Goal: Check status: Check status

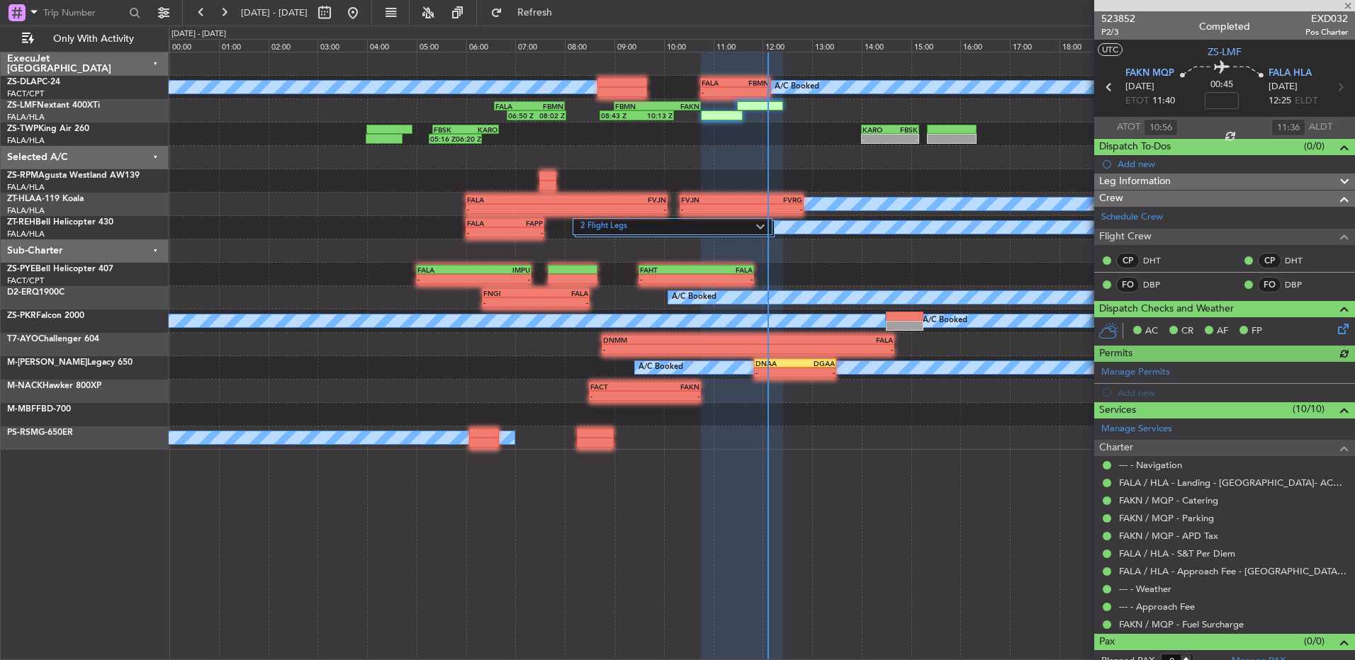
click at [1349, 11] on div at bounding box center [1224, 5] width 261 height 11
click at [1351, 8] on span at bounding box center [1348, 6] width 14 height 13
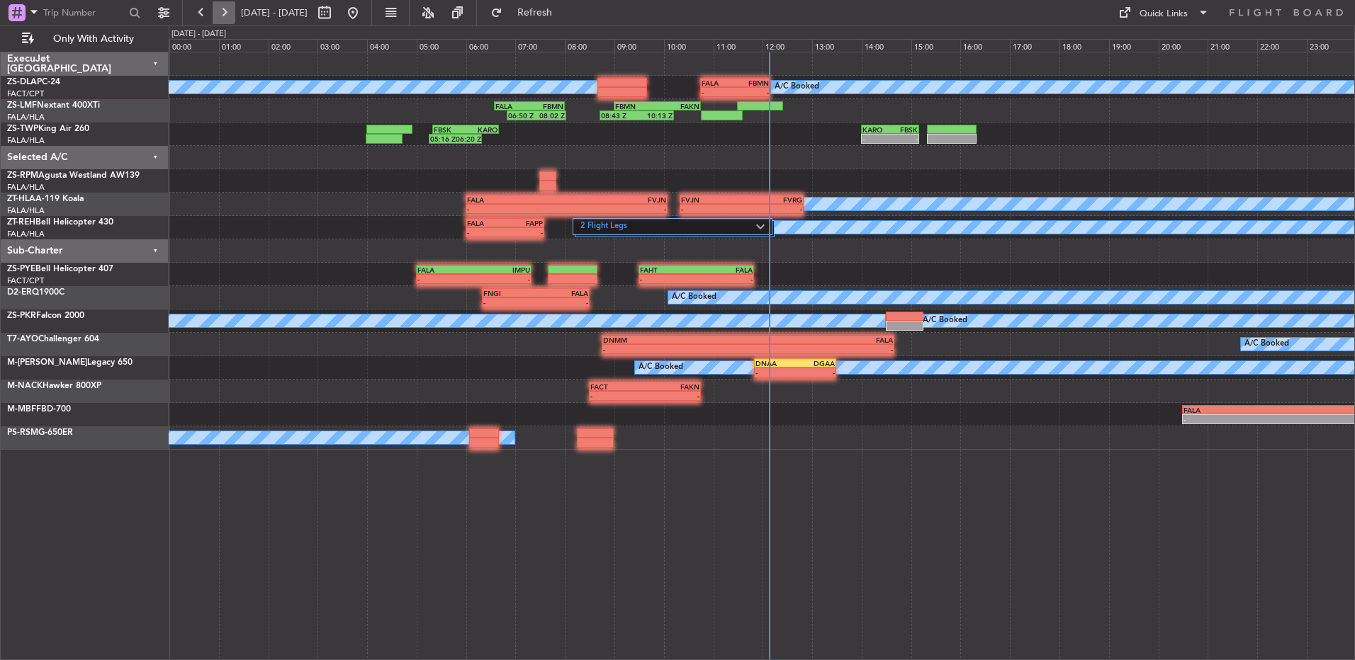
click at [215, 19] on button at bounding box center [224, 12] width 23 height 23
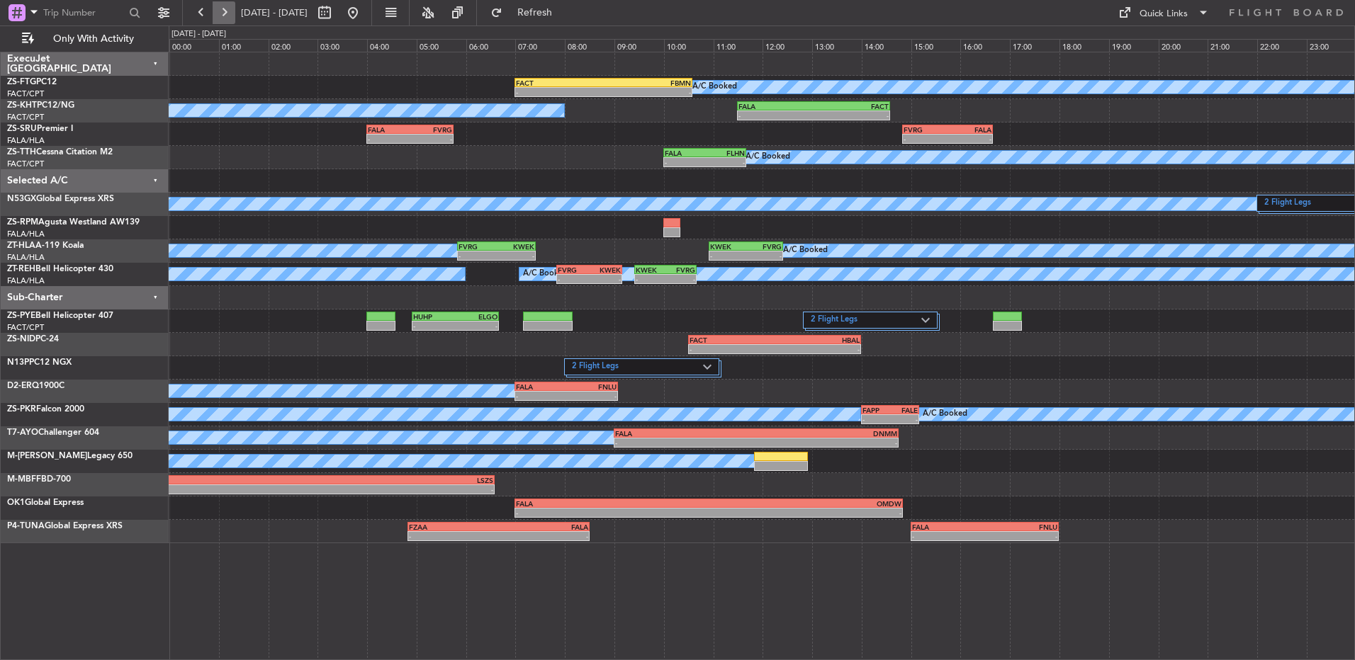
drag, startPoint x: 223, startPoint y: 11, endPoint x: 209, endPoint y: 12, distance: 14.2
click at [222, 11] on button at bounding box center [224, 12] width 23 height 23
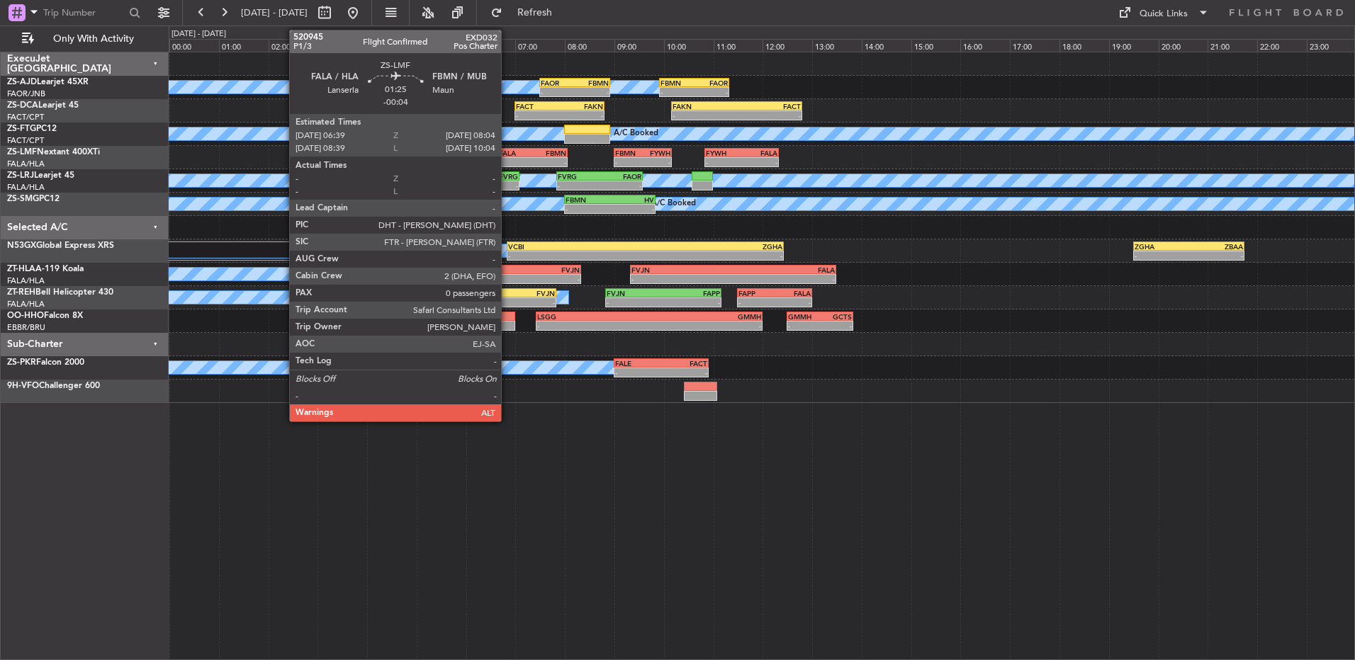
click at [507, 152] on div "FALA" at bounding box center [516, 153] width 34 height 9
click at [513, 154] on div "FALA" at bounding box center [516, 153] width 34 height 9
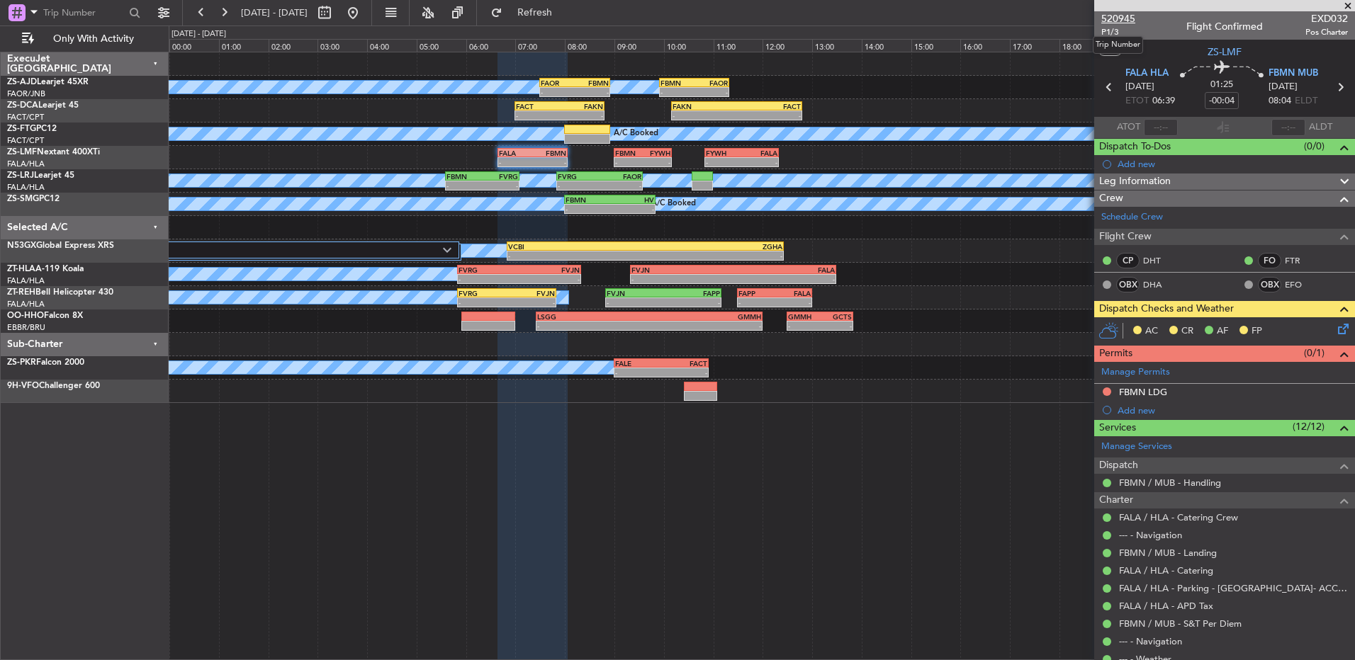
click at [1119, 20] on span "520945" at bounding box center [1118, 18] width 34 height 15
click at [202, 15] on button at bounding box center [201, 12] width 23 height 23
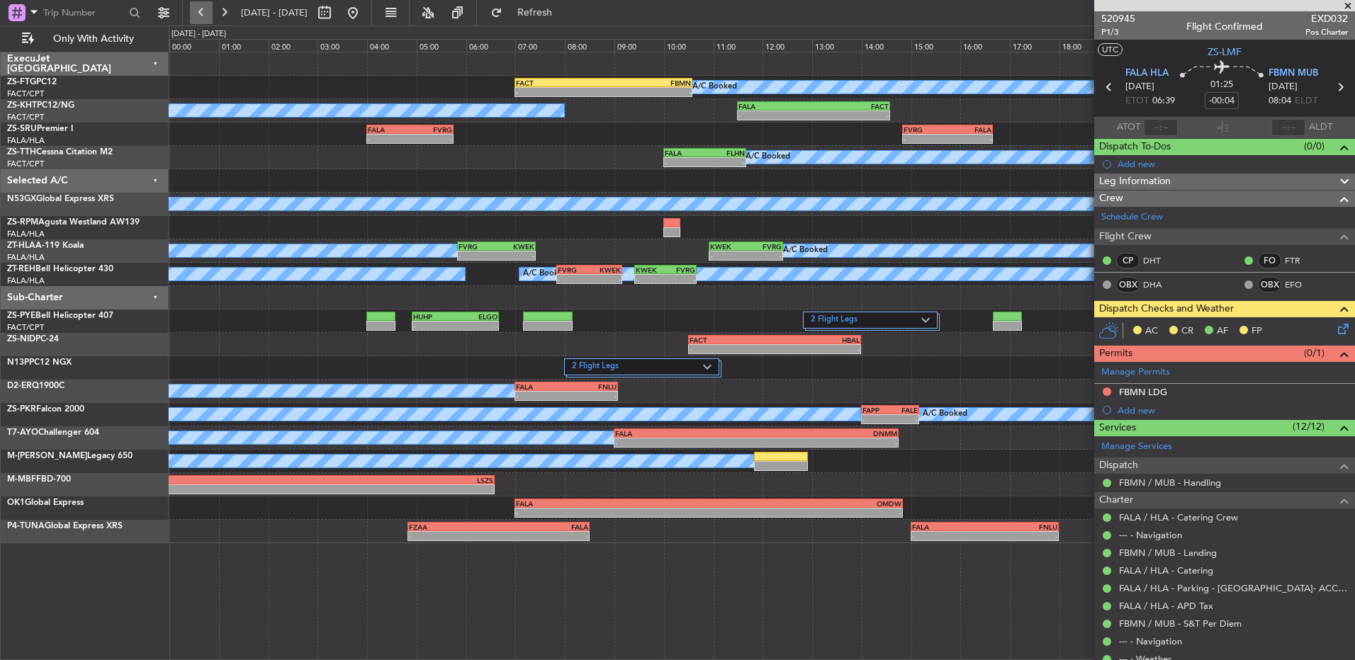
click at [200, 17] on button at bounding box center [201, 12] width 23 height 23
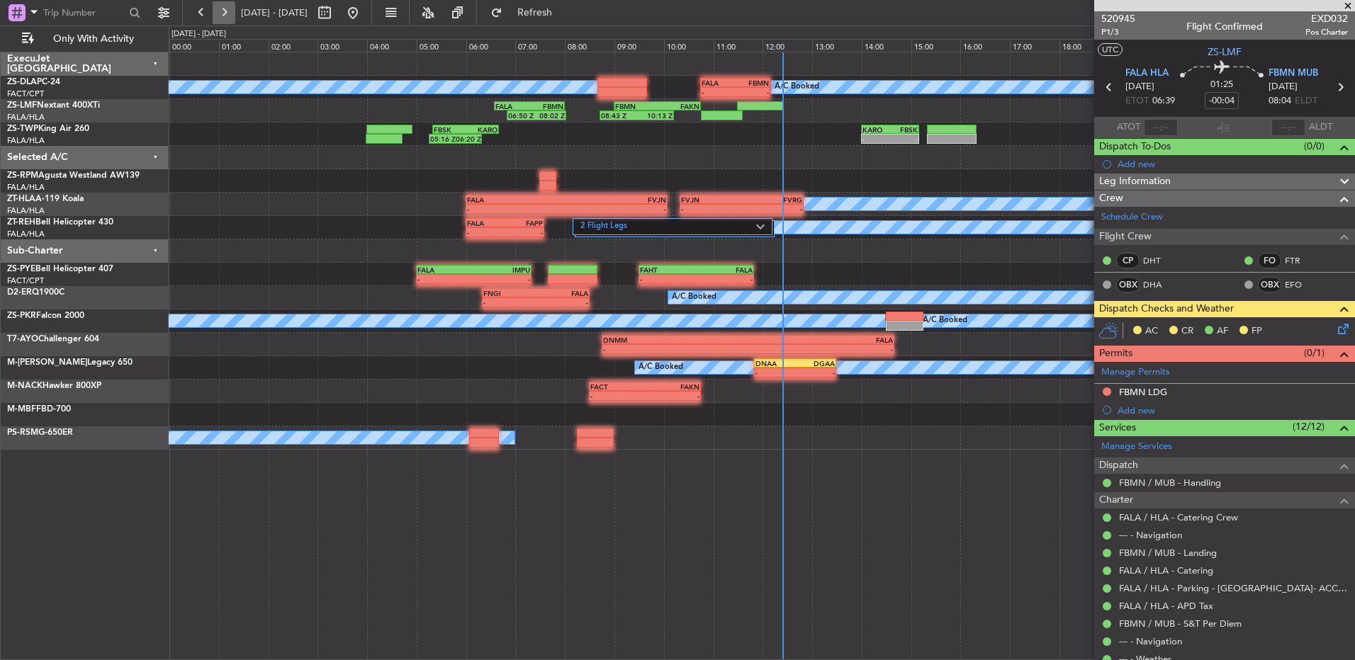
click at [226, 9] on button at bounding box center [224, 12] width 23 height 23
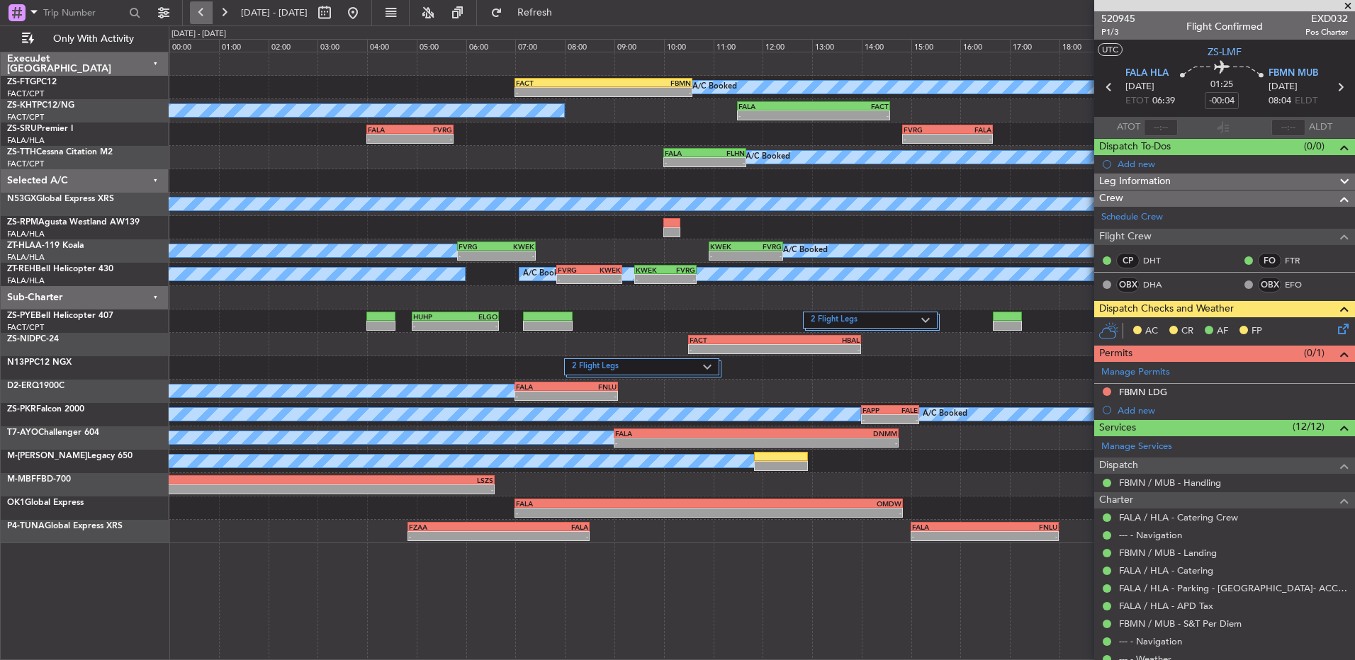
click at [193, 16] on button at bounding box center [201, 12] width 23 height 23
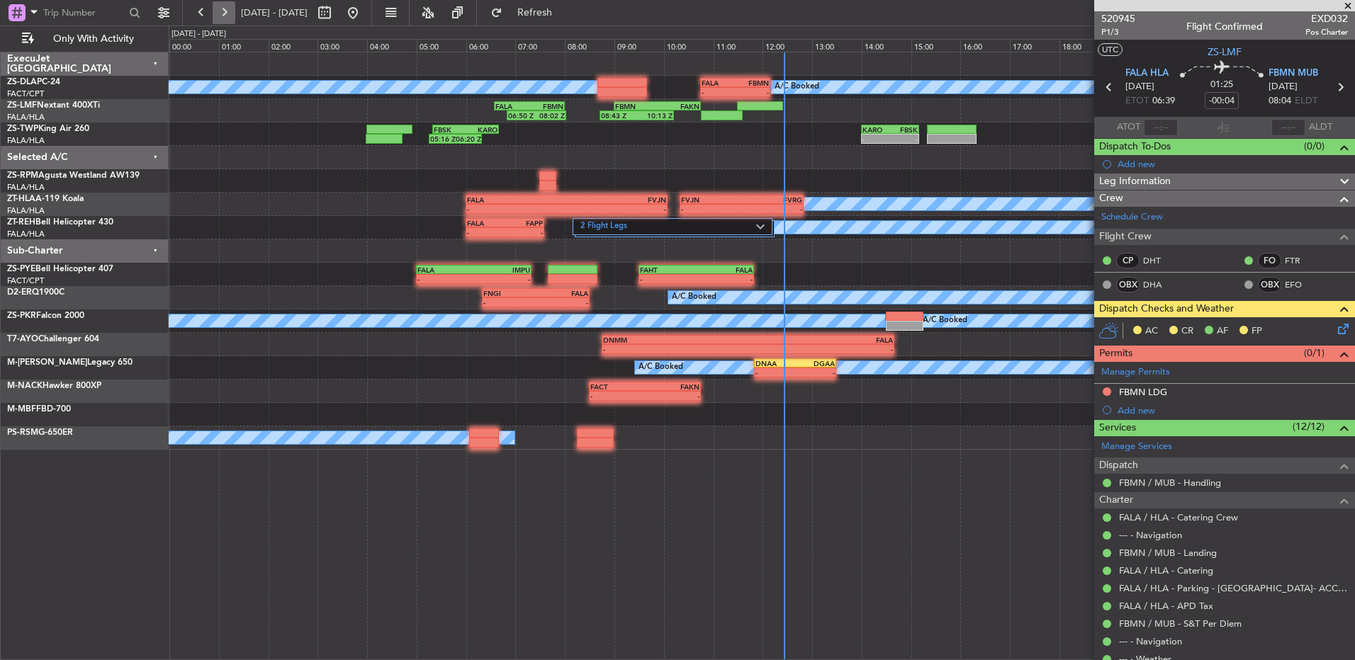
click at [223, 12] on button at bounding box center [224, 12] width 23 height 23
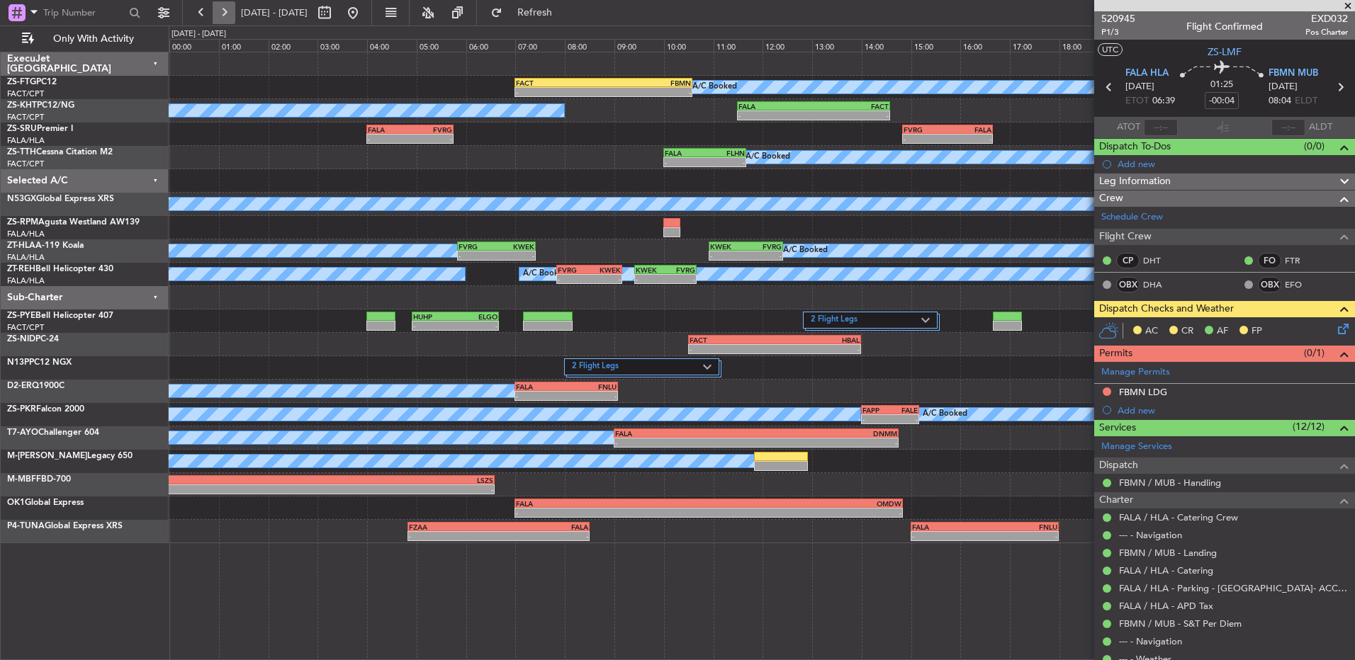
click at [220, 13] on button at bounding box center [224, 12] width 23 height 23
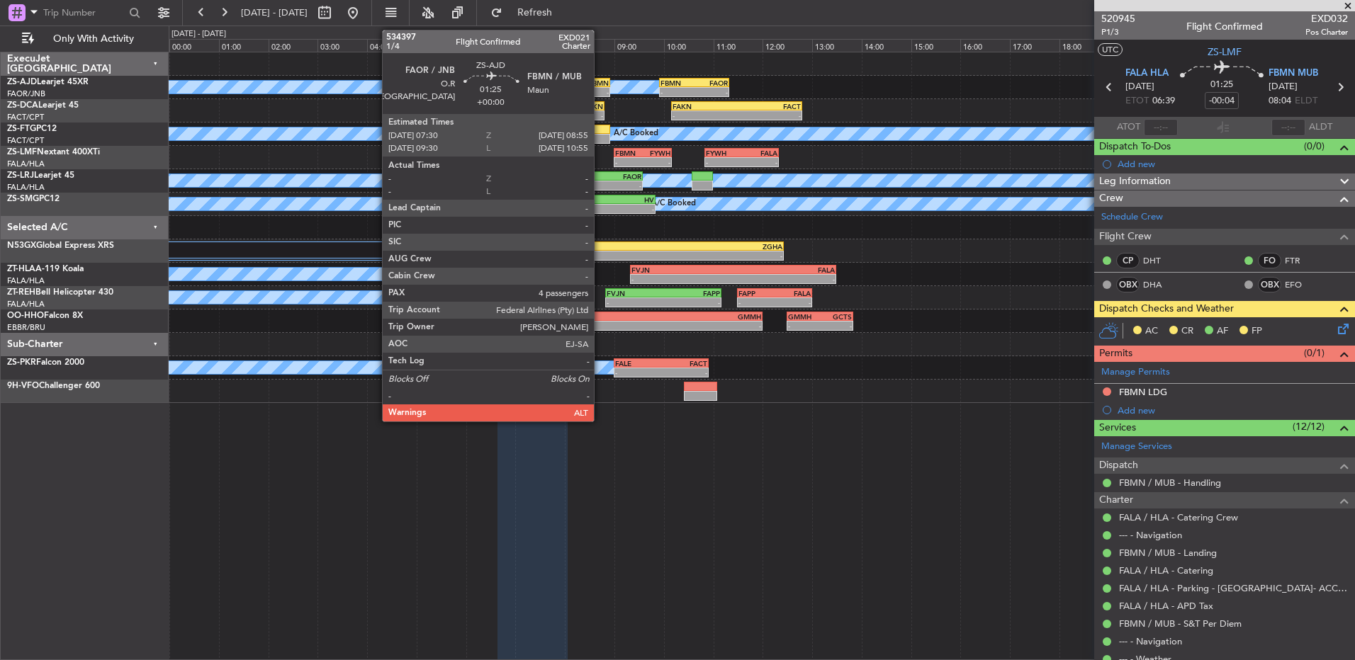
click at [600, 88] on div "-" at bounding box center [592, 92] width 34 height 9
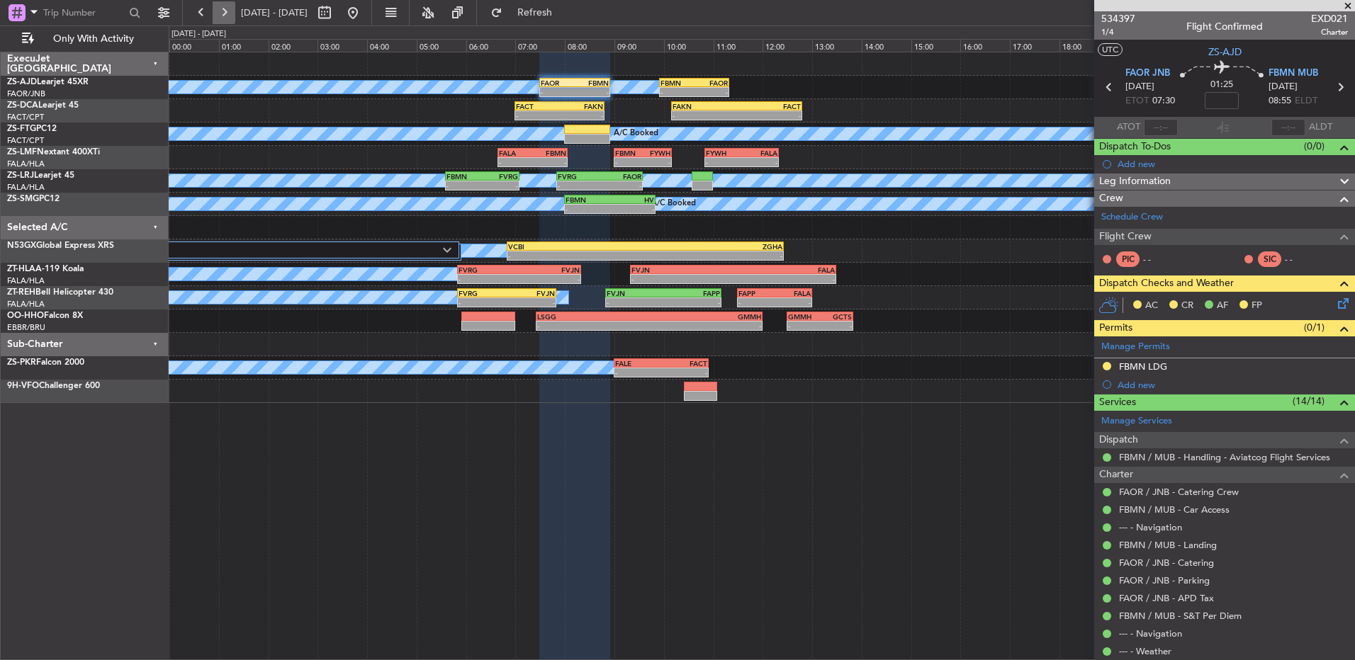
click at [213, 12] on button at bounding box center [224, 12] width 23 height 23
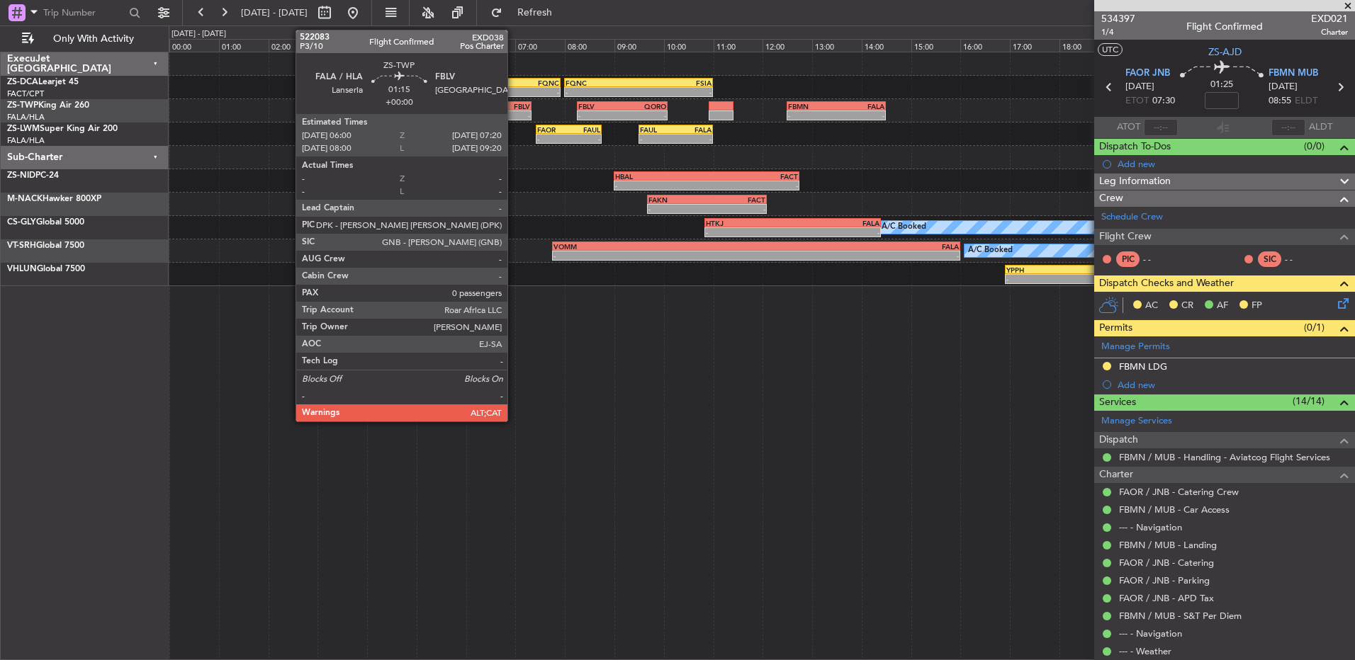
click at [514, 113] on div "-" at bounding box center [514, 115] width 32 height 9
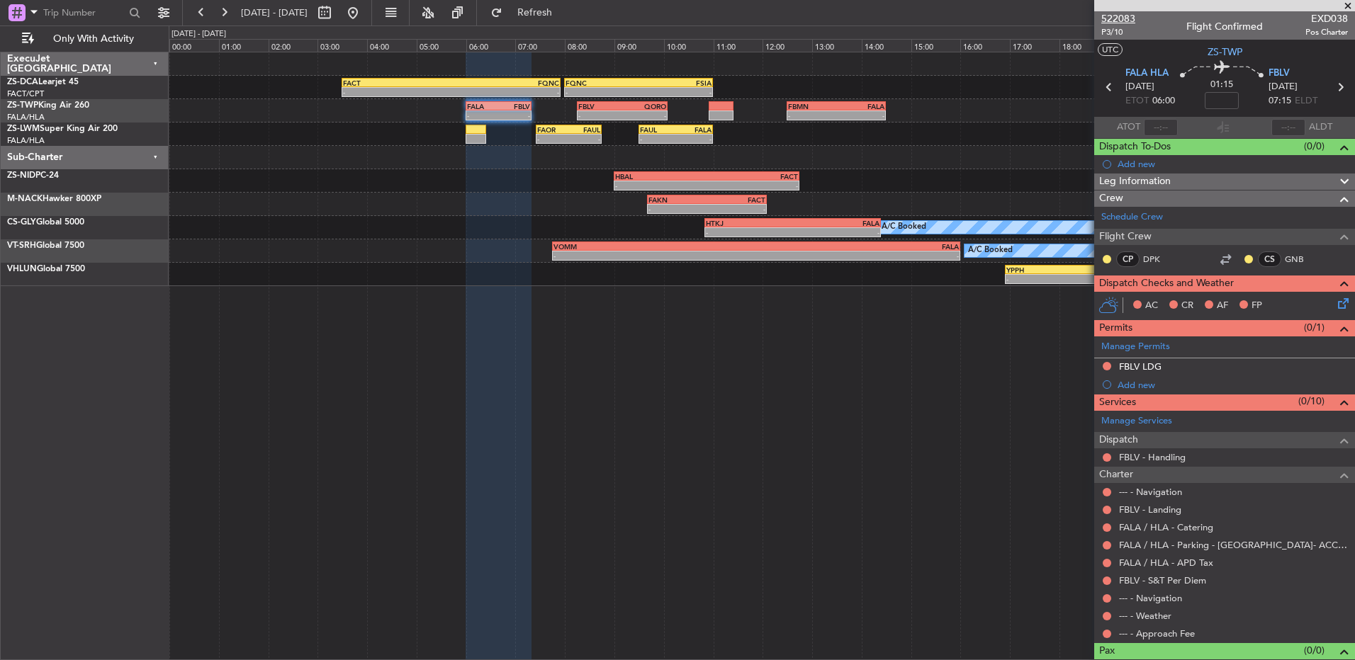
click at [1127, 23] on span "522083" at bounding box center [1118, 18] width 34 height 15
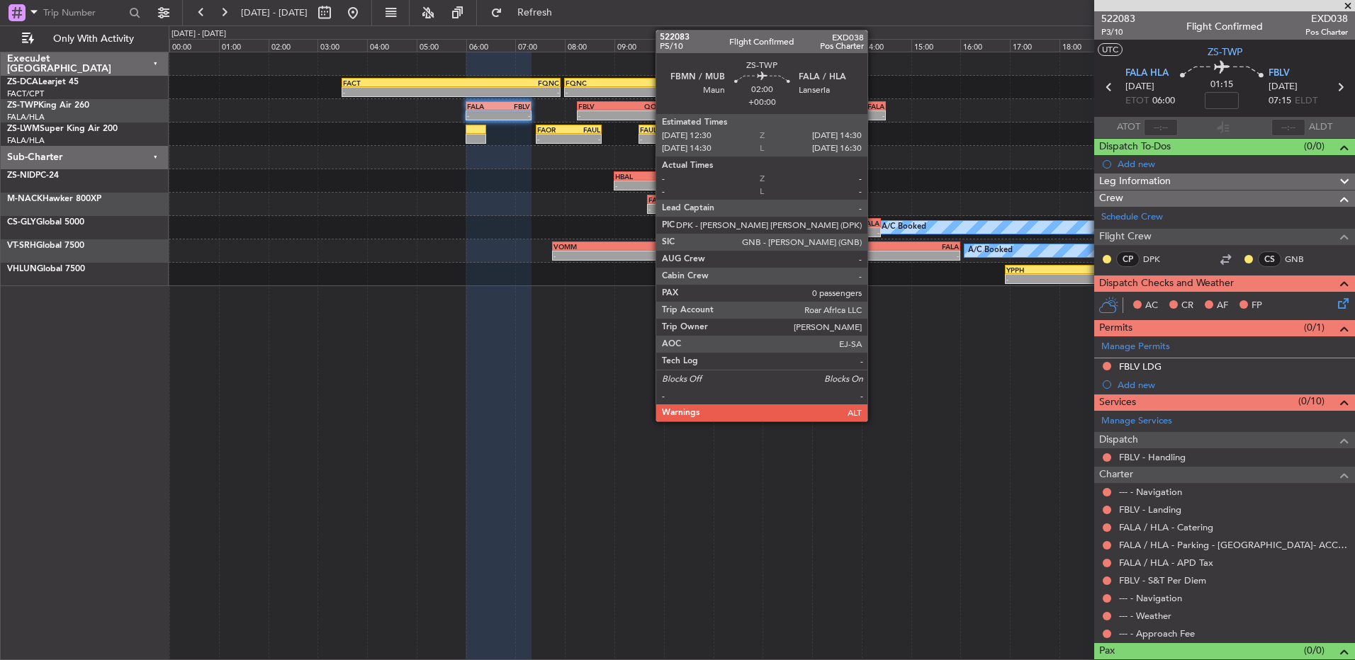
click at [873, 113] on div "-" at bounding box center [860, 115] width 48 height 9
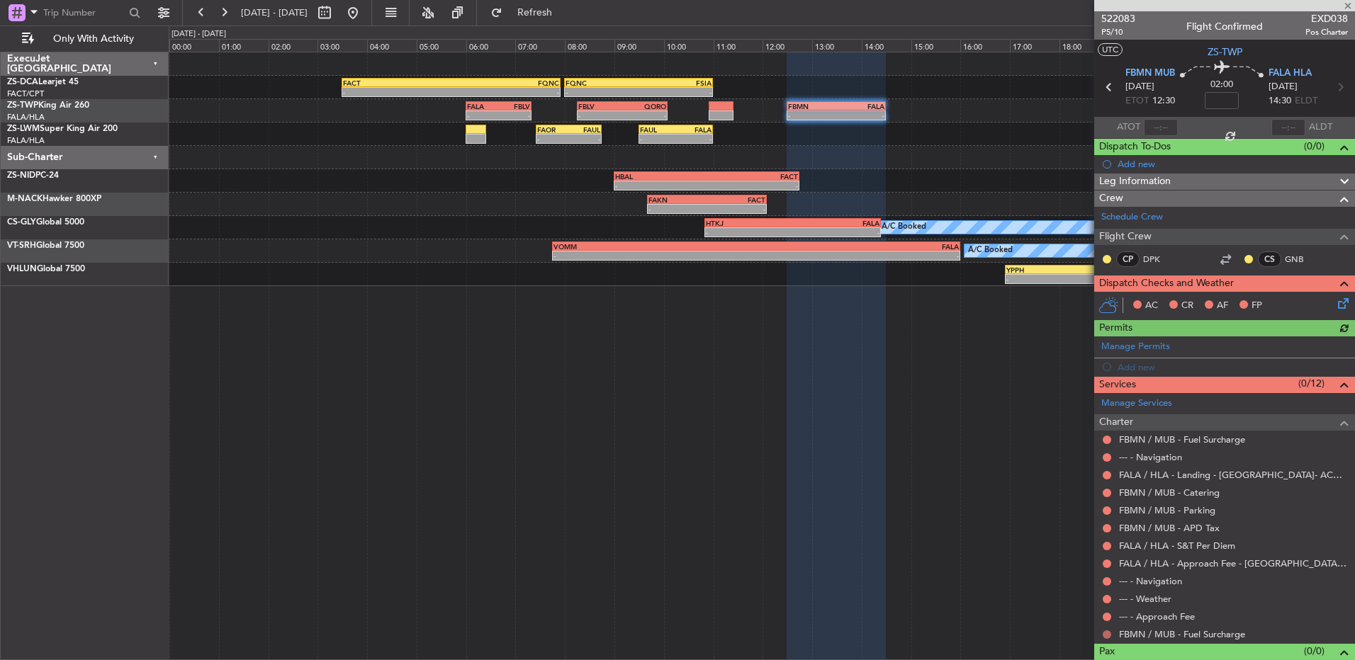
click at [1108, 634] on button at bounding box center [1107, 635] width 9 height 9
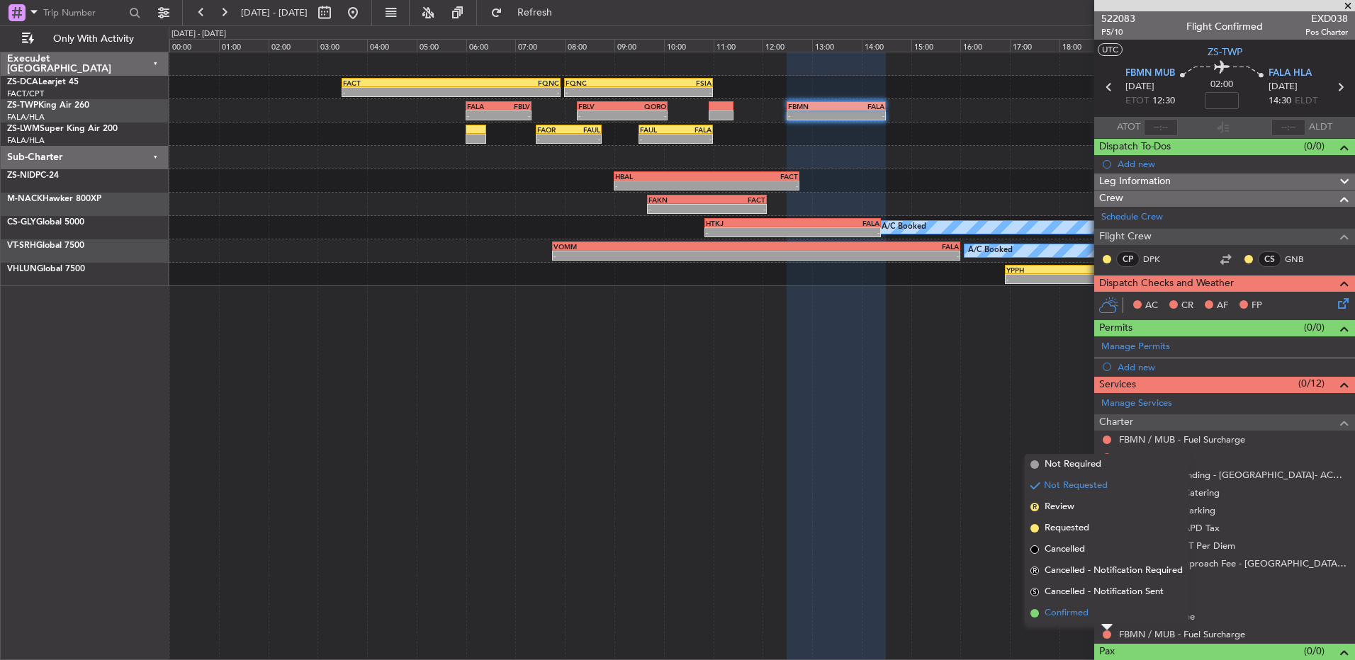
click at [1054, 609] on span "Confirmed" at bounding box center [1067, 614] width 44 height 14
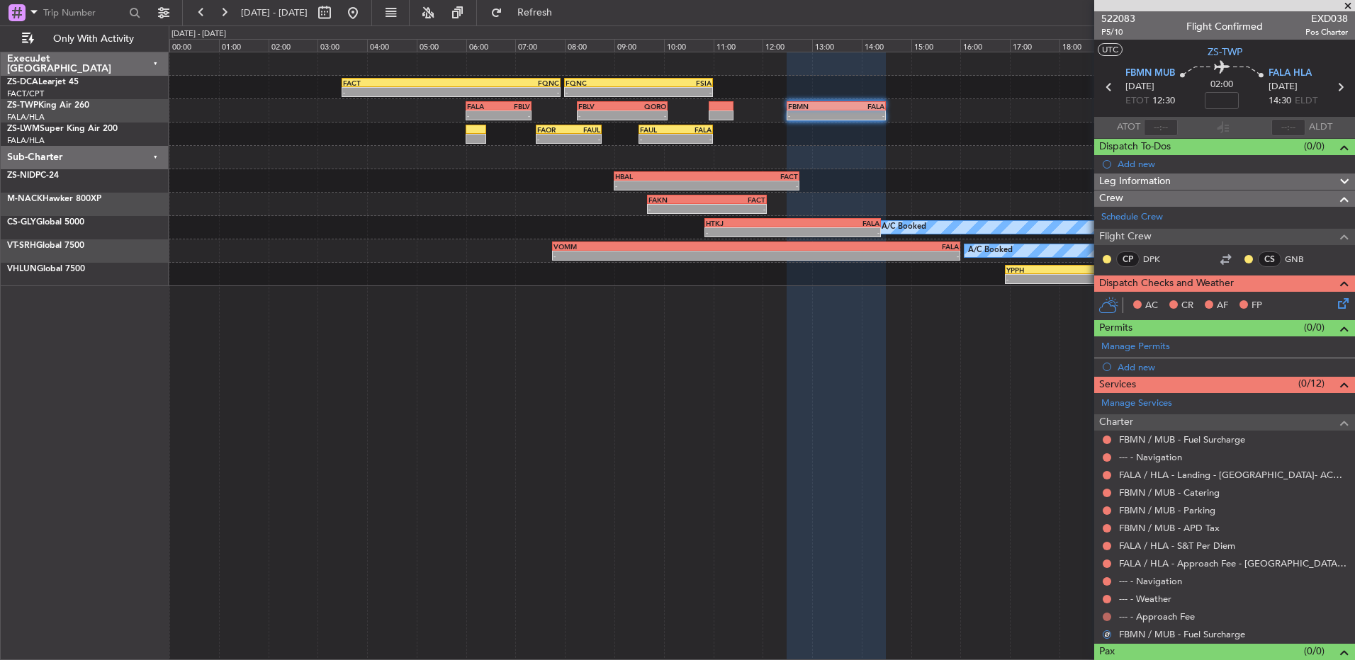
click at [1103, 615] on button at bounding box center [1107, 617] width 9 height 9
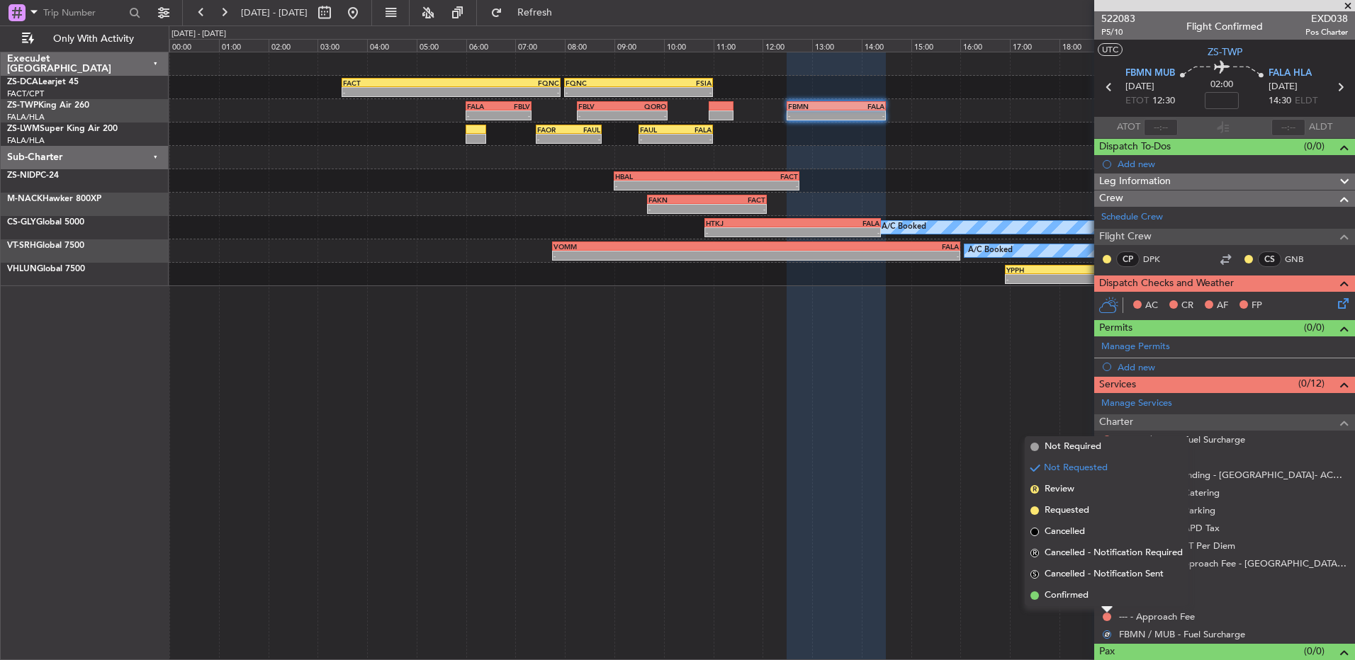
click at [1096, 601] on li "Confirmed" at bounding box center [1107, 595] width 164 height 21
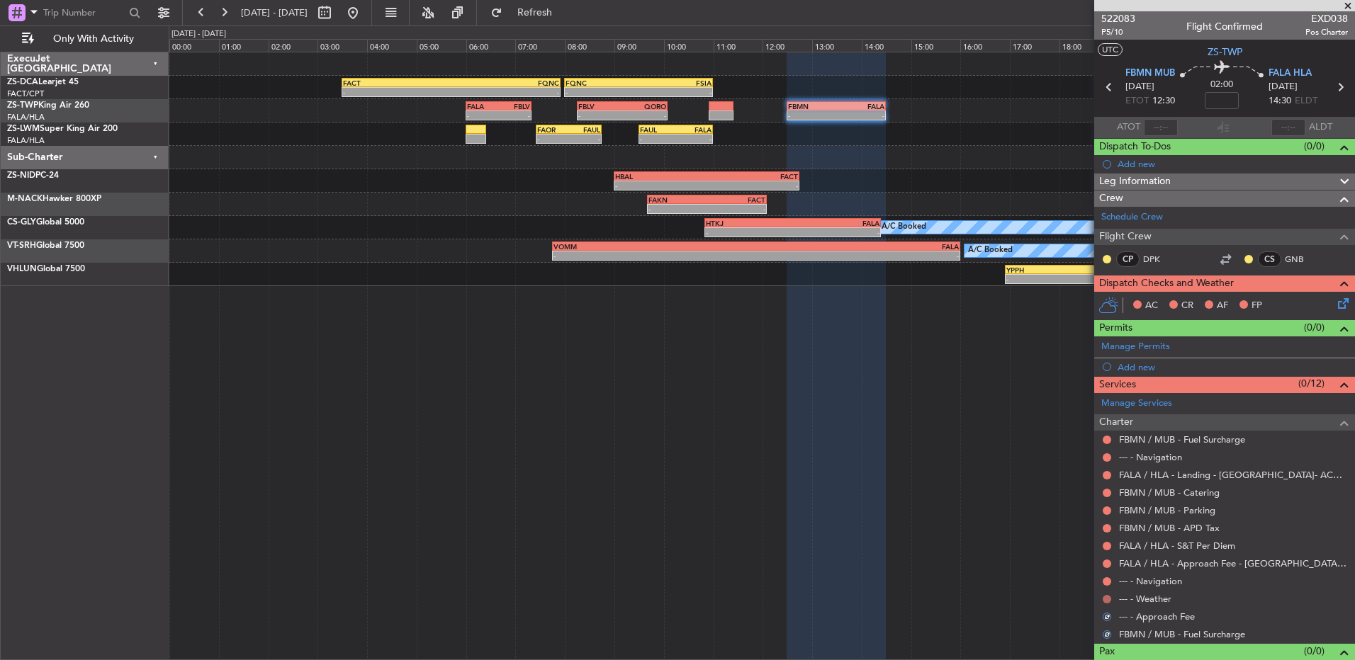
click at [1103, 600] on button at bounding box center [1107, 599] width 9 height 9
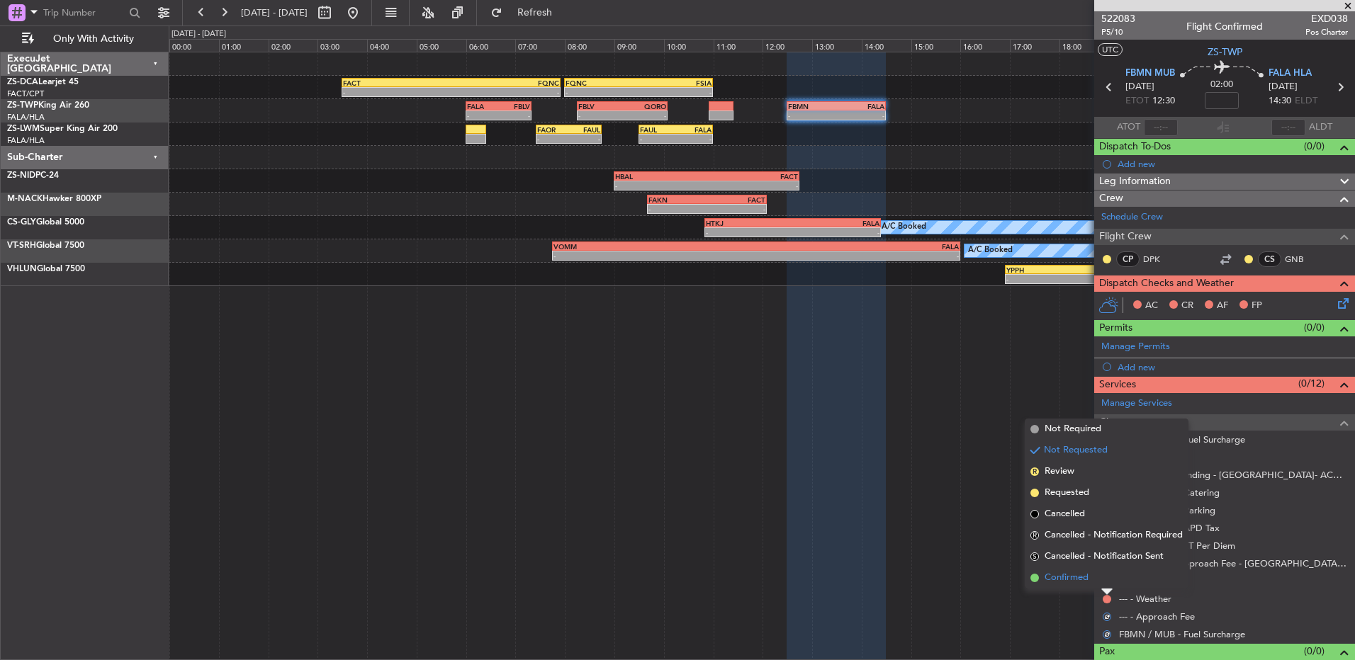
click at [1093, 573] on li "Confirmed" at bounding box center [1107, 578] width 164 height 21
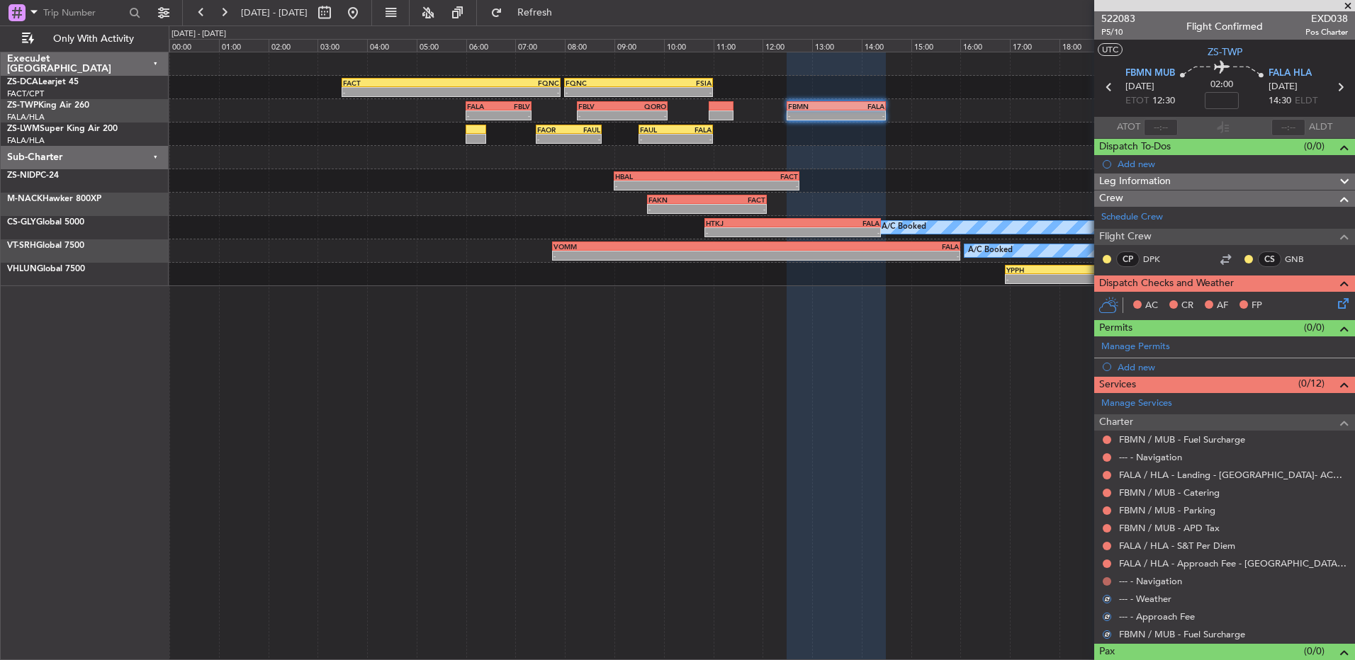
click at [1106, 579] on button at bounding box center [1107, 582] width 9 height 9
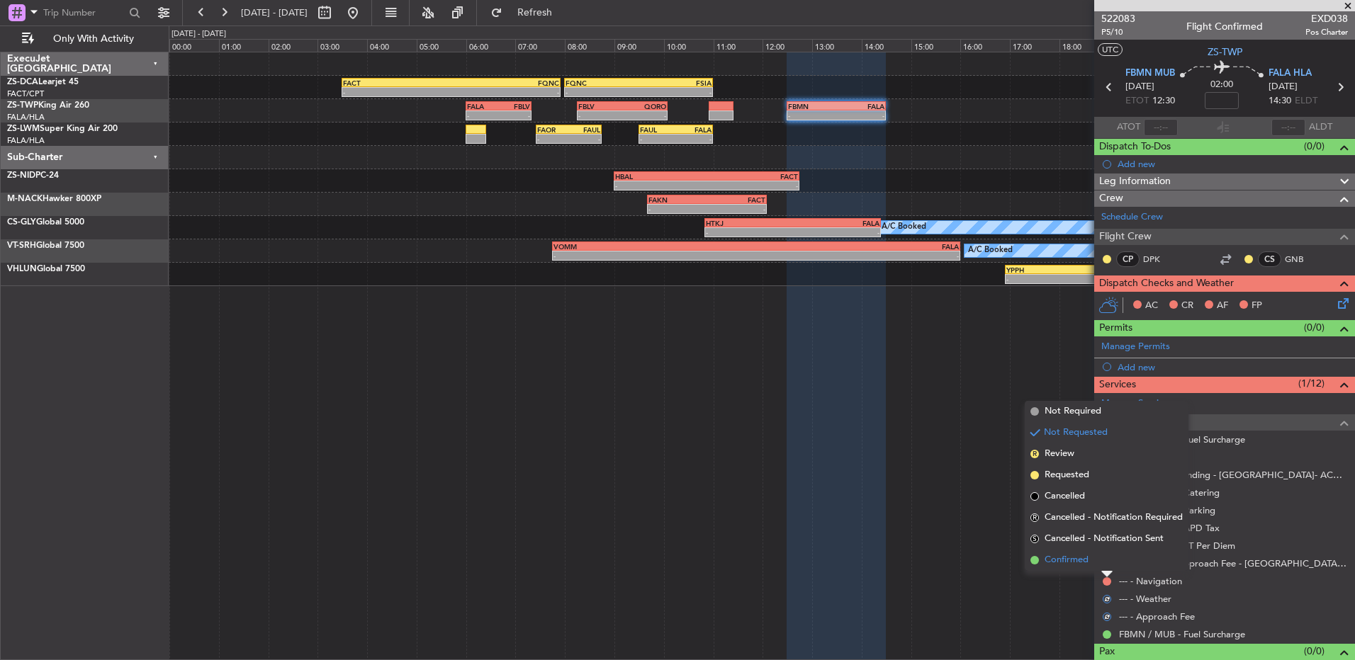
click at [1099, 554] on li "Confirmed" at bounding box center [1107, 560] width 164 height 21
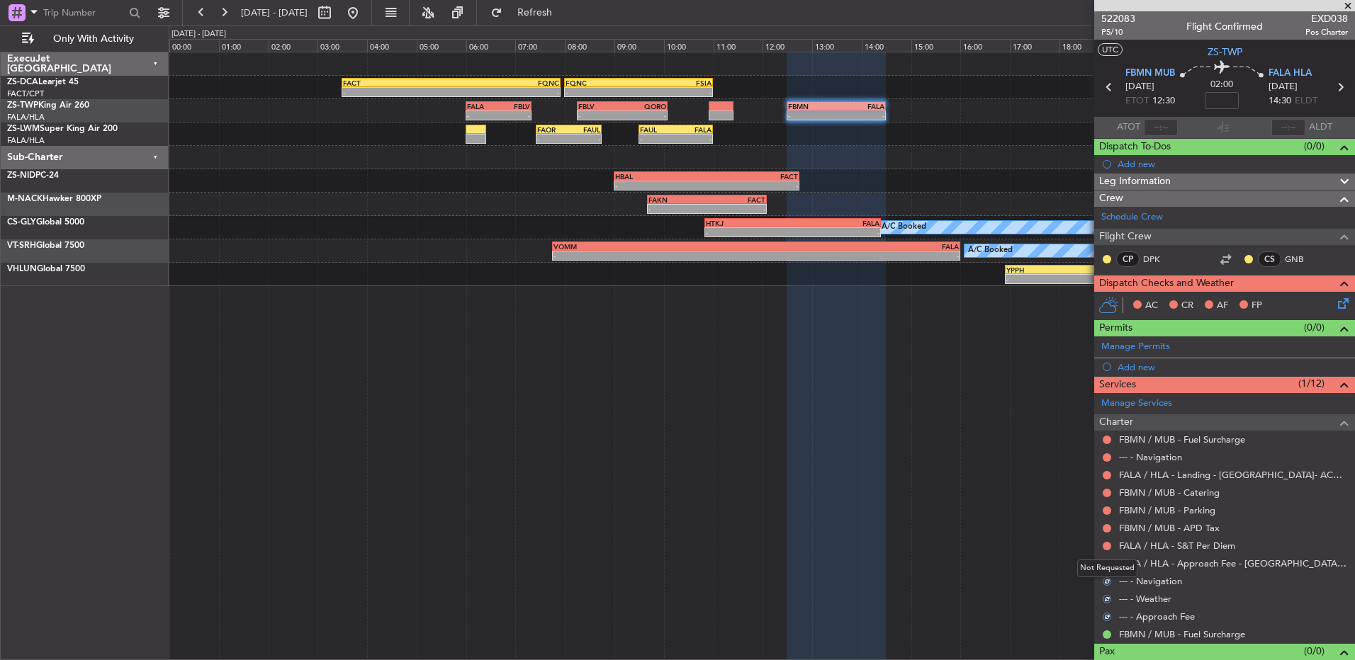
click at [1105, 561] on div "Not Requested" at bounding box center [1107, 569] width 60 height 18
click at [1109, 568] on mat-tooltip-component "Not Requested" at bounding box center [1107, 587] width 80 height 38
click at [1110, 565] on button at bounding box center [1107, 564] width 9 height 9
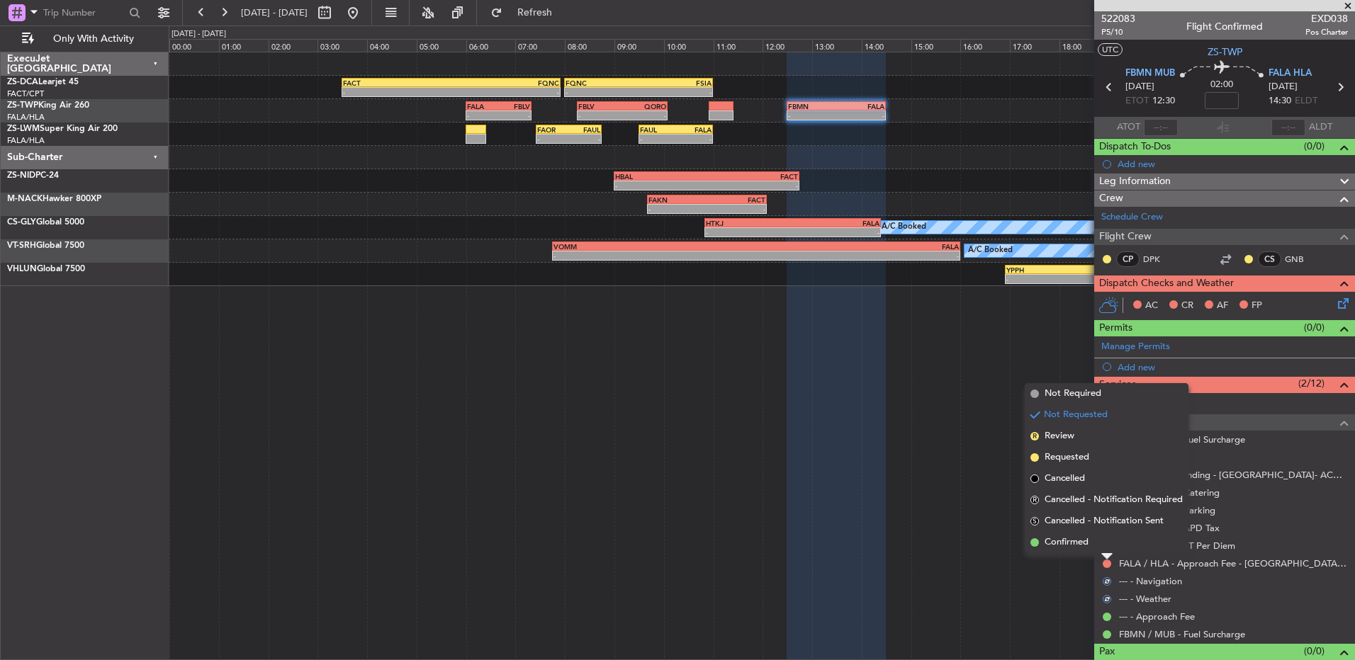
click at [1110, 547] on li "Confirmed" at bounding box center [1107, 542] width 164 height 21
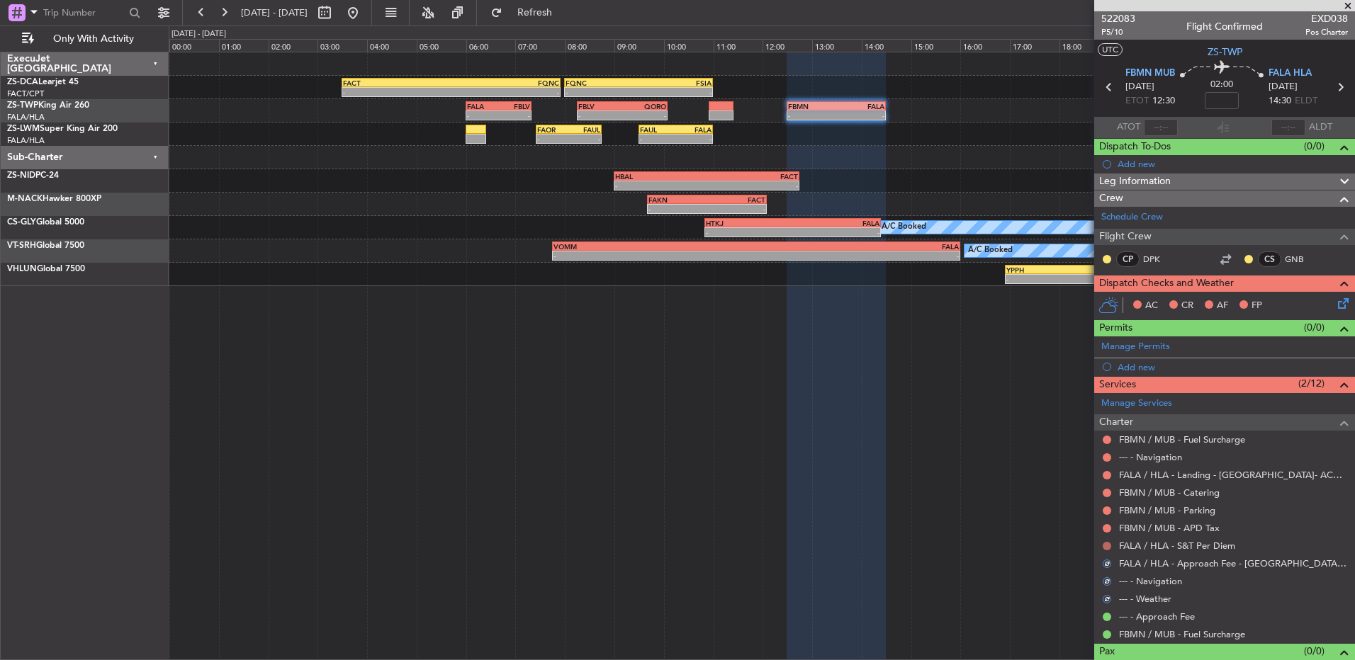
click at [1110, 545] on button at bounding box center [1107, 546] width 9 height 9
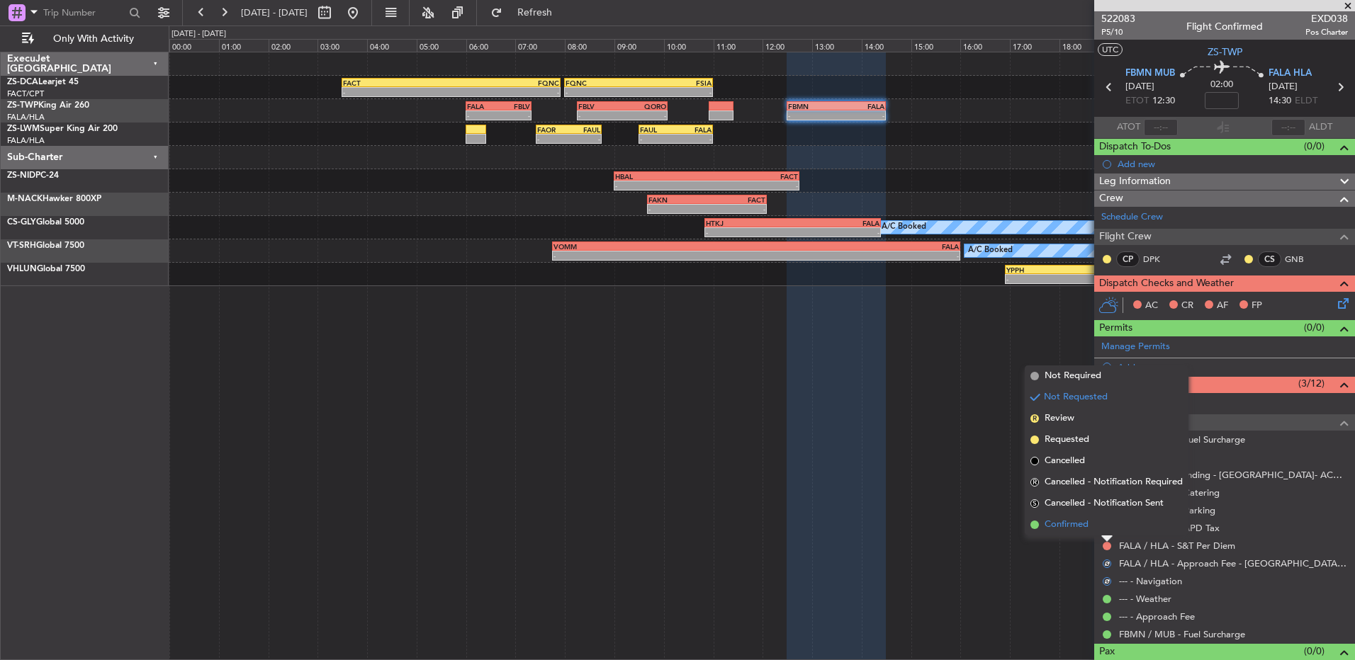
click at [1108, 529] on li "Confirmed" at bounding box center [1107, 524] width 164 height 21
click at [1108, 524] on button at bounding box center [1107, 528] width 9 height 9
click at [1109, 507] on li "Confirmed" at bounding box center [1107, 507] width 164 height 21
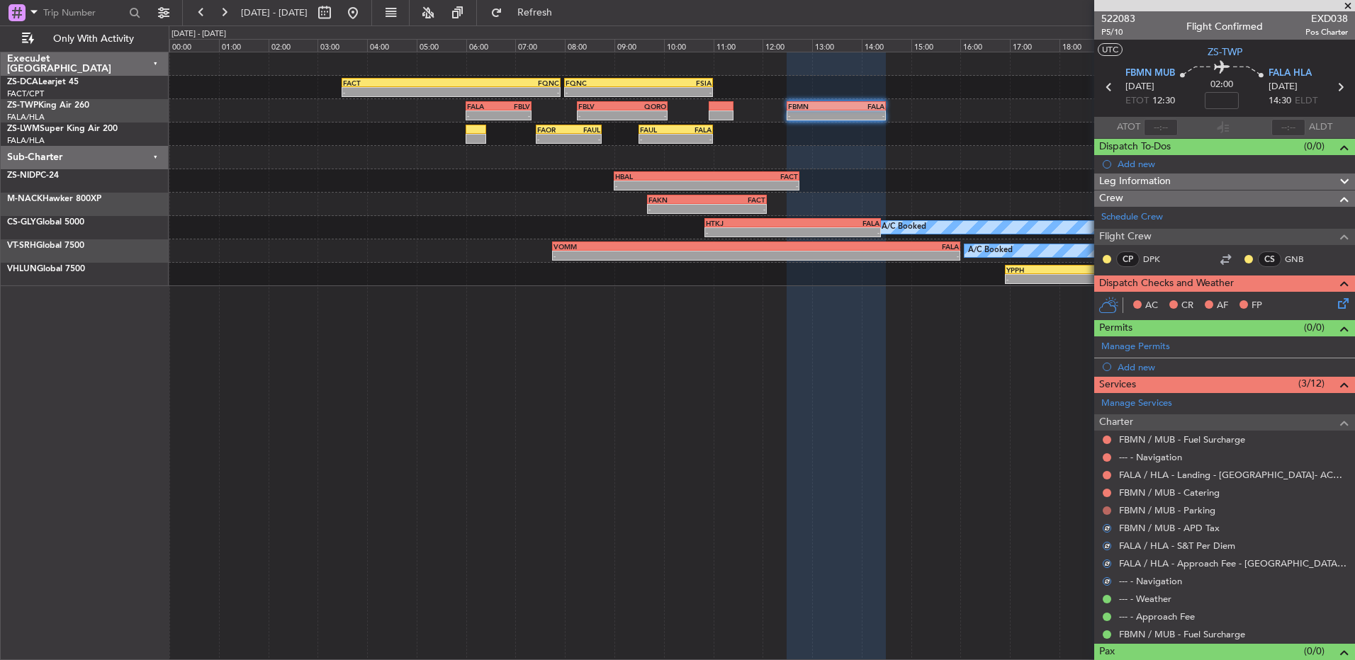
click at [1109, 507] on button at bounding box center [1107, 511] width 9 height 9
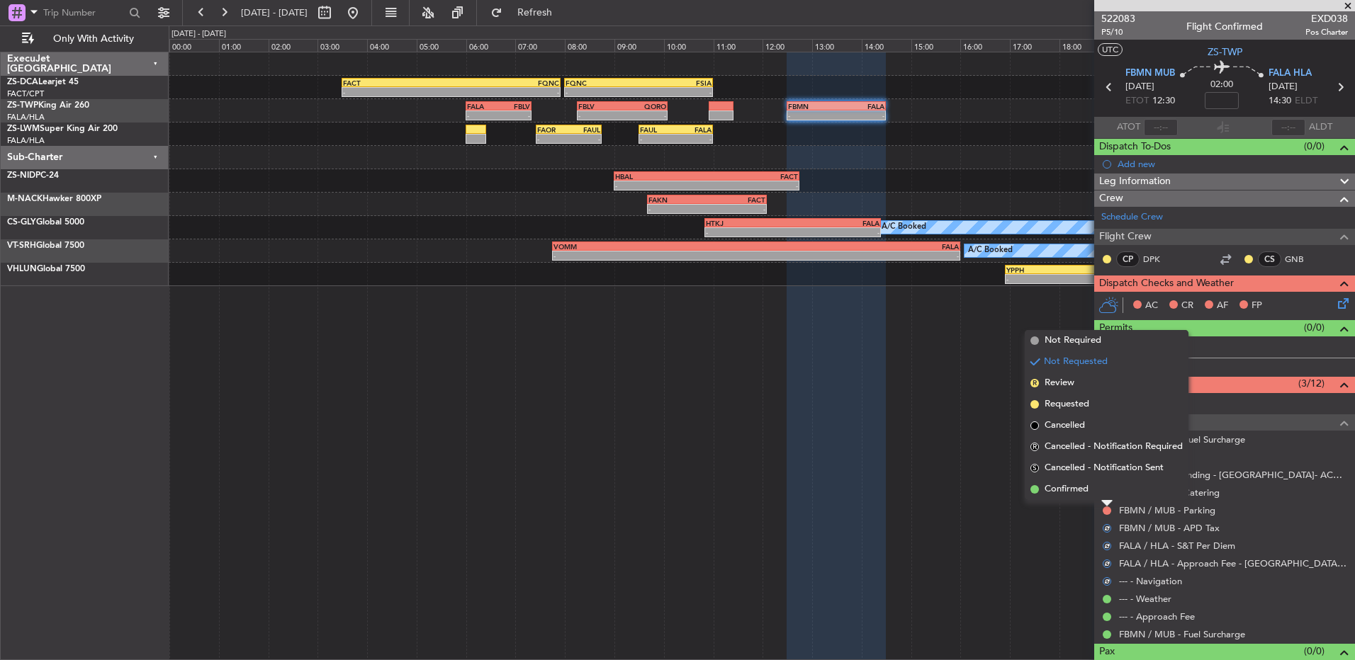
click at [1101, 488] on li "Confirmed" at bounding box center [1107, 489] width 164 height 21
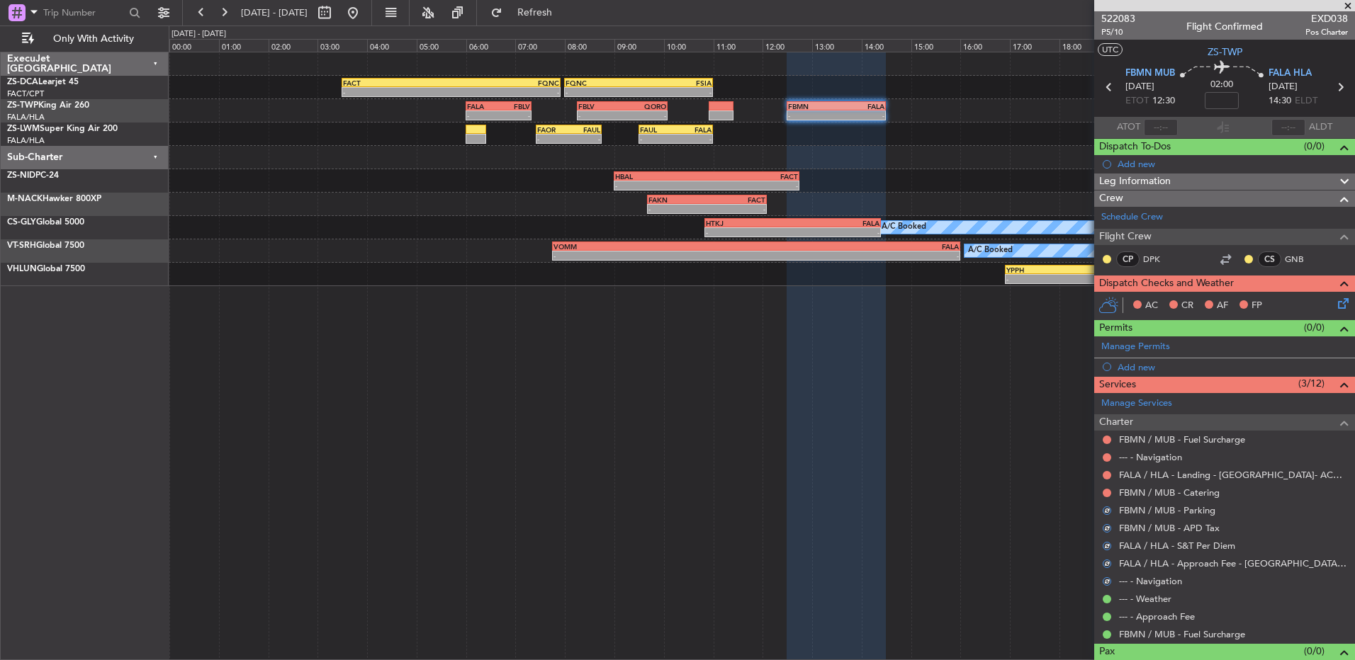
click at [1109, 500] on div "FBMN / MUB - Catering" at bounding box center [1224, 493] width 261 height 18
click at [1109, 489] on button at bounding box center [1107, 493] width 9 height 9
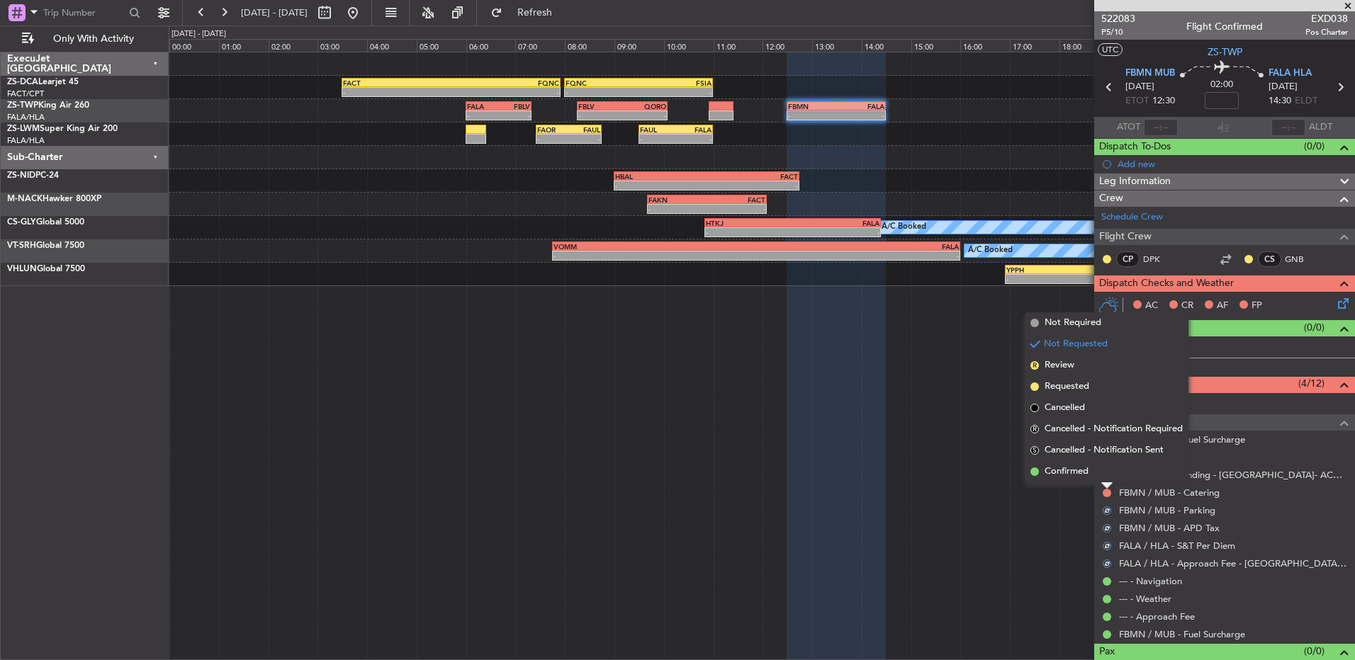
click at [1112, 480] on li "Confirmed" at bounding box center [1107, 471] width 164 height 21
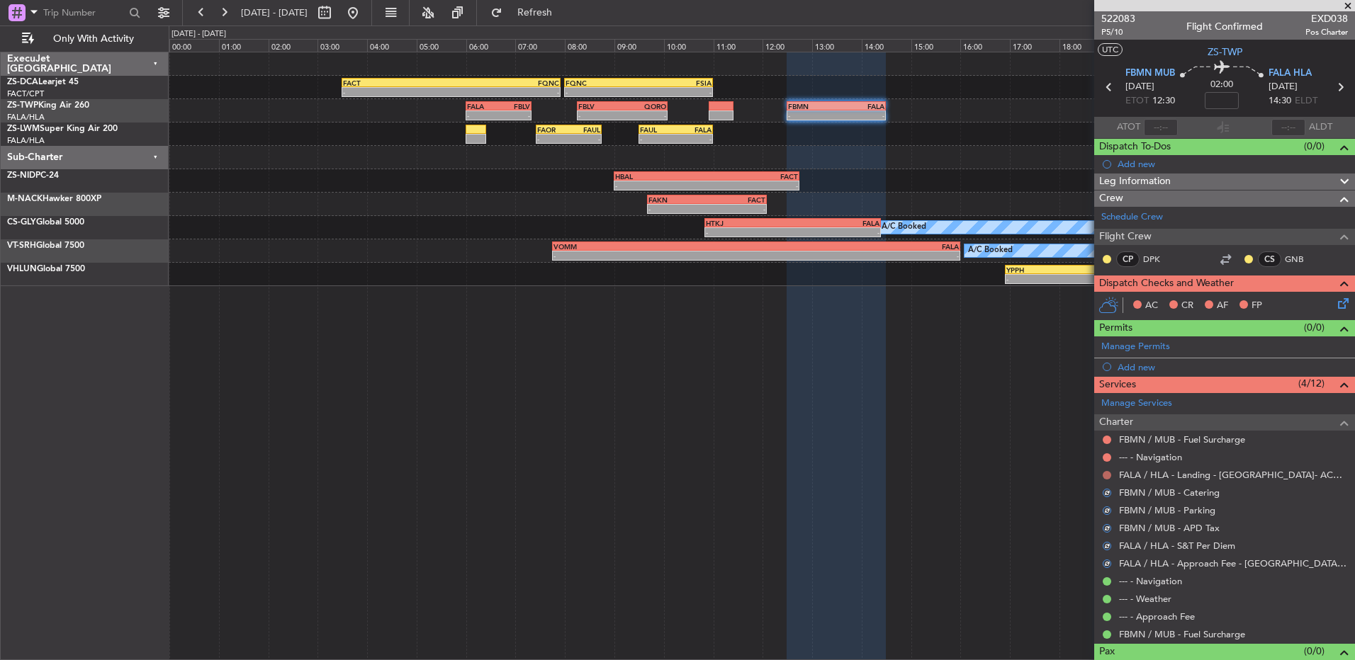
click at [1104, 474] on button at bounding box center [1107, 475] width 9 height 9
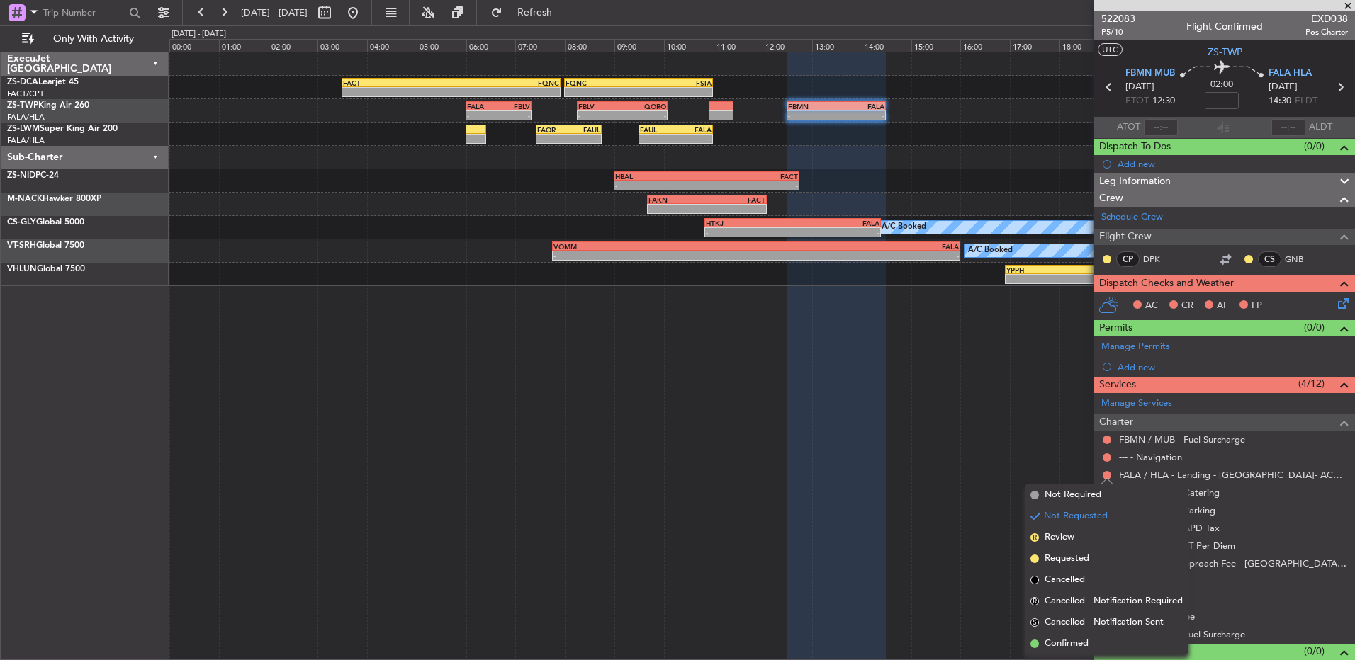
click at [1077, 646] on span "Confirmed" at bounding box center [1067, 644] width 44 height 14
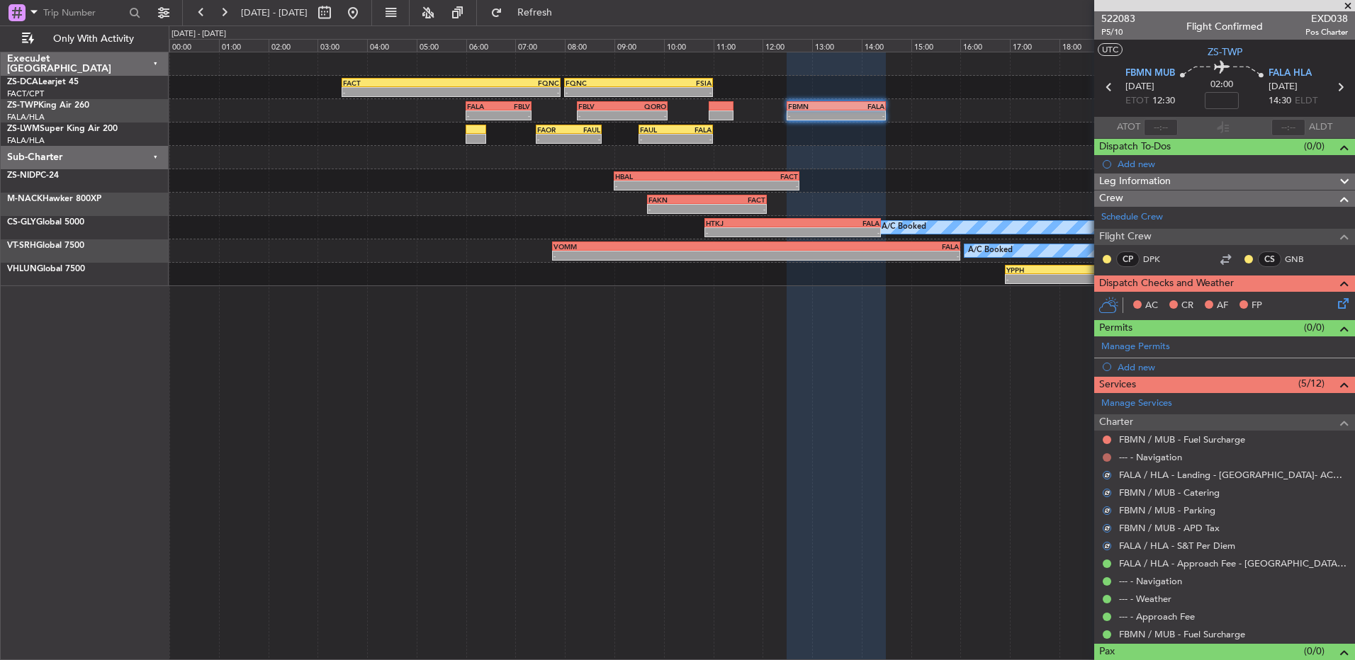
click at [1103, 455] on button at bounding box center [1107, 458] width 9 height 9
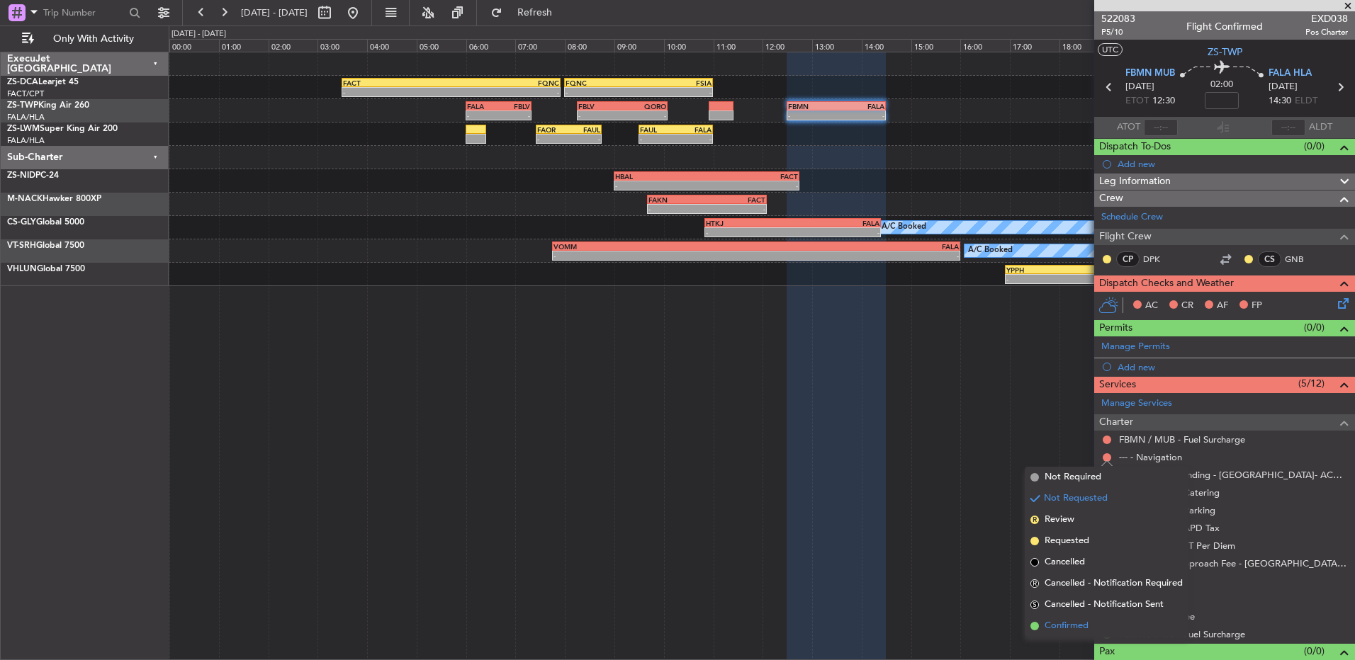
click at [1091, 617] on li "Confirmed" at bounding box center [1107, 626] width 164 height 21
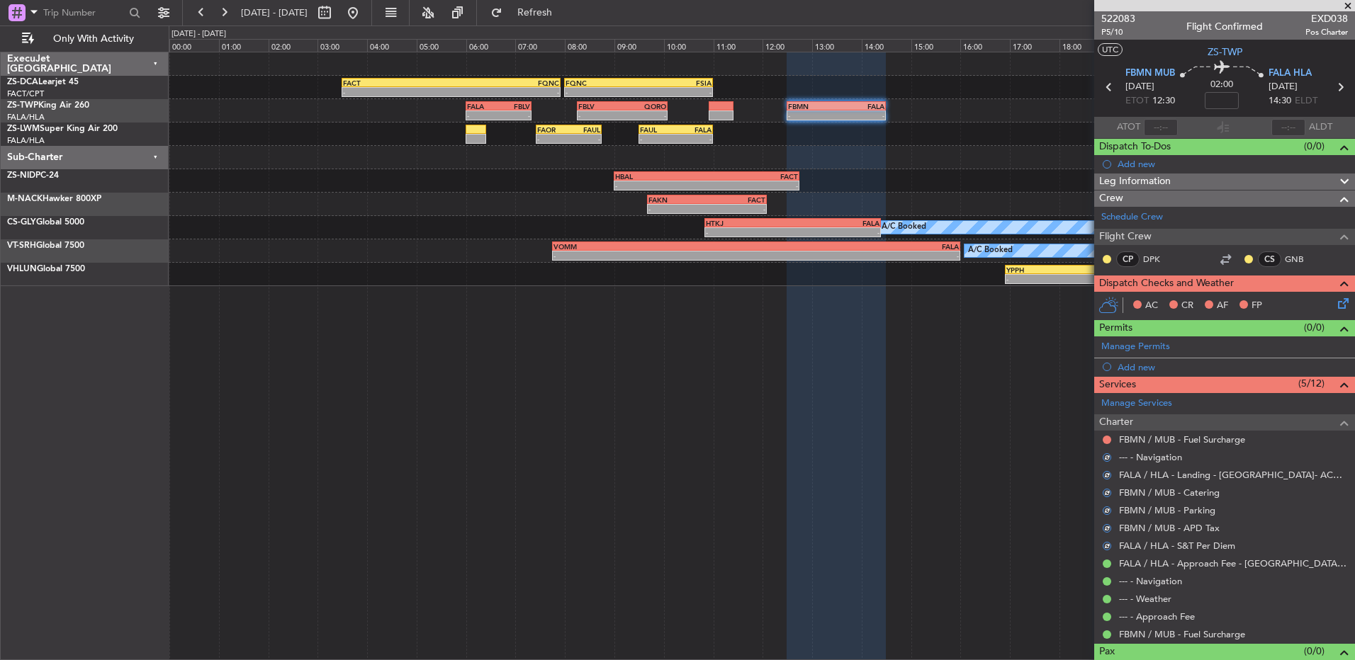
click at [1105, 444] on mat-tooltip-component "Not Requested" at bounding box center [1107, 463] width 80 height 38
click at [1109, 441] on button at bounding box center [1107, 440] width 9 height 9
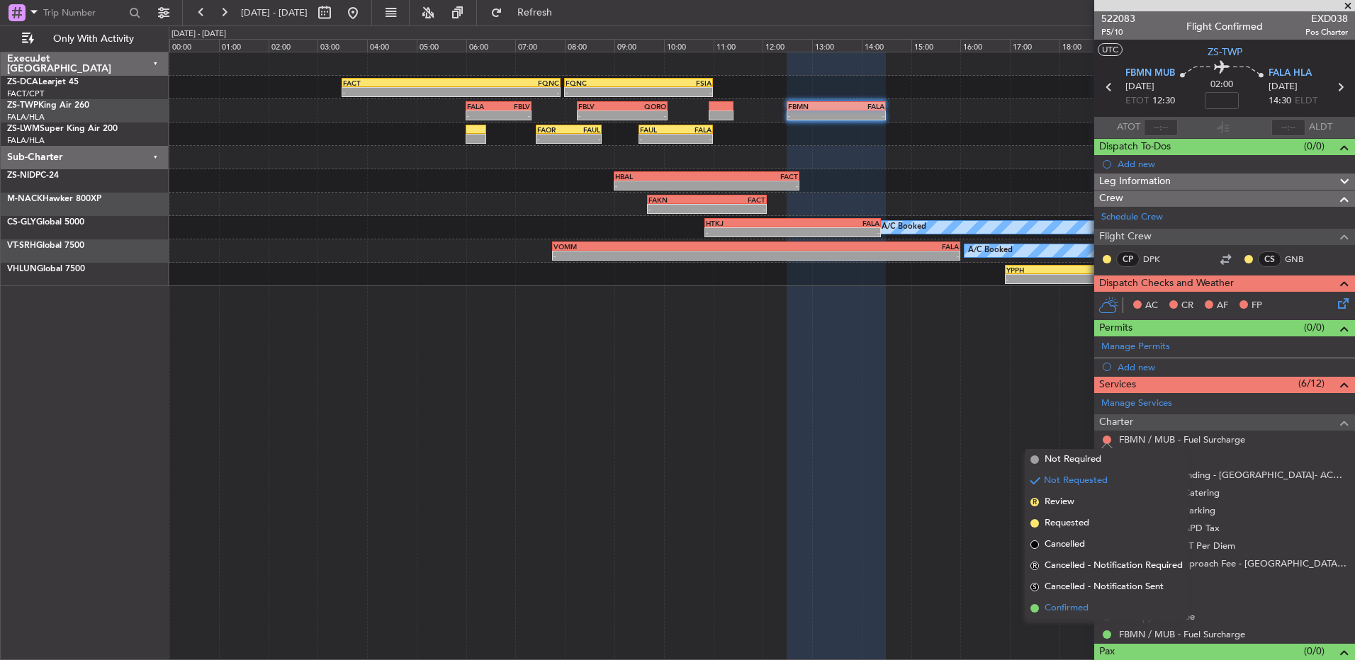
click at [1096, 604] on li "Confirmed" at bounding box center [1107, 608] width 164 height 21
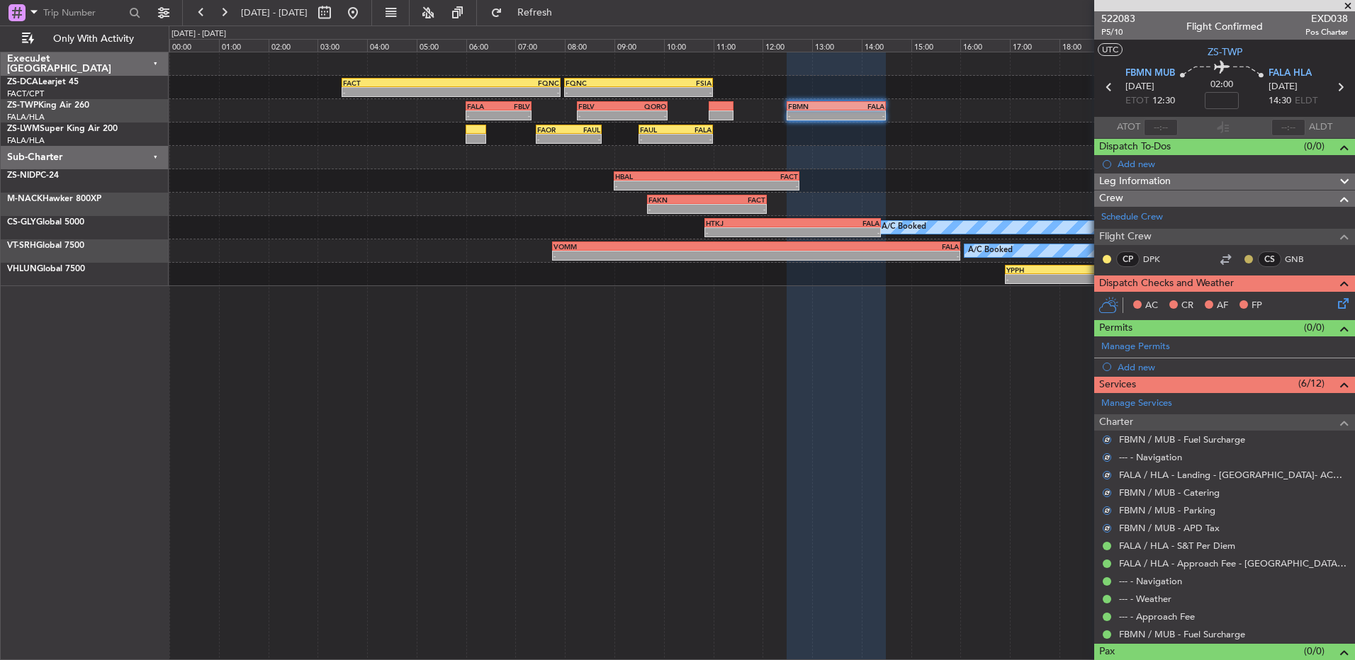
click at [1244, 255] on button at bounding box center [1248, 259] width 9 height 9
click at [1226, 303] on span "Acknowledged" at bounding box center [1241, 300] width 62 height 14
click at [1107, 255] on button at bounding box center [1107, 259] width 9 height 9
click at [1110, 303] on span "Acknowledged" at bounding box center [1110, 300] width 62 height 14
click at [1338, 300] on icon at bounding box center [1340, 301] width 11 height 11
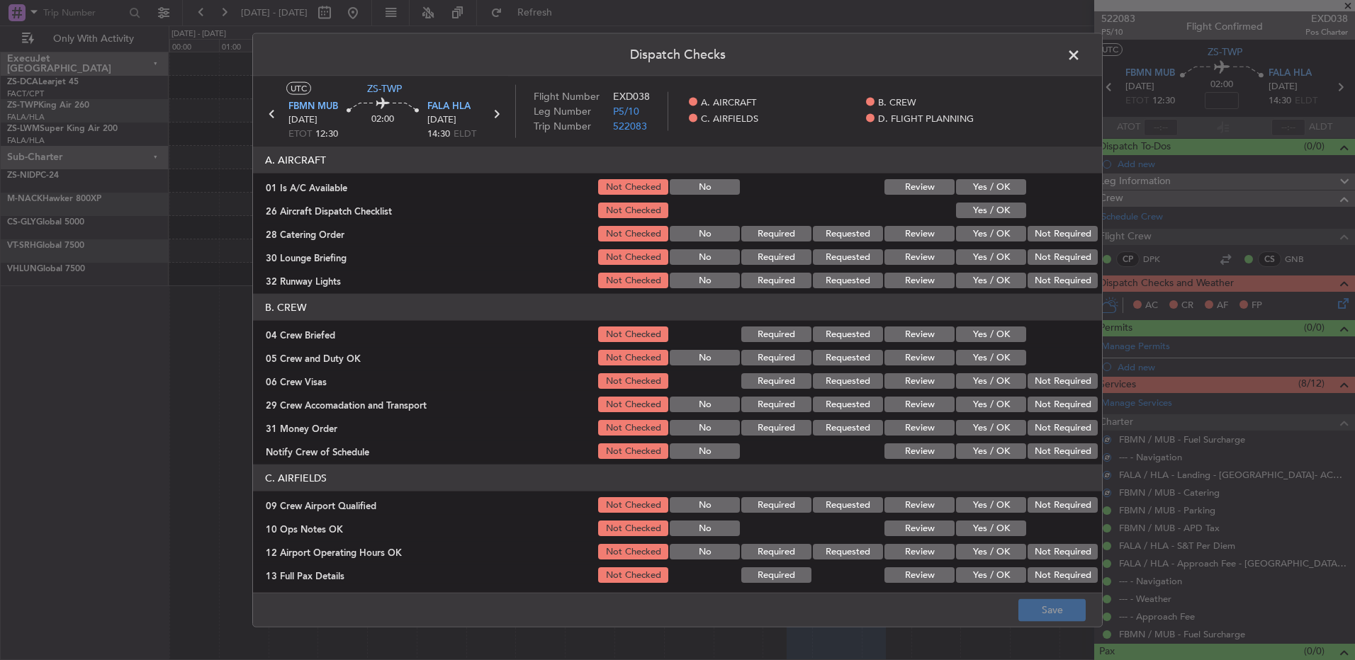
click at [996, 193] on button "Yes / OK" at bounding box center [991, 187] width 70 height 16
click at [996, 199] on section "A. AIRCRAFT 01 Is A/C Available Not Checked No Review Yes / OK 26 Aircraft Disp…" at bounding box center [677, 219] width 849 height 144
click at [1001, 215] on button "Yes / OK" at bounding box center [991, 211] width 70 height 16
click at [1035, 225] on section "A. AIRCRAFT 01 Is A/C Available Not Checked No Review Yes / OK 26 Aircraft Disp…" at bounding box center [677, 219] width 849 height 144
click at [1037, 235] on button "Not Required" at bounding box center [1063, 234] width 70 height 16
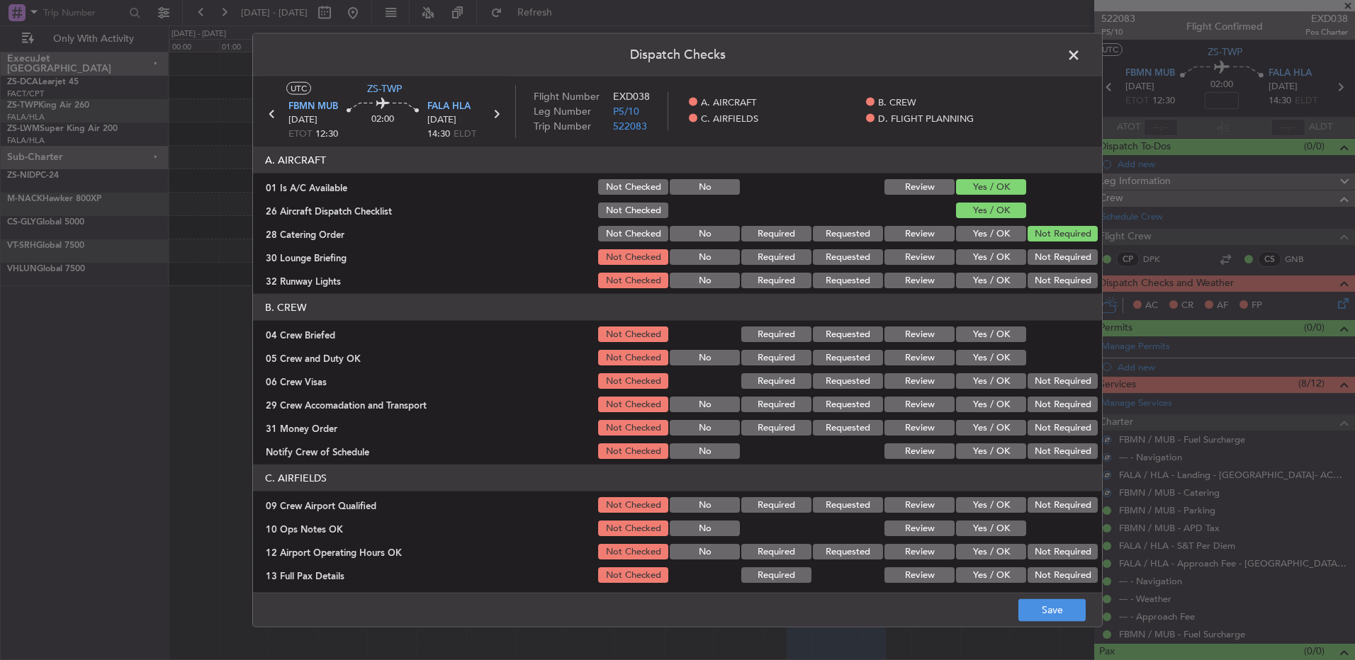
click at [1045, 248] on div "Not Required" at bounding box center [1061, 257] width 72 height 20
drag, startPoint x: 1045, startPoint y: 249, endPoint x: 1046, endPoint y: 269, distance: 19.2
click at [1047, 256] on button "Not Required" at bounding box center [1063, 257] width 70 height 16
click at [1046, 267] on section "A. AIRCRAFT 01 Is A/C Available Not Checked No Review Yes / OK 26 Aircraft Disp…" at bounding box center [677, 219] width 849 height 144
click at [1046, 275] on div "Not Required" at bounding box center [1061, 281] width 72 height 20
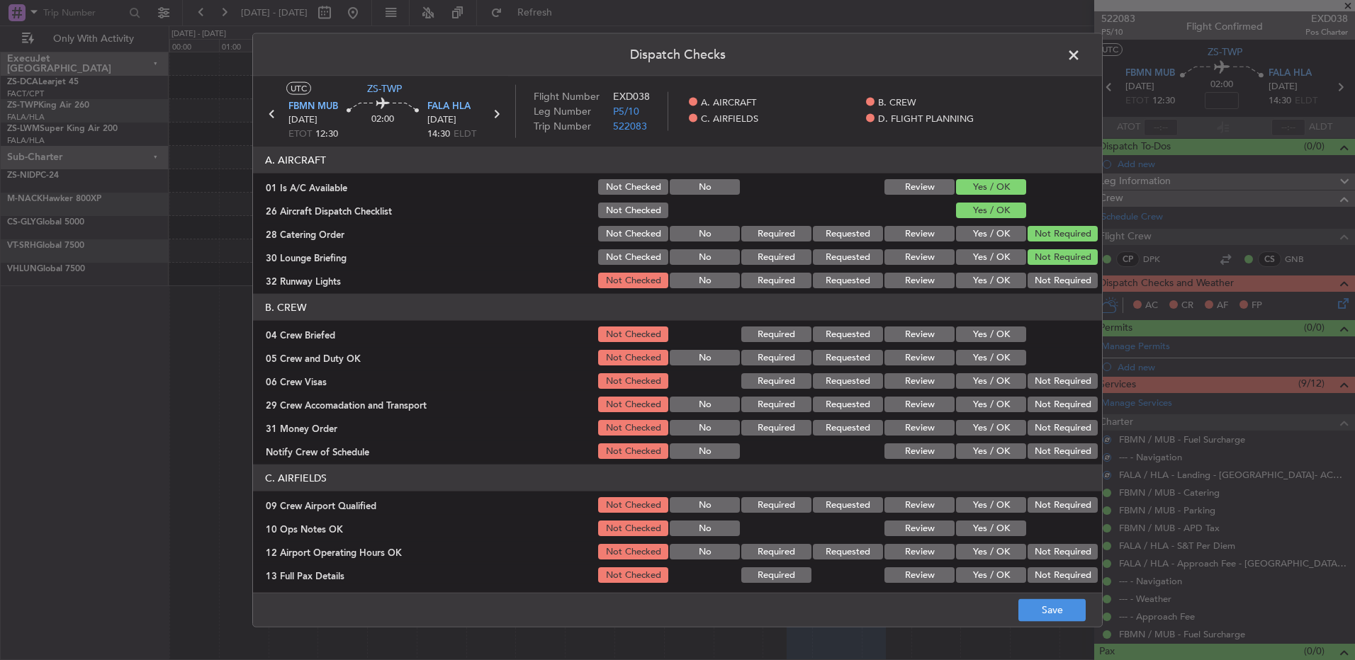
click at [1036, 288] on button "Not Required" at bounding box center [1063, 281] width 70 height 16
click at [982, 327] on button "Yes / OK" at bounding box center [991, 335] width 70 height 16
click at [985, 352] on section "B. CREW 04 Crew Briefed Not Checked Required Requested Review Yes / OK 05 Crew …" at bounding box center [677, 377] width 849 height 167
click at [985, 354] on button "Yes / OK" at bounding box center [991, 358] width 70 height 16
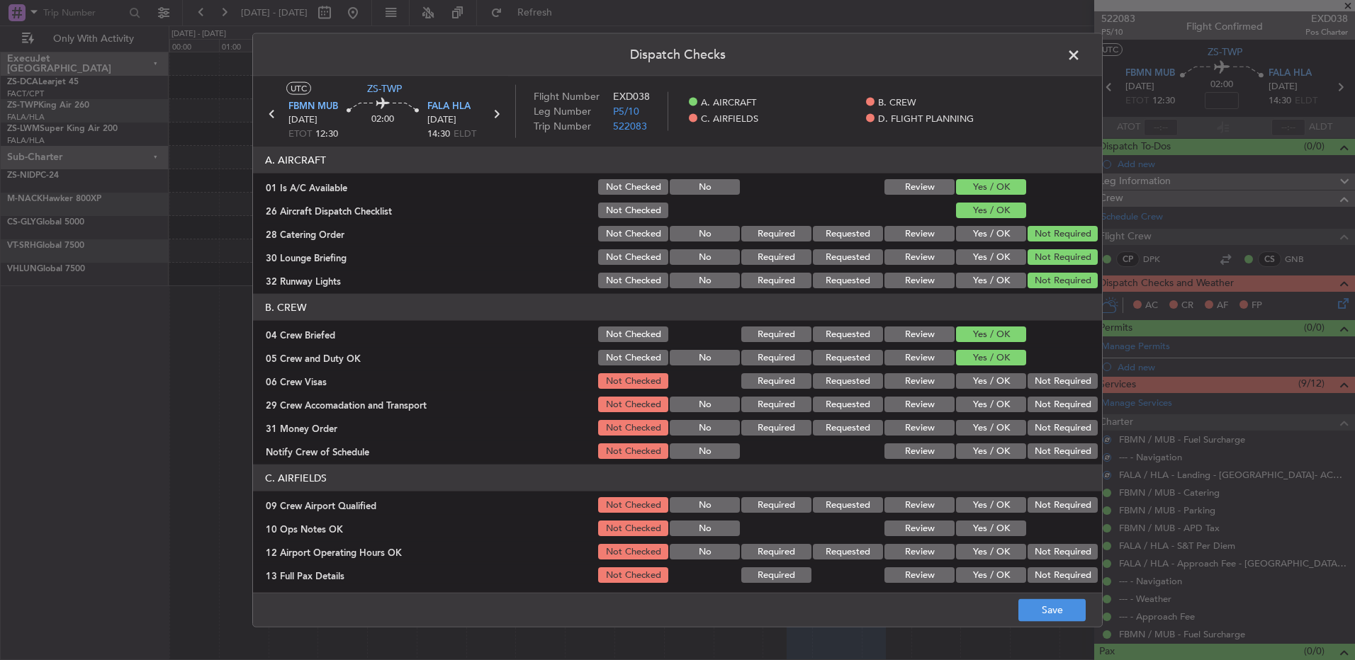
click at [1040, 378] on button "Not Required" at bounding box center [1063, 381] width 70 height 16
click at [1040, 395] on section "B. CREW 04 Crew Briefed Not Checked Required Requested Review Yes / OK 05 Crew …" at bounding box center [677, 377] width 849 height 167
click at [1037, 405] on button "Not Required" at bounding box center [1063, 405] width 70 height 16
drag, startPoint x: 1037, startPoint y: 410, endPoint x: 1038, endPoint y: 454, distance: 44.7
click at [1037, 410] on button "Not Required" at bounding box center [1063, 405] width 70 height 16
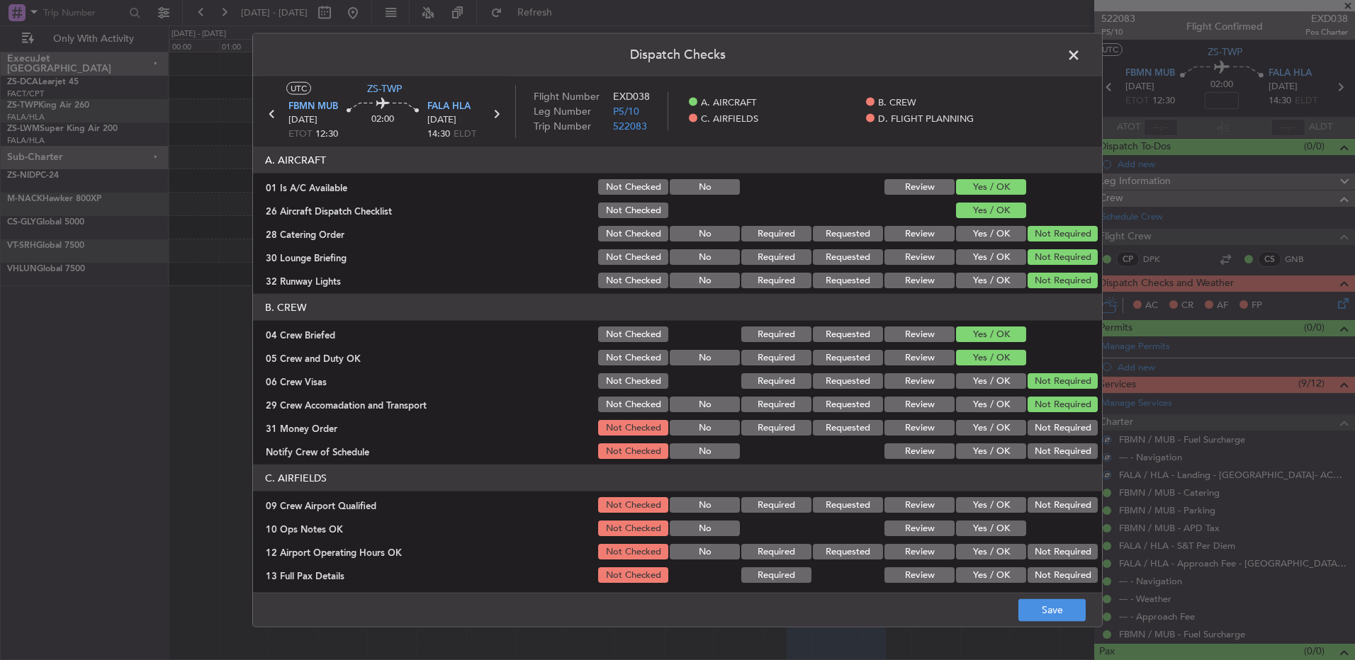
click at [1039, 441] on section "B. CREW 04 Crew Briefed Not Checked Required Requested Review Yes / OK 05 Crew …" at bounding box center [677, 377] width 849 height 167
click at [1039, 453] on button "Not Required" at bounding box center [1063, 452] width 70 height 16
drag, startPoint x: 1042, startPoint y: 433, endPoint x: 1045, endPoint y: 452, distance: 19.5
click at [1042, 434] on button "Not Required" at bounding box center [1063, 428] width 70 height 16
click at [1042, 506] on button "Not Required" at bounding box center [1063, 505] width 70 height 16
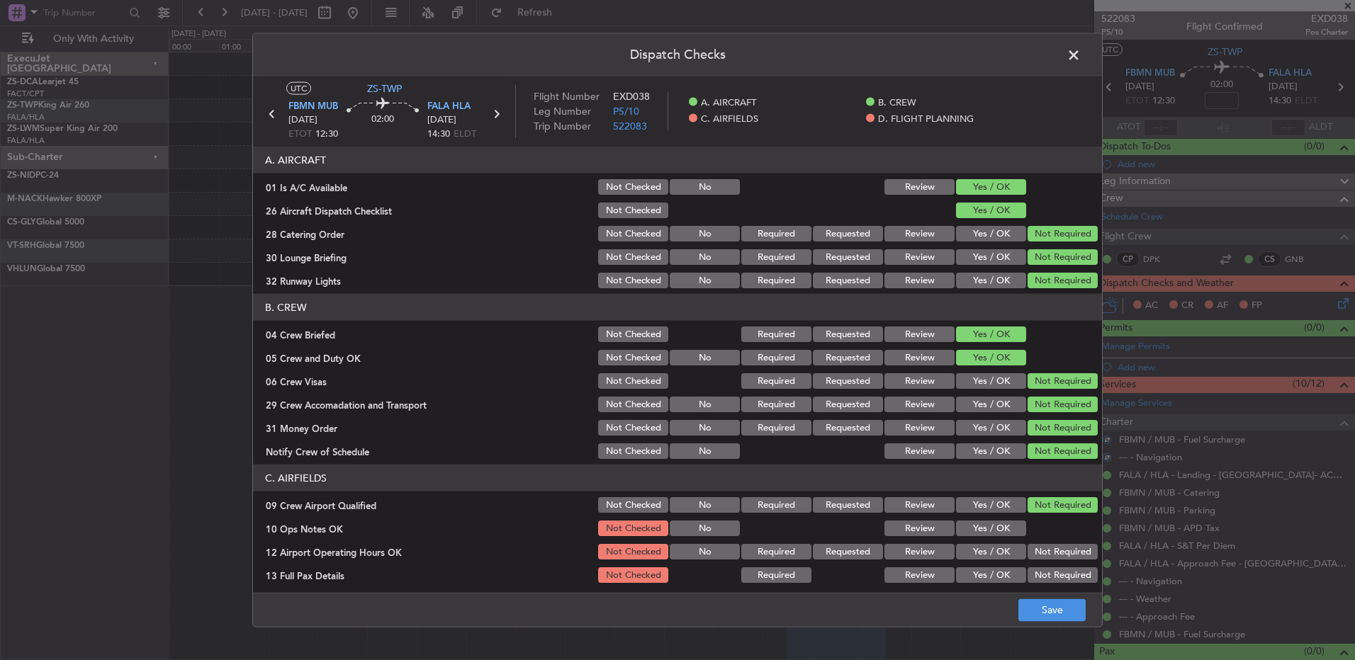
drag, startPoint x: 992, startPoint y: 531, endPoint x: 1043, endPoint y: 548, distance: 53.8
click at [993, 531] on button "Yes / OK" at bounding box center [991, 529] width 70 height 16
click at [1043, 548] on button "Not Required" at bounding box center [1063, 552] width 70 height 16
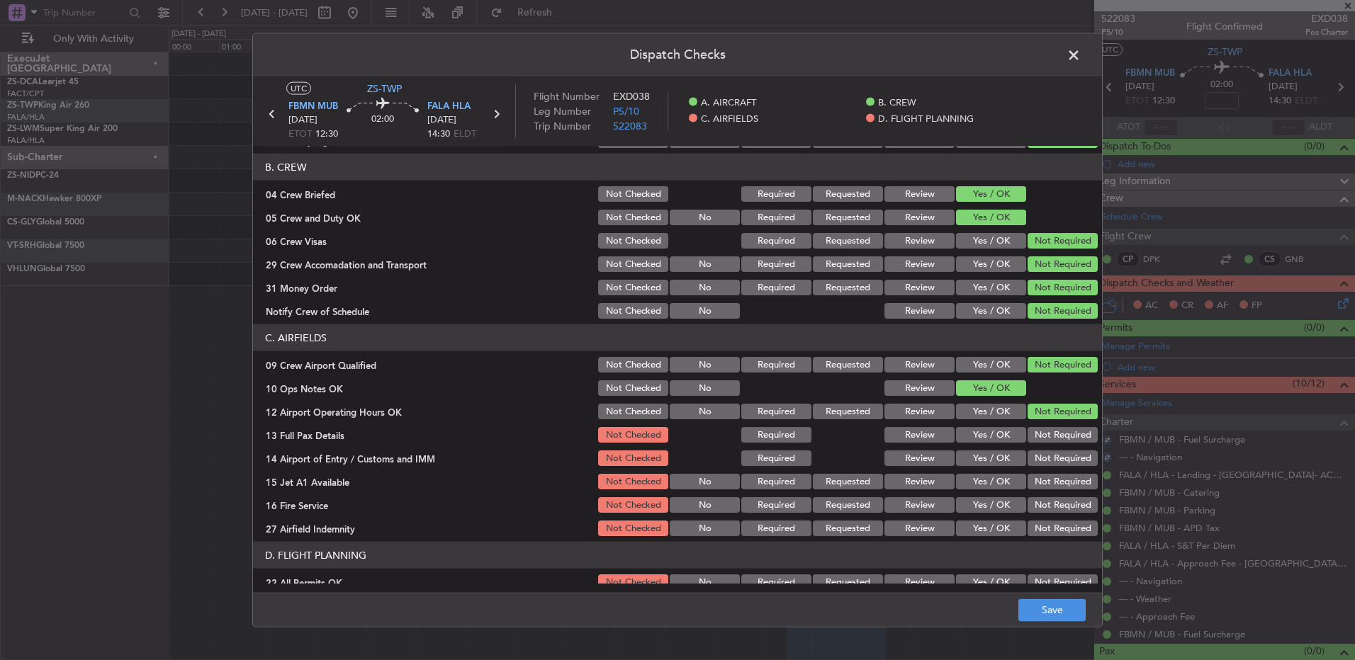
scroll to position [199, 0]
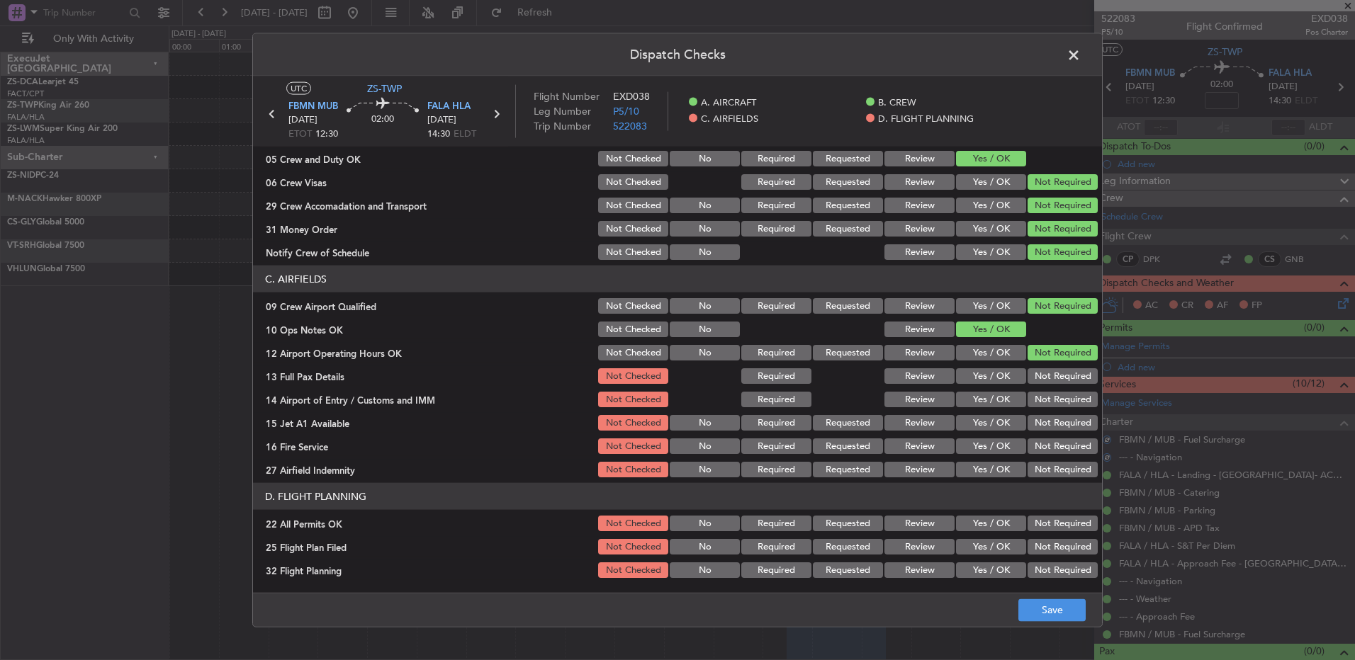
click at [1054, 376] on button "Not Required" at bounding box center [1063, 376] width 70 height 16
drag, startPoint x: 1057, startPoint y: 385, endPoint x: 1059, endPoint y: 395, distance: 10.8
click at [1057, 388] on section "C. AIRFIELDS 09 Crew Airport Qualified Not Checked No Required Requested Review…" at bounding box center [677, 373] width 849 height 214
click at [1064, 402] on button "Not Required" at bounding box center [1063, 400] width 70 height 16
drag, startPoint x: 1064, startPoint y: 404, endPoint x: 1064, endPoint y: 415, distance: 11.4
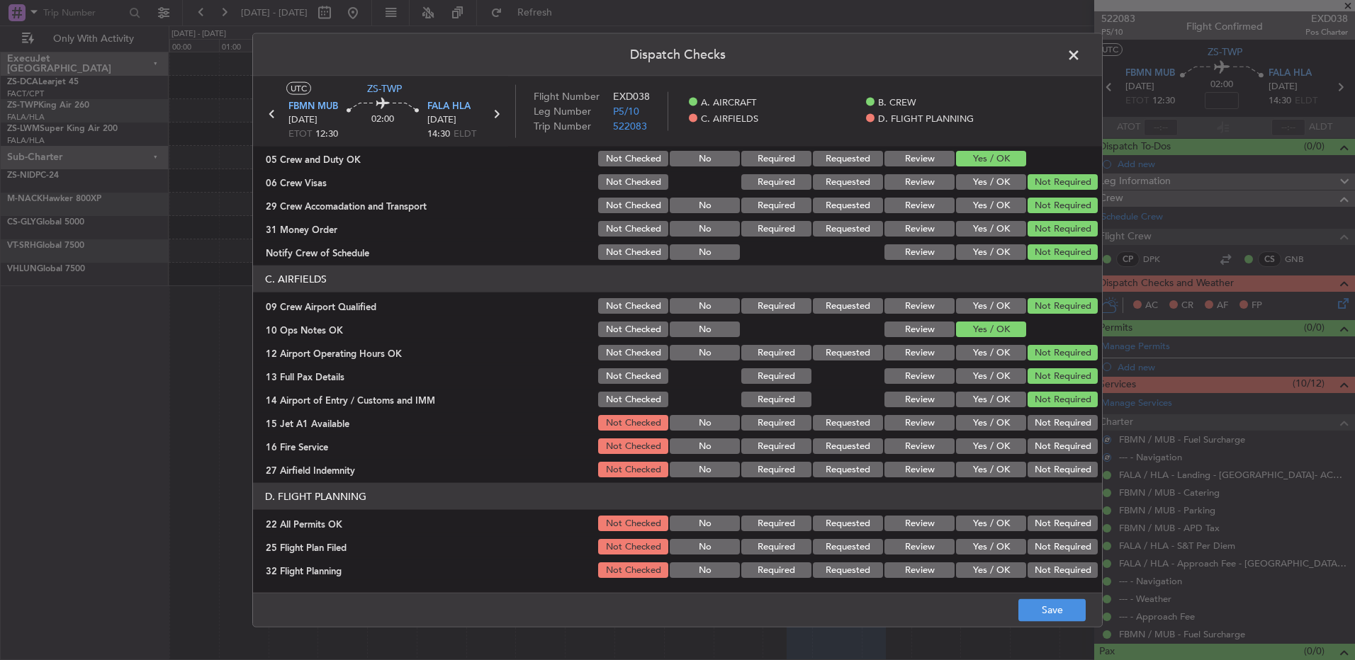
click at [1064, 406] on button "Not Required" at bounding box center [1063, 400] width 70 height 16
drag, startPoint x: 1064, startPoint y: 415, endPoint x: 1064, endPoint y: 427, distance: 12.0
click at [1064, 420] on div "Not Required" at bounding box center [1061, 423] width 72 height 20
drag, startPoint x: 1064, startPoint y: 427, endPoint x: 1064, endPoint y: 435, distance: 7.8
click at [1064, 429] on button "Not Required" at bounding box center [1063, 423] width 70 height 16
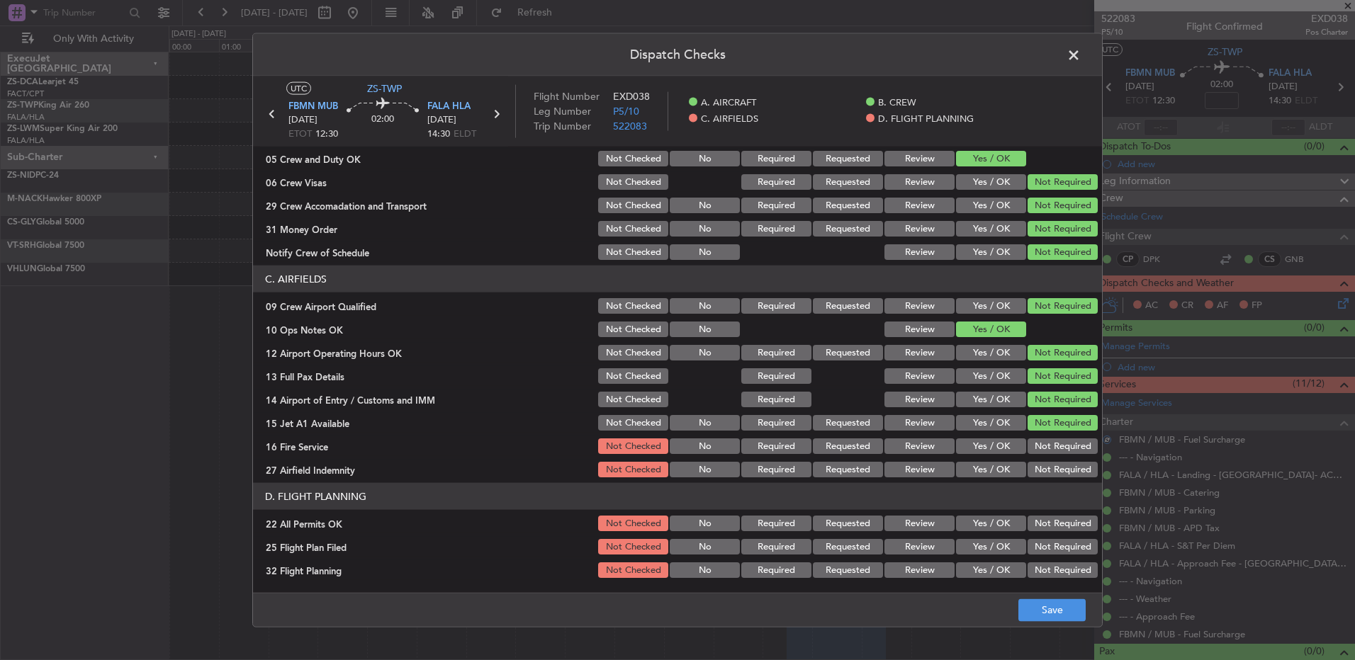
drag, startPoint x: 1064, startPoint y: 435, endPoint x: 1064, endPoint y: 445, distance: 9.9
click at [1064, 440] on section "C. AIRFIELDS 09 Crew Airport Qualified Not Checked No Required Requested Review…" at bounding box center [677, 373] width 849 height 214
click at [1064, 445] on button "Not Required" at bounding box center [1063, 447] width 70 height 16
click at [1059, 457] on section "C. AIRFIELDS 09 Crew Airport Qualified Not Checked No Required Requested Review…" at bounding box center [677, 373] width 849 height 214
drag, startPoint x: 1056, startPoint y: 471, endPoint x: 1056, endPoint y: 480, distance: 8.5
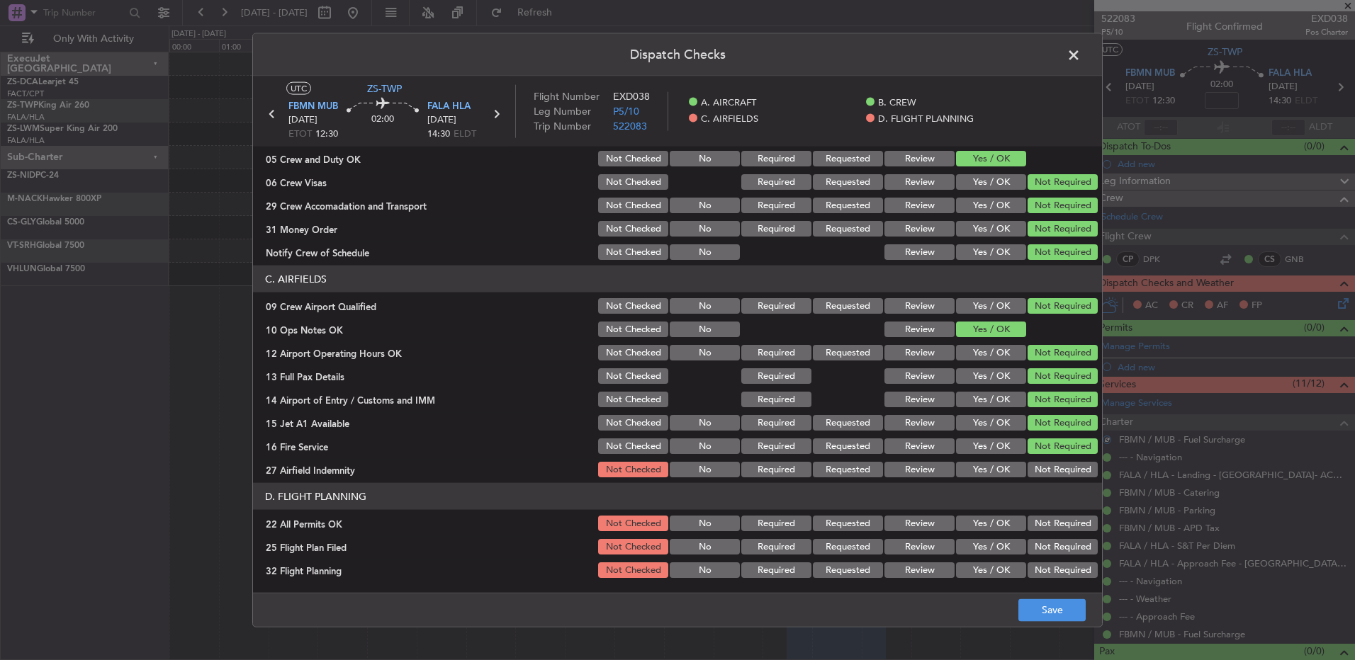
click at [1056, 475] on button "Not Required" at bounding box center [1063, 470] width 70 height 16
click at [1059, 519] on button "Not Required" at bounding box center [1063, 524] width 70 height 16
drag, startPoint x: 1059, startPoint y: 519, endPoint x: 1052, endPoint y: 552, distance: 33.2
click at [1059, 524] on button "Not Required" at bounding box center [1063, 524] width 70 height 16
drag, startPoint x: 1052, startPoint y: 552, endPoint x: 1052, endPoint y: 567, distance: 14.9
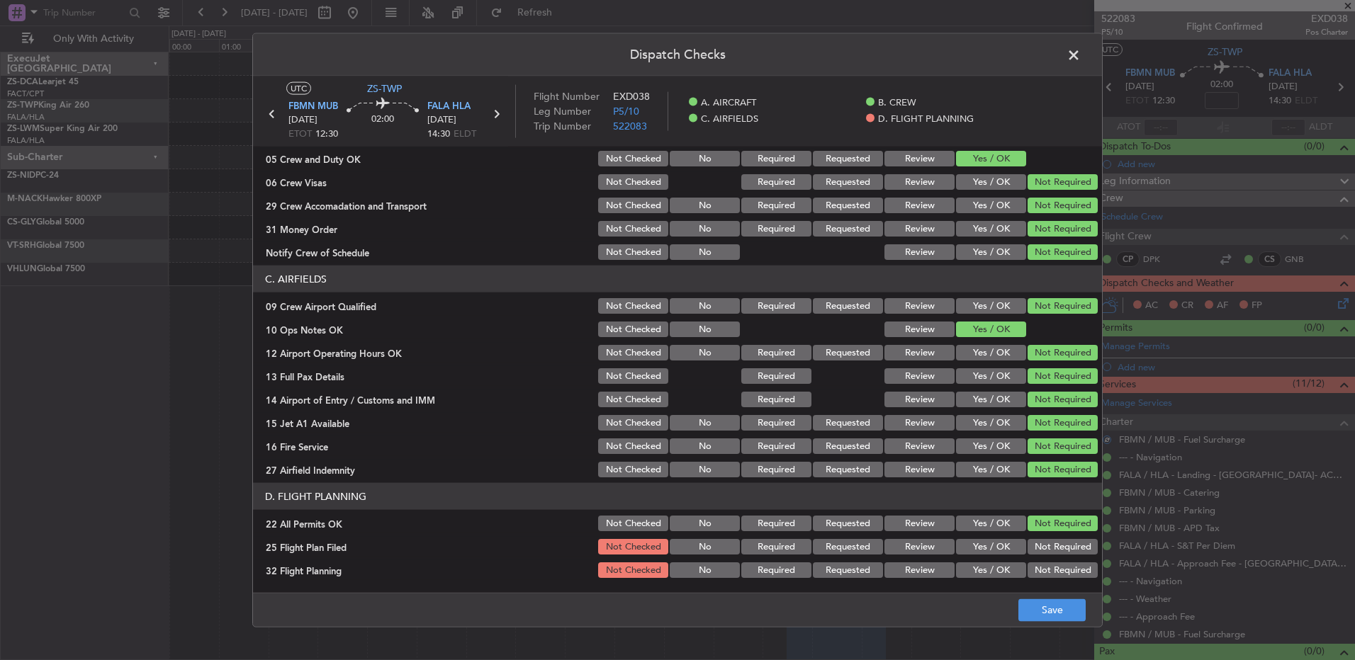
click at [1052, 555] on div "Not Required" at bounding box center [1061, 547] width 72 height 20
click at [1052, 575] on button "Not Required" at bounding box center [1063, 571] width 70 height 16
click at [1052, 580] on article "A. AIRCRAFT 01 Is A/C Available Not Checked No Review Yes / OK 26 Aircraft Disp…" at bounding box center [677, 365] width 849 height 437
click at [934, 544] on button "Review" at bounding box center [919, 547] width 70 height 16
click at [921, 566] on button "Review" at bounding box center [919, 571] width 70 height 16
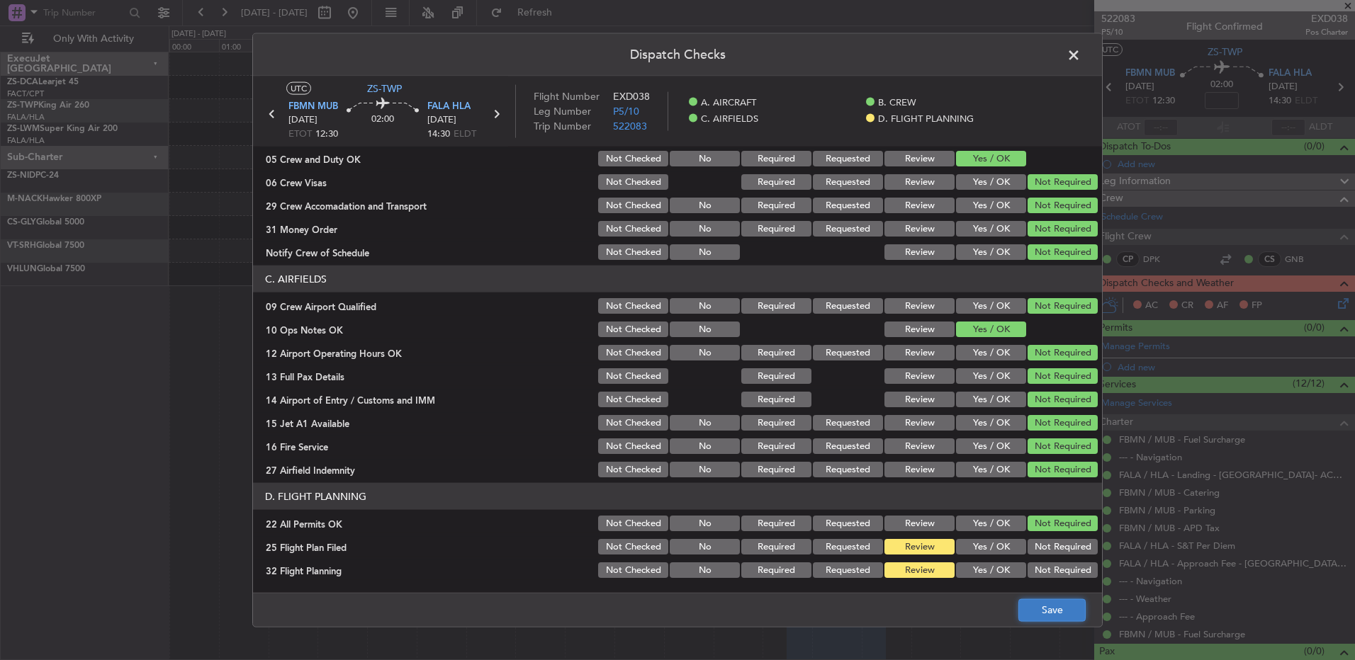
click at [1040, 603] on button "Save" at bounding box center [1051, 610] width 67 height 23
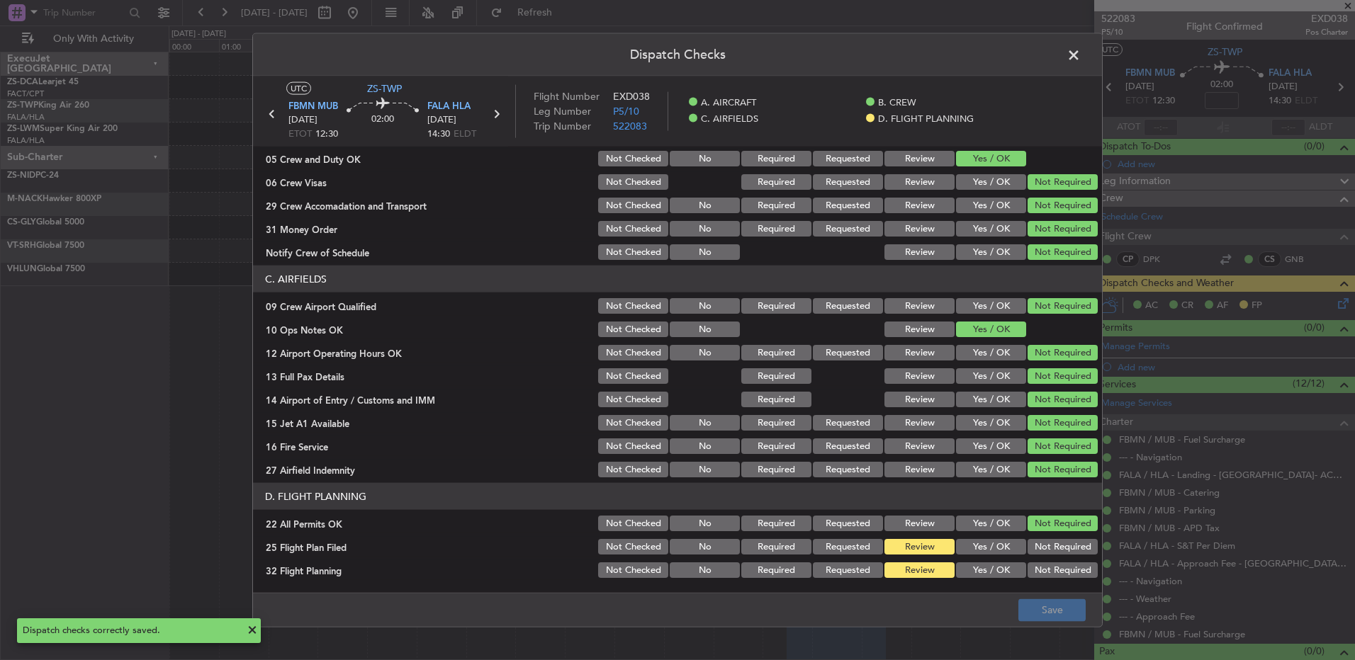
click at [1081, 55] on span at bounding box center [1081, 59] width 0 height 28
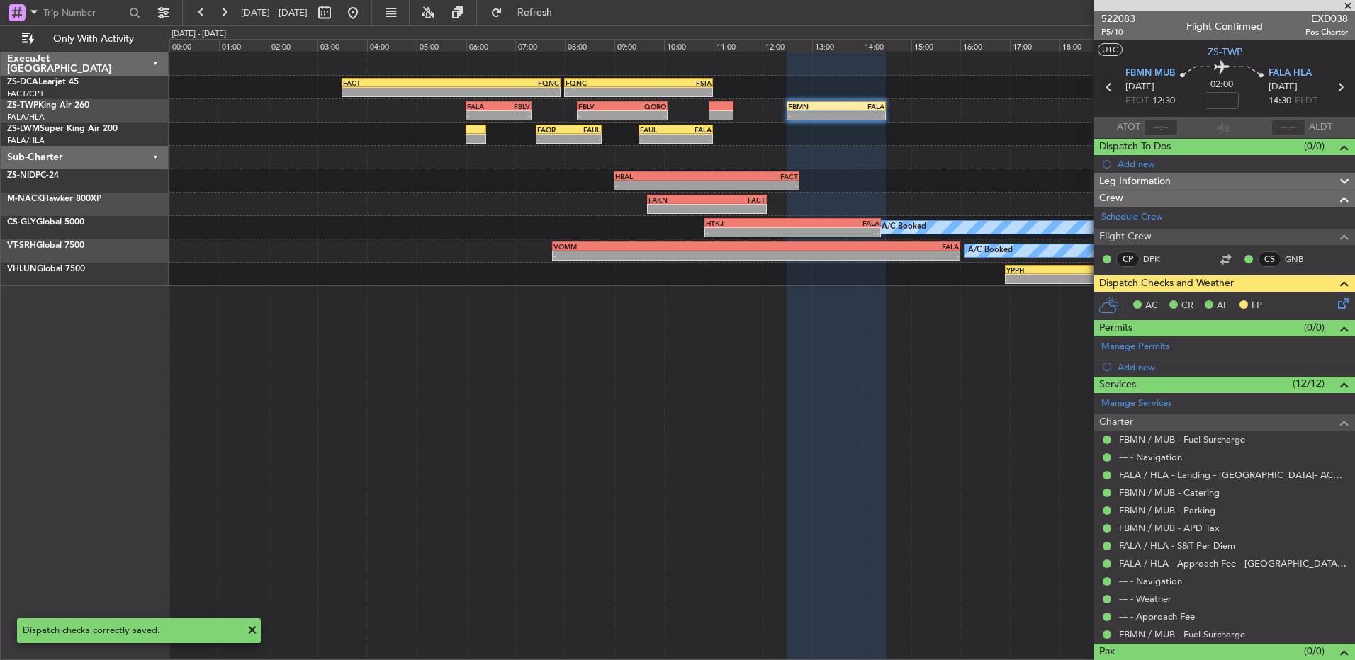
click at [1105, 87] on icon at bounding box center [1109, 87] width 18 height 18
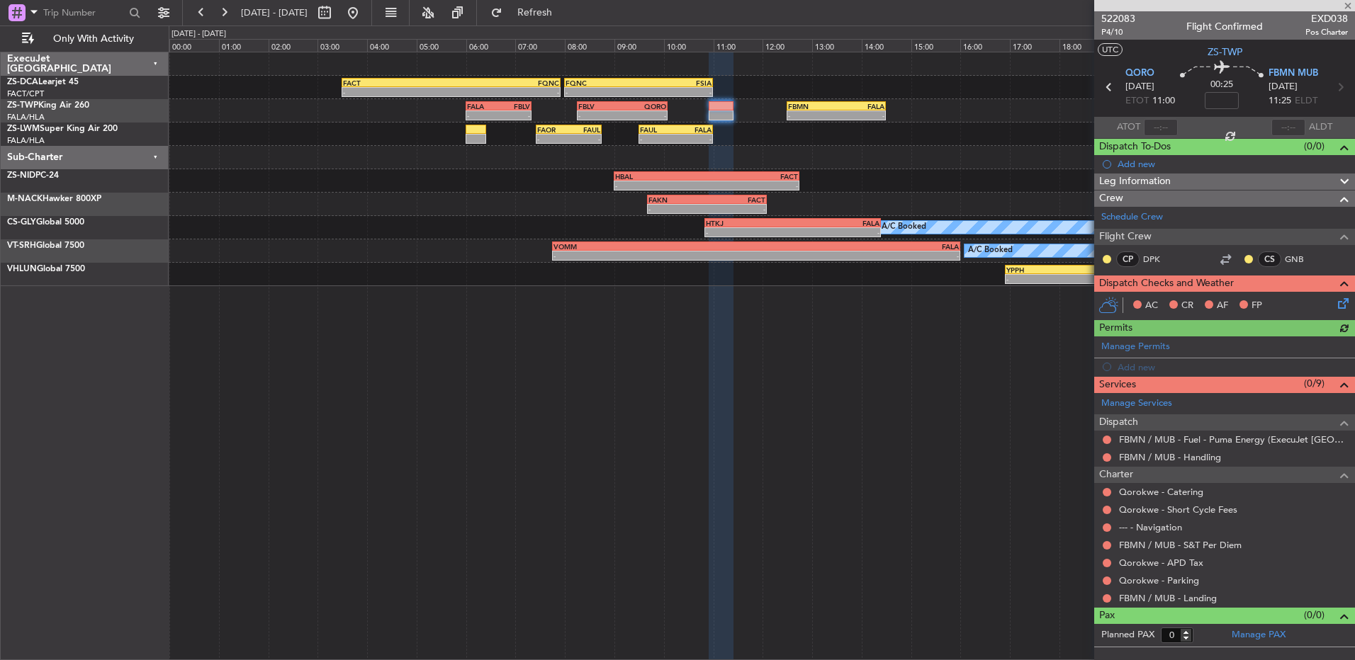
click at [1107, 602] on div at bounding box center [1106, 598] width 11 height 11
click at [1108, 597] on button at bounding box center [1107, 599] width 9 height 9
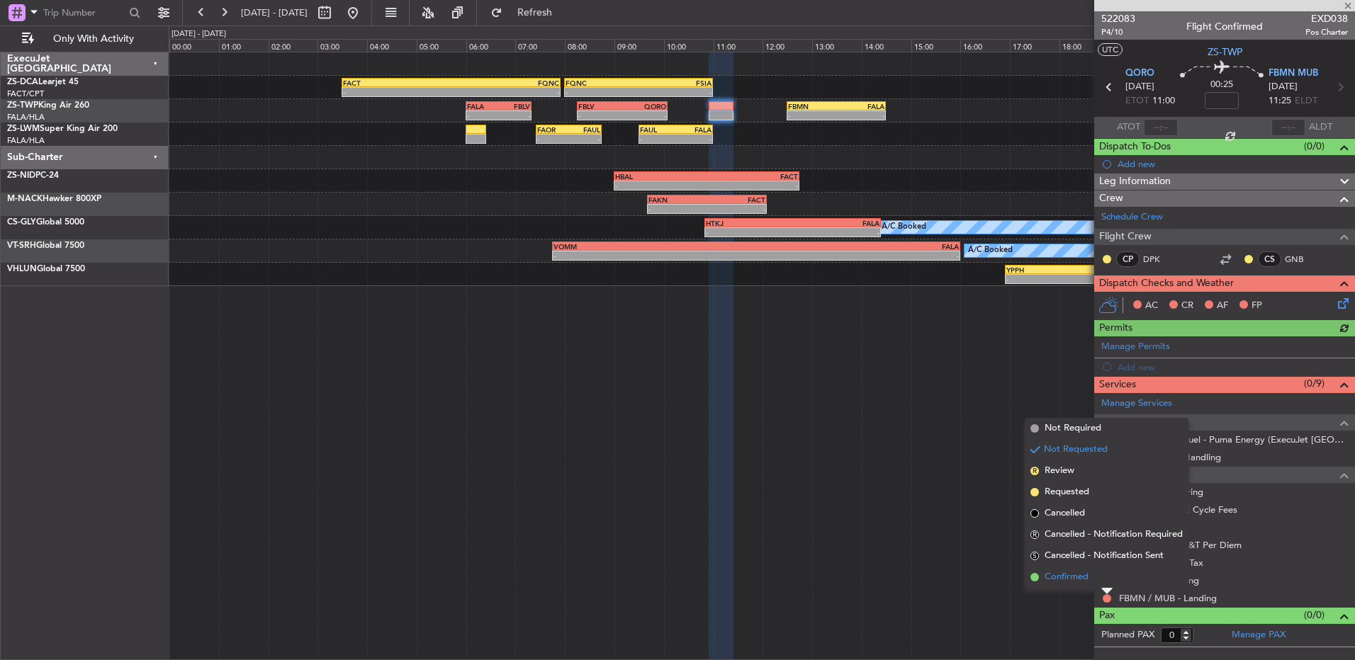
click at [1101, 579] on li "Confirmed" at bounding box center [1107, 577] width 164 height 21
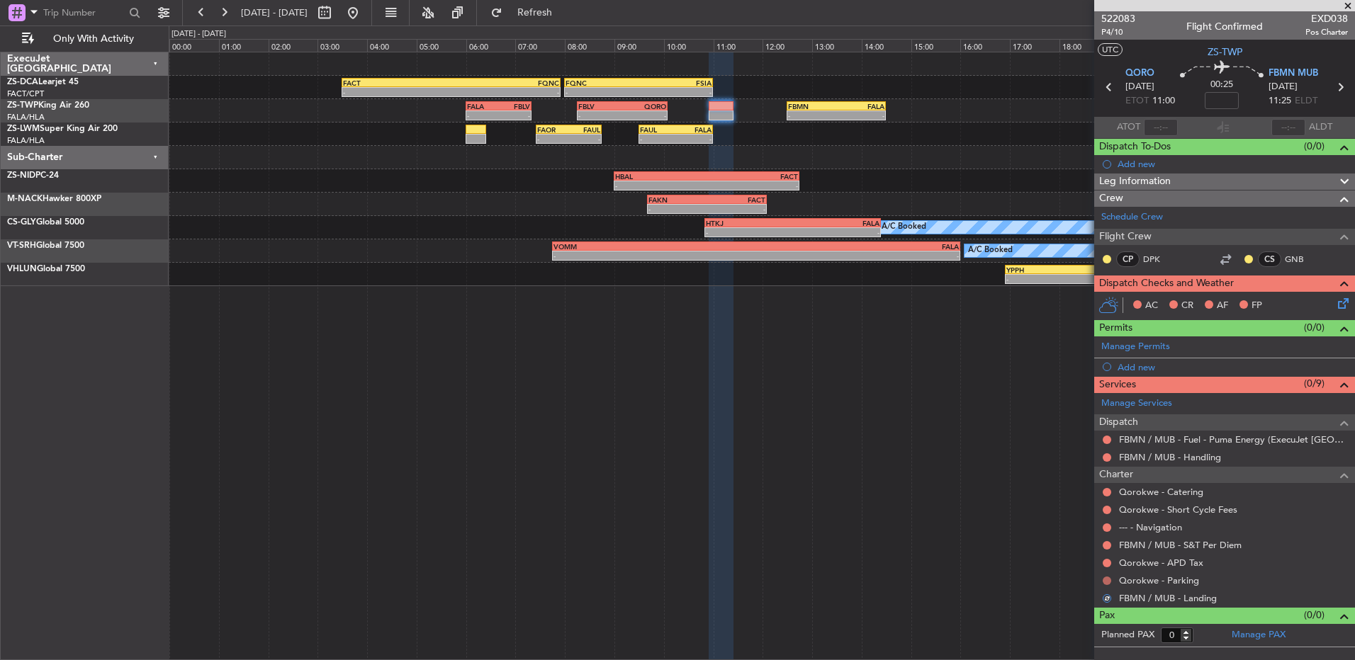
click at [1110, 580] on button at bounding box center [1107, 581] width 9 height 9
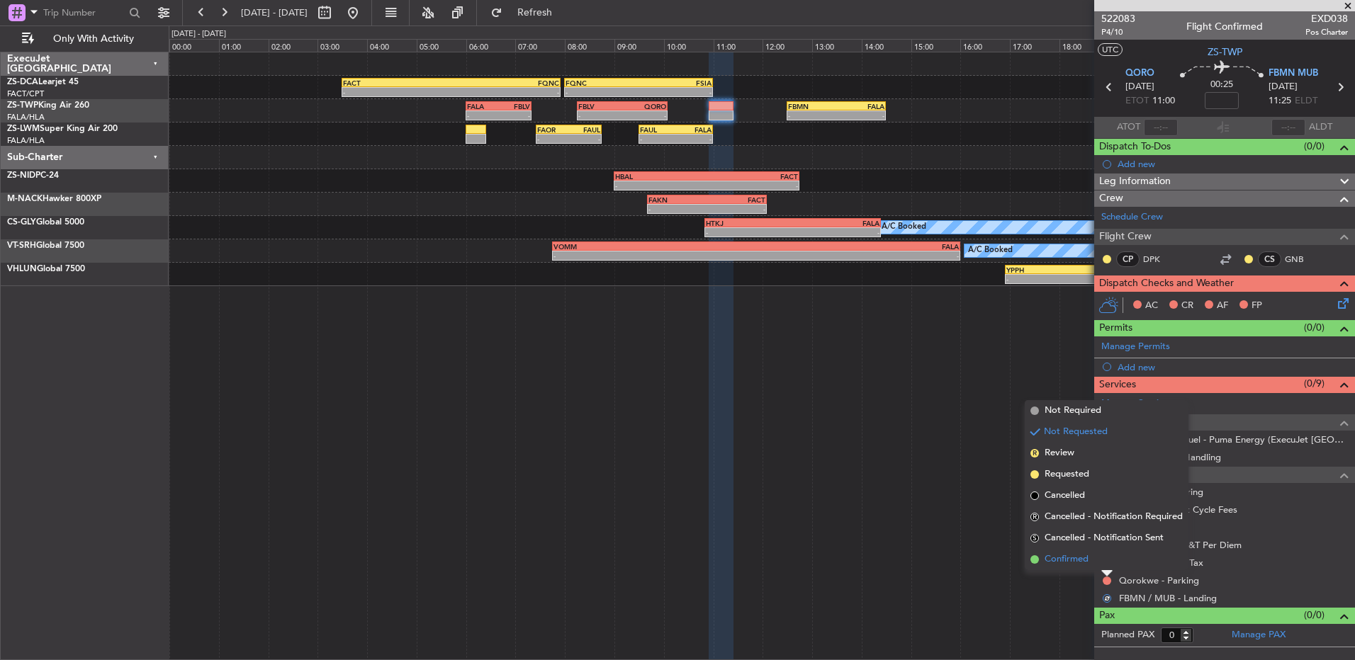
click at [1111, 557] on li "Confirmed" at bounding box center [1107, 559] width 164 height 21
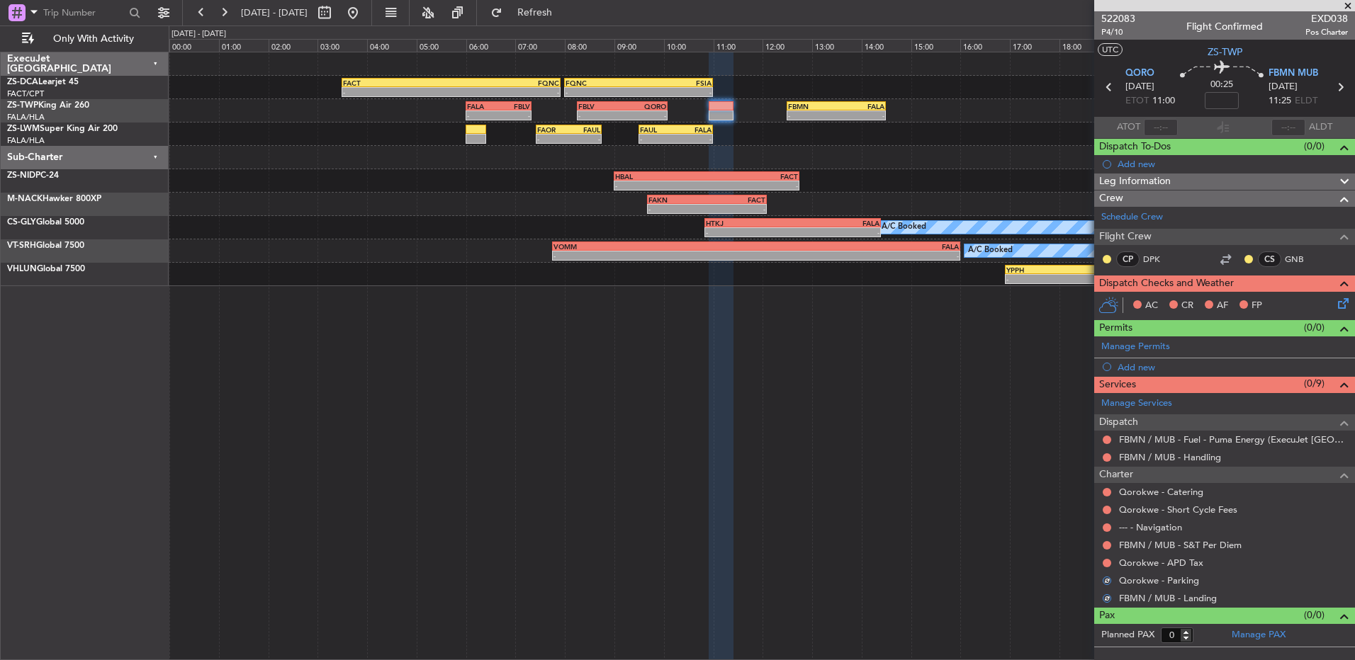
click at [1111, 558] on nimbus-traffic-light at bounding box center [1106, 563] width 11 height 11
click at [1107, 564] on button at bounding box center [1107, 563] width 9 height 9
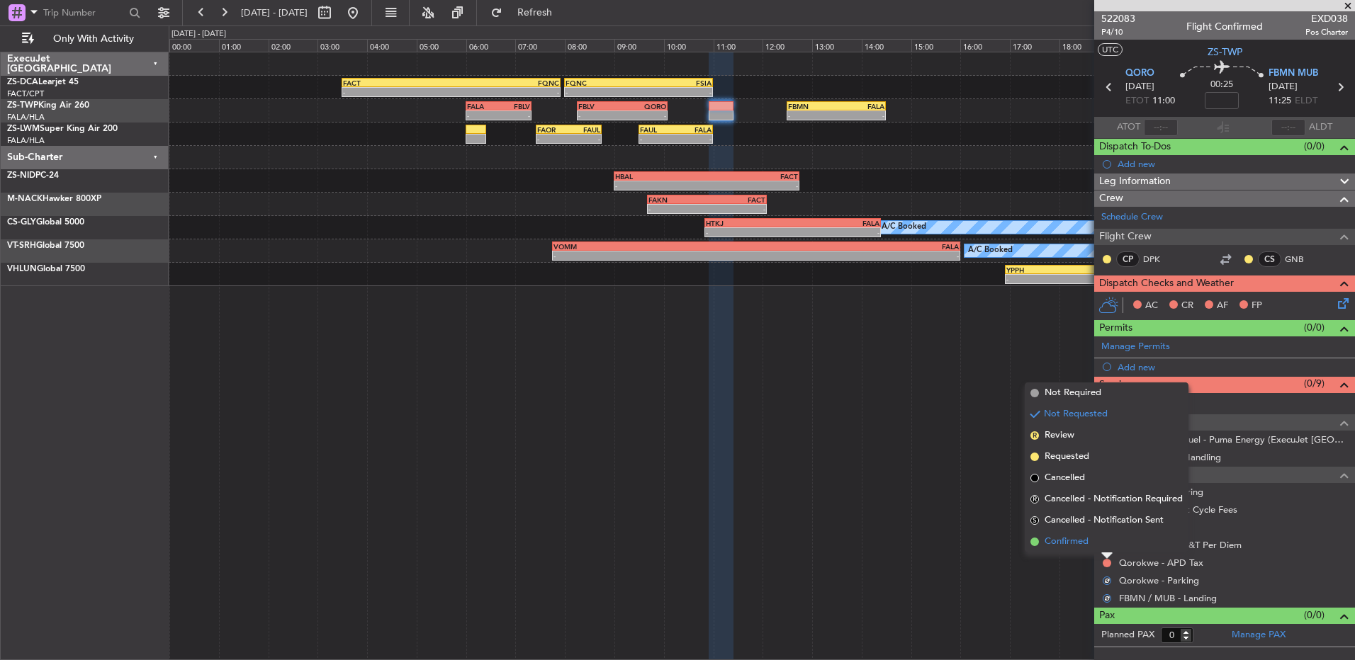
click at [1101, 545] on li "Confirmed" at bounding box center [1107, 541] width 164 height 21
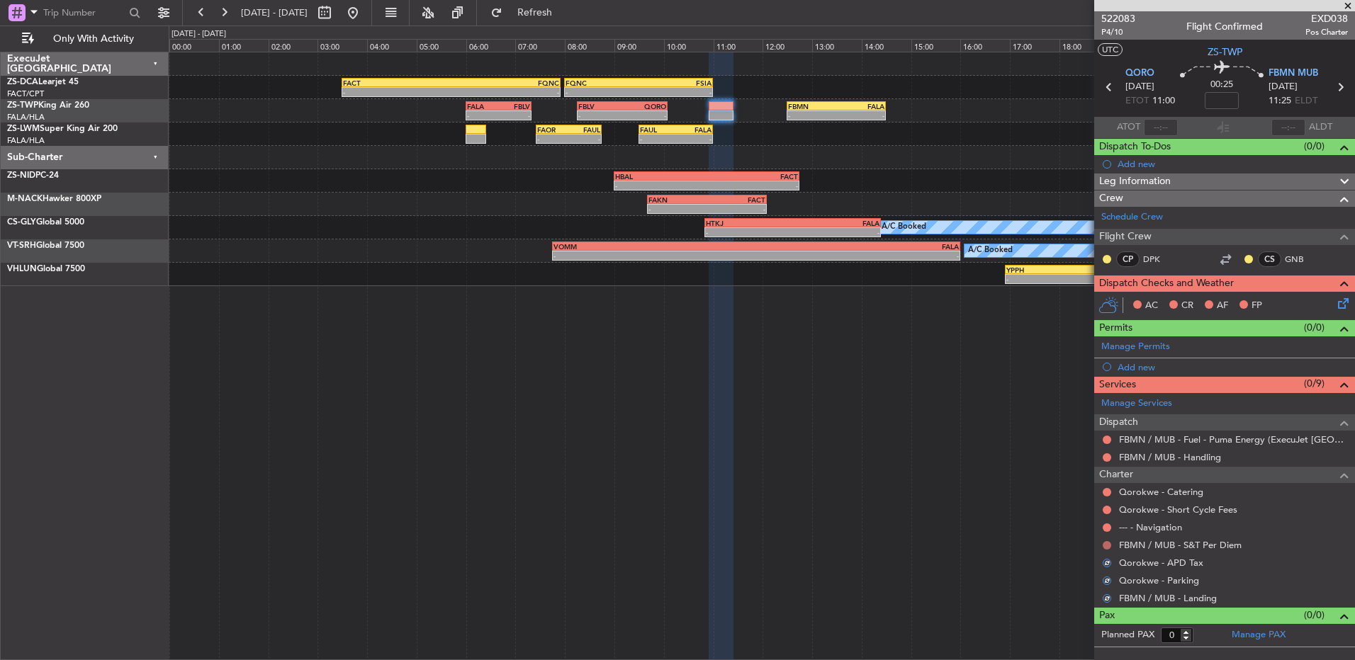
click at [1105, 545] on button at bounding box center [1107, 545] width 9 height 9
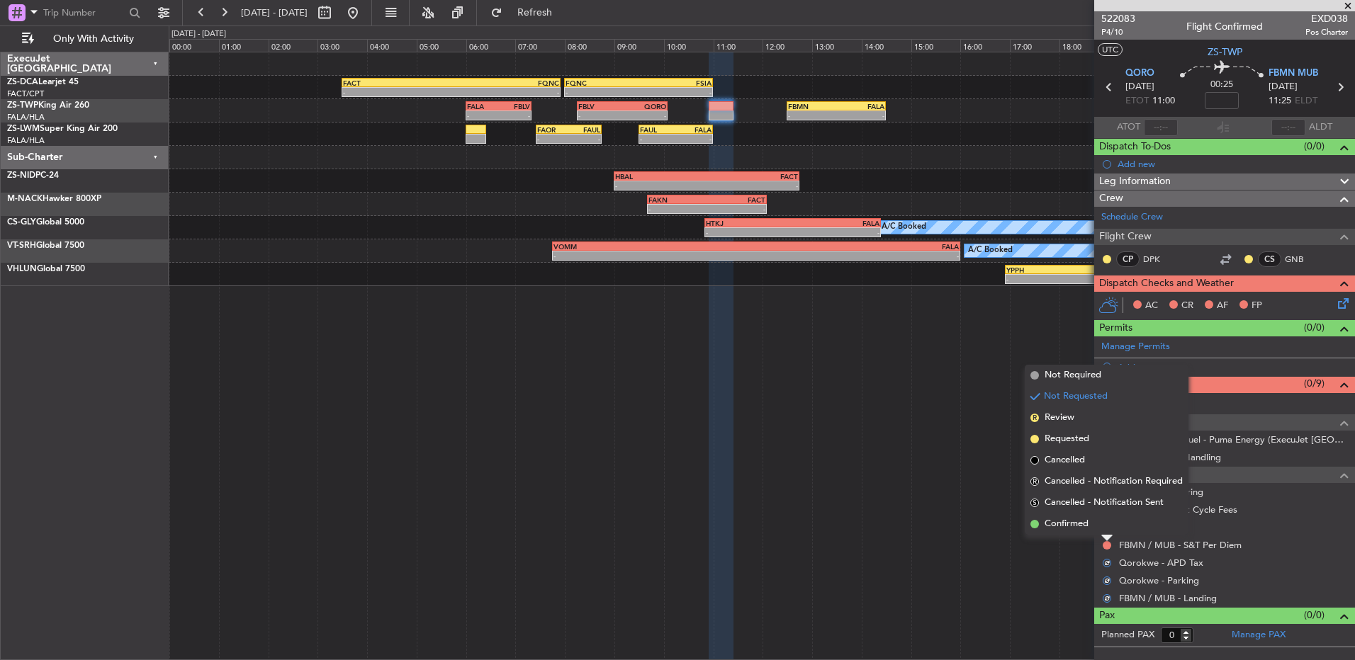
click at [1108, 526] on li "Confirmed" at bounding box center [1107, 524] width 164 height 21
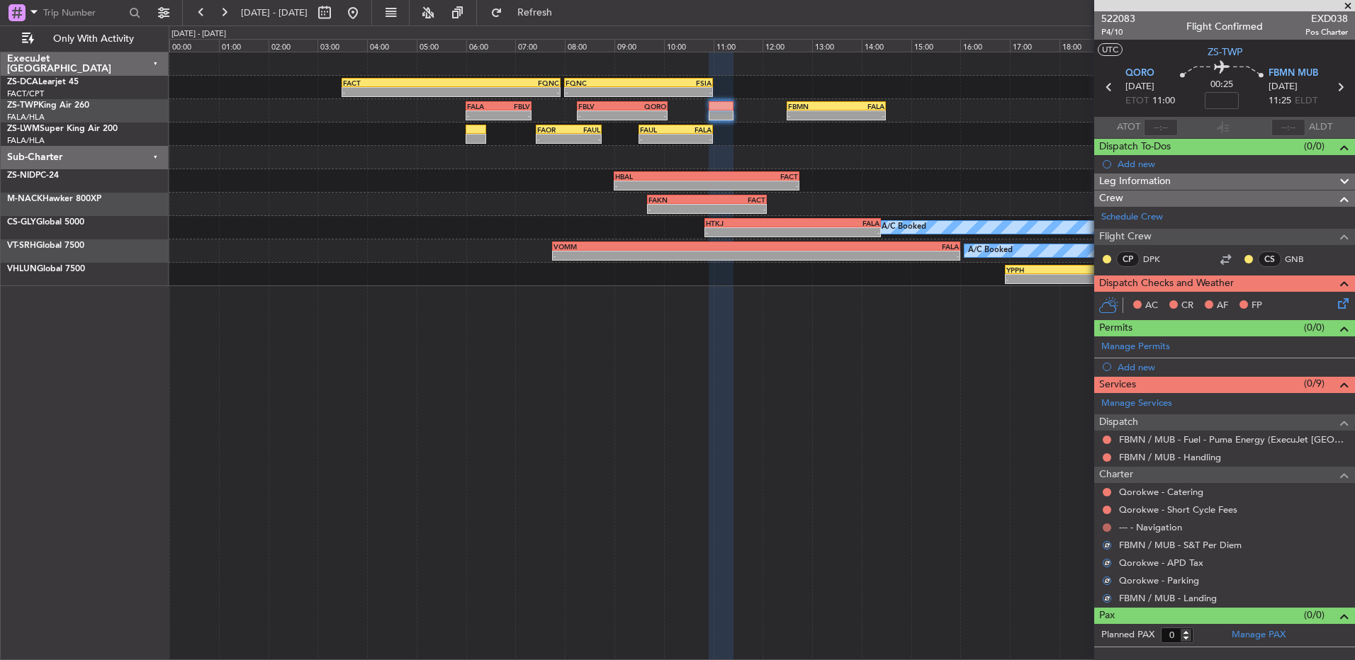
click at [1108, 526] on button at bounding box center [1107, 528] width 9 height 9
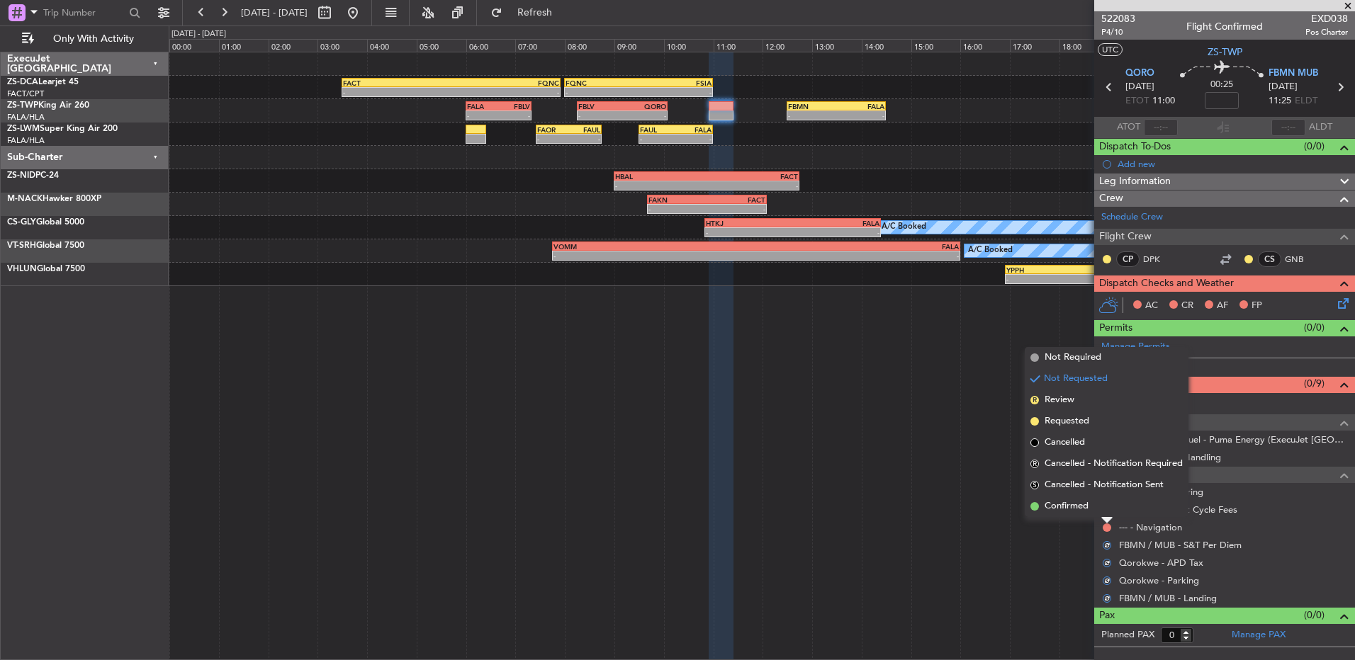
drag, startPoint x: 1108, startPoint y: 526, endPoint x: 1109, endPoint y: 508, distance: 17.7
click at [1109, 508] on li "Confirmed" at bounding box center [1107, 506] width 164 height 21
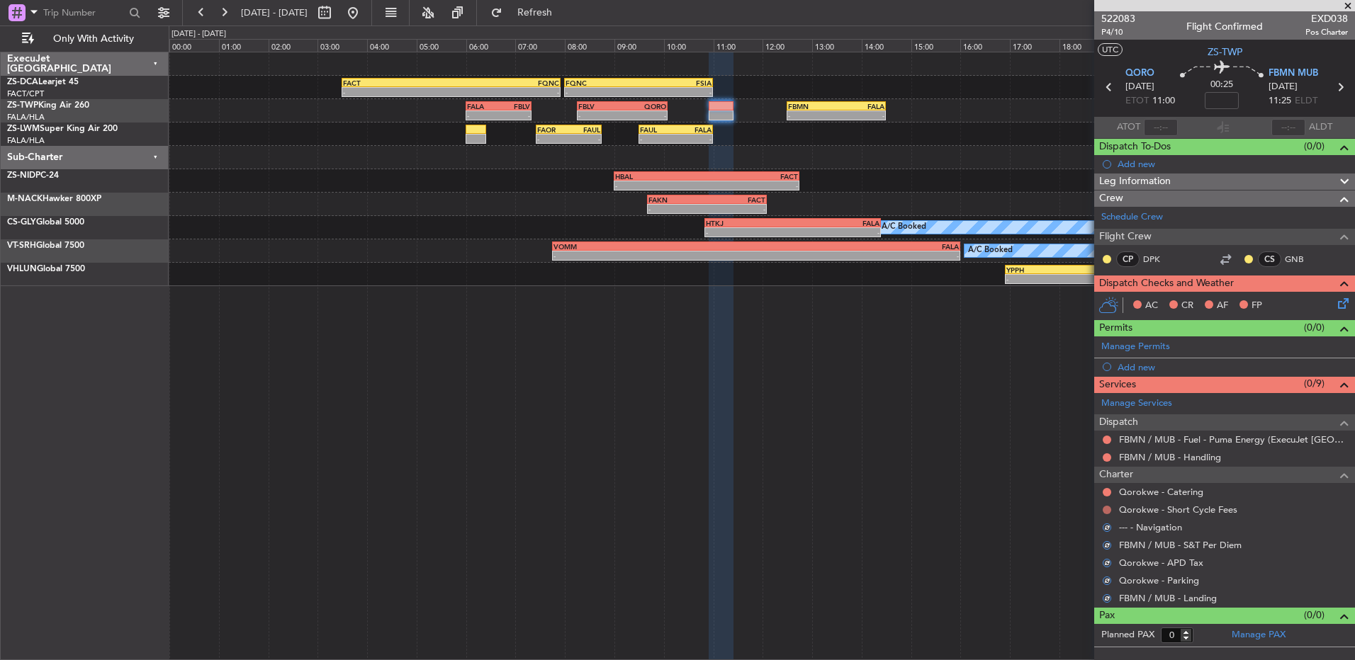
click at [1109, 508] on button at bounding box center [1107, 510] width 9 height 9
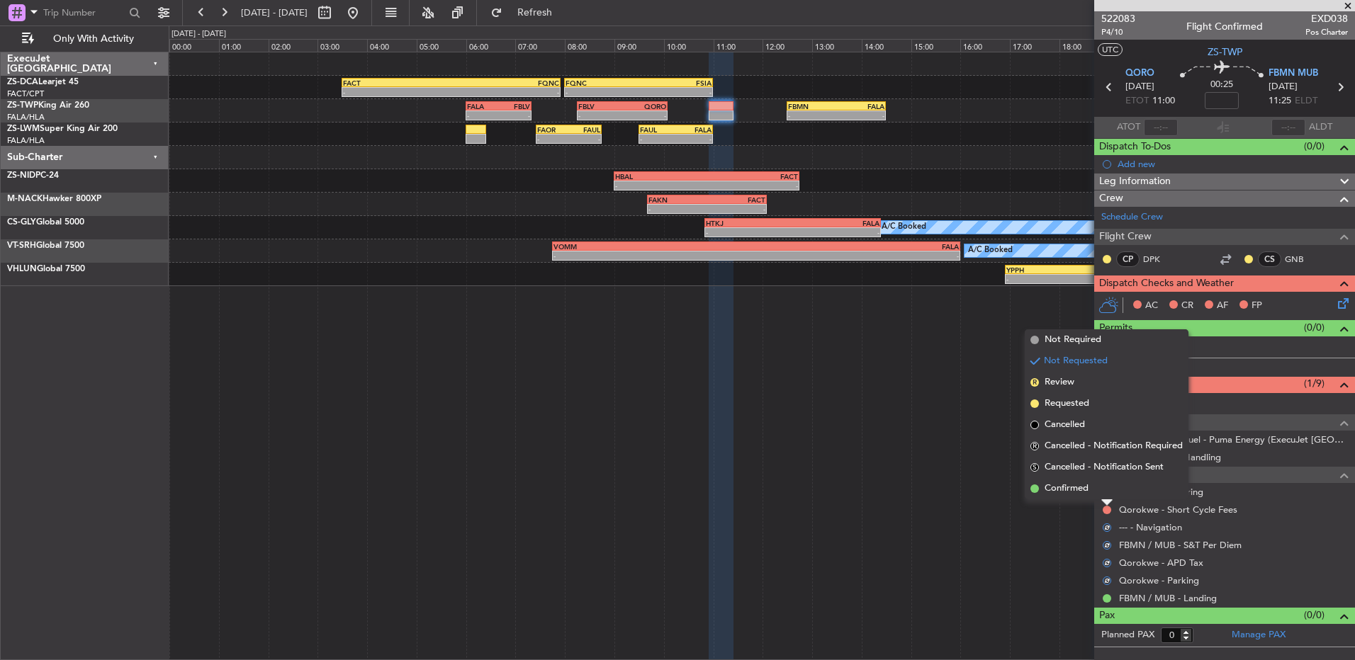
drag, startPoint x: 1109, startPoint y: 509, endPoint x: 1103, endPoint y: 495, distance: 14.6
click at [1103, 495] on li "Confirmed" at bounding box center [1107, 488] width 164 height 21
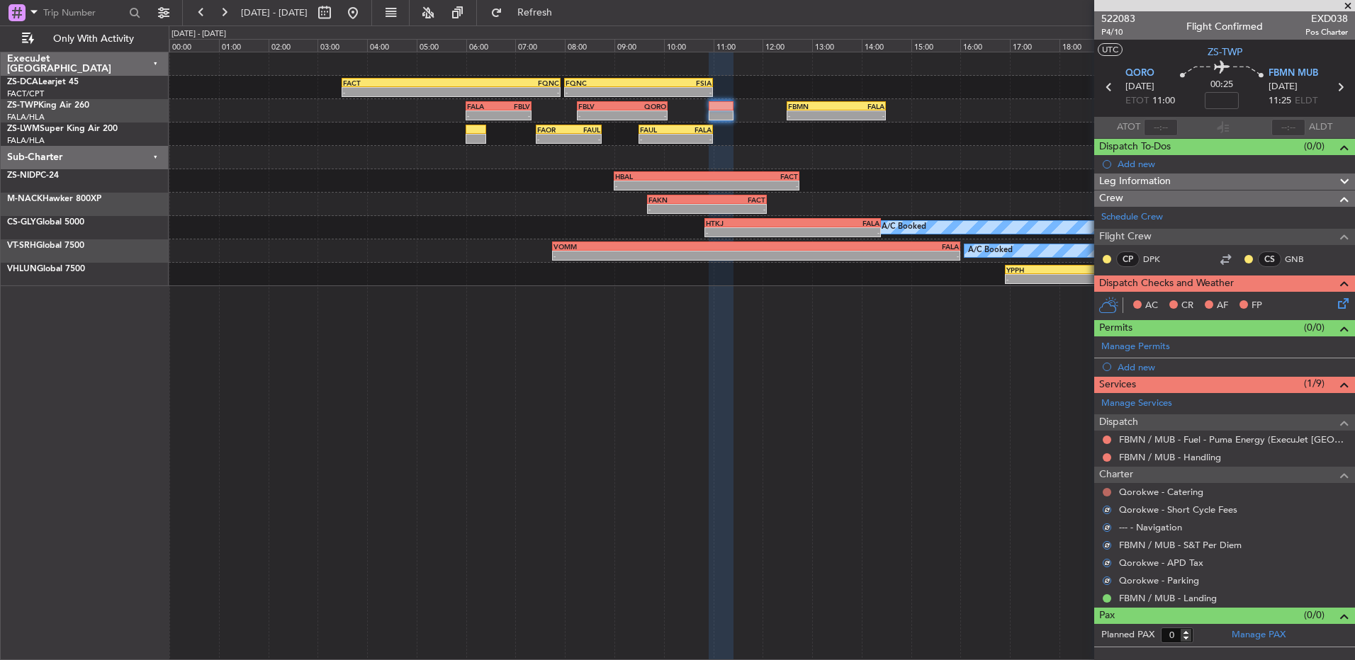
click at [1103, 494] on button at bounding box center [1107, 492] width 9 height 9
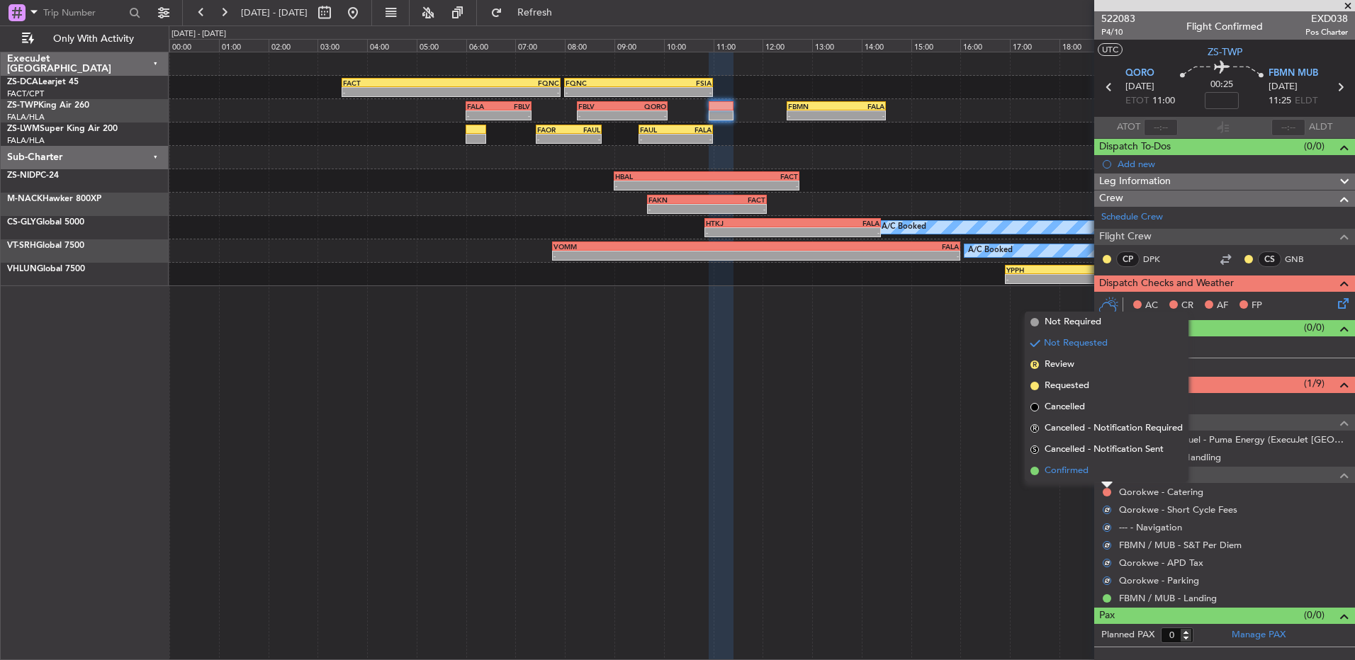
click at [1104, 474] on li "Confirmed" at bounding box center [1107, 471] width 164 height 21
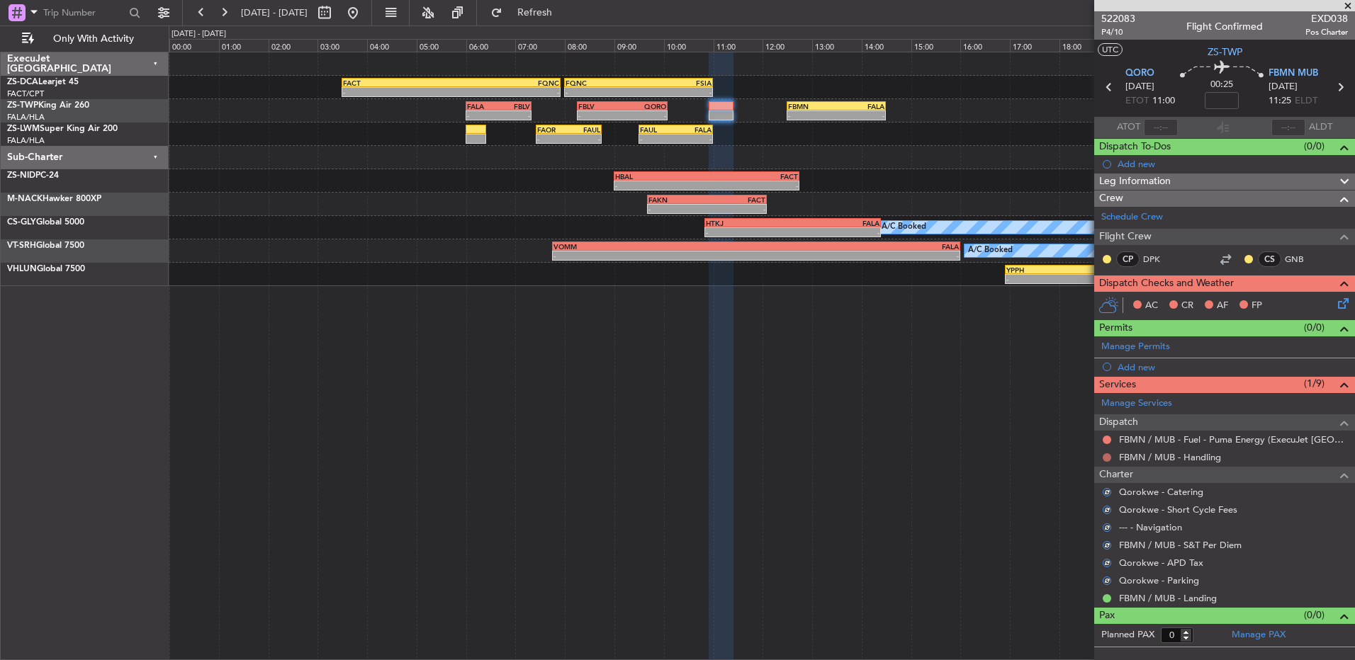
click at [1110, 458] on button at bounding box center [1107, 458] width 9 height 9
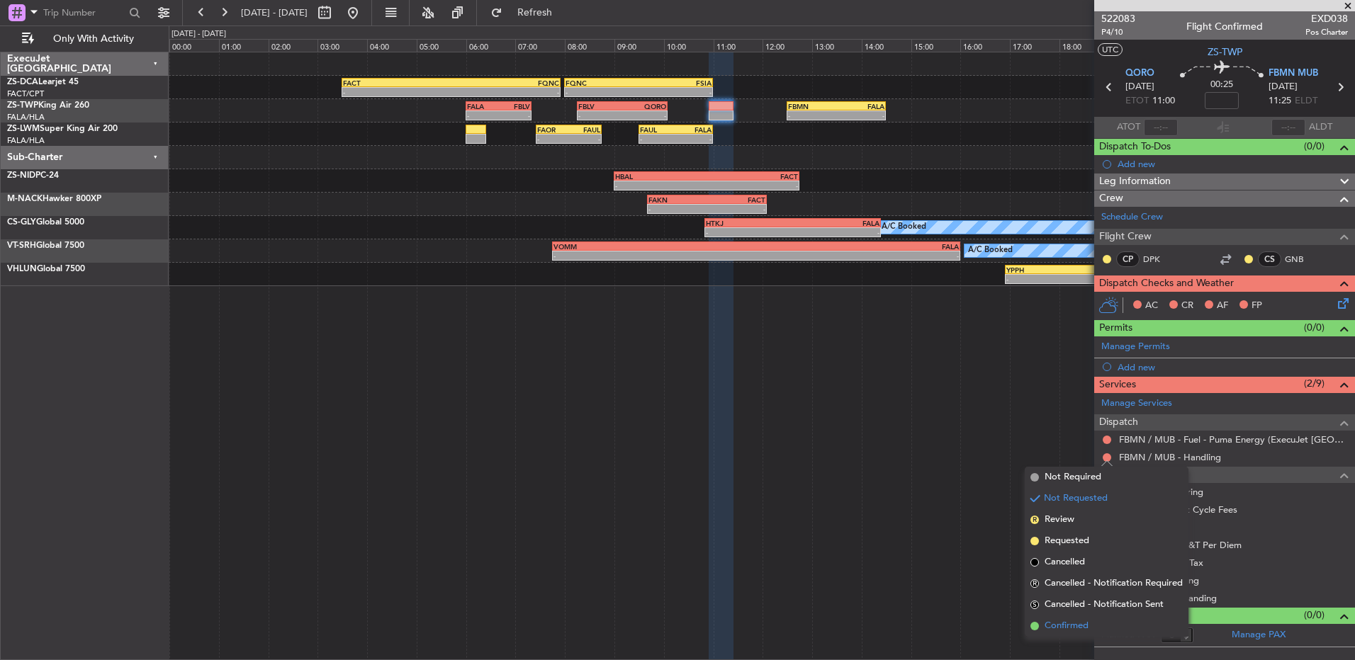
click at [1087, 625] on span "Confirmed" at bounding box center [1067, 626] width 44 height 14
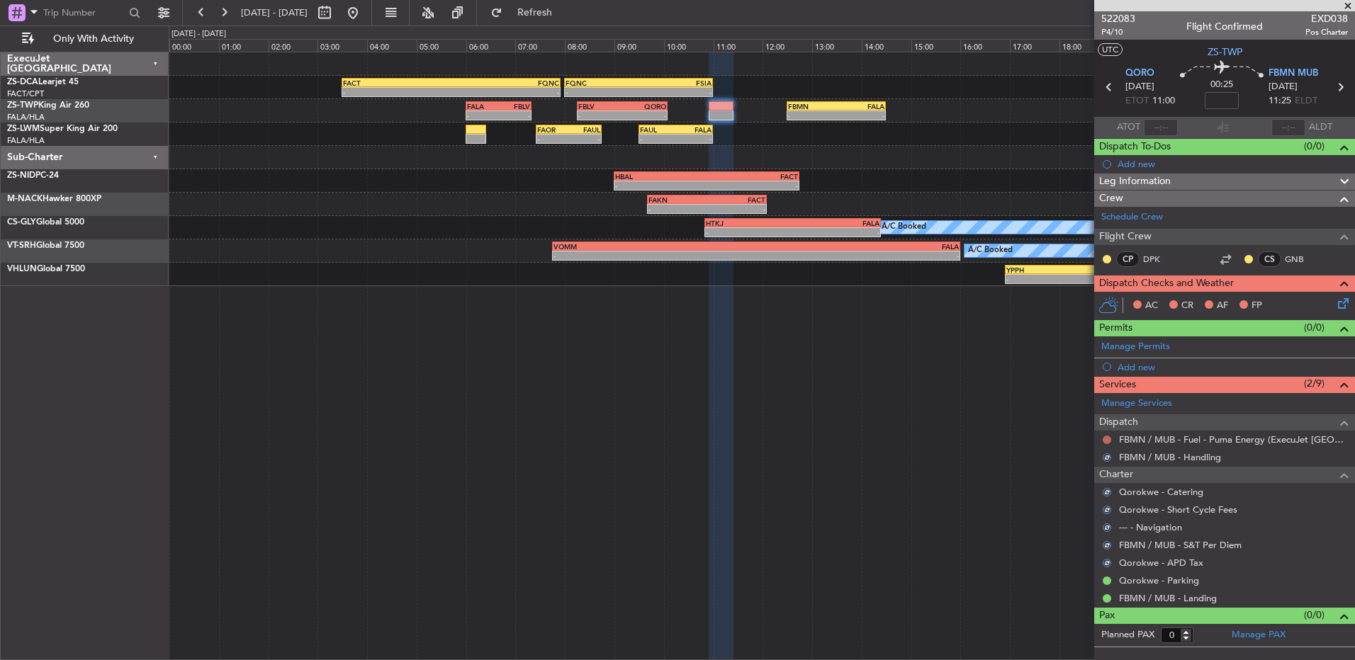
click at [1105, 437] on button at bounding box center [1107, 440] width 9 height 9
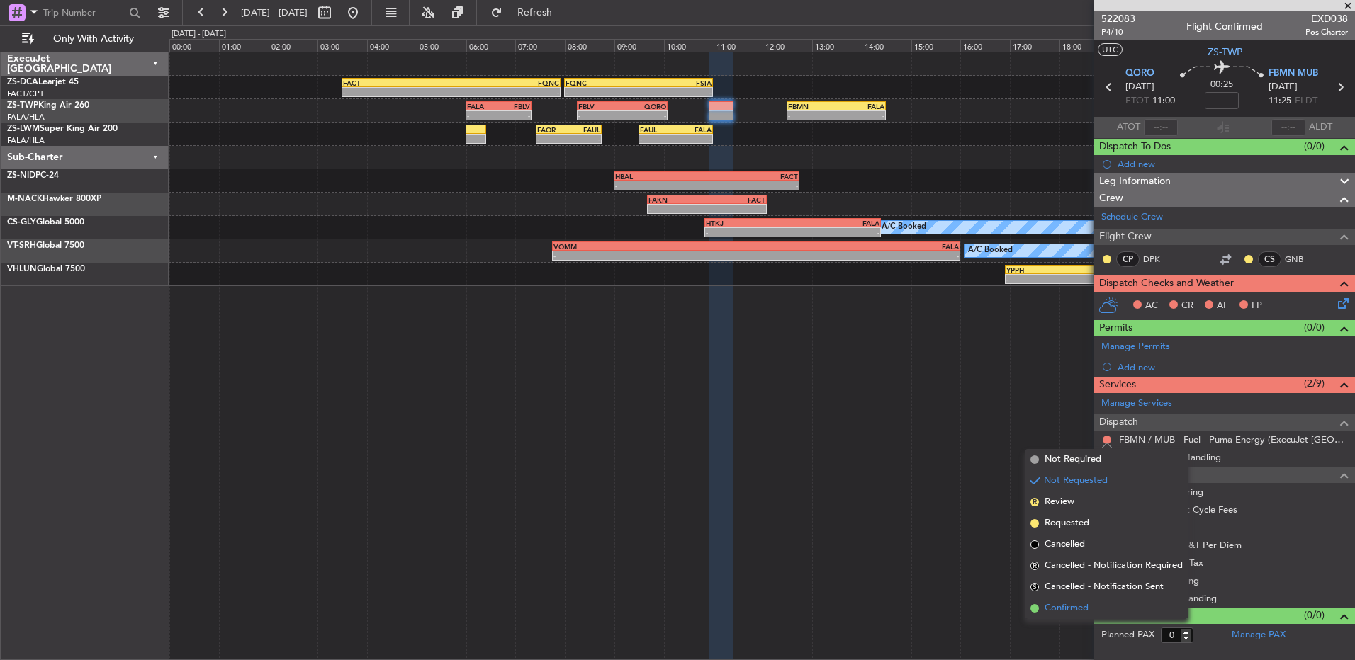
click at [1070, 604] on span "Confirmed" at bounding box center [1067, 609] width 44 height 14
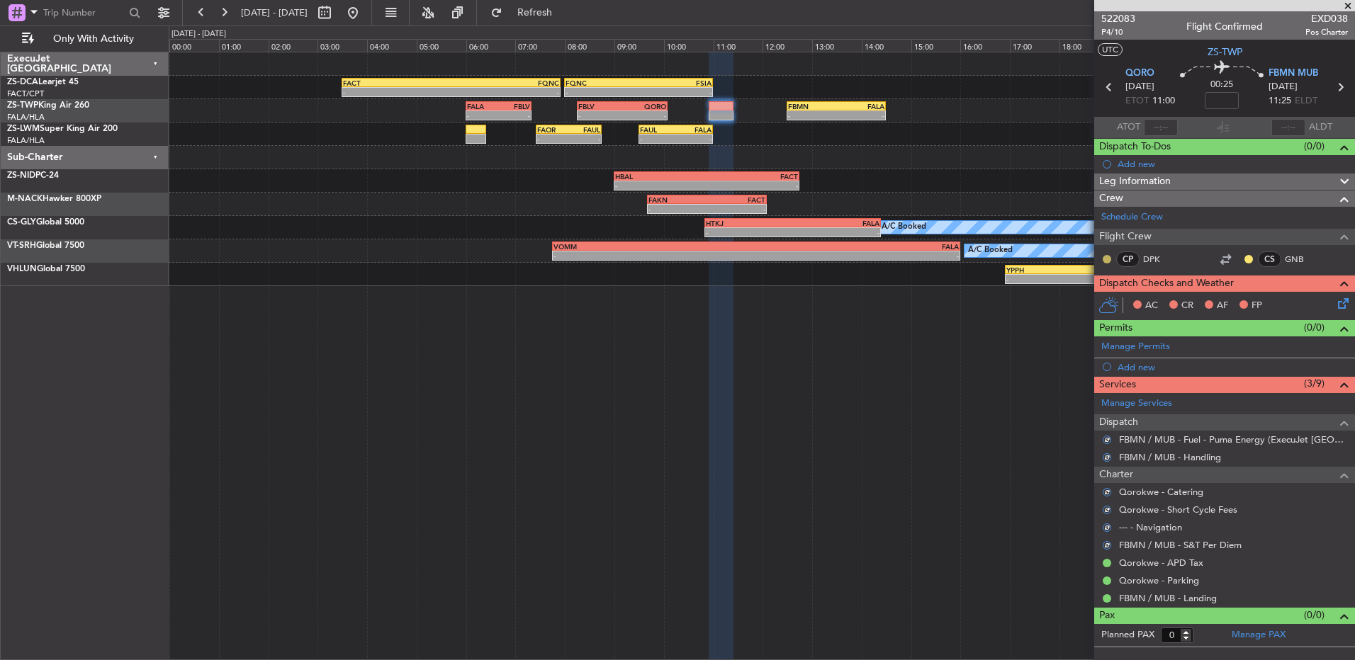
click at [1105, 257] on button at bounding box center [1107, 259] width 9 height 9
click at [1109, 302] on span "Acknowledged" at bounding box center [1110, 300] width 62 height 14
click at [1247, 263] on mat-tooltip-component "Unread" at bounding box center [1249, 282] width 52 height 38
click at [1244, 261] on div at bounding box center [1248, 259] width 11 height 11
click at [1247, 259] on button at bounding box center [1248, 259] width 9 height 9
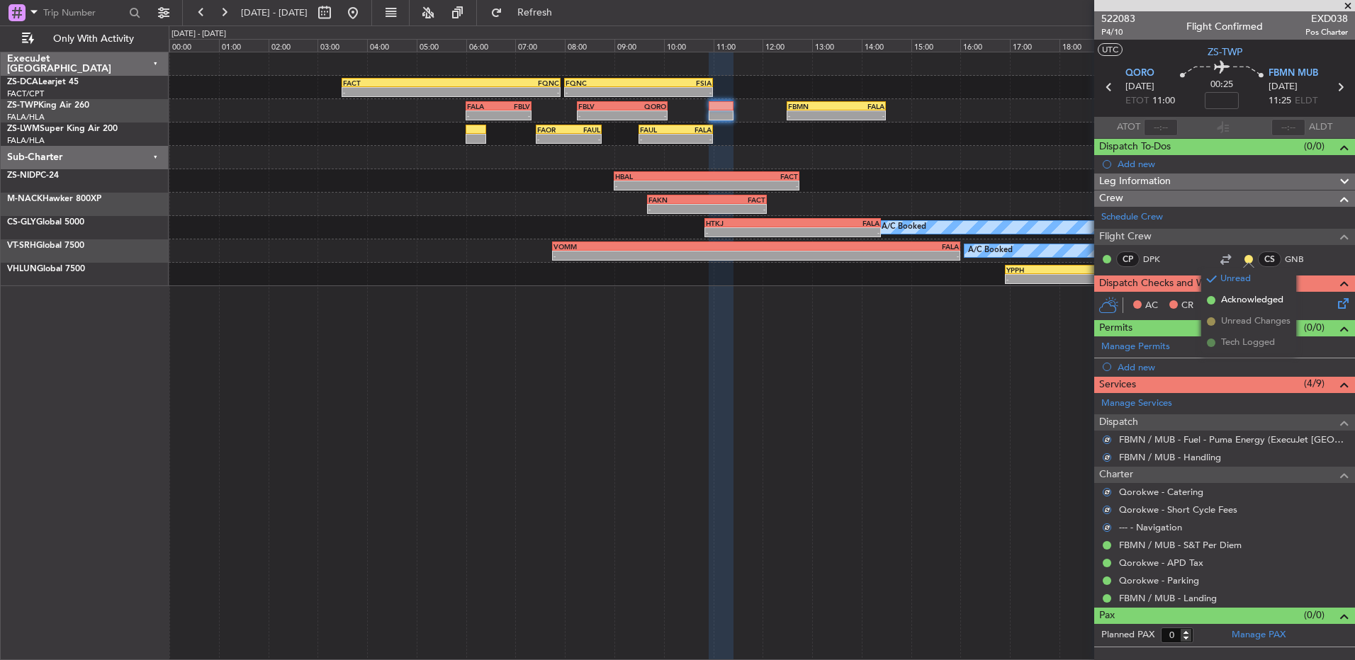
click at [1234, 302] on span "Acknowledged" at bounding box center [1252, 300] width 62 height 14
click at [1337, 307] on icon at bounding box center [1340, 301] width 11 height 11
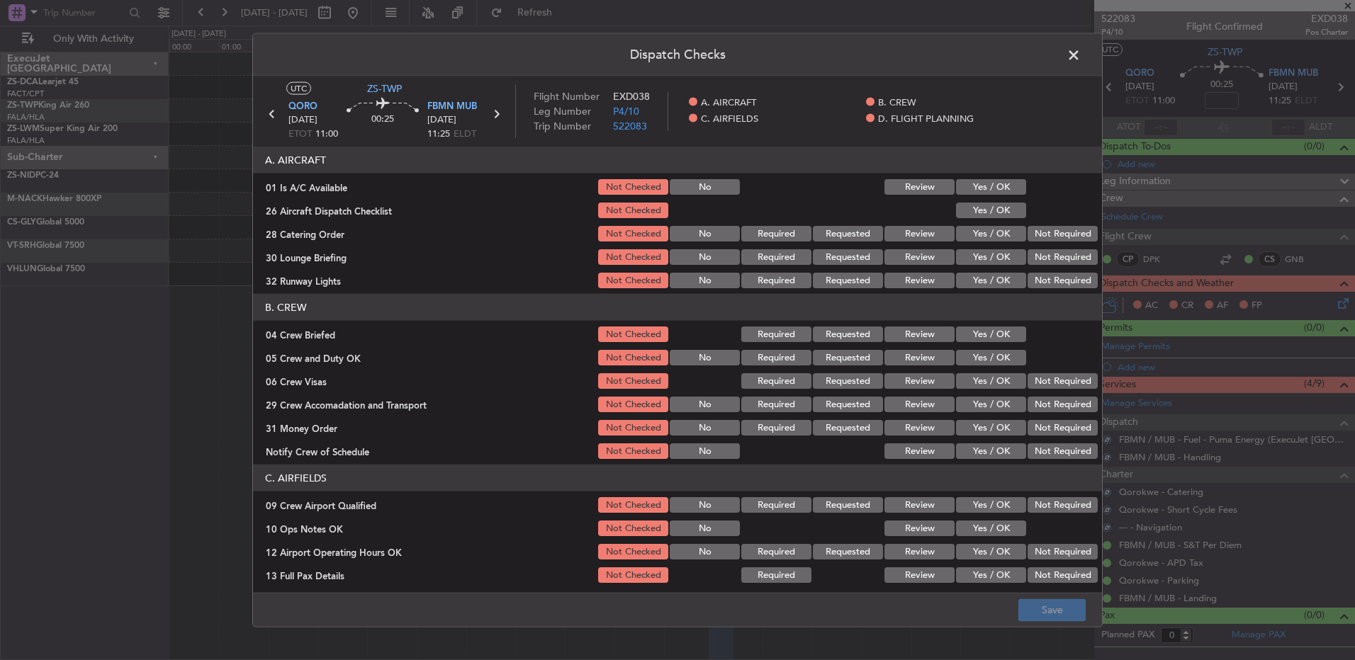
click at [991, 187] on button "Yes / OK" at bounding box center [991, 187] width 70 height 16
drag, startPoint x: 995, startPoint y: 213, endPoint x: 1004, endPoint y: 217, distance: 9.9
click at [995, 214] on button "Yes / OK" at bounding box center [991, 211] width 70 height 16
click at [1071, 232] on button "Not Required" at bounding box center [1063, 234] width 70 height 16
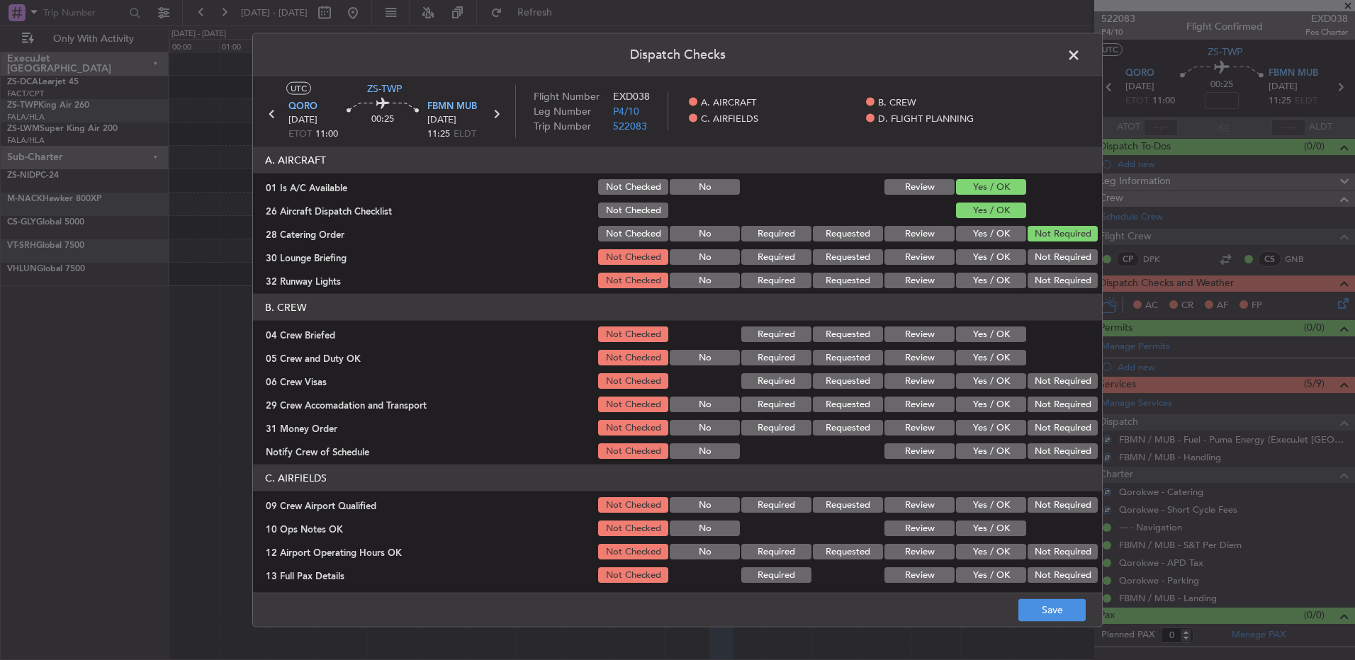
click at [1066, 254] on button "Not Required" at bounding box center [1063, 257] width 70 height 16
click at [1062, 271] on section "A. AIRCRAFT 01 Is A/C Available Not Checked No Review Yes / OK 26 Aircraft Disp…" at bounding box center [677, 219] width 849 height 144
drag, startPoint x: 1062, startPoint y: 276, endPoint x: 1062, endPoint y: 285, distance: 8.5
click at [1062, 283] on button "Not Required" at bounding box center [1063, 281] width 70 height 16
click at [1062, 288] on div "Not Required" at bounding box center [1061, 281] width 72 height 20
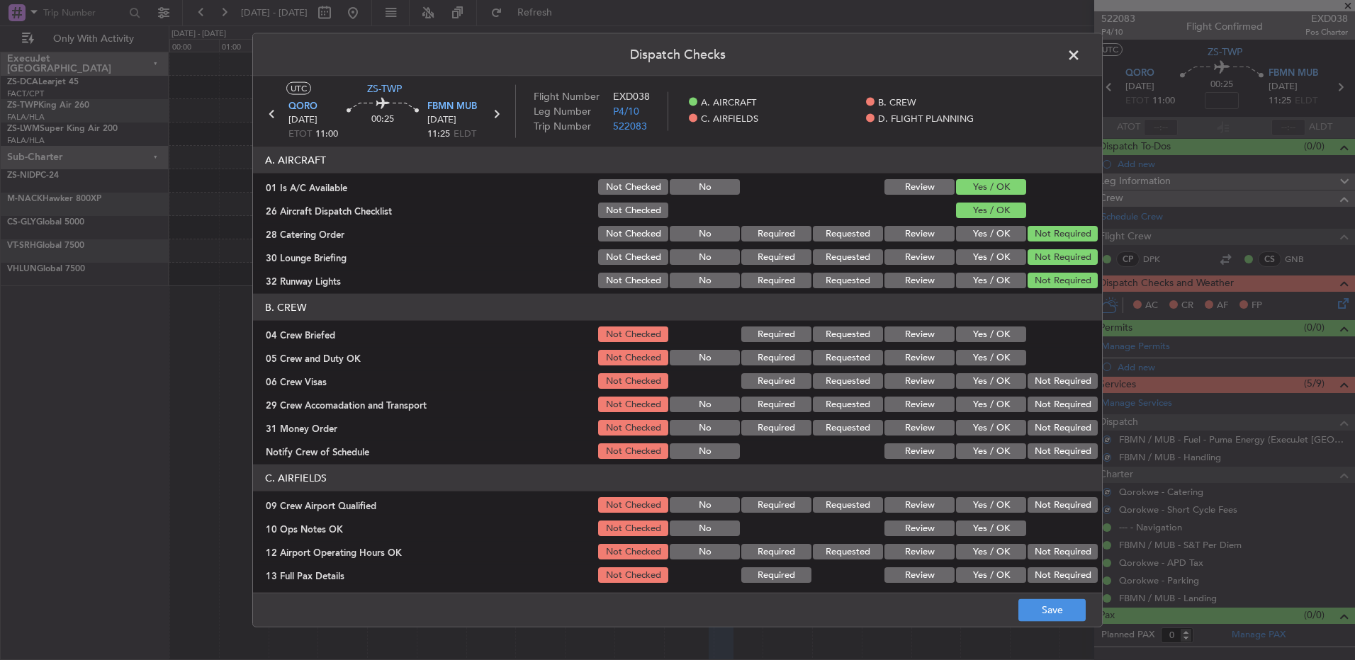
drag, startPoint x: 1004, startPoint y: 329, endPoint x: 998, endPoint y: 342, distance: 14.9
click at [1002, 331] on button "Yes / OK" at bounding box center [991, 335] width 70 height 16
drag, startPoint x: 998, startPoint y: 342, endPoint x: 998, endPoint y: 351, distance: 8.5
click at [998, 347] on section "B. CREW 04 Crew Briefed Not Checked Required Requested Review Yes / OK 05 Crew …" at bounding box center [677, 377] width 849 height 167
click at [1006, 358] on button "Yes / OK" at bounding box center [991, 358] width 70 height 16
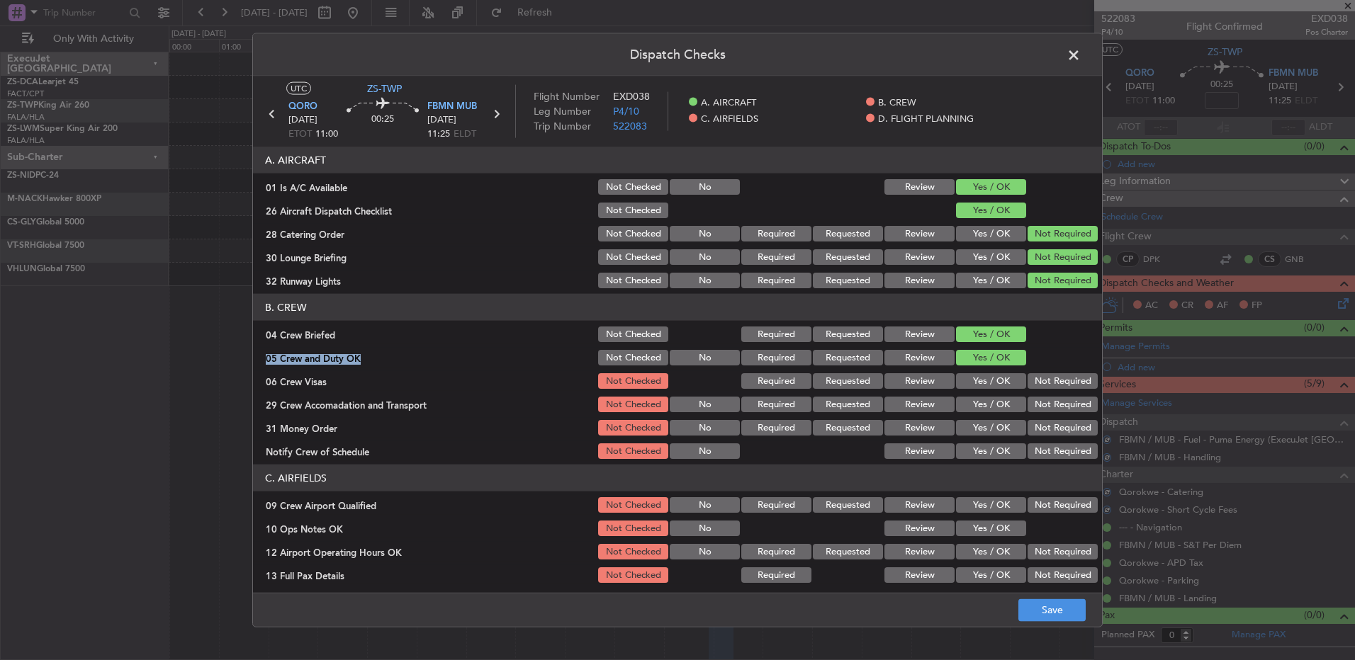
click at [1028, 388] on button "Not Required" at bounding box center [1063, 381] width 70 height 16
drag, startPoint x: 1034, startPoint y: 398, endPoint x: 1042, endPoint y: 421, distance: 24.0
click at [1034, 404] on button "Not Required" at bounding box center [1063, 405] width 70 height 16
drag, startPoint x: 1042, startPoint y: 421, endPoint x: 1045, endPoint y: 437, distance: 16.0
click at [1042, 422] on div "Not Required" at bounding box center [1061, 428] width 72 height 20
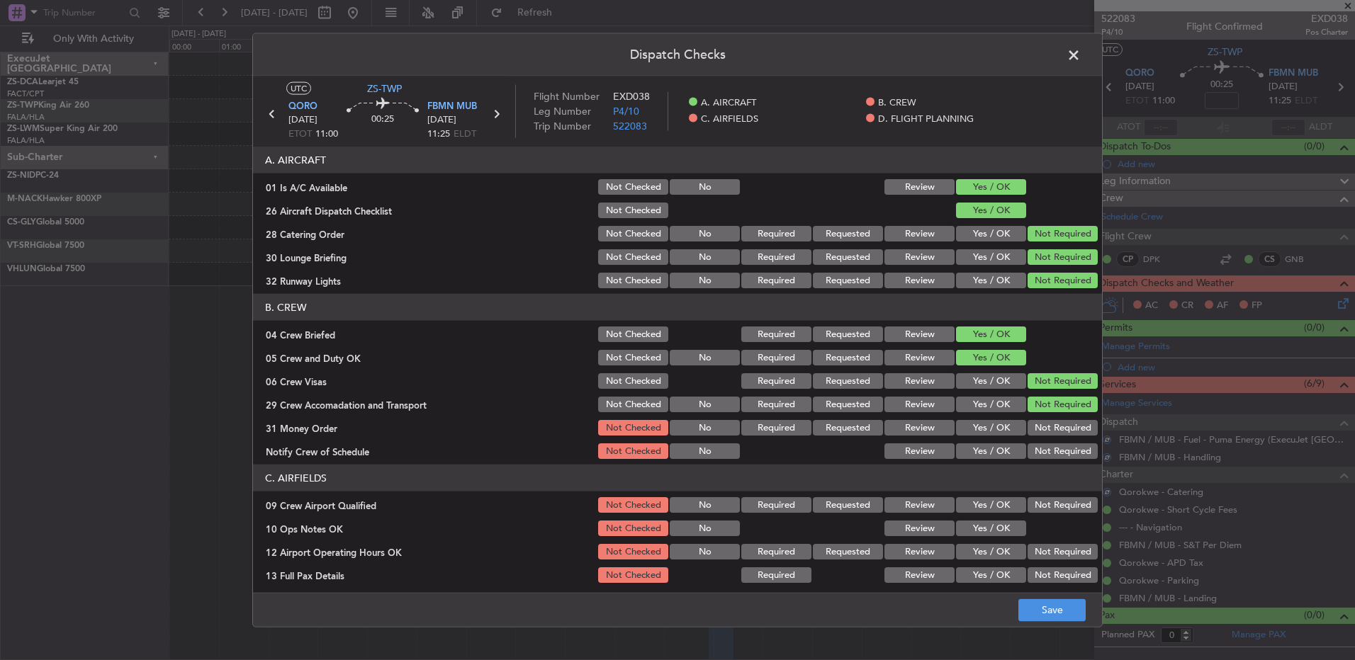
click at [1042, 424] on button "Not Required" at bounding box center [1063, 428] width 70 height 16
click at [1045, 446] on button "Not Required" at bounding box center [1063, 452] width 70 height 16
click at [1044, 512] on button "Not Required" at bounding box center [1063, 505] width 70 height 16
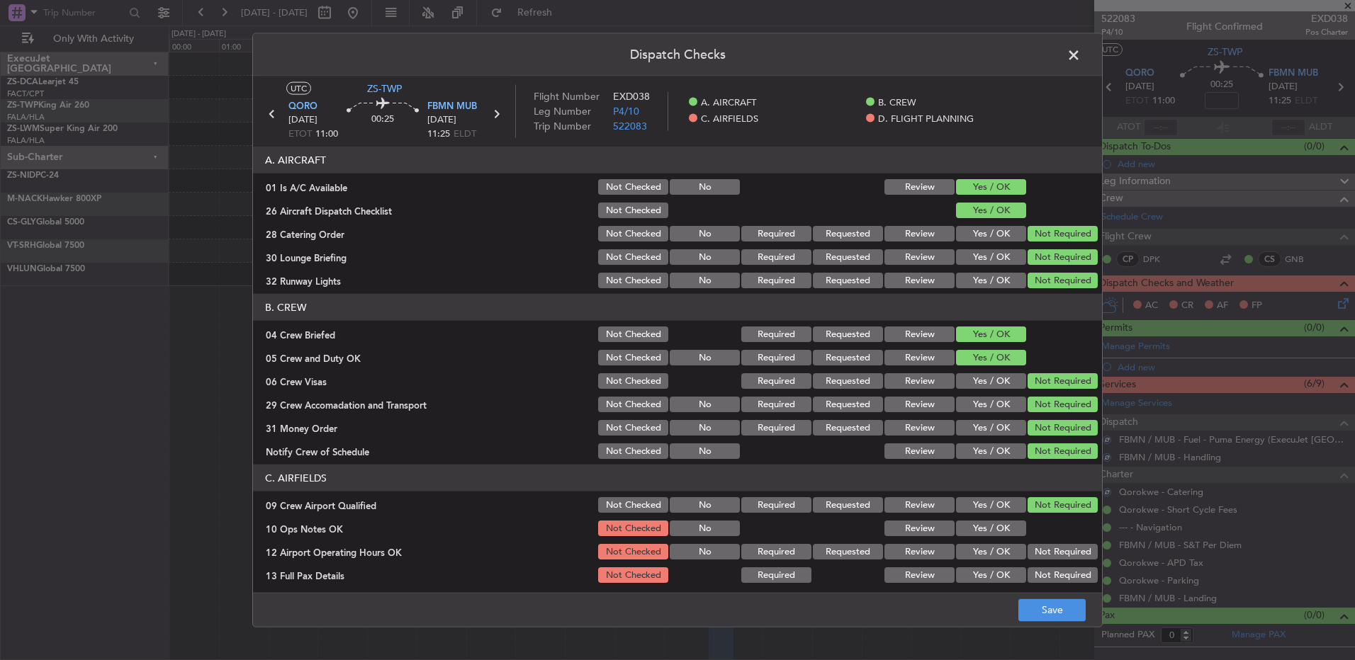
click at [1013, 524] on button "Yes / OK" at bounding box center [991, 529] width 70 height 16
click at [1032, 549] on button "Not Required" at bounding box center [1063, 552] width 70 height 16
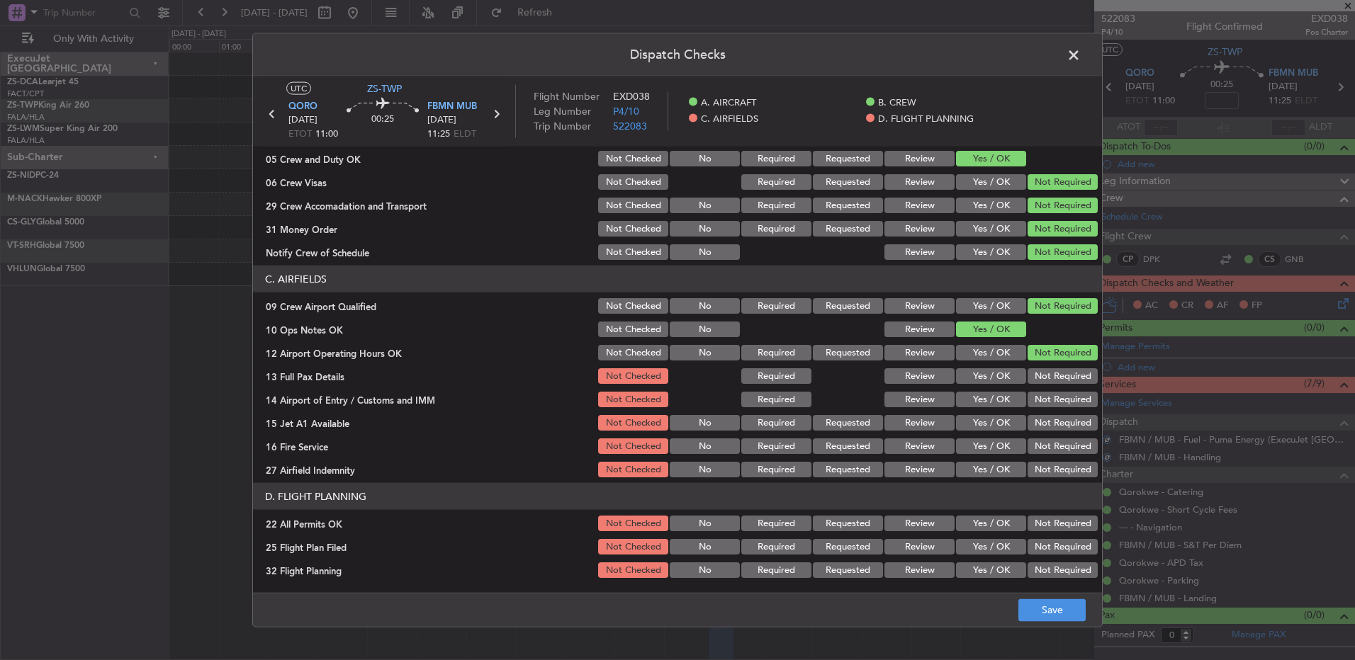
drag, startPoint x: 1080, startPoint y: 383, endPoint x: 1073, endPoint y: 400, distance: 18.4
click at [1079, 387] on section "C. AIRFIELDS 09 Crew Airport Qualified Not Checked No Required Requested Review…" at bounding box center [677, 373] width 849 height 214
click at [1072, 404] on button "Not Required" at bounding box center [1063, 400] width 70 height 16
drag, startPoint x: 1069, startPoint y: 407, endPoint x: 1063, endPoint y: 431, distance: 24.9
click at [1069, 408] on div "Not Required" at bounding box center [1061, 400] width 72 height 20
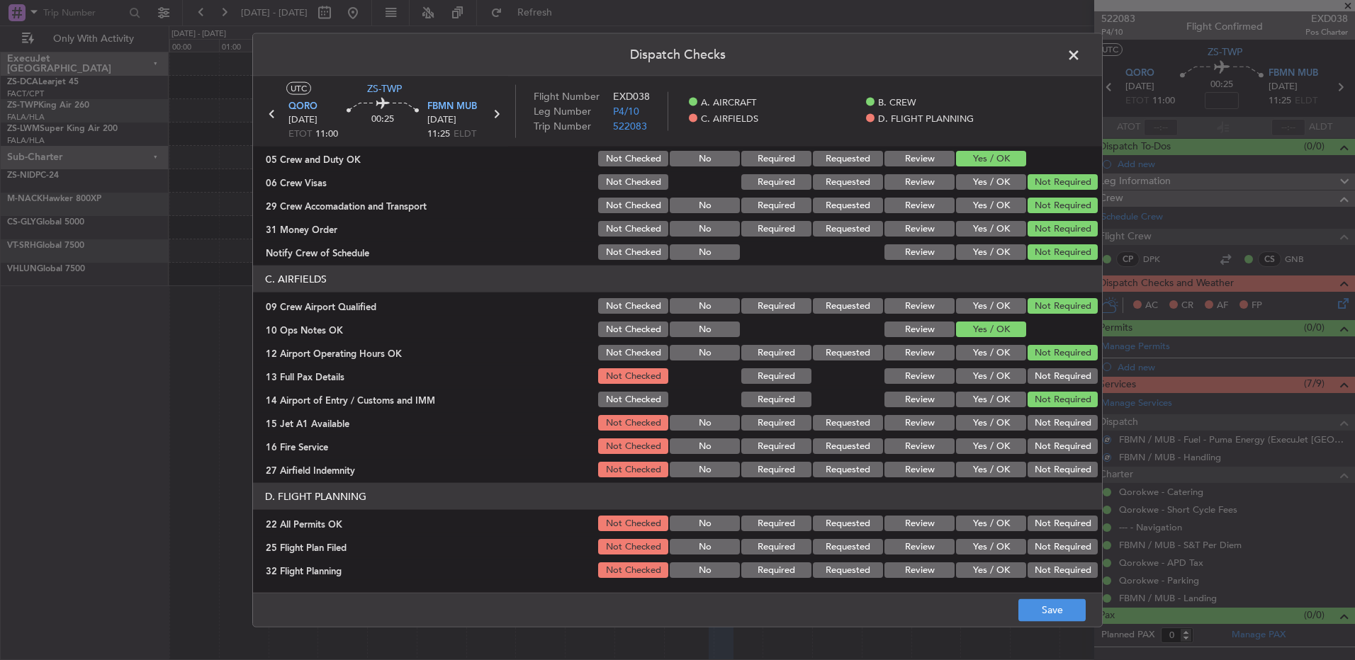
click at [1063, 432] on div "Not Required" at bounding box center [1061, 423] width 72 height 20
click at [1062, 371] on button "Not Required" at bounding box center [1063, 376] width 70 height 16
click at [1062, 439] on button "Not Required" at bounding box center [1063, 447] width 70 height 16
click at [1061, 421] on button "Not Required" at bounding box center [1063, 423] width 70 height 16
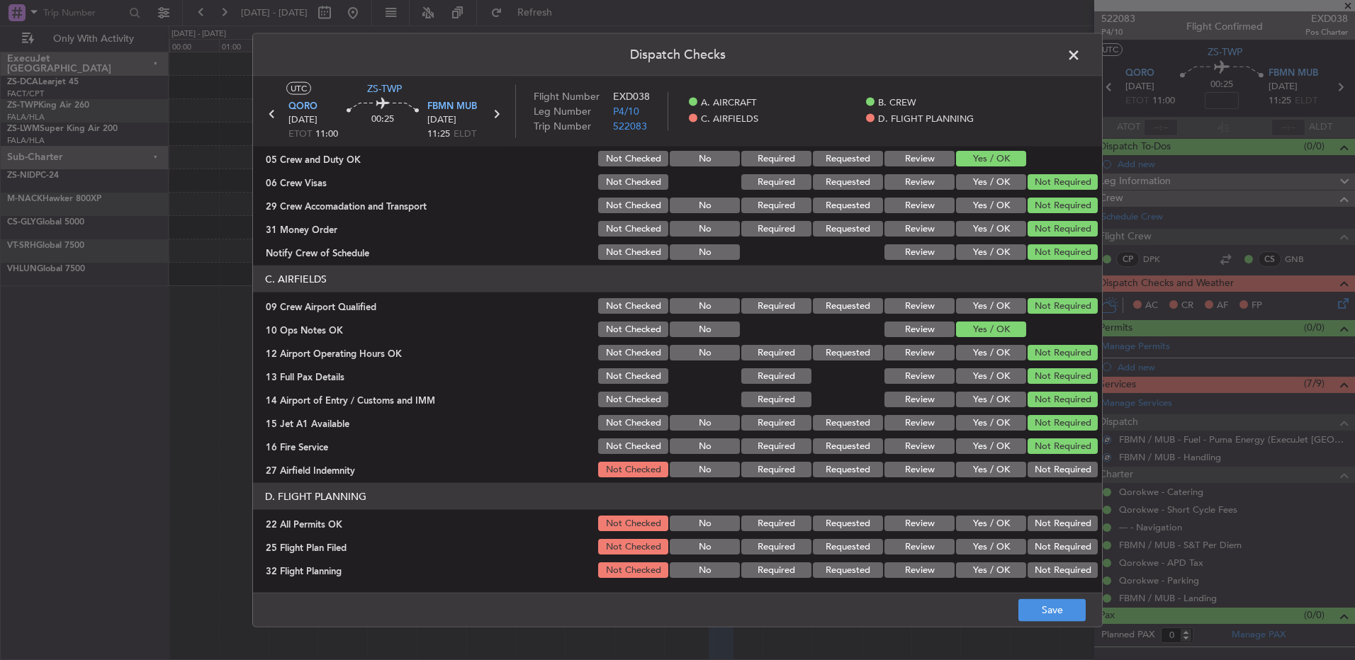
click at [1067, 465] on button "Not Required" at bounding box center [1063, 470] width 70 height 16
drag, startPoint x: 1048, startPoint y: 525, endPoint x: 957, endPoint y: 548, distance: 94.2
click at [1045, 526] on button "Not Required" at bounding box center [1063, 524] width 70 height 16
drag, startPoint x: 908, startPoint y: 542, endPoint x: 908, endPoint y: 565, distance: 23.4
click at [908, 546] on button "Review" at bounding box center [919, 547] width 70 height 16
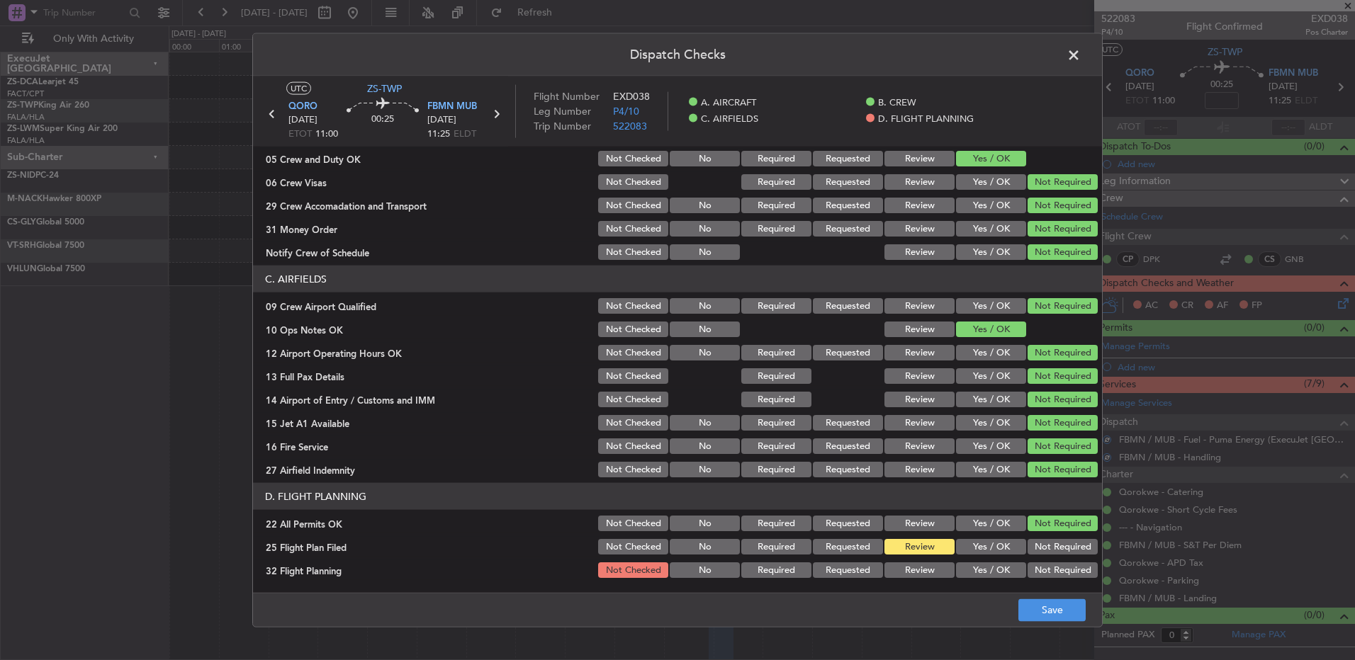
click at [908, 565] on button "Review" at bounding box center [919, 571] width 70 height 16
click at [1042, 607] on button "Save" at bounding box center [1051, 610] width 67 height 23
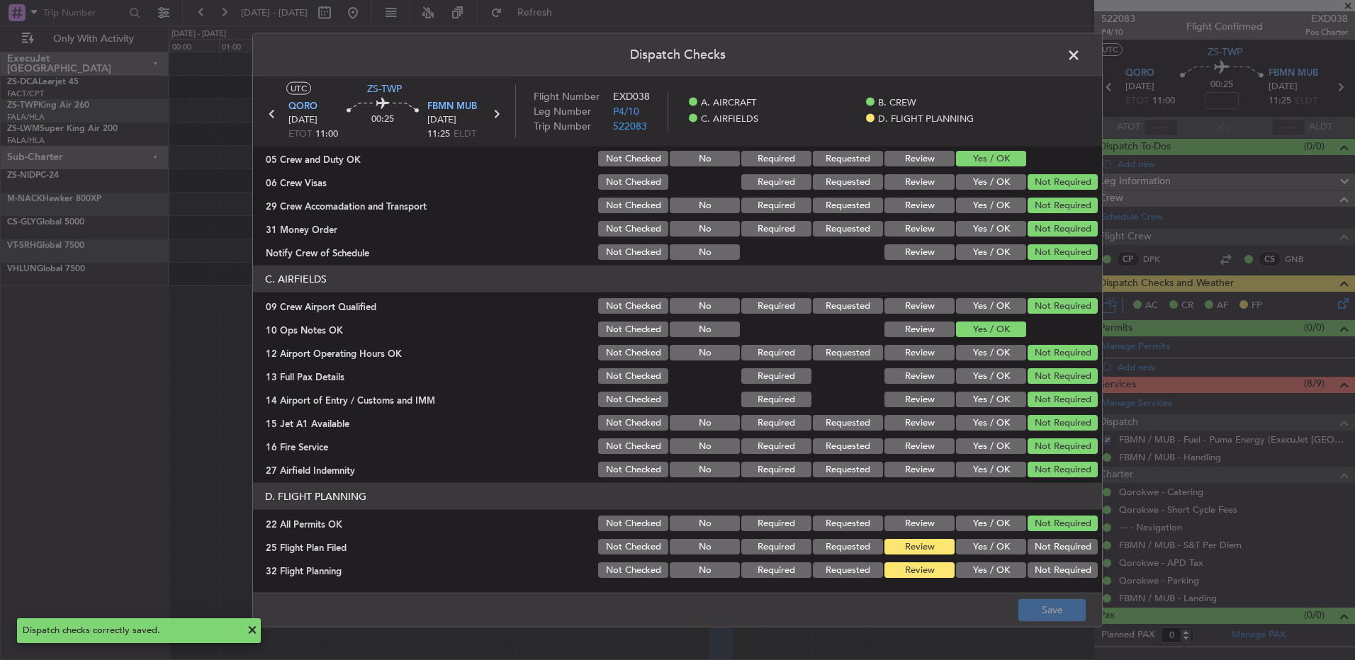
click at [1081, 49] on span at bounding box center [1081, 59] width 0 height 28
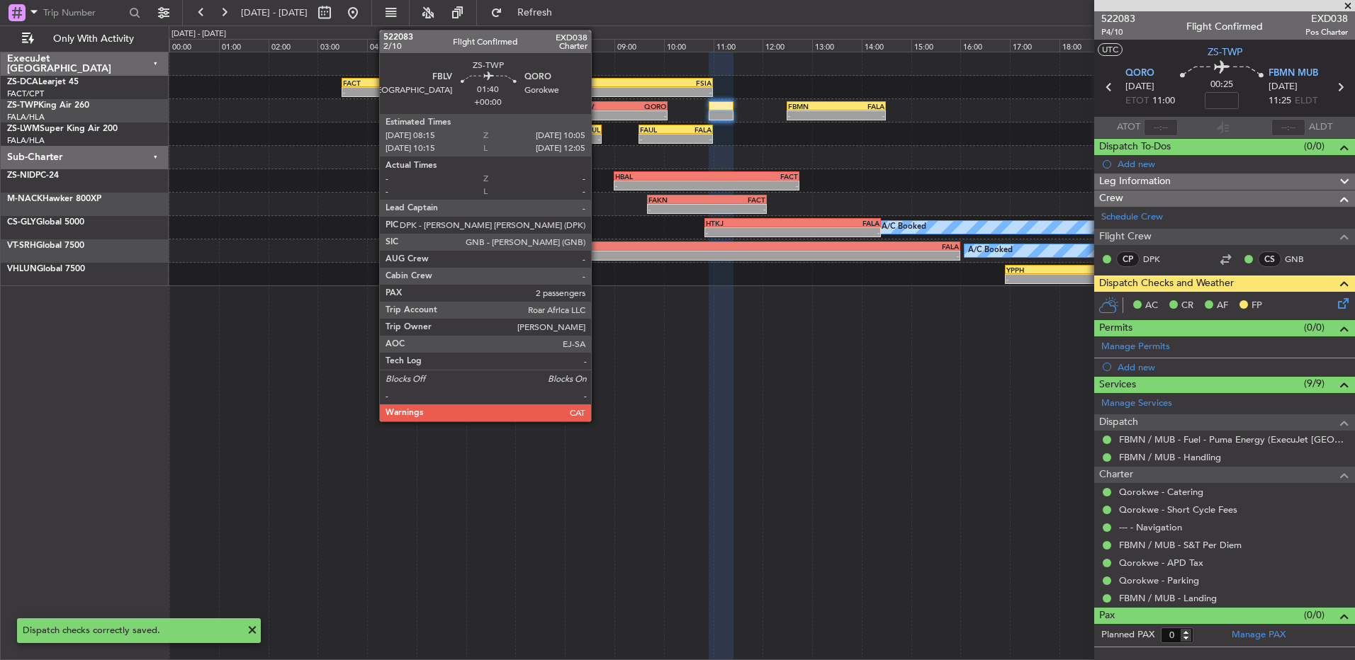
click at [597, 111] on div "-" at bounding box center [600, 115] width 44 height 9
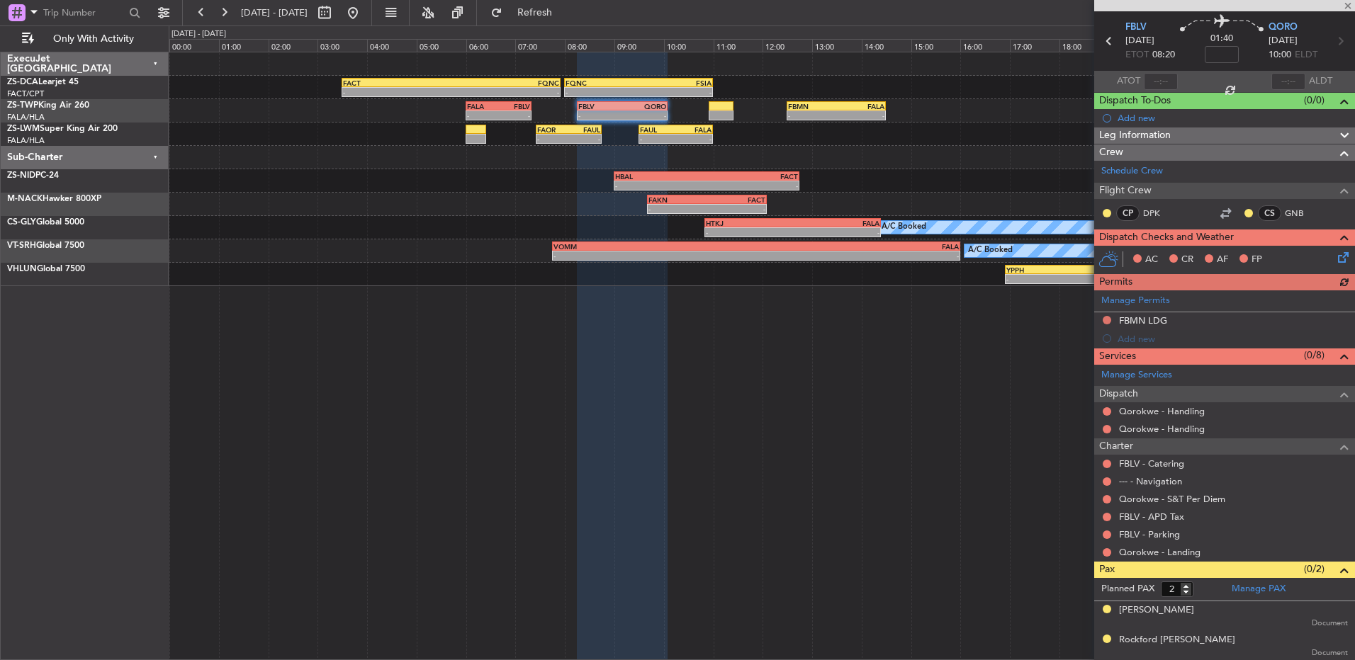
scroll to position [0, 0]
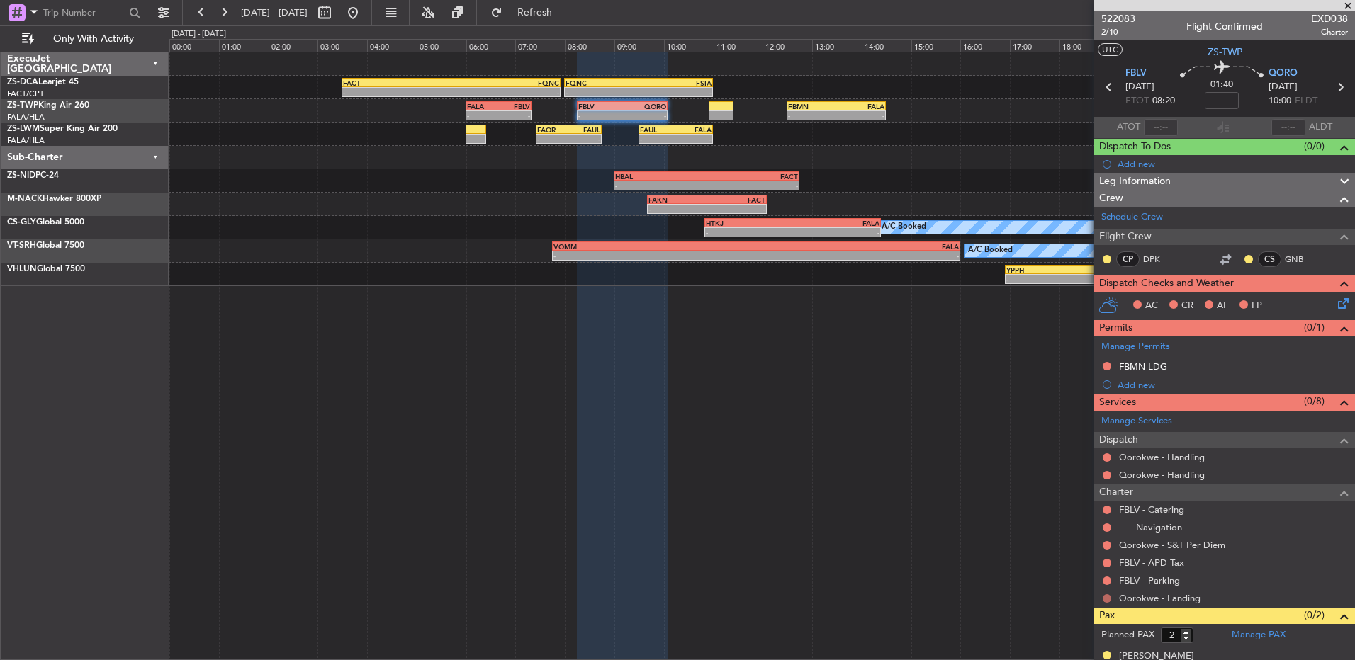
click at [1108, 601] on button at bounding box center [1107, 599] width 9 height 9
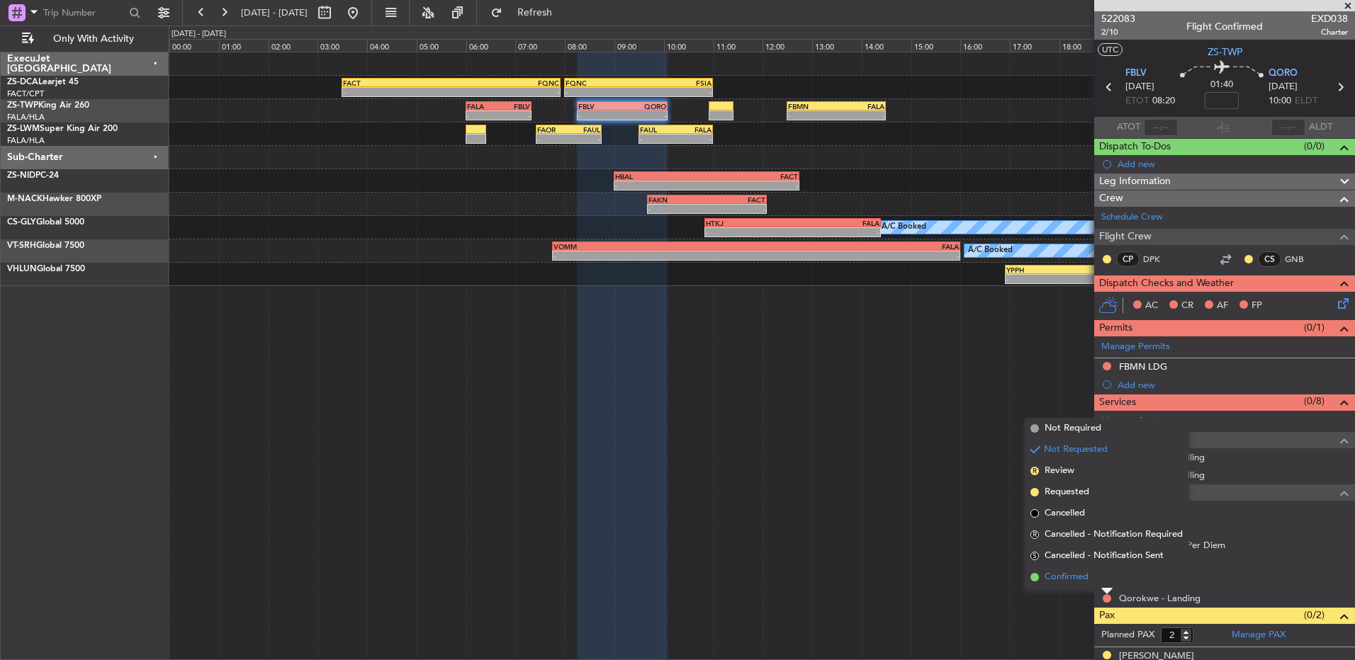
click at [1107, 585] on li "Confirmed" at bounding box center [1107, 577] width 164 height 21
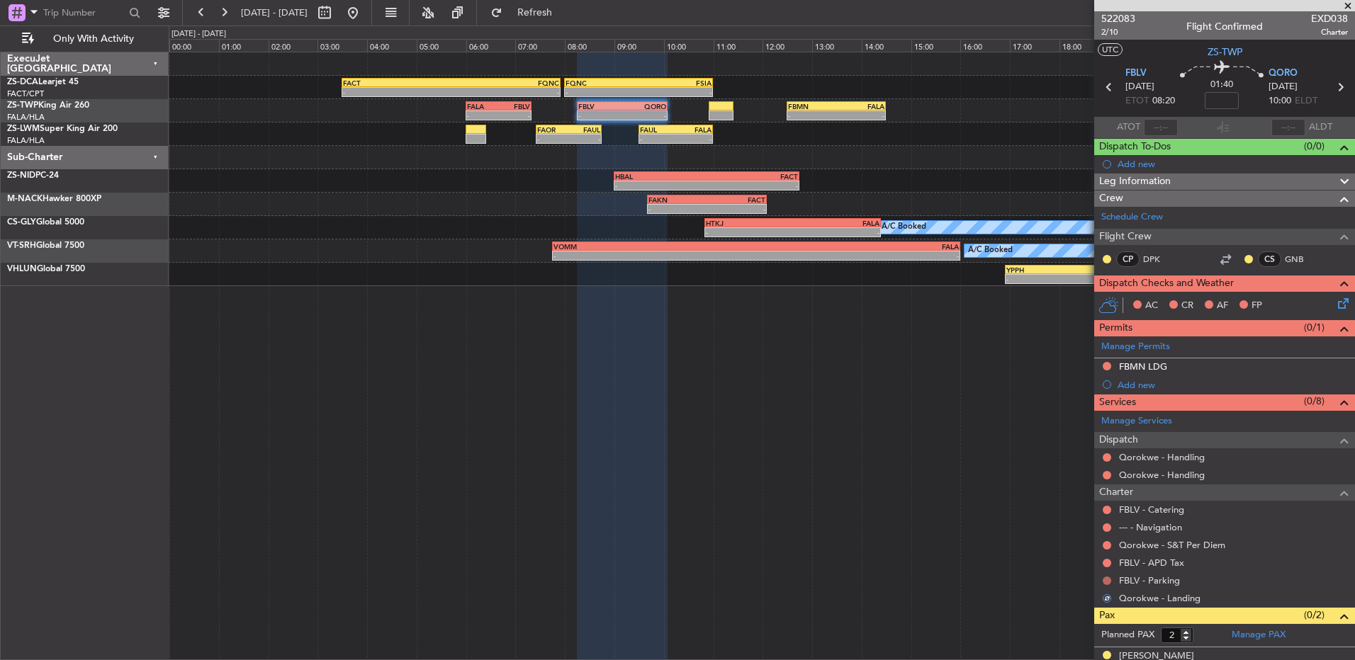
click at [1108, 580] on button at bounding box center [1107, 581] width 9 height 9
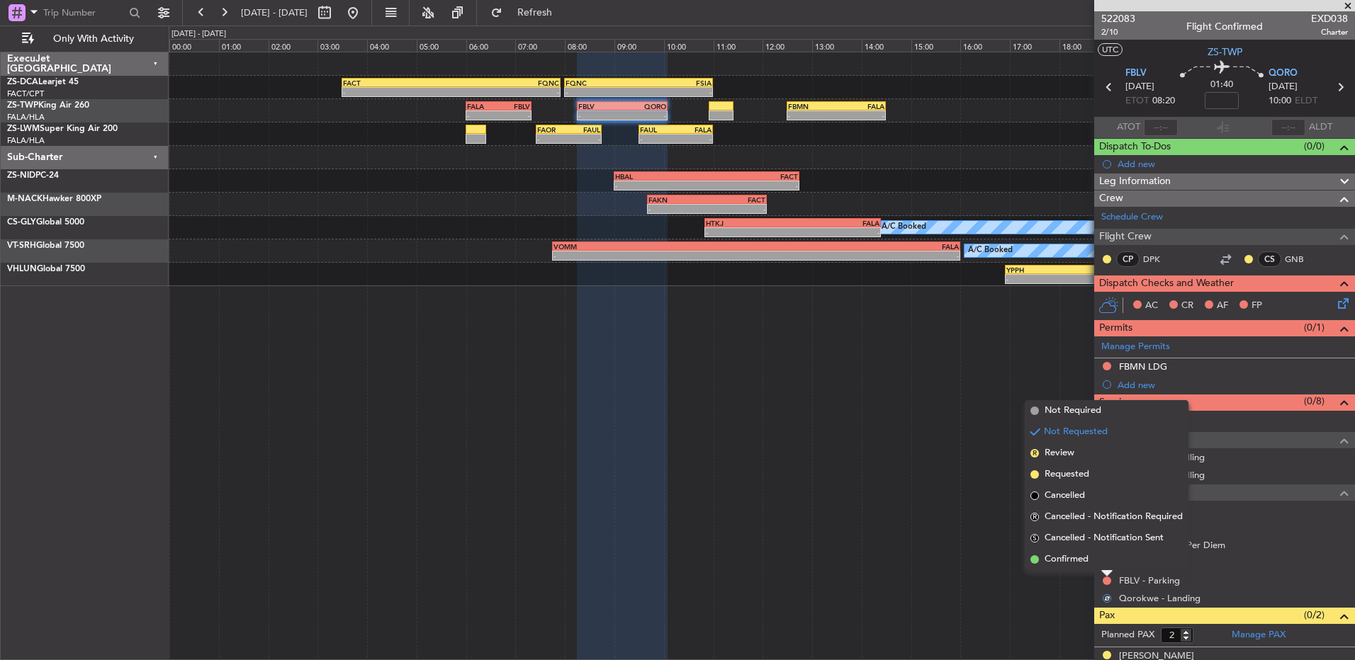
click at [1105, 563] on li "Confirmed" at bounding box center [1107, 559] width 164 height 21
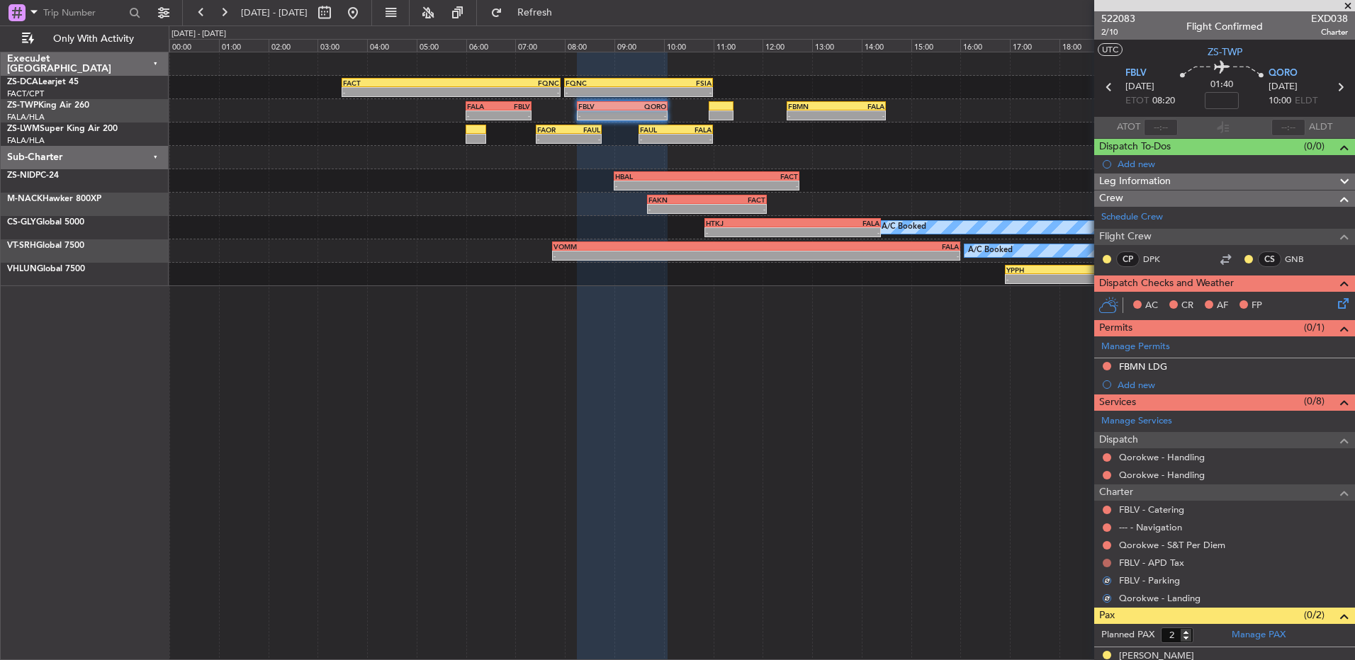
click at [1105, 563] on button at bounding box center [1107, 563] width 9 height 9
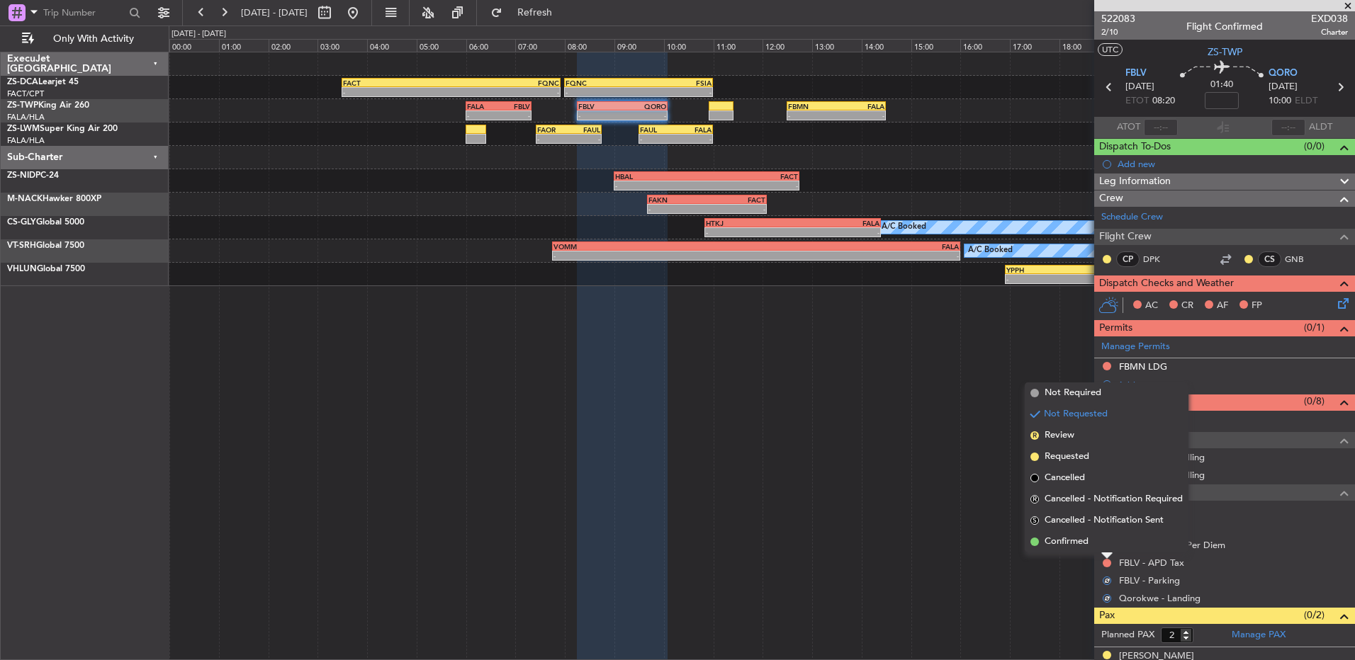
click at [1098, 528] on li "S Cancelled - Notification Sent" at bounding box center [1107, 520] width 164 height 21
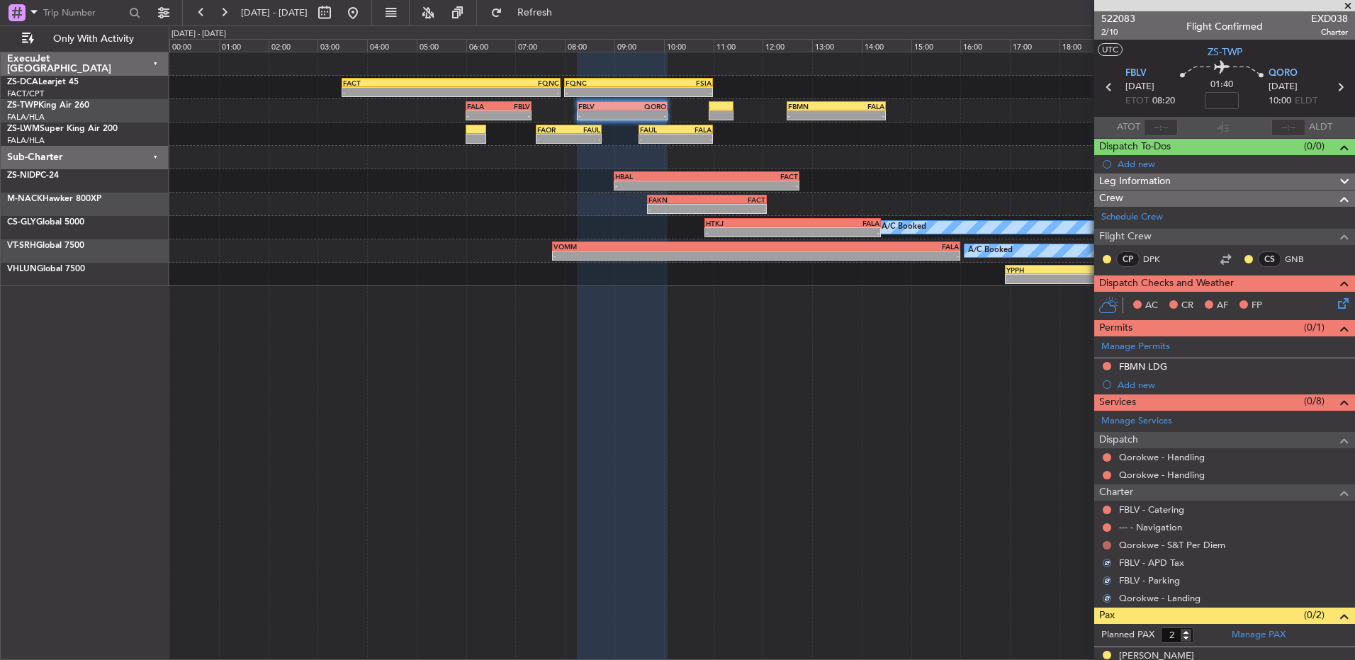
click at [1110, 542] on button at bounding box center [1107, 545] width 9 height 9
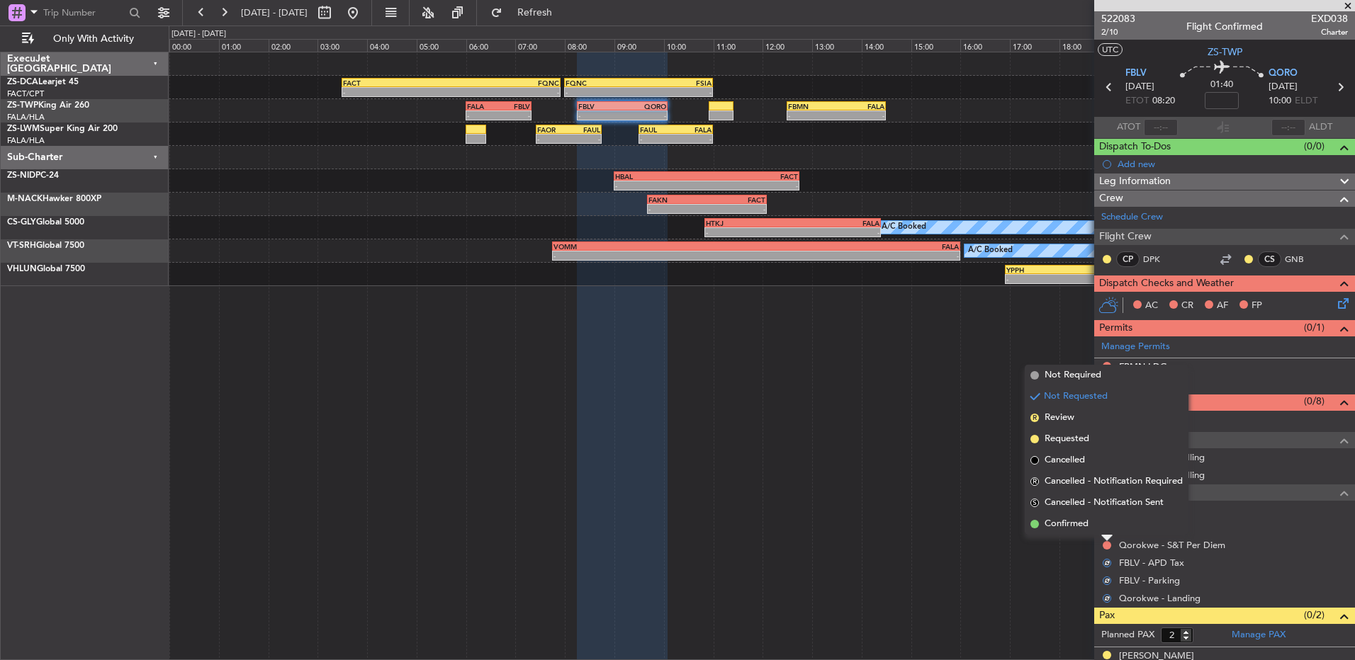
click at [1105, 531] on li "Confirmed" at bounding box center [1107, 524] width 164 height 21
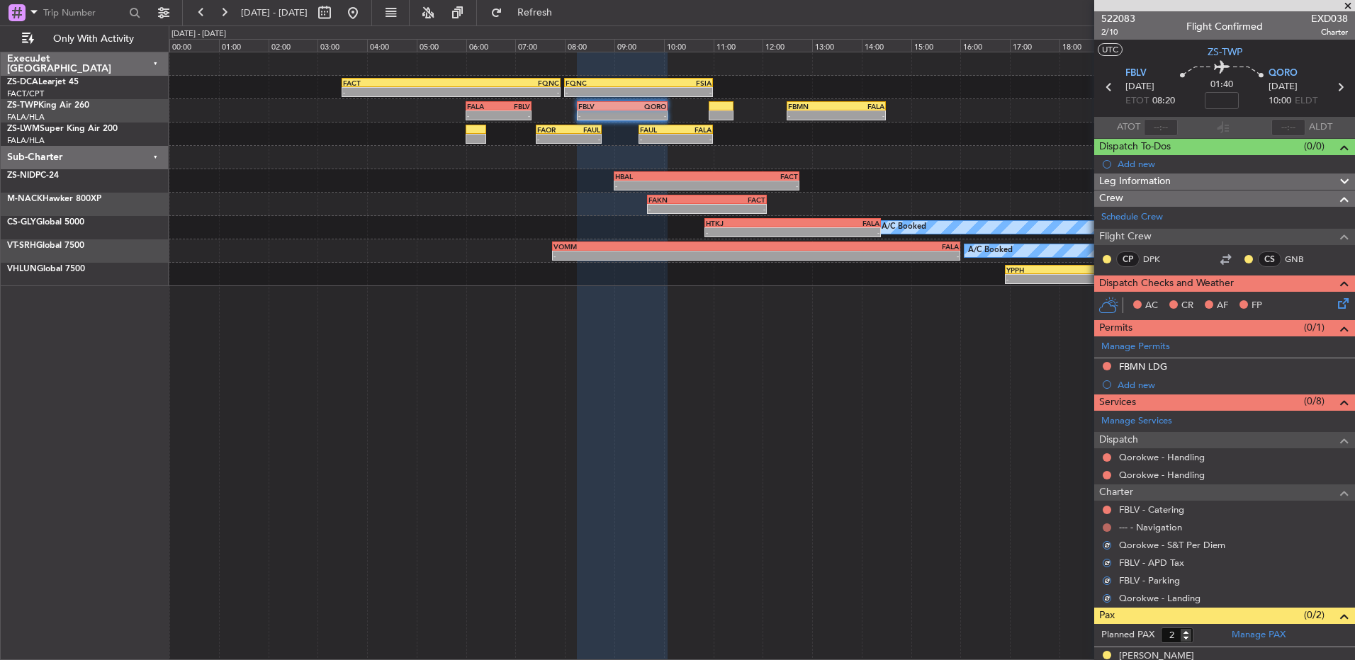
click at [1107, 529] on button at bounding box center [1107, 528] width 9 height 9
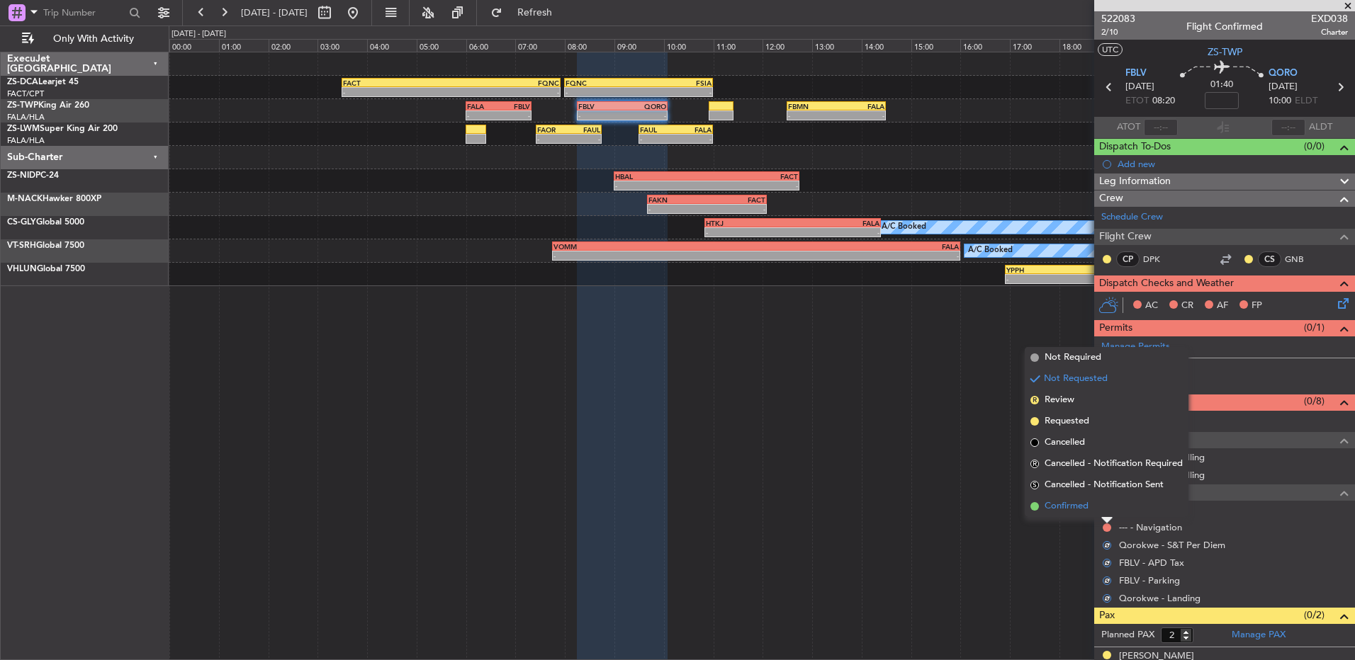
click at [1105, 512] on li "Confirmed" at bounding box center [1107, 506] width 164 height 21
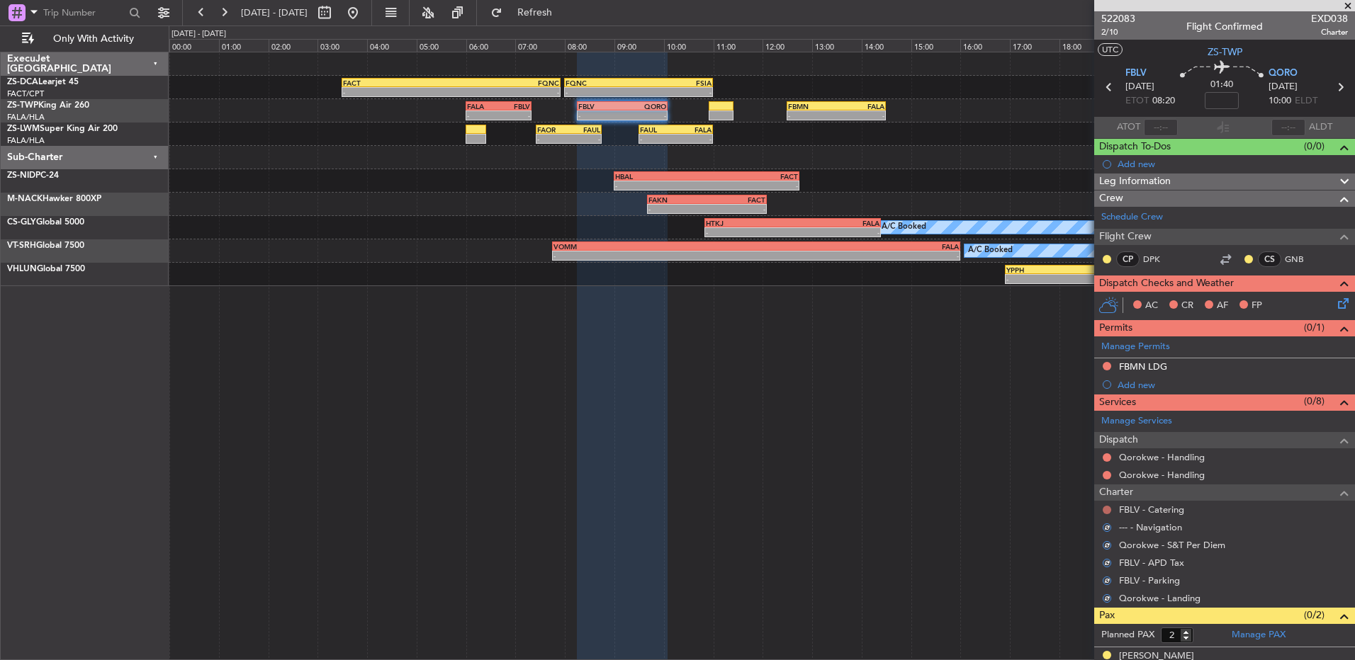
click at [1107, 511] on button at bounding box center [1107, 510] width 9 height 9
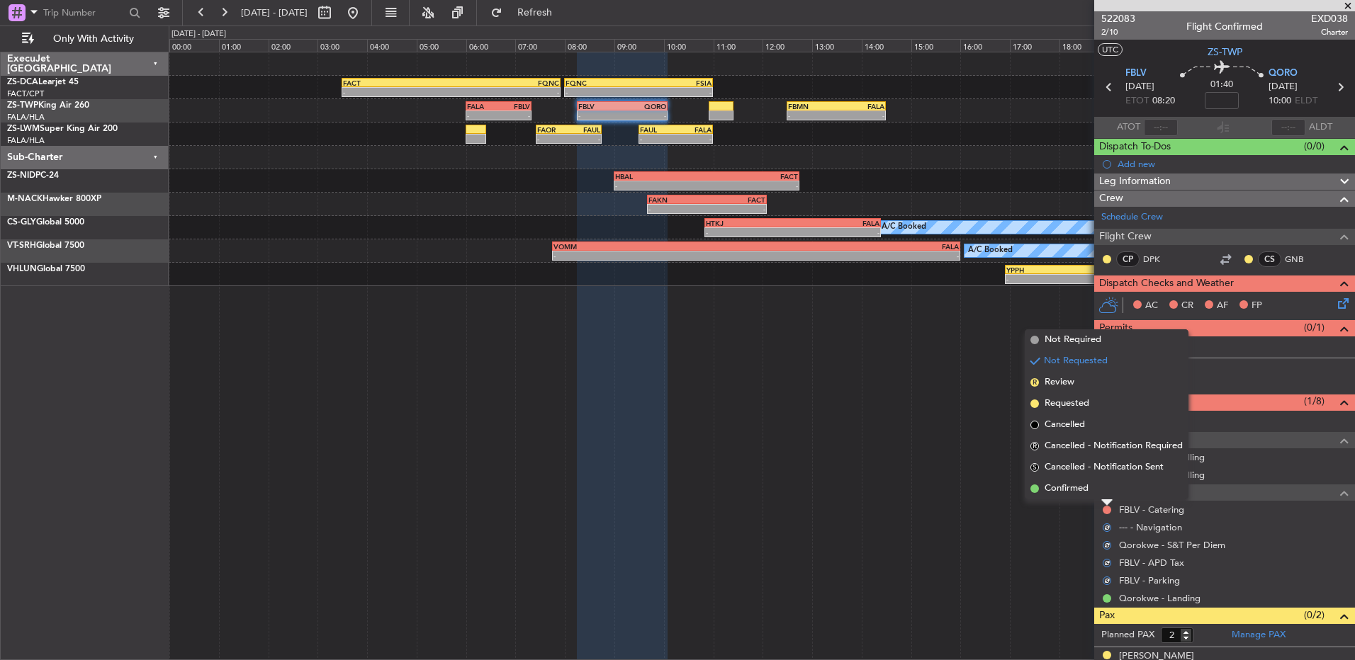
click at [1107, 499] on li "Confirmed" at bounding box center [1107, 488] width 164 height 21
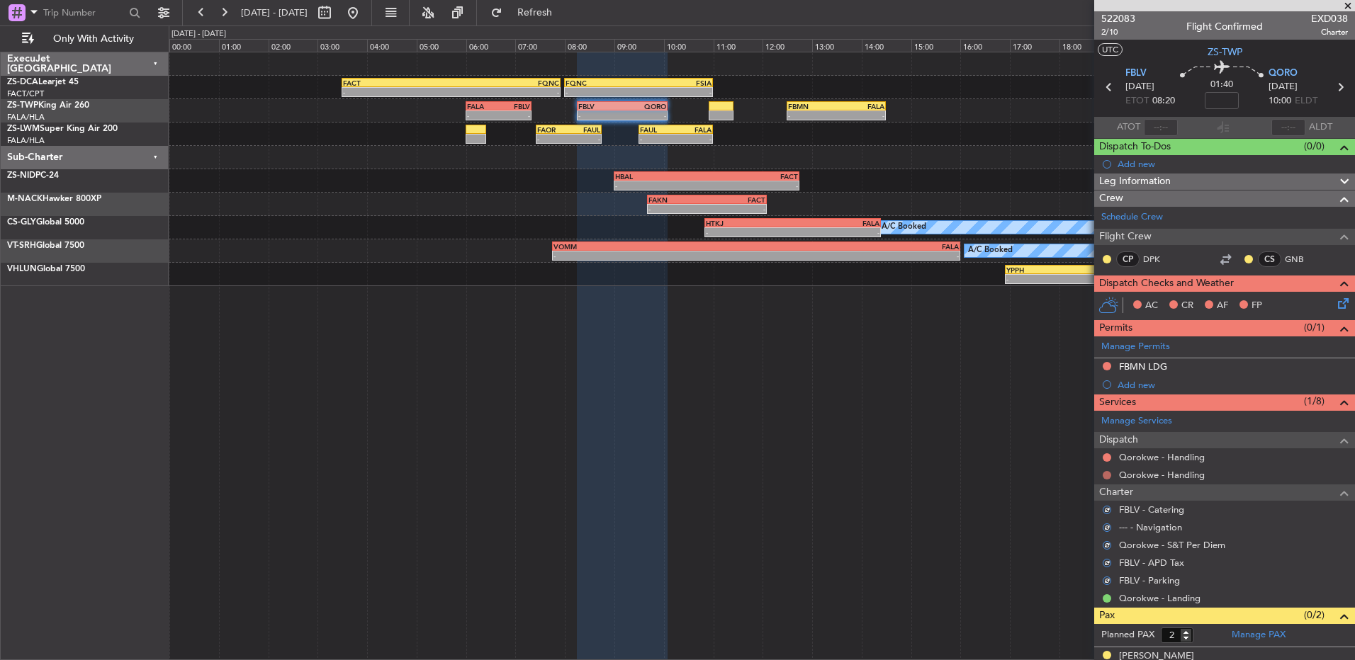
click at [1108, 474] on button at bounding box center [1107, 475] width 9 height 9
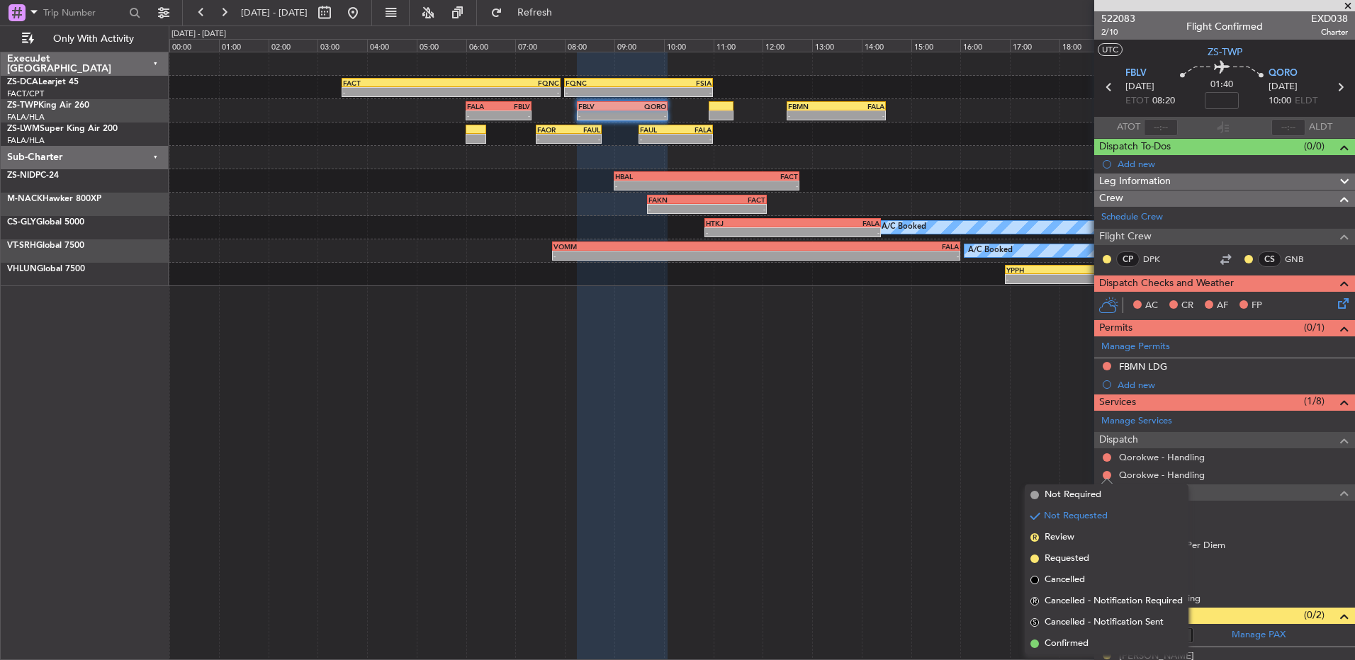
click at [1107, 620] on li "S Cancelled - Notification Sent" at bounding box center [1107, 622] width 164 height 21
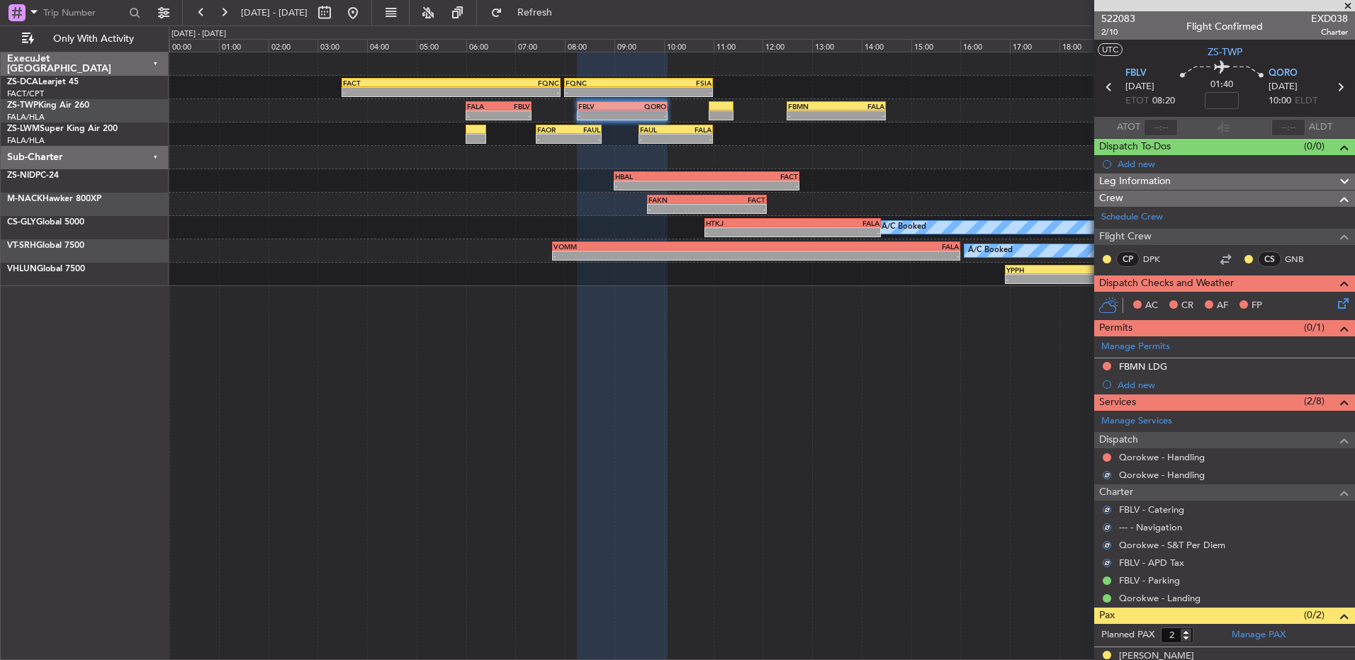
click at [1111, 455] on div at bounding box center [1106, 457] width 11 height 11
click at [1105, 458] on button at bounding box center [1107, 458] width 9 height 9
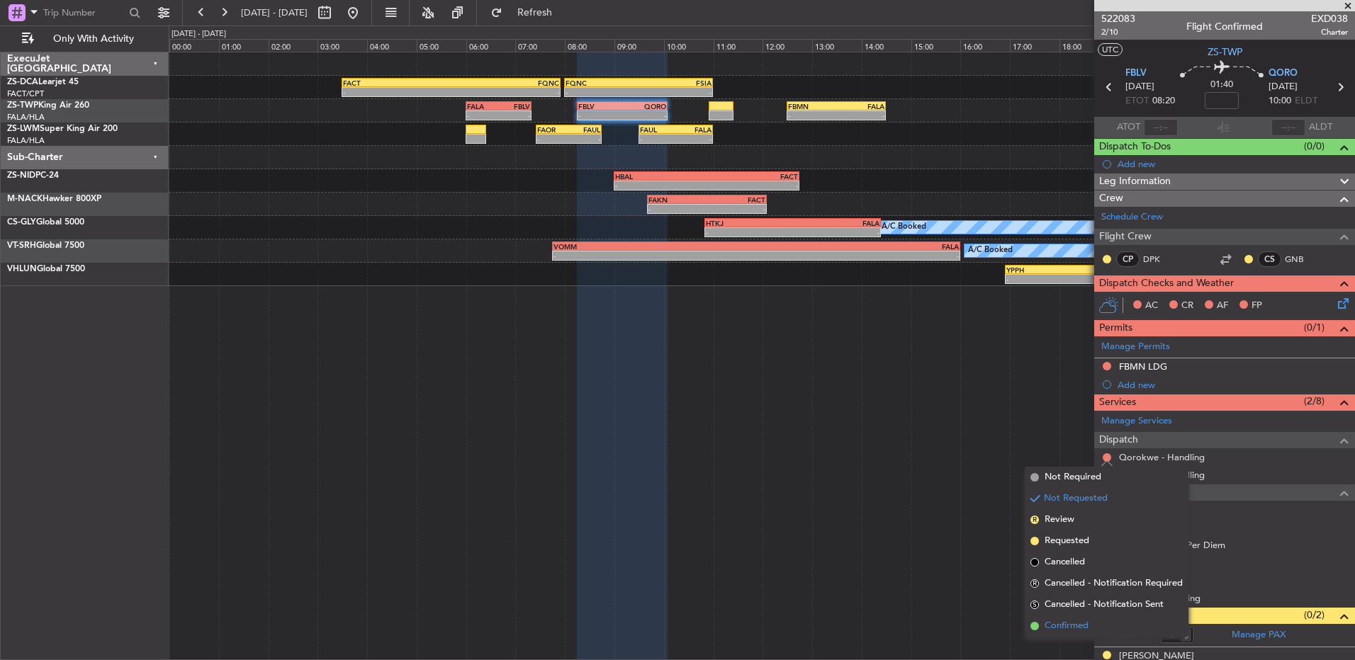
click at [1090, 626] on li "Confirmed" at bounding box center [1107, 626] width 164 height 21
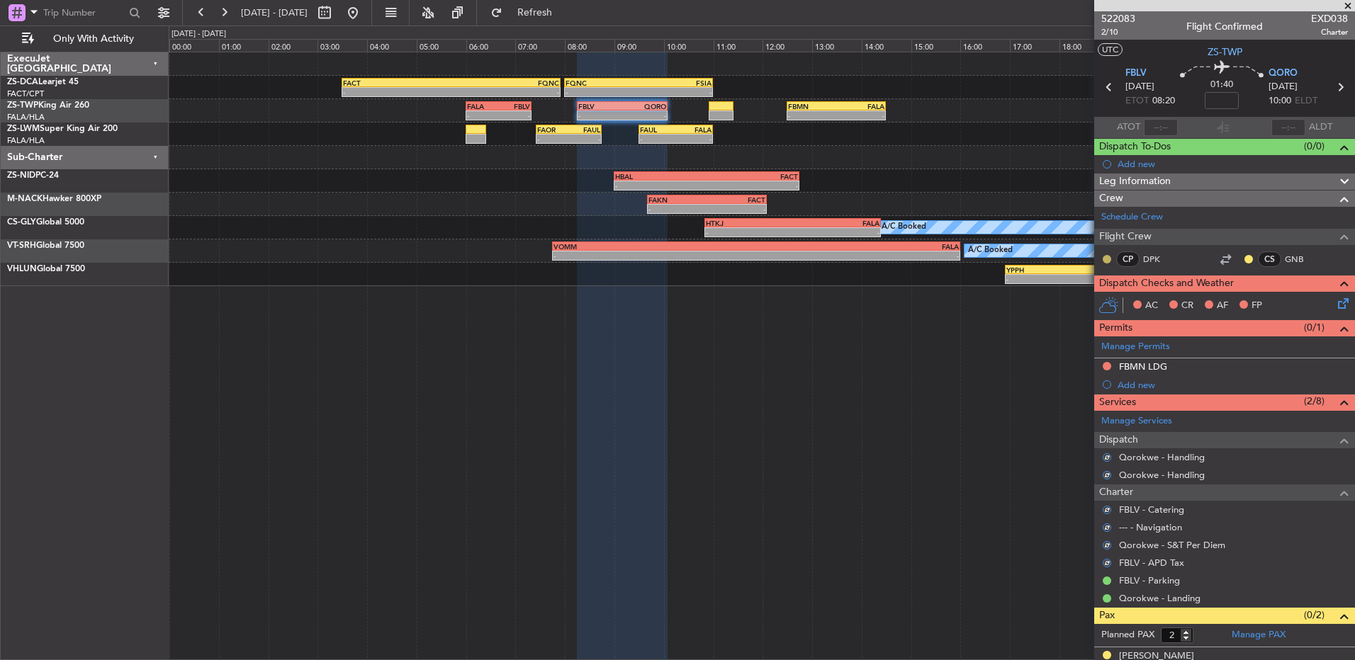
click at [1110, 255] on button at bounding box center [1107, 259] width 9 height 9
click at [1112, 305] on span "Acknowledged" at bounding box center [1111, 300] width 62 height 14
click at [1244, 257] on button at bounding box center [1248, 259] width 9 height 9
click at [1234, 303] on span "Acknowledged" at bounding box center [1241, 300] width 62 height 14
click at [1109, 564] on button "S" at bounding box center [1107, 563] width 9 height 9
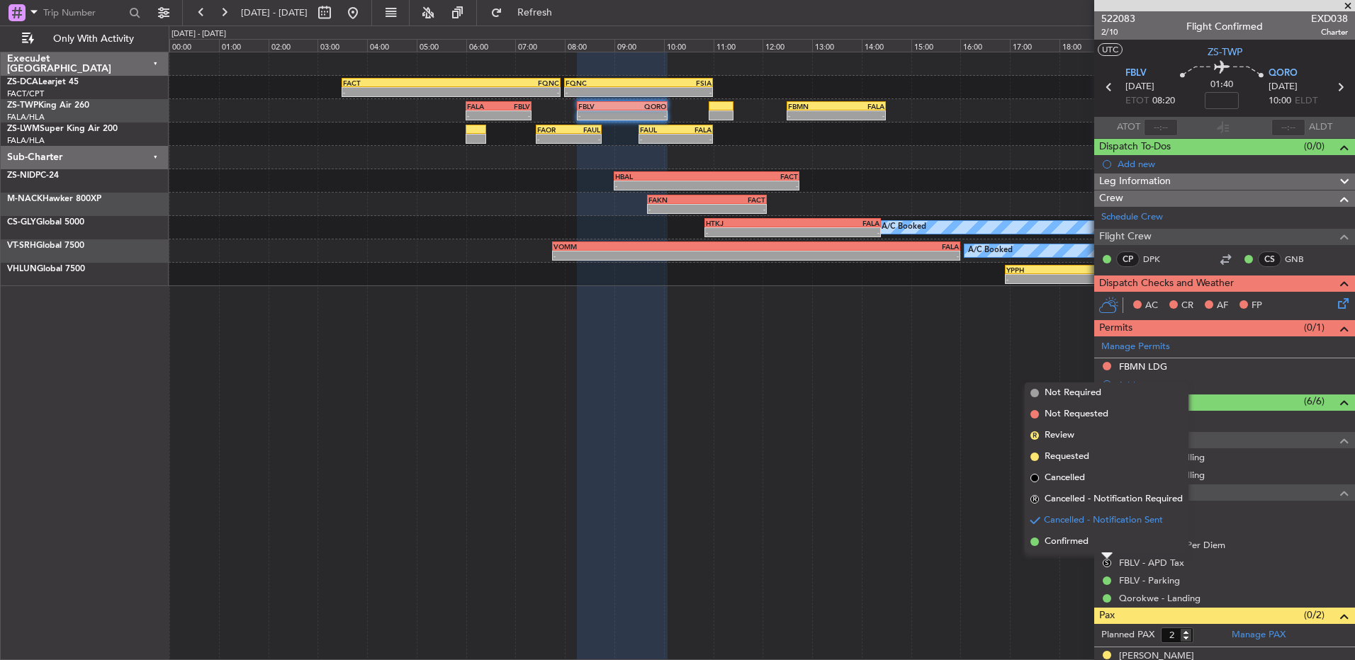
click at [1097, 548] on li "Confirmed" at bounding box center [1107, 541] width 164 height 21
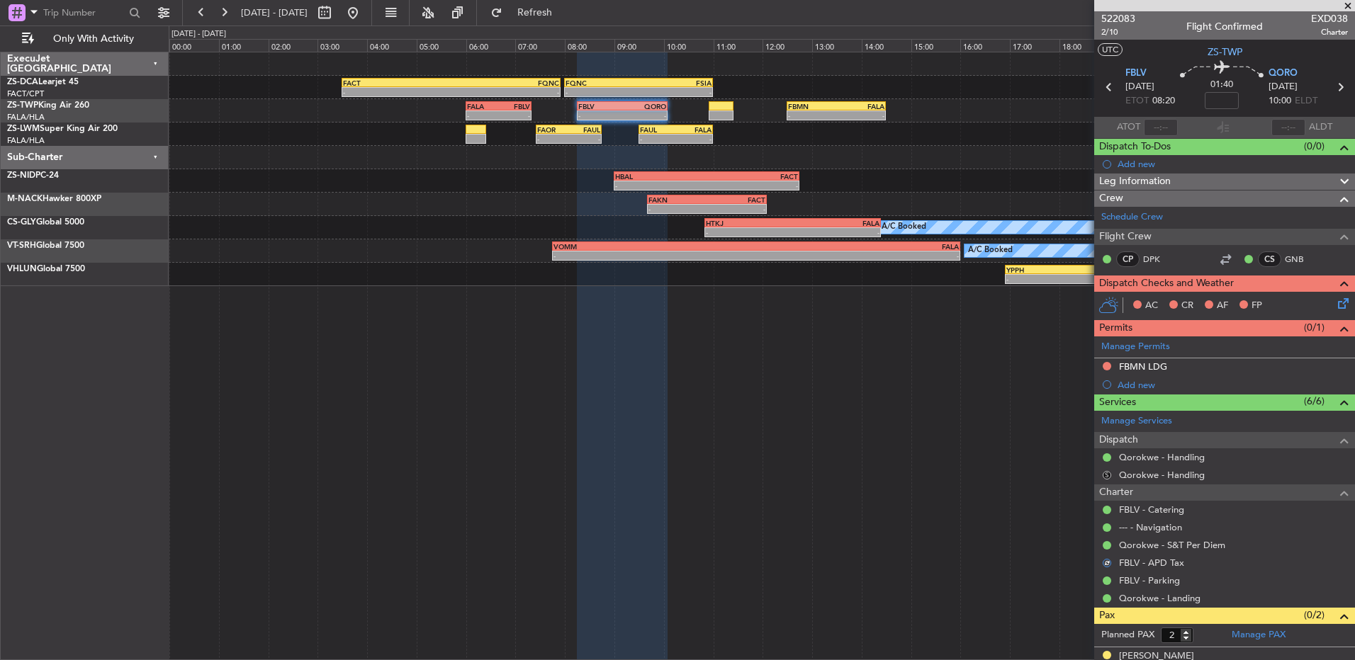
click at [1107, 478] on button "S" at bounding box center [1107, 475] width 9 height 9
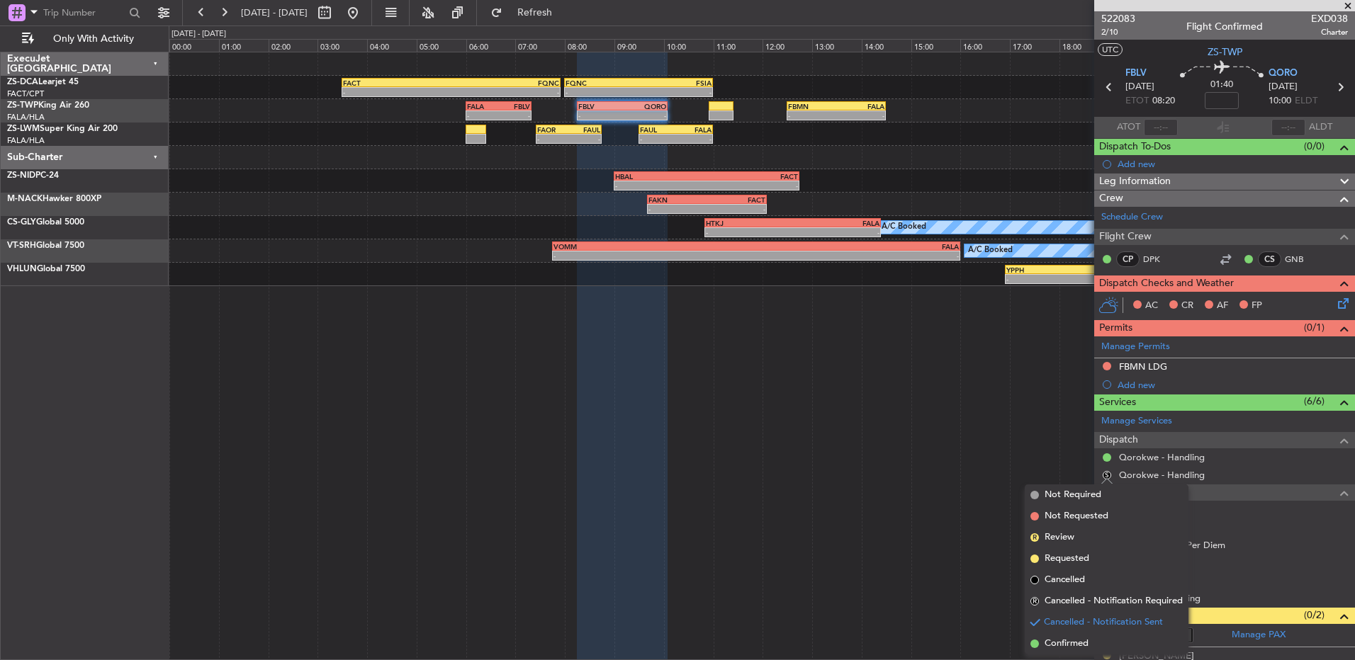
click at [1089, 641] on li "Confirmed" at bounding box center [1107, 644] width 164 height 21
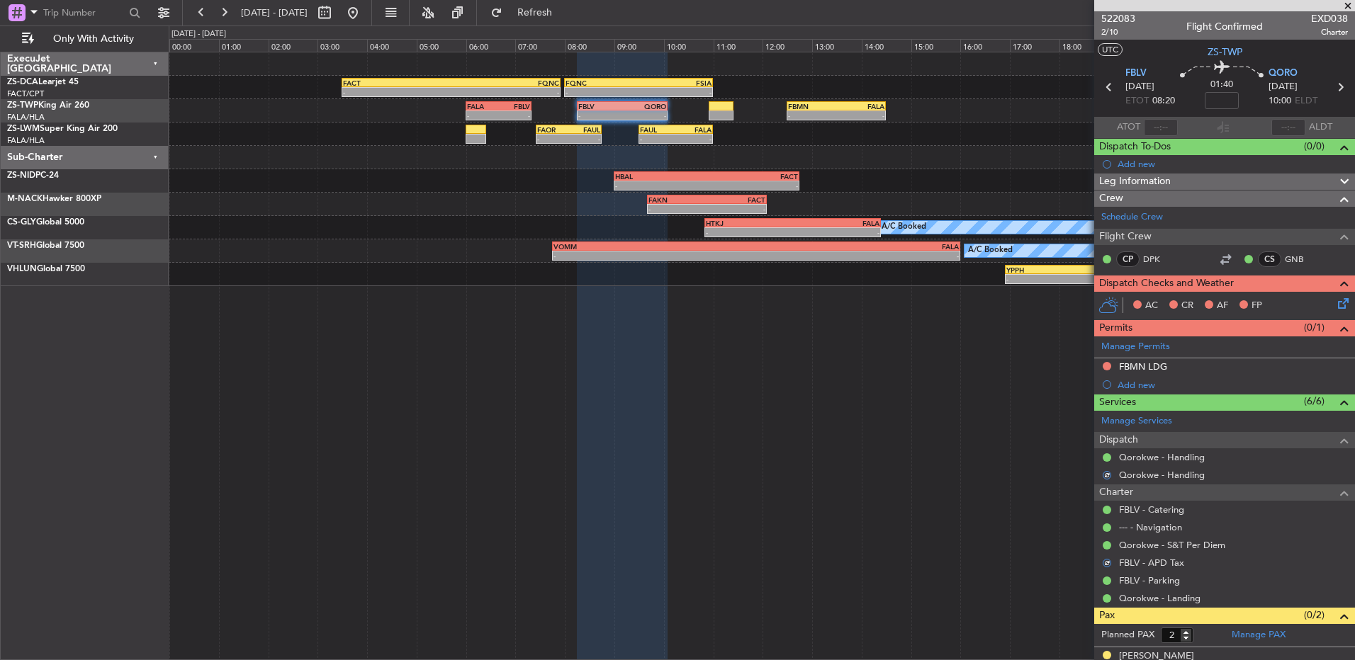
click at [1335, 305] on icon at bounding box center [1340, 301] width 11 height 11
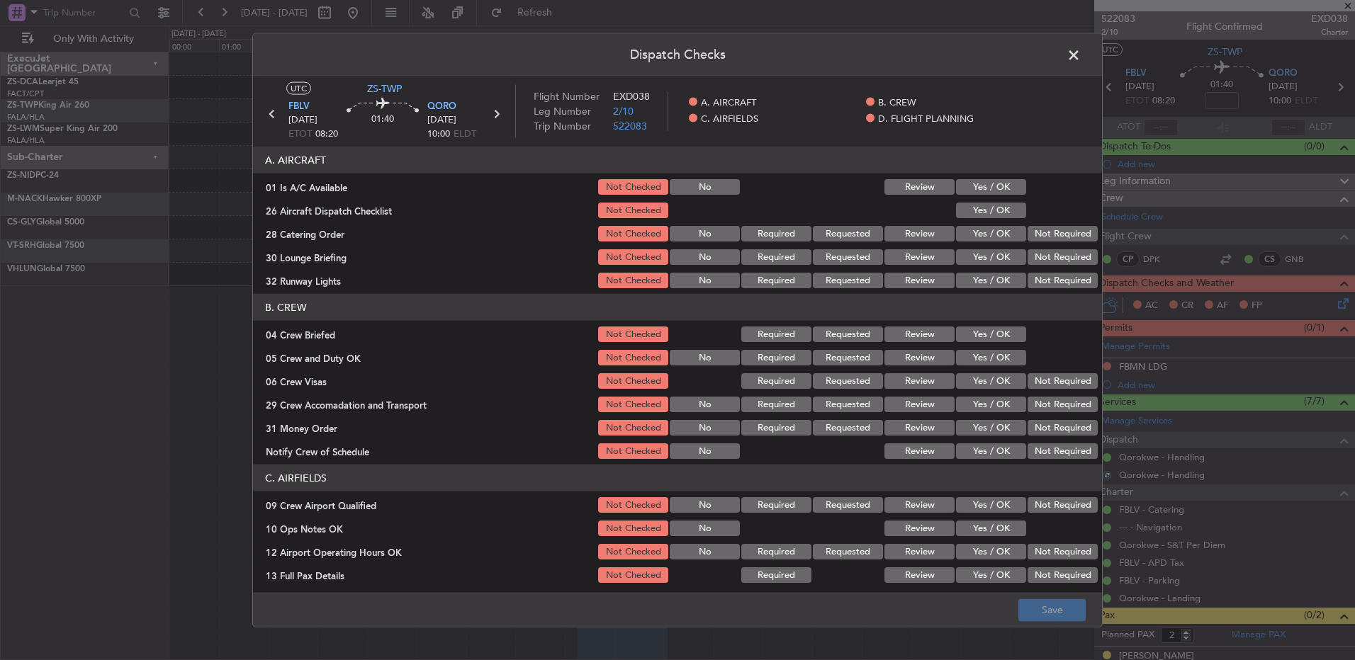
click at [991, 187] on button "Yes / OK" at bounding box center [991, 187] width 70 height 16
drag, startPoint x: 992, startPoint y: 202, endPoint x: 998, endPoint y: 206, distance: 7.7
click at [992, 203] on section "A. AIRCRAFT 01 Is A/C Available Not Checked No Review Yes / OK 26 Aircraft Disp…" at bounding box center [677, 219] width 849 height 144
click at [1045, 224] on div "Not Required" at bounding box center [1061, 234] width 72 height 20
click at [1009, 207] on button "Yes / OK" at bounding box center [991, 211] width 70 height 16
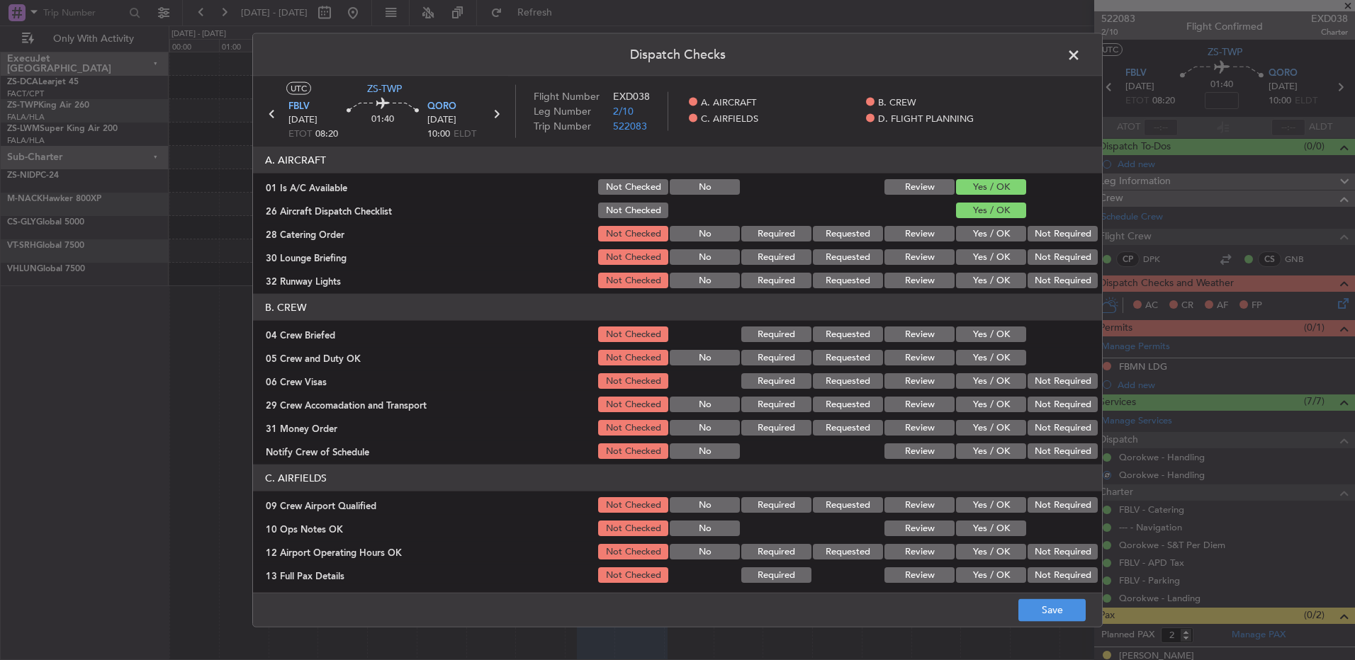
drag, startPoint x: 1028, startPoint y: 226, endPoint x: 1033, endPoint y: 239, distance: 13.7
click at [1030, 230] on section "A. AIRCRAFT 01 Is A/C Available Not Checked No Review Yes / OK 26 Aircraft Disp…" at bounding box center [677, 219] width 849 height 144
click at [1036, 244] on section "A. AIRCRAFT 01 Is A/C Available Not Checked No Review Yes / OK 26 Aircraft Disp…" at bounding box center [677, 219] width 849 height 144
click at [1036, 245] on section "A. AIRCRAFT 01 Is A/C Available Not Checked No Review Yes / OK 26 Aircraft Disp…" at bounding box center [677, 219] width 849 height 144
click at [1036, 237] on button "Not Required" at bounding box center [1063, 234] width 70 height 16
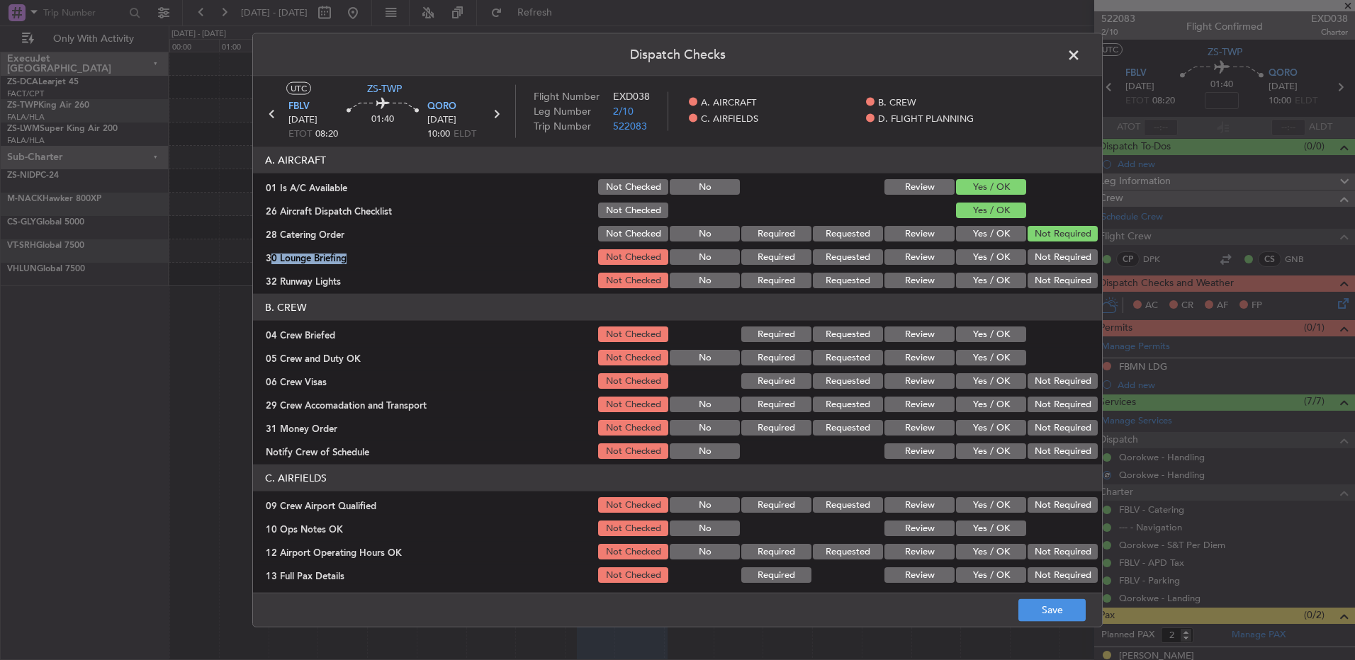
drag, startPoint x: 1031, startPoint y: 252, endPoint x: 1038, endPoint y: 260, distance: 11.1
click at [1034, 255] on section "A. AIRCRAFT 01 Is A/C Available Not Checked No Review Yes / OK 26 Aircraft Disp…" at bounding box center [677, 219] width 849 height 144
click at [1039, 264] on button "Not Required" at bounding box center [1063, 257] width 70 height 16
click at [1038, 281] on button "Not Required" at bounding box center [1063, 281] width 70 height 16
drag, startPoint x: 981, startPoint y: 328, endPoint x: 986, endPoint y: 344, distance: 17.3
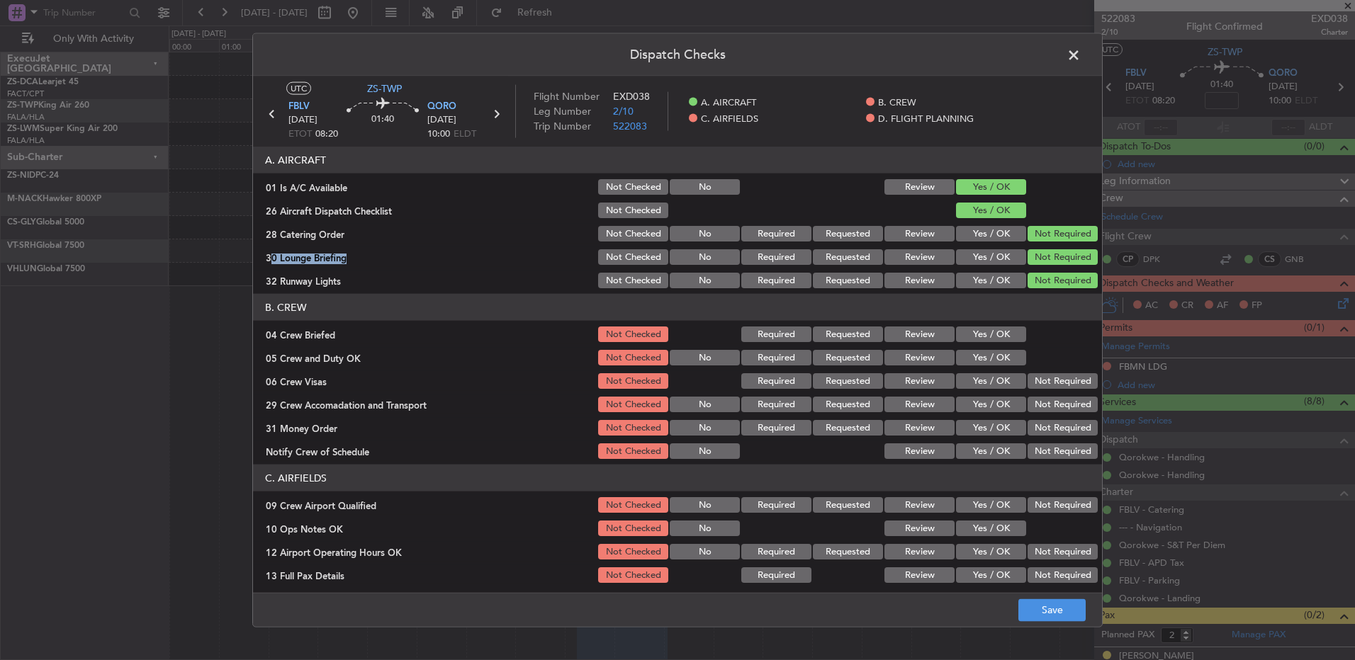
click at [981, 330] on button "Yes / OK" at bounding box center [991, 335] width 70 height 16
click at [986, 345] on section "B. CREW 04 Crew Briefed Not Checked Required Requested Review Yes / OK 05 Crew …" at bounding box center [677, 377] width 849 height 167
click at [1003, 366] on div "Yes / OK" at bounding box center [990, 358] width 72 height 20
click at [1000, 362] on button "Yes / OK" at bounding box center [991, 358] width 70 height 16
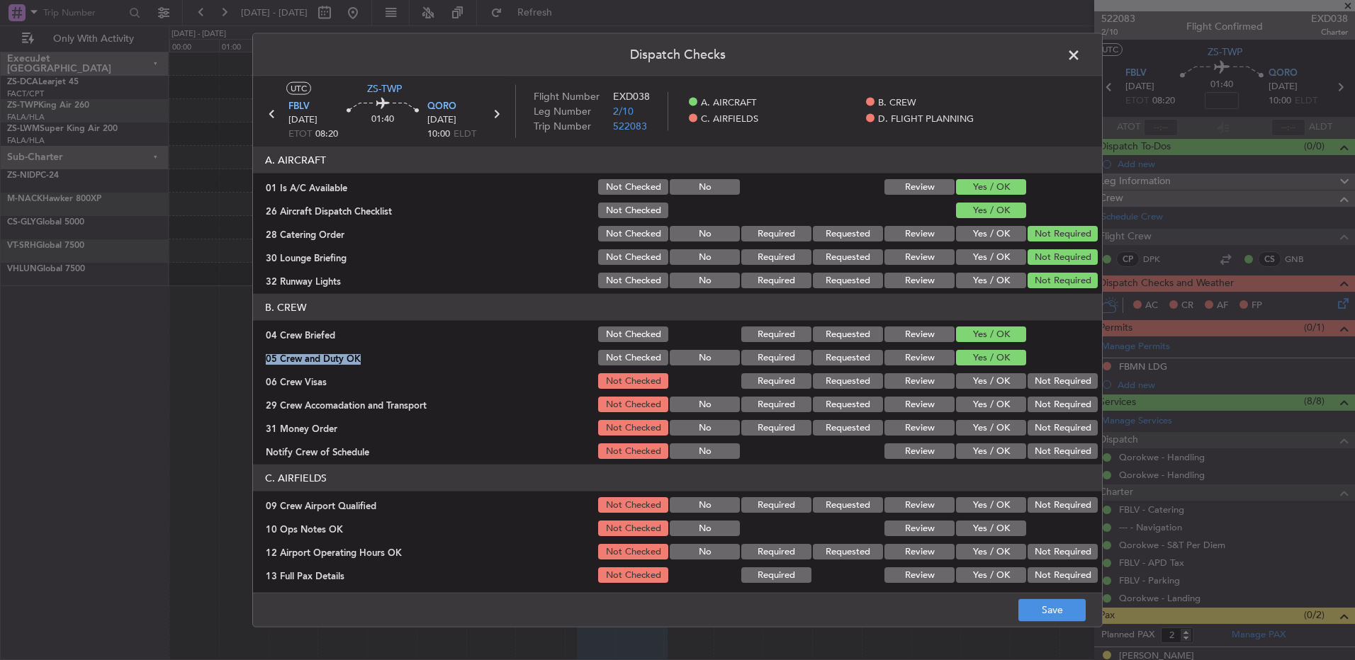
click at [1047, 383] on button "Not Required" at bounding box center [1063, 381] width 70 height 16
drag, startPoint x: 1047, startPoint y: 394, endPoint x: 1047, endPoint y: 403, distance: 9.2
click at [1047, 395] on section "B. CREW 04 Crew Briefed Not Checked Required Requested Review Yes / OK 05 Crew …" at bounding box center [677, 377] width 849 height 167
click at [1047, 403] on button "Not Required" at bounding box center [1063, 405] width 70 height 16
click at [1047, 412] on button "Not Required" at bounding box center [1063, 405] width 70 height 16
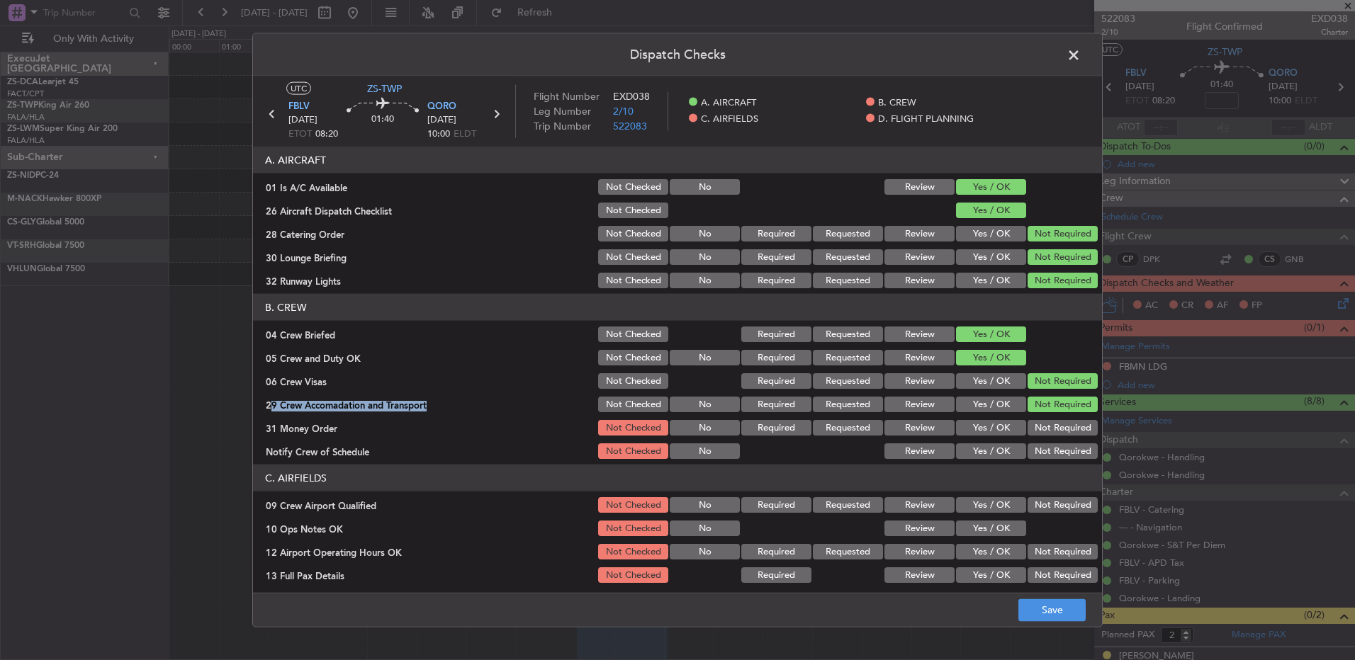
drag, startPoint x: 1047, startPoint y: 415, endPoint x: 1045, endPoint y: 429, distance: 14.2
click at [1047, 428] on button "Not Required" at bounding box center [1063, 428] width 70 height 16
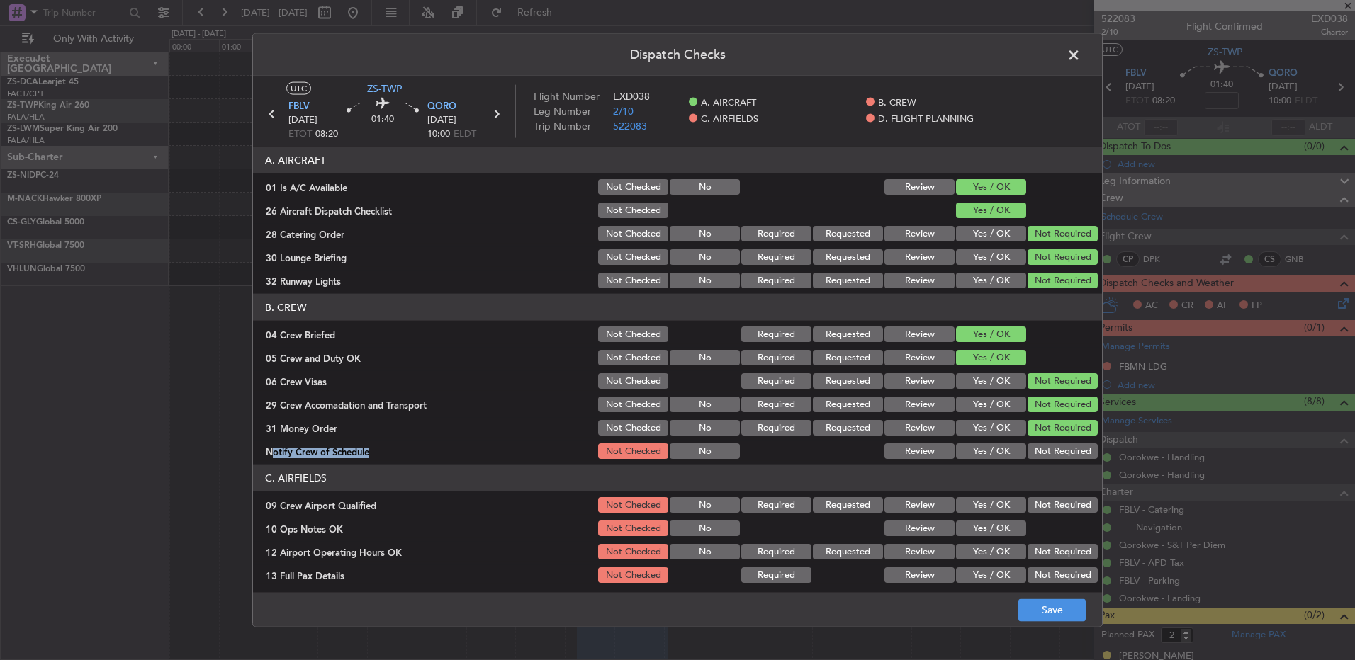
click at [1045, 441] on section "B. CREW 04 Crew Briefed Not Checked Required Requested Review Yes / OK 05 Crew …" at bounding box center [677, 377] width 849 height 167
drag, startPoint x: 1045, startPoint y: 442, endPoint x: 1046, endPoint y: 458, distance: 15.6
click at [1046, 458] on button "Not Required" at bounding box center [1063, 452] width 70 height 16
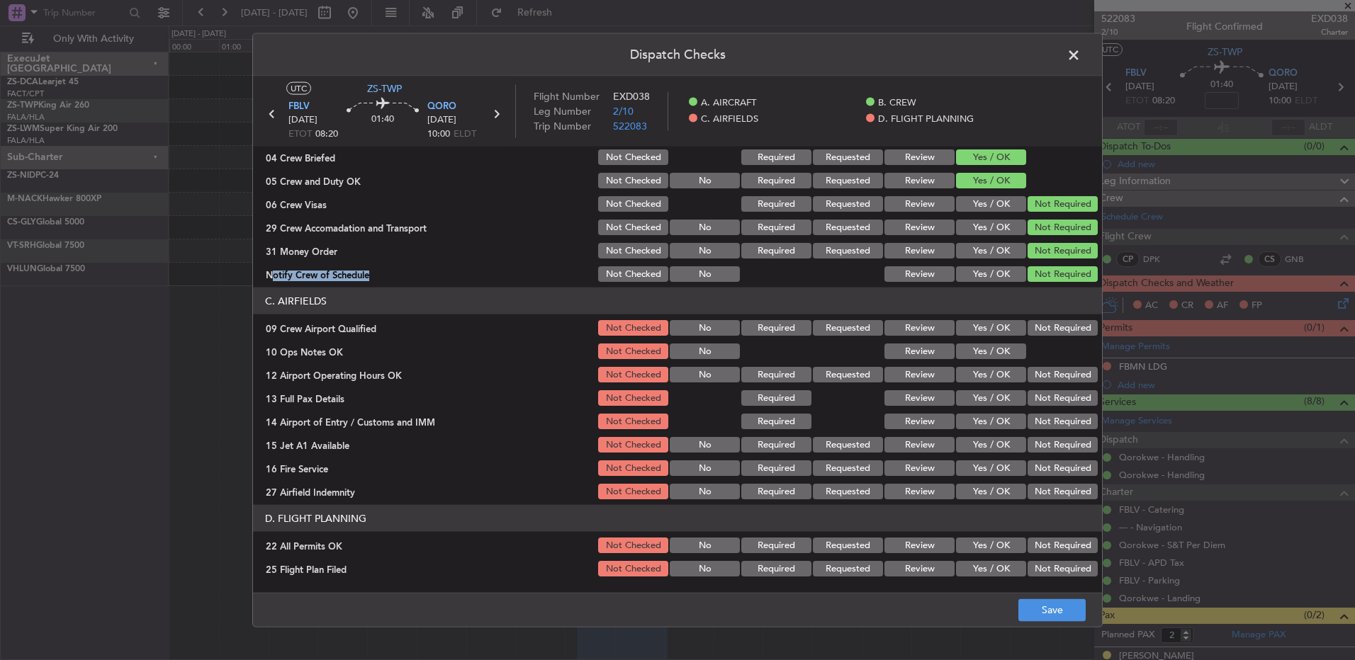
scroll to position [199, 0]
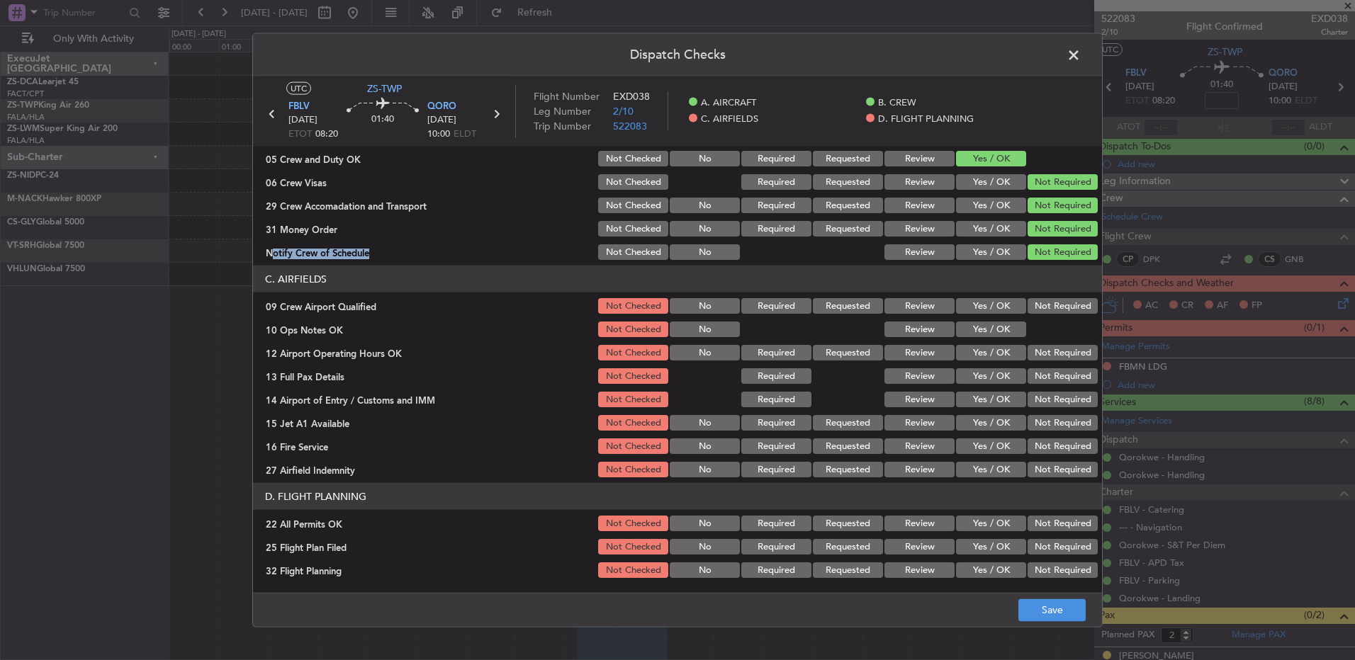
click at [1041, 308] on button "Not Required" at bounding box center [1063, 306] width 70 height 16
drag, startPoint x: 998, startPoint y: 328, endPoint x: 1044, endPoint y: 344, distance: 48.9
click at [1006, 329] on button "Yes / OK" at bounding box center [991, 330] width 70 height 16
click at [1044, 353] on button "Not Required" at bounding box center [1063, 353] width 70 height 16
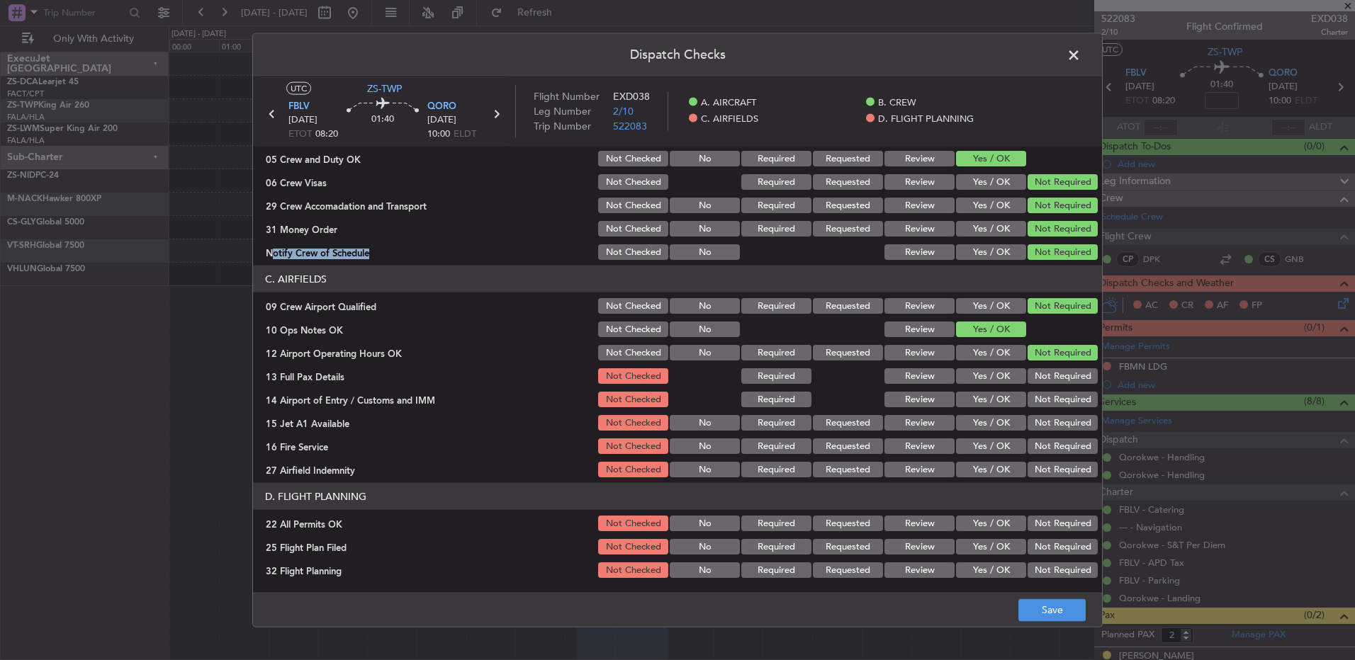
click at [1031, 376] on button "Not Required" at bounding box center [1063, 376] width 70 height 16
click at [1033, 393] on section "C. AIRFIELDS 09 Crew Airport Qualified Not Checked No Required Requested Review…" at bounding box center [677, 373] width 849 height 214
click at [1035, 401] on button "Not Required" at bounding box center [1063, 400] width 70 height 16
click at [1038, 407] on div "Not Required" at bounding box center [1061, 400] width 72 height 20
click at [1040, 426] on button "Not Required" at bounding box center [1063, 423] width 70 height 16
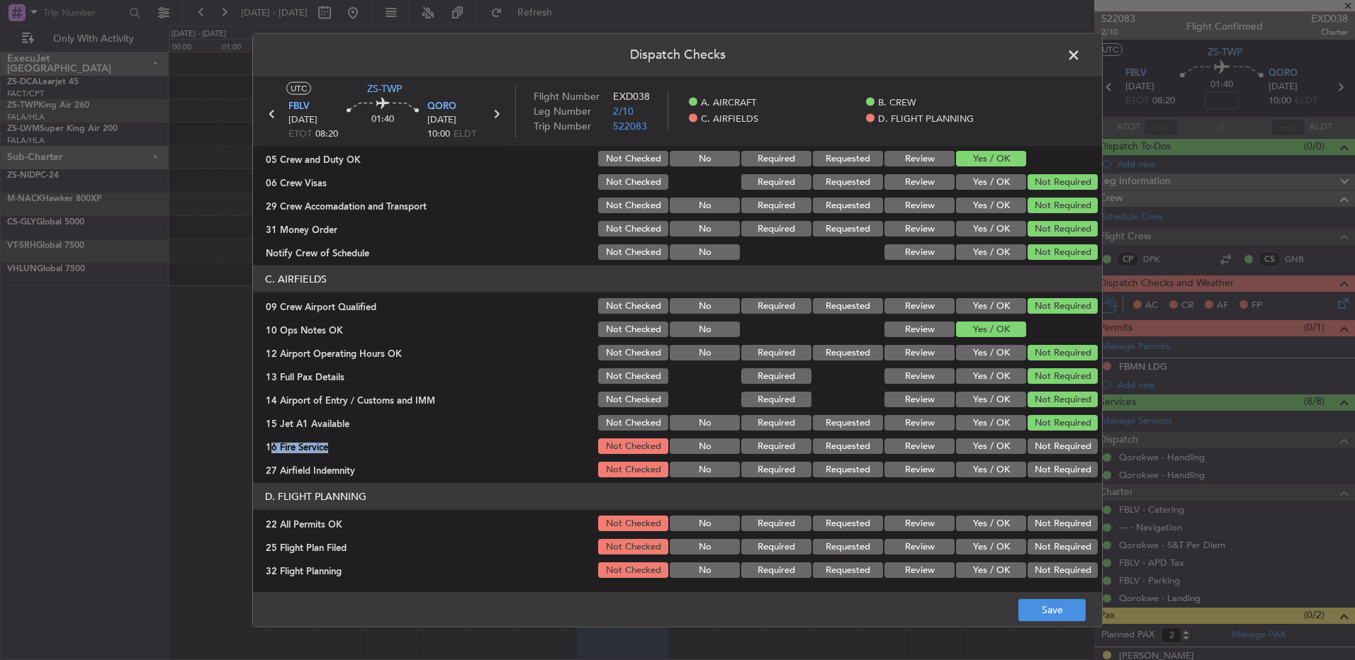
drag, startPoint x: 1037, startPoint y: 434, endPoint x: 1042, endPoint y: 459, distance: 25.2
click at [1037, 438] on section "C. AIRFIELDS 09 Crew Airport Qualified Not Checked No Required Requested Review…" at bounding box center [677, 373] width 849 height 214
click at [1042, 462] on section "C. AIRFIELDS 09 Crew Airport Qualified Not Checked No Required Requested Review…" at bounding box center [677, 373] width 849 height 214
drag, startPoint x: 1041, startPoint y: 465, endPoint x: 1034, endPoint y: 455, distance: 12.2
click at [1041, 466] on button "Not Required" at bounding box center [1063, 470] width 70 height 16
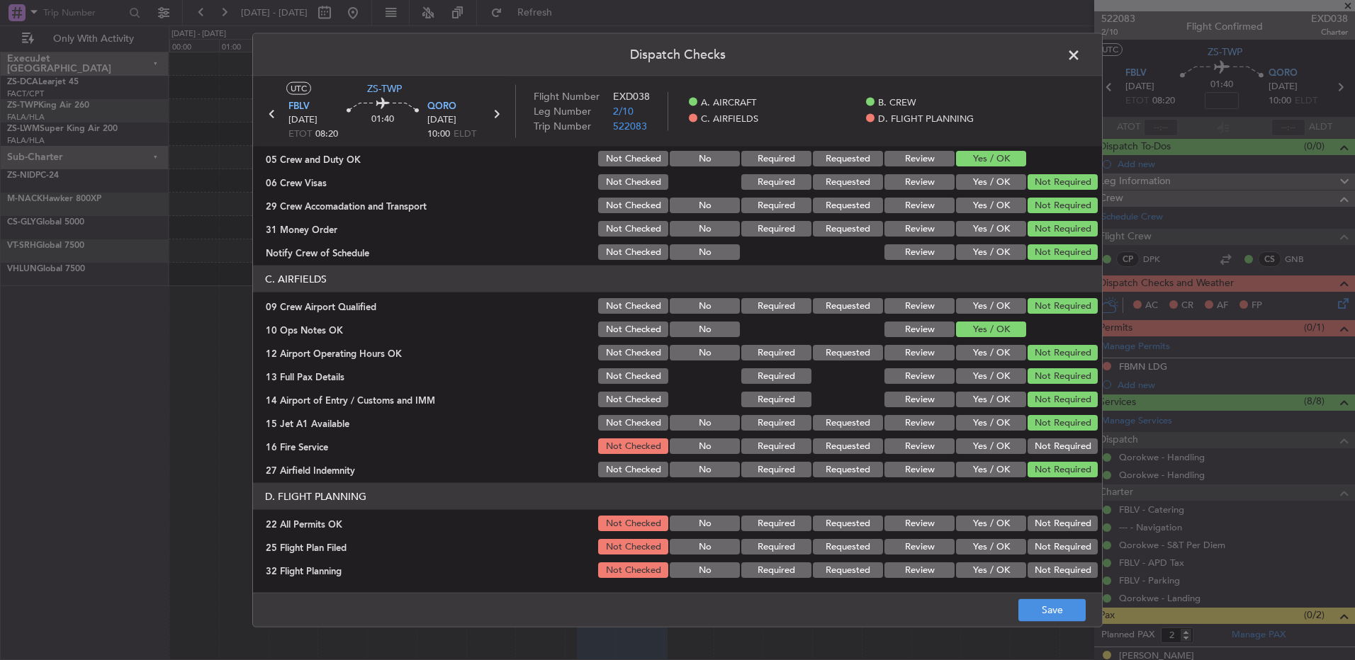
drag, startPoint x: 1035, startPoint y: 449, endPoint x: 1050, endPoint y: 472, distance: 27.7
click at [1035, 449] on button "Not Required" at bounding box center [1063, 447] width 70 height 16
drag, startPoint x: 1047, startPoint y: 524, endPoint x: 1012, endPoint y: 527, distance: 34.8
click at [1043, 524] on button "Not Required" at bounding box center [1063, 524] width 70 height 16
click at [936, 550] on button "Review" at bounding box center [919, 547] width 70 height 16
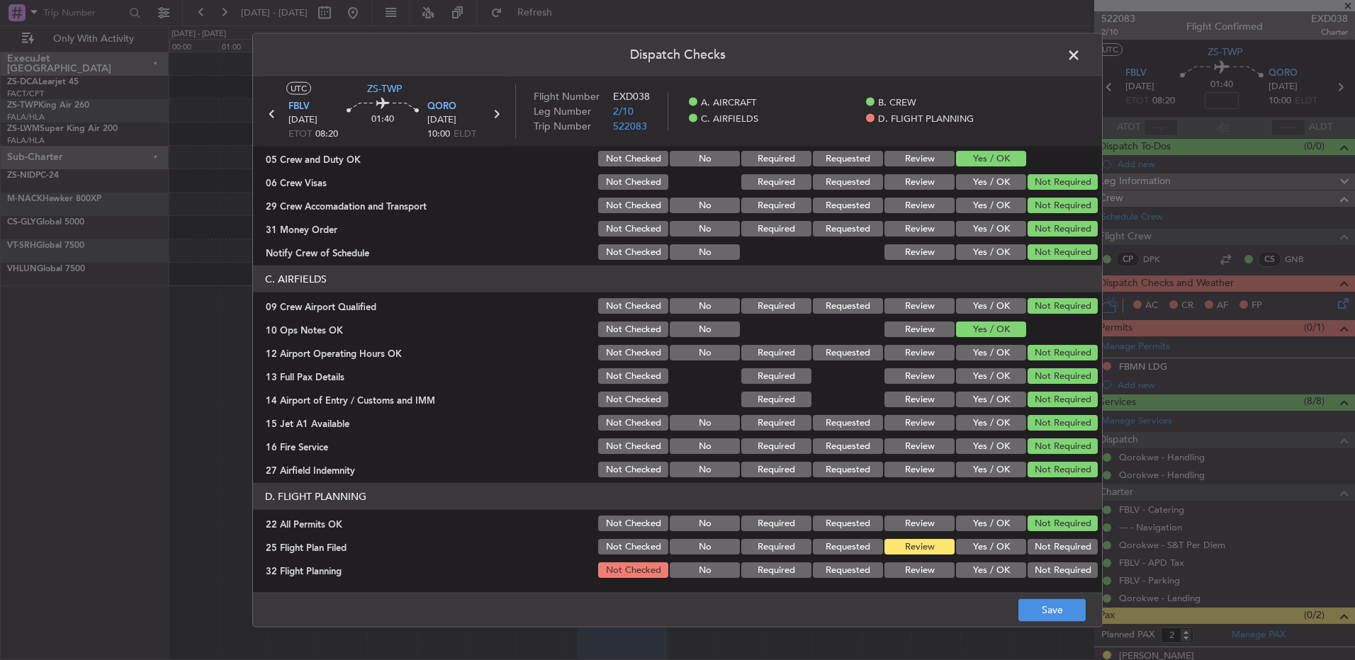
click at [918, 578] on div "Review" at bounding box center [918, 571] width 72 height 20
click at [1052, 617] on button "Save" at bounding box center [1051, 610] width 67 height 23
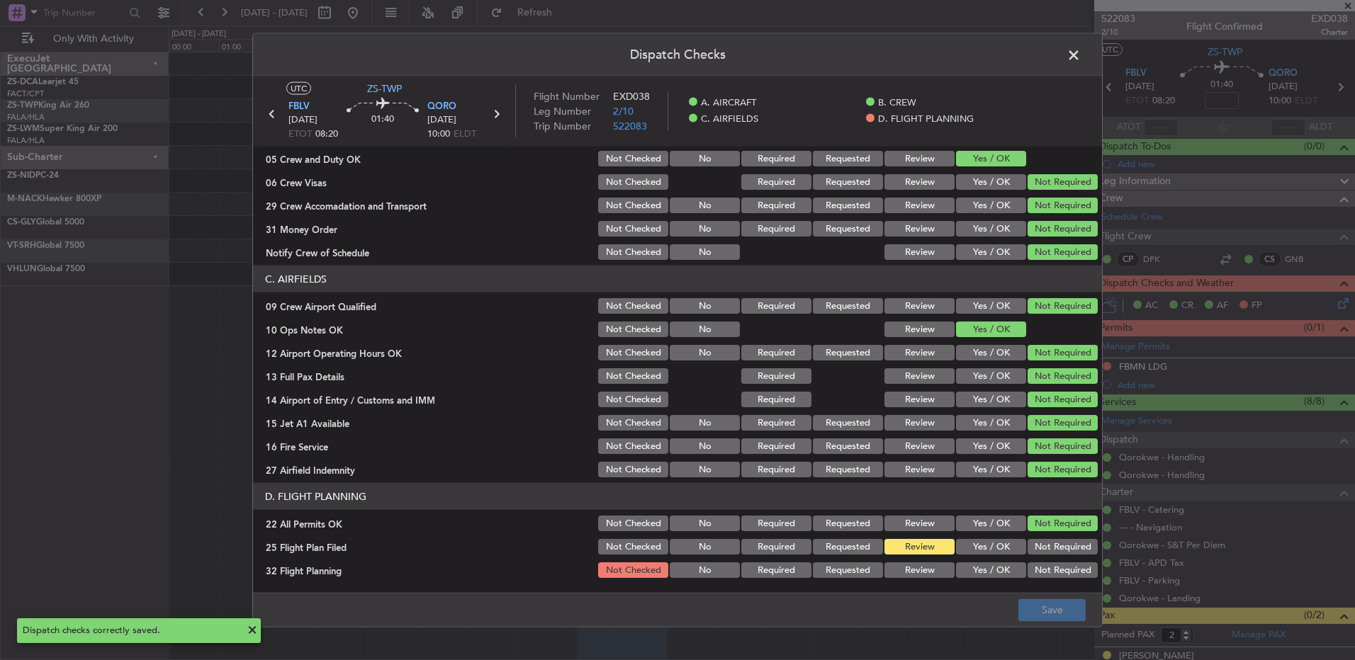
click at [916, 571] on button "Review" at bounding box center [919, 571] width 70 height 16
click at [1034, 619] on button "Save" at bounding box center [1051, 610] width 67 height 23
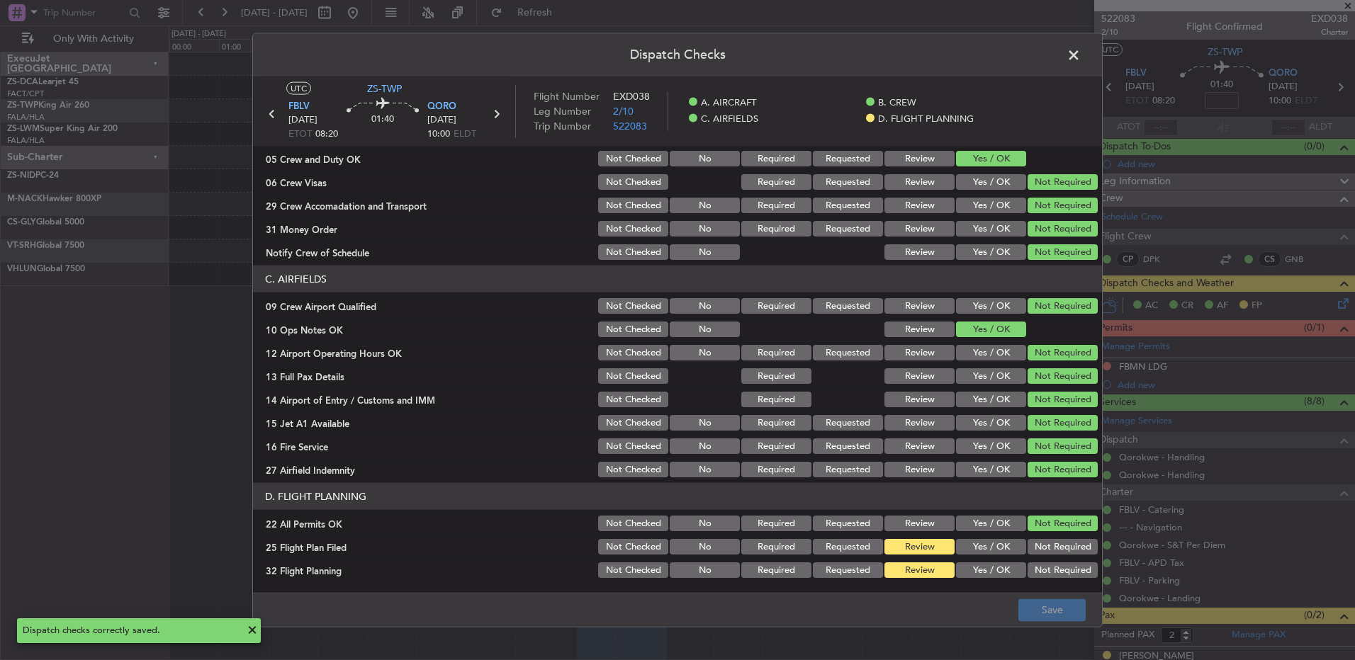
click at [1081, 55] on span at bounding box center [1081, 59] width 0 height 28
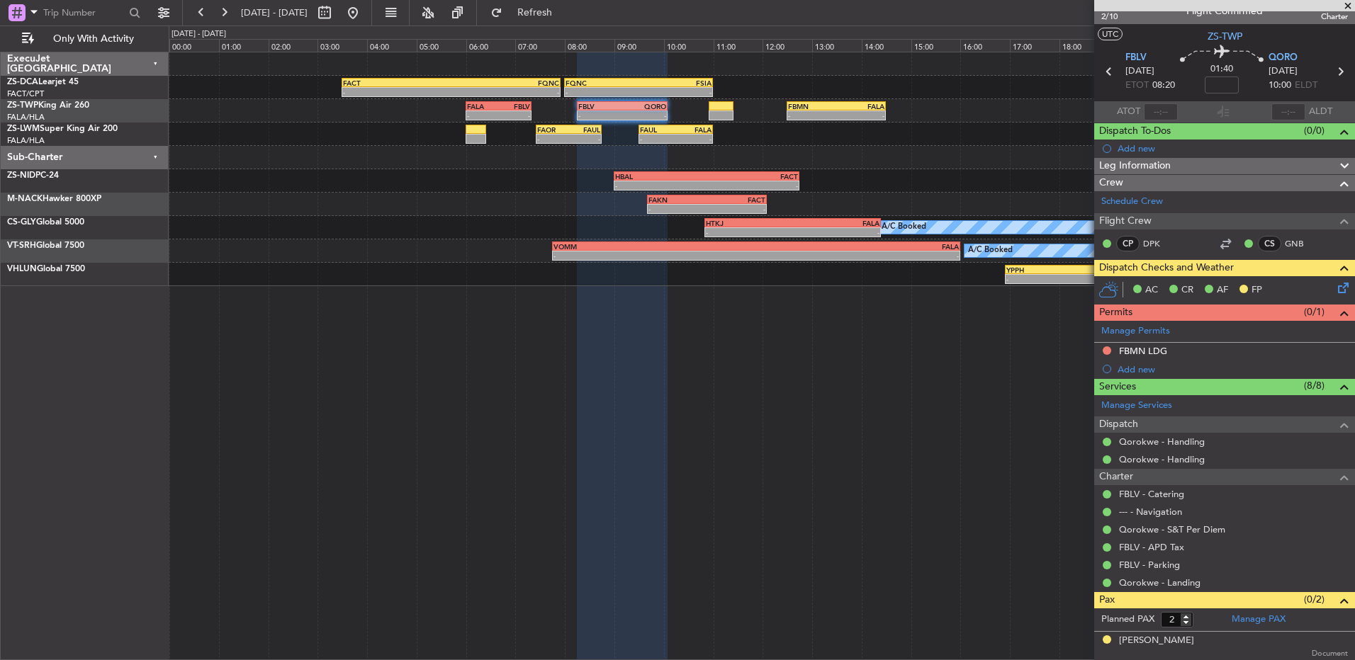
scroll to position [0, 0]
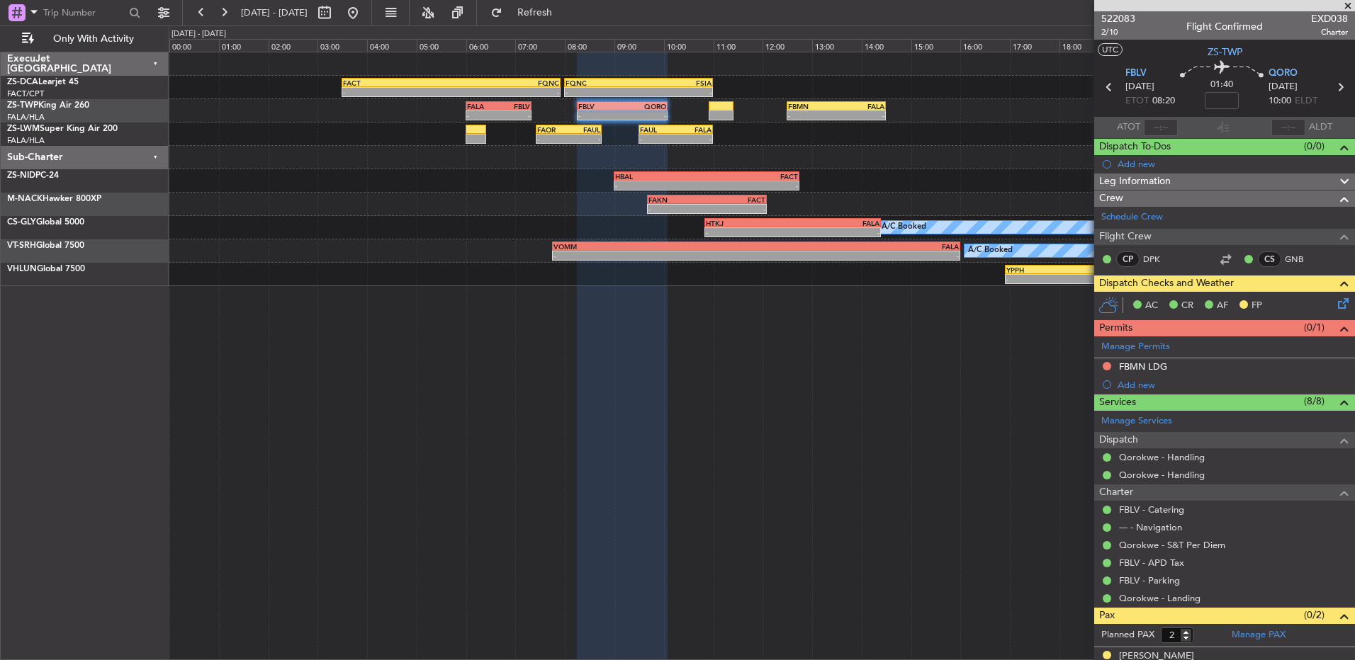
click at [1106, 87] on icon at bounding box center [1109, 87] width 18 height 18
type input "0"
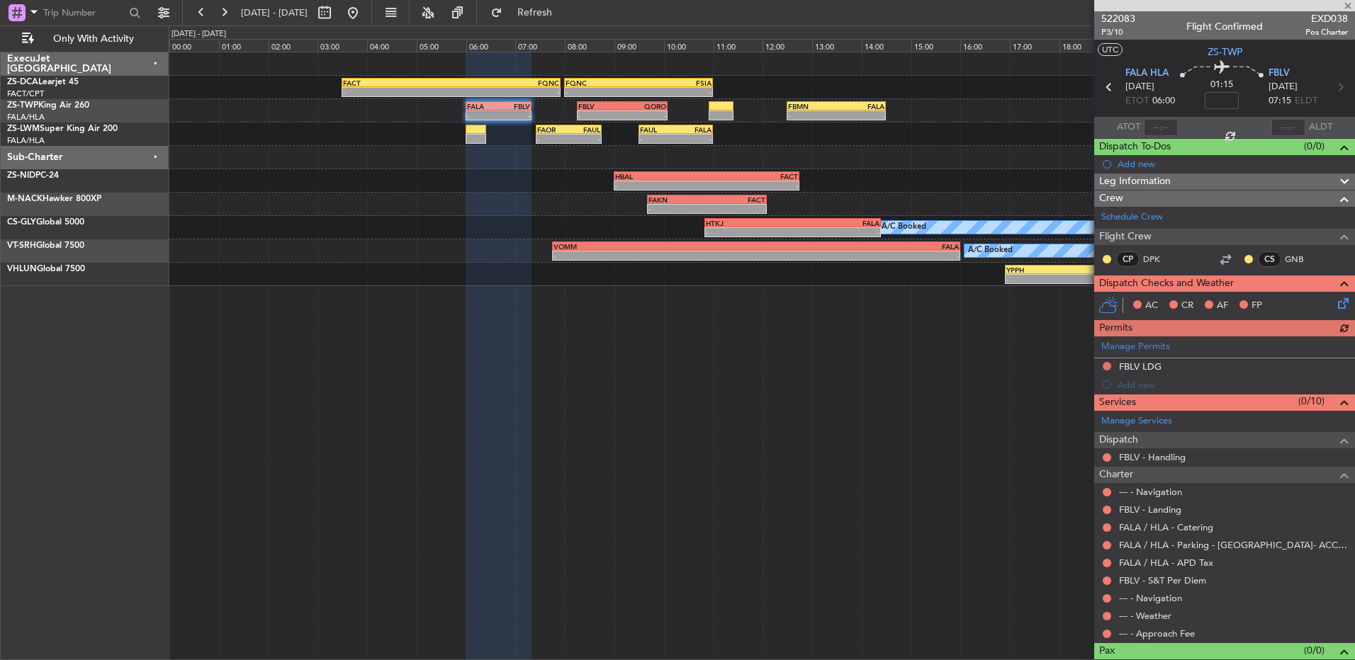
click at [1115, 260] on div "CP DPK" at bounding box center [1138, 260] width 74 height 16
click at [1109, 259] on button at bounding box center [1107, 259] width 9 height 9
click at [1101, 297] on span "Acknowledged" at bounding box center [1110, 300] width 62 height 14
click at [1244, 257] on button at bounding box center [1248, 259] width 9 height 9
click at [1227, 302] on span "Acknowledged" at bounding box center [1241, 300] width 62 height 14
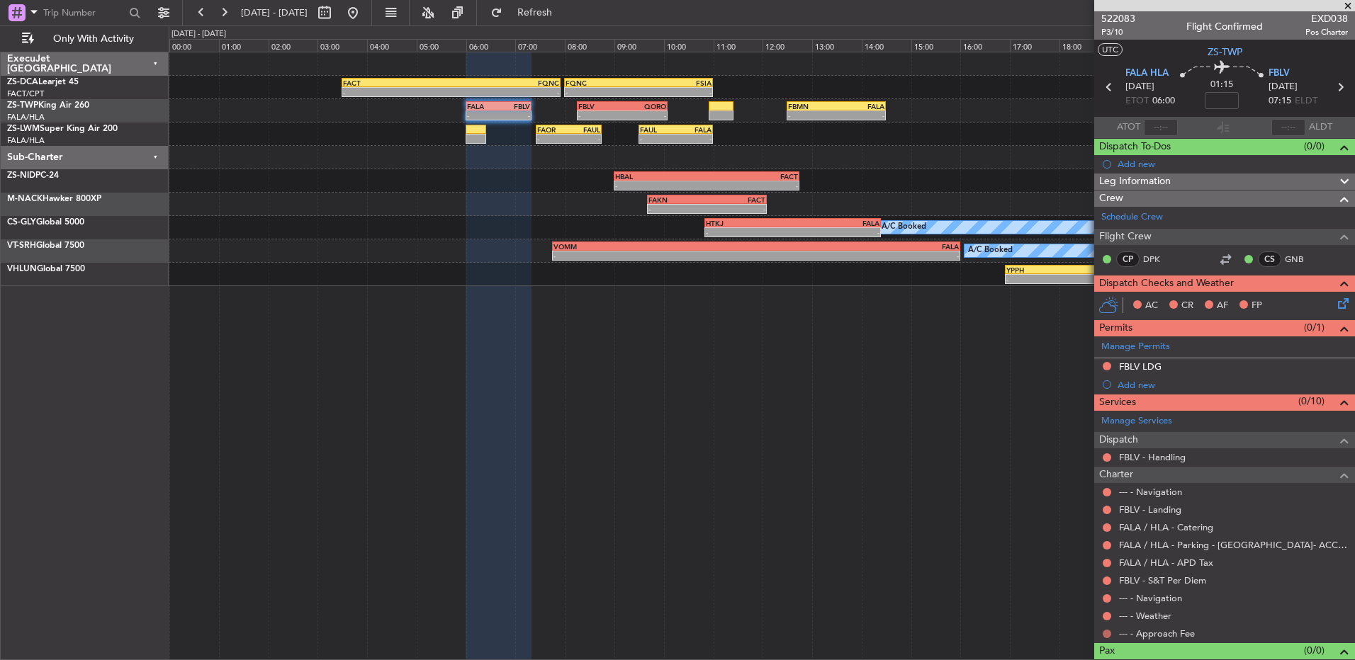
click at [1108, 633] on button at bounding box center [1107, 634] width 9 height 9
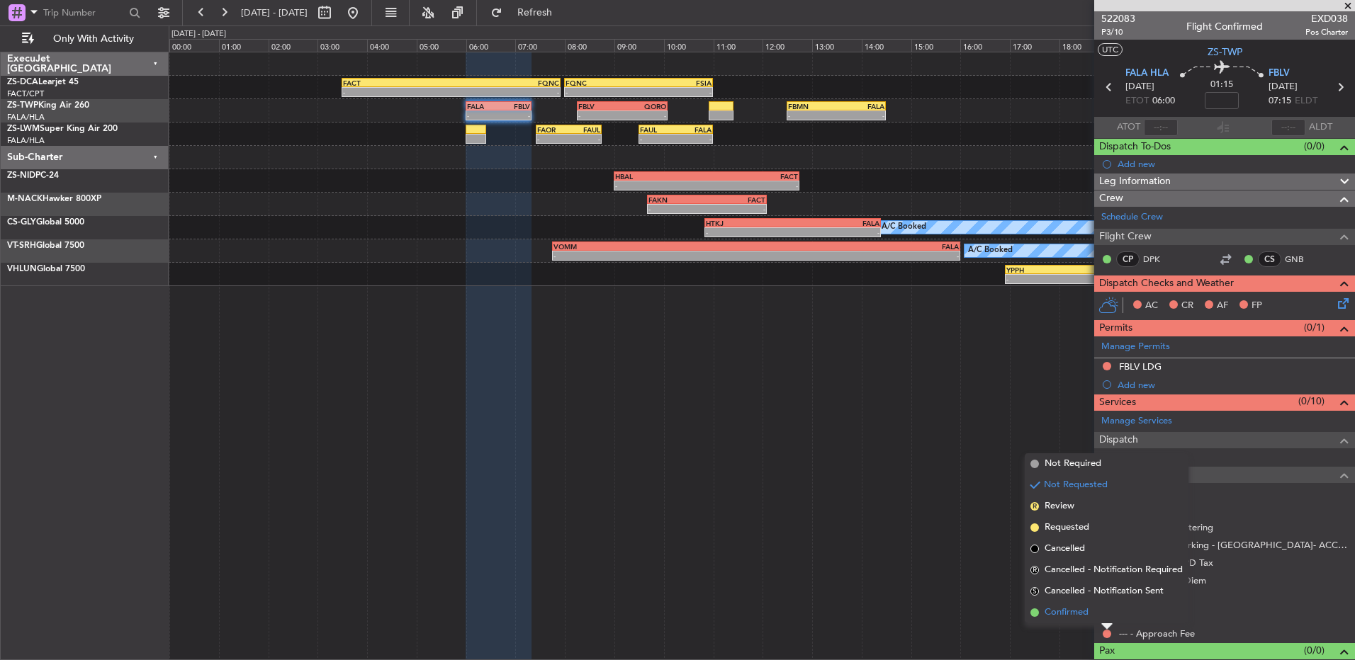
click at [1103, 610] on li "Confirmed" at bounding box center [1107, 612] width 164 height 21
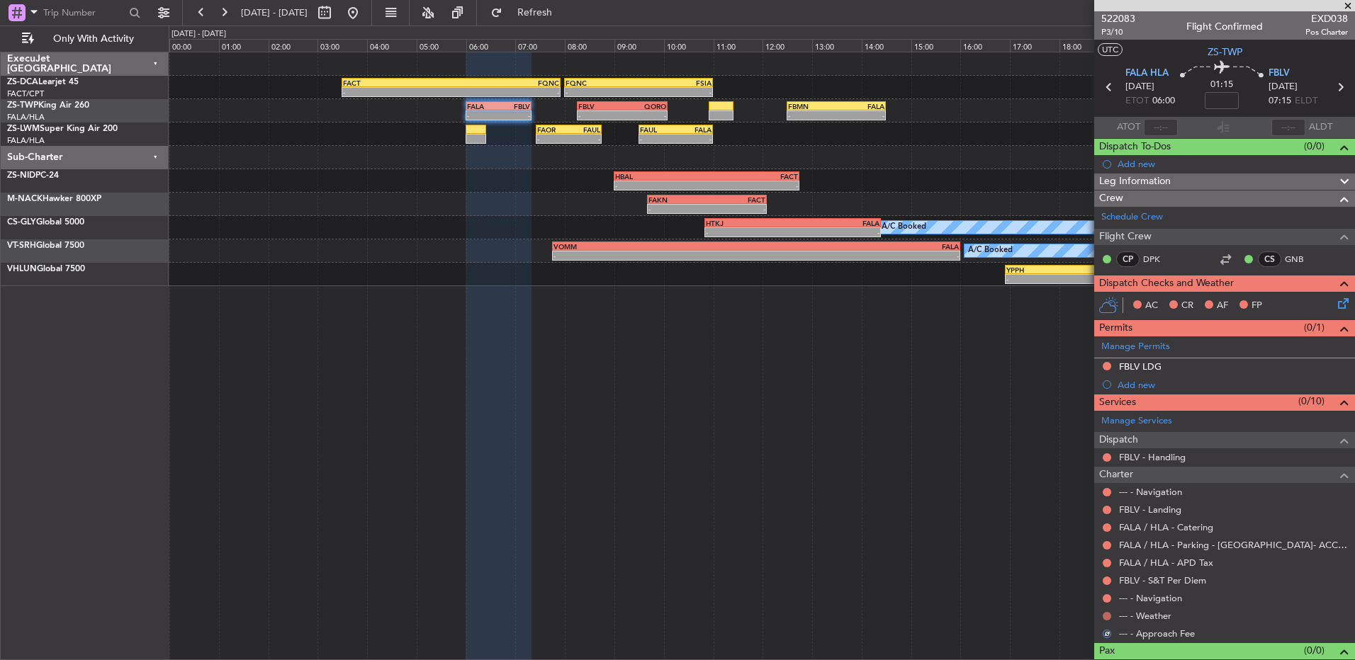
click at [1104, 612] on button at bounding box center [1107, 616] width 9 height 9
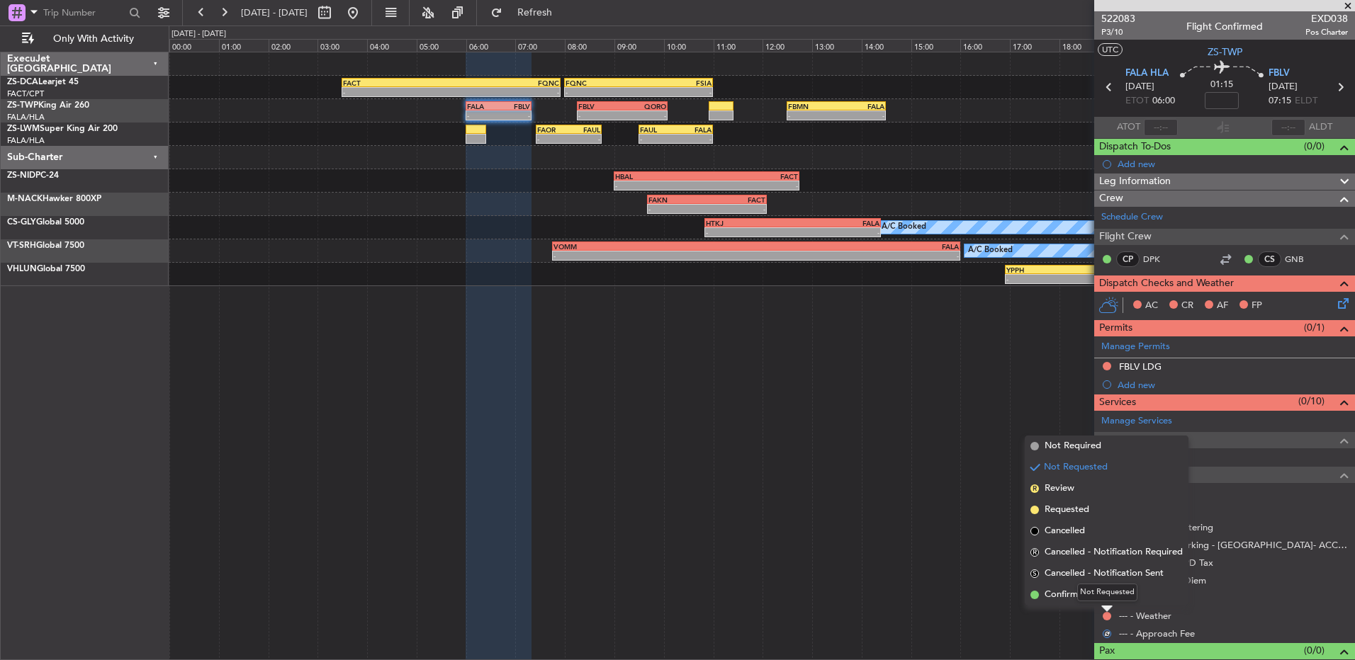
click at [1098, 592] on div "Not Requested" at bounding box center [1107, 593] width 60 height 18
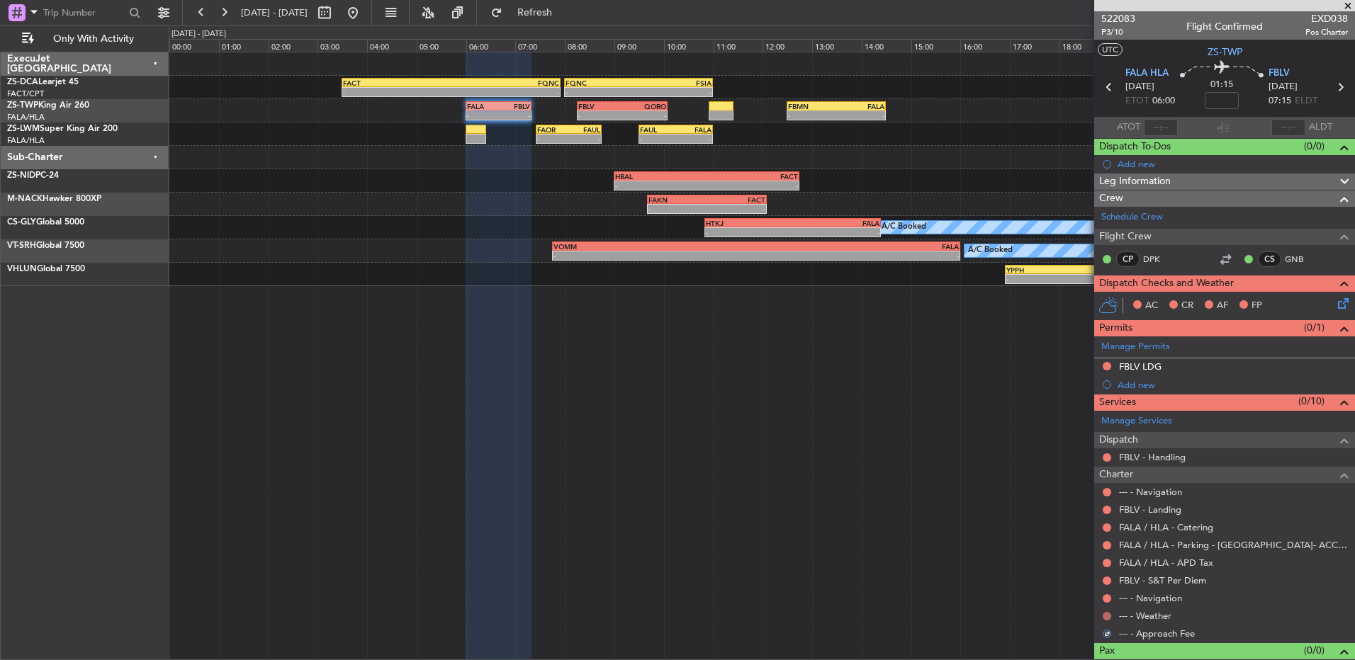
click at [1106, 614] on button at bounding box center [1107, 616] width 9 height 9
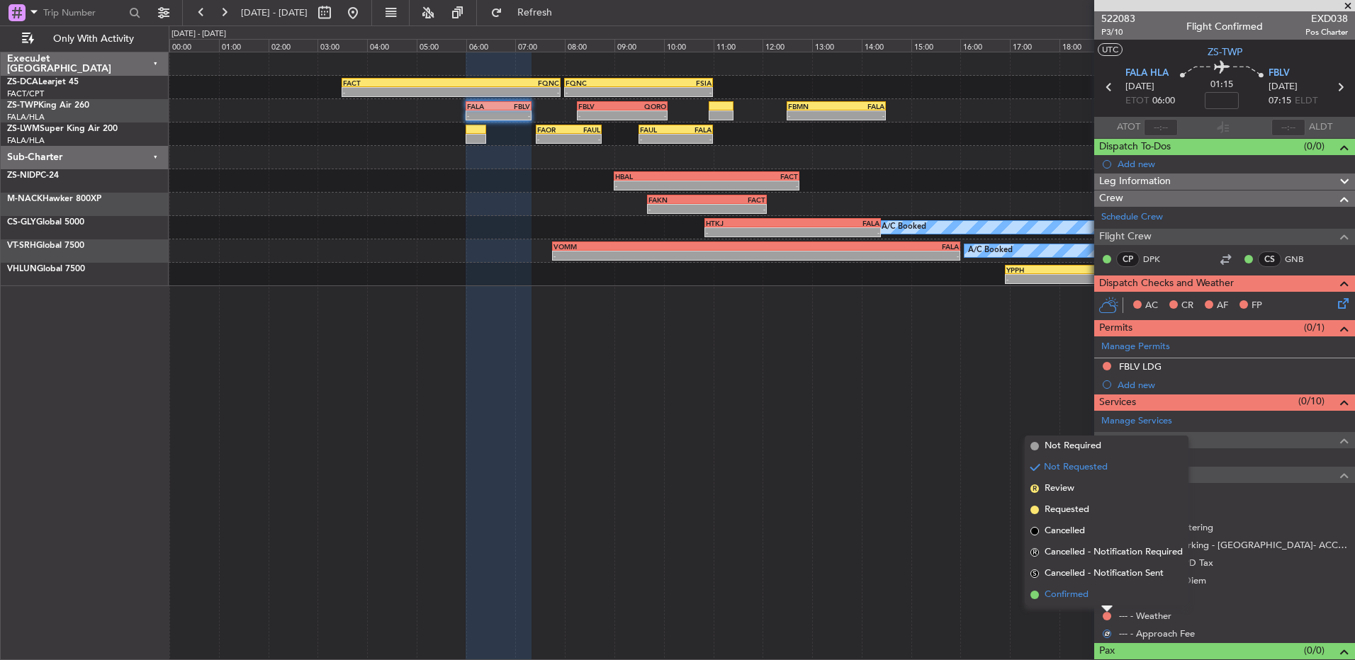
click at [1076, 596] on span "Confirmed" at bounding box center [1067, 595] width 44 height 14
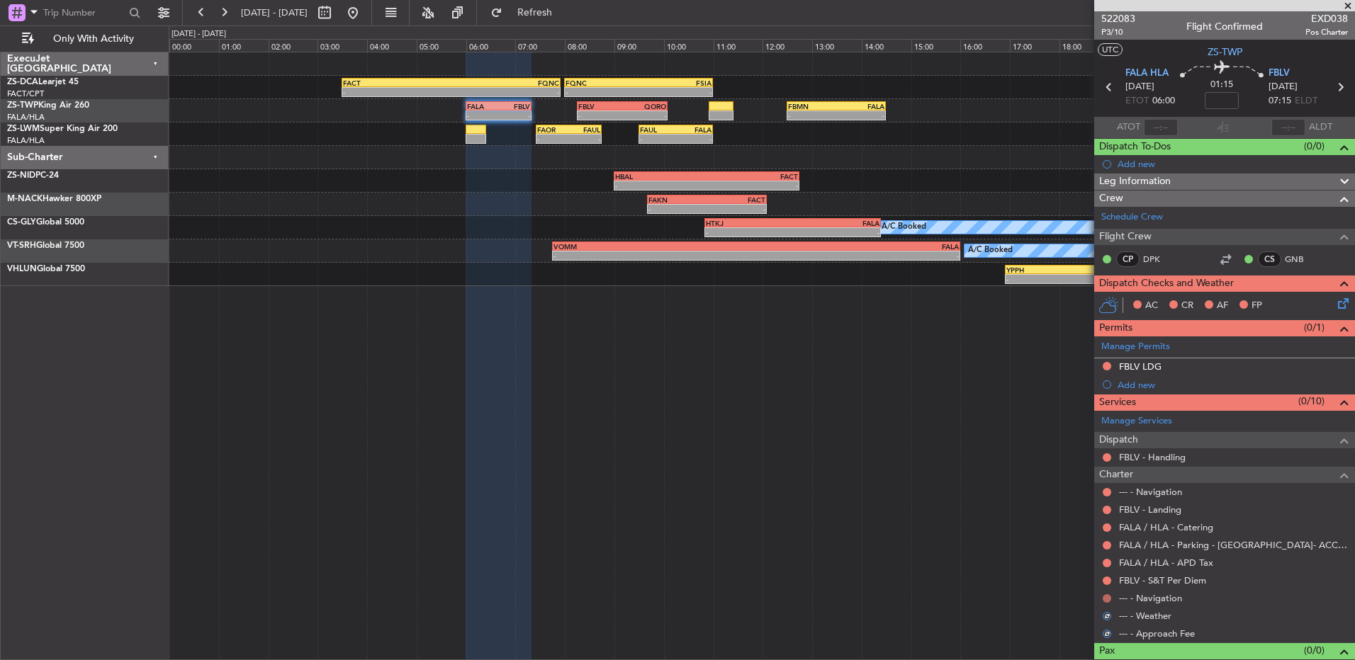
click at [1105, 598] on button at bounding box center [1107, 599] width 9 height 9
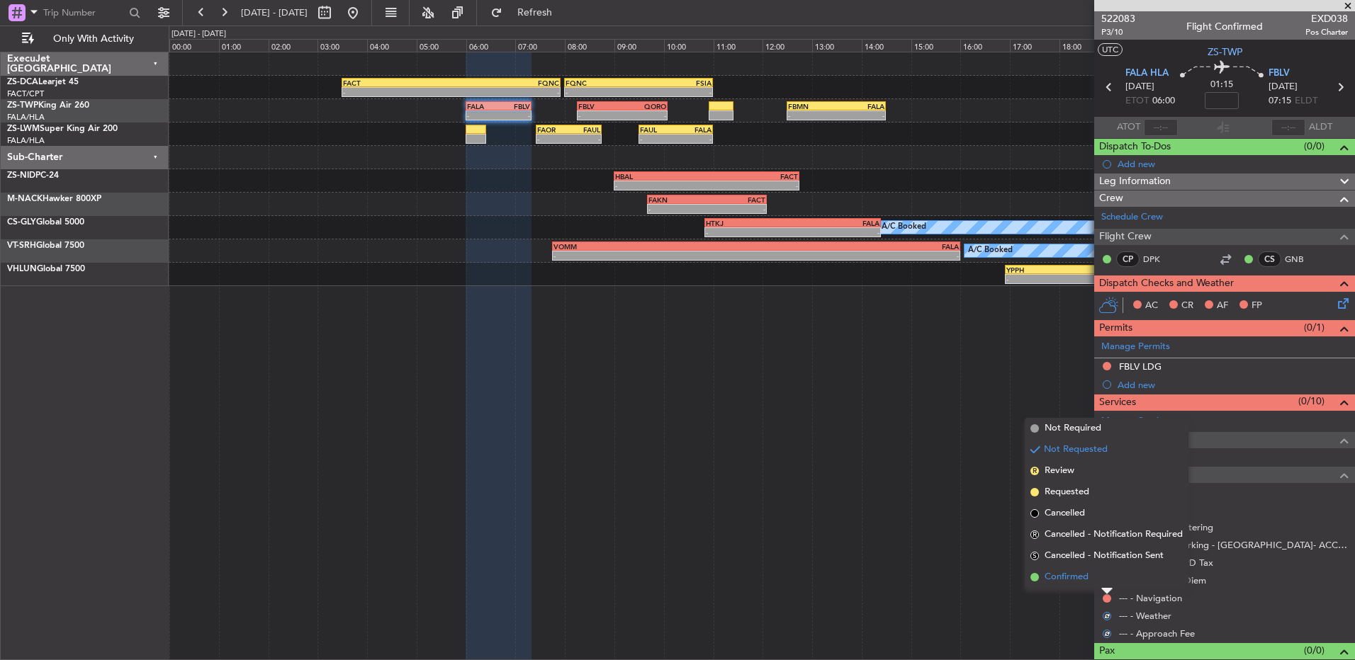
click at [1092, 579] on li "Confirmed" at bounding box center [1107, 577] width 164 height 21
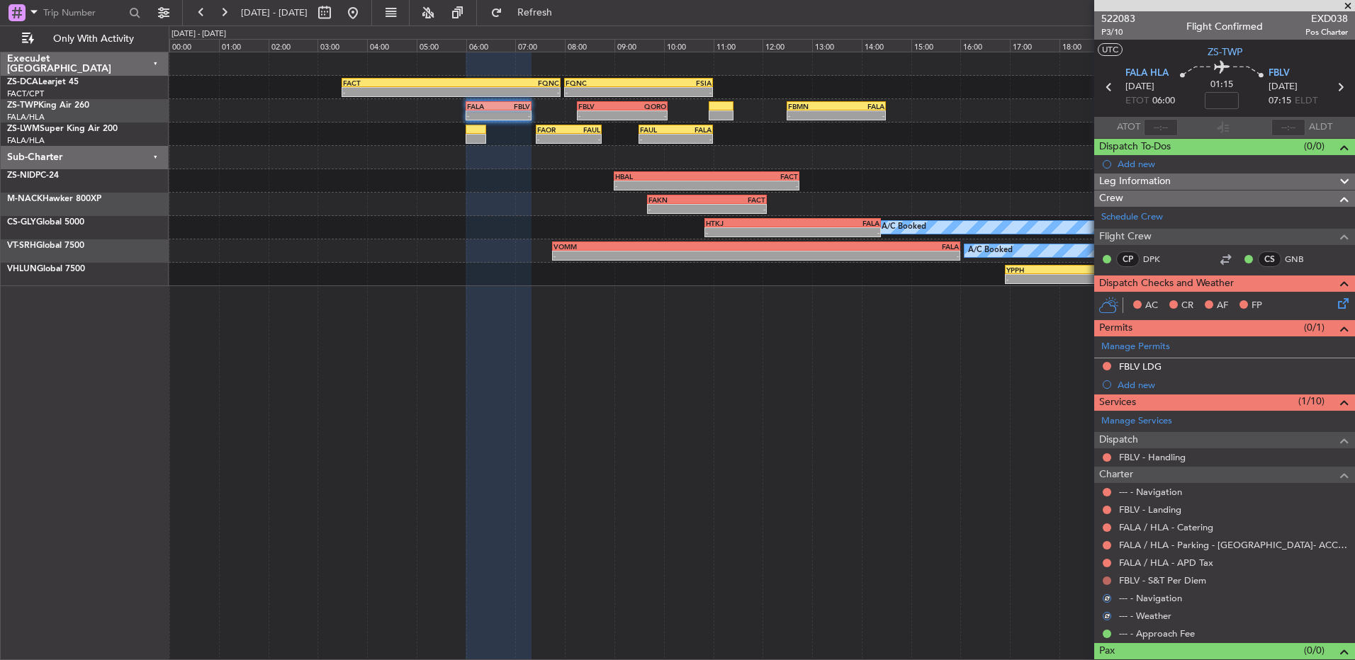
click at [1108, 583] on button at bounding box center [1107, 581] width 9 height 9
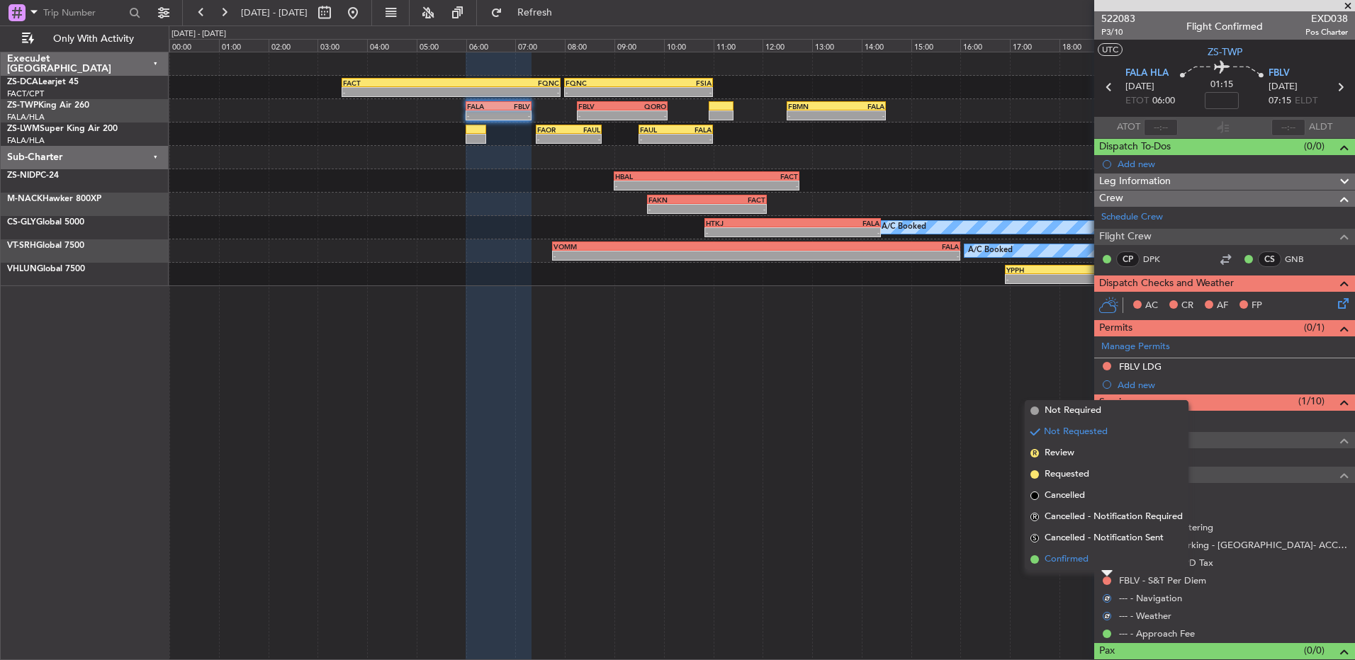
click at [1098, 567] on li "Confirmed" at bounding box center [1107, 559] width 164 height 21
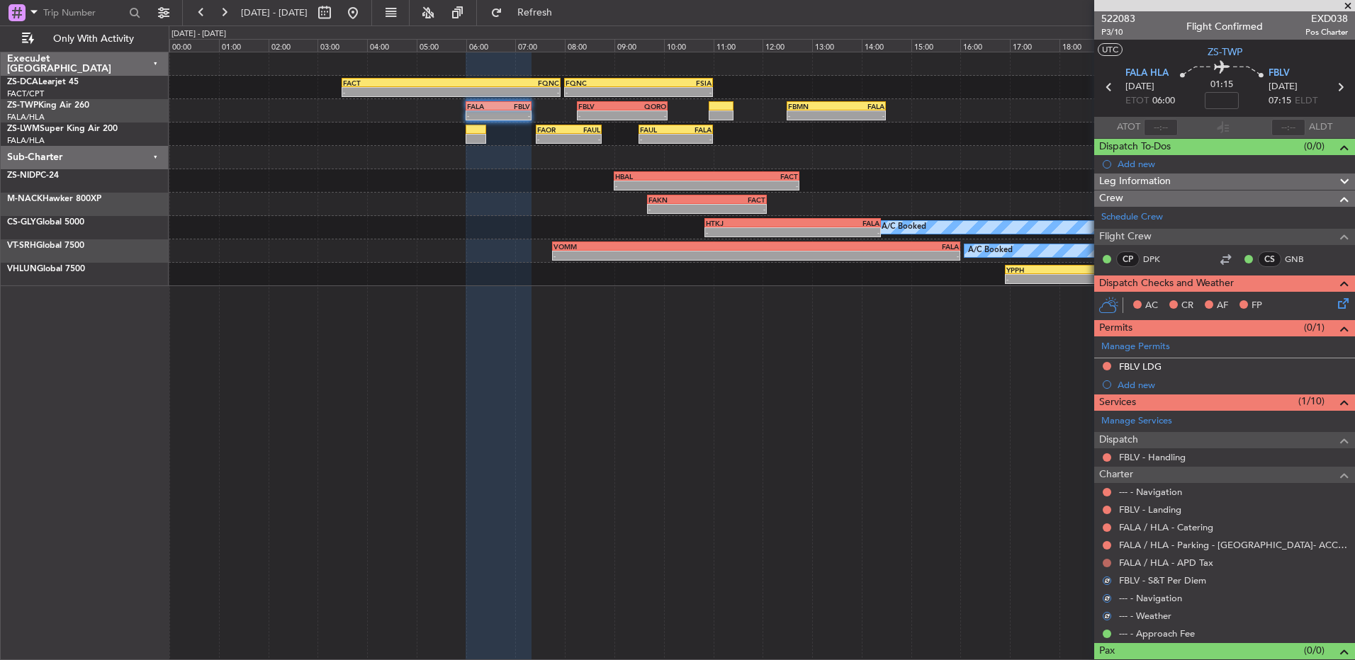
click at [1103, 563] on button at bounding box center [1107, 563] width 9 height 9
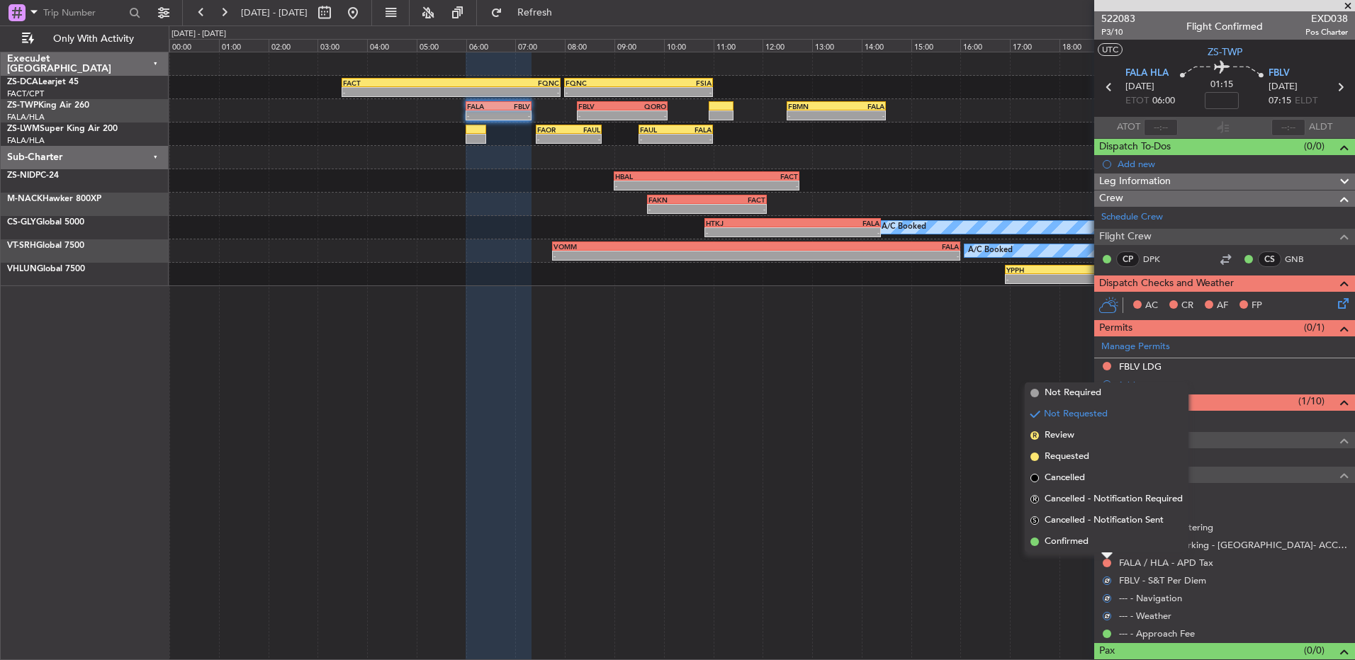
click at [1108, 534] on li "Confirmed" at bounding box center [1107, 541] width 164 height 21
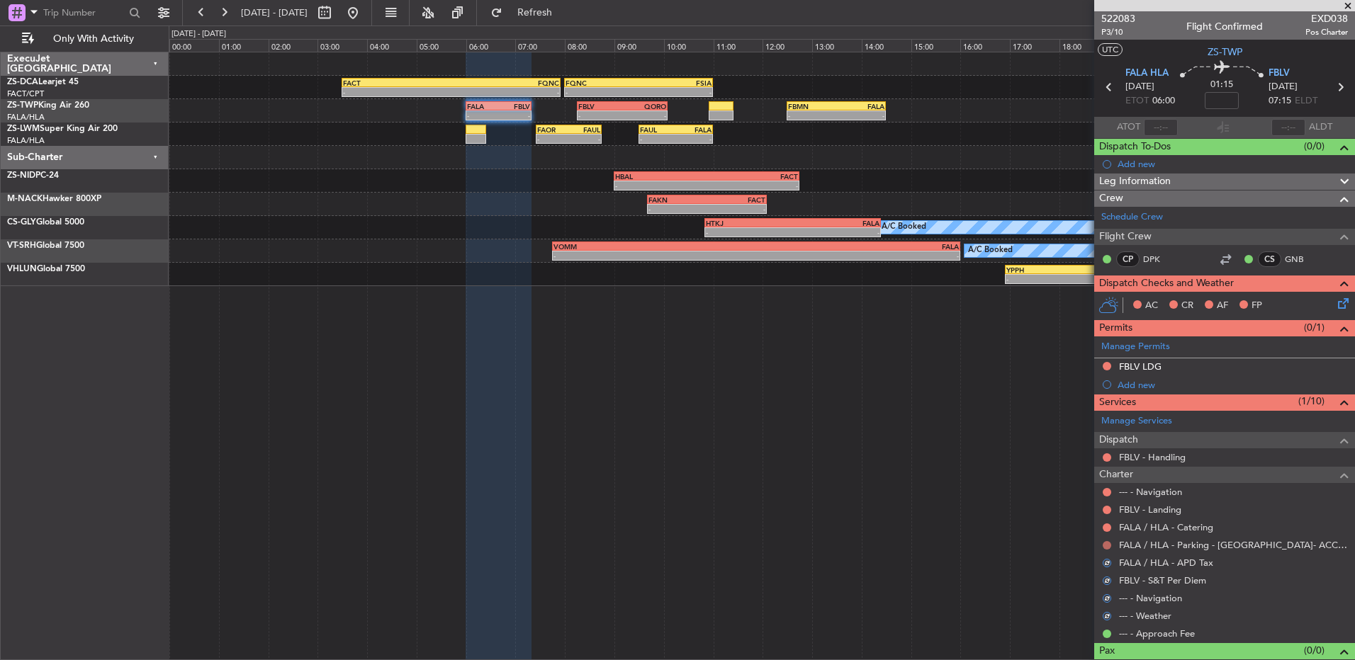
click at [1105, 544] on button at bounding box center [1107, 545] width 9 height 9
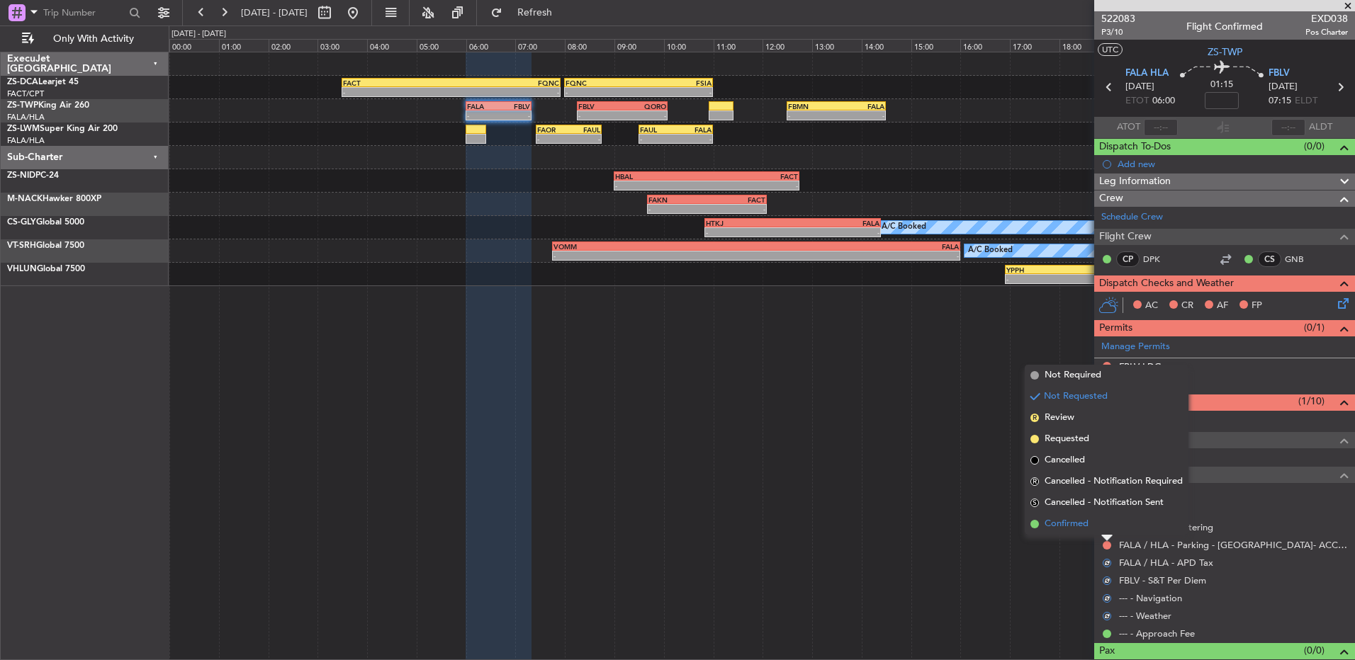
click at [1099, 530] on li "Confirmed" at bounding box center [1107, 524] width 164 height 21
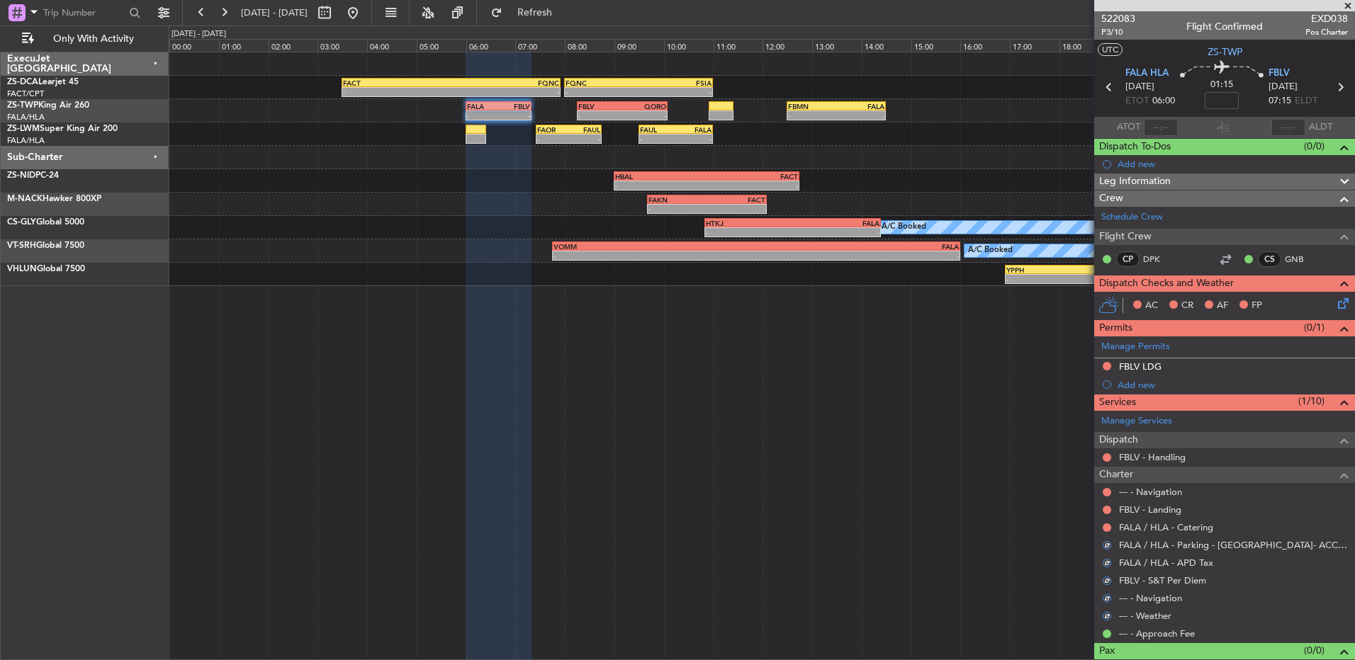
click at [1113, 529] on div "FALA / HLA - Catering" at bounding box center [1224, 528] width 261 height 18
click at [1110, 526] on button at bounding box center [1107, 528] width 9 height 9
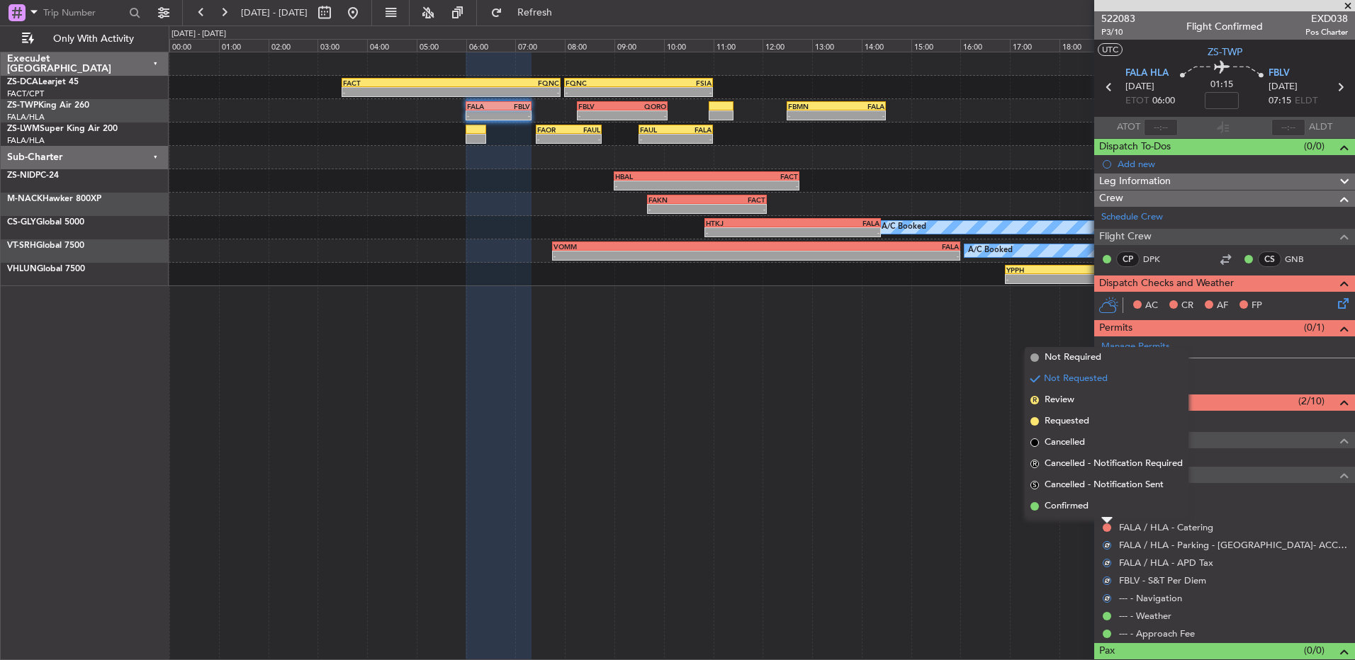
click at [1104, 517] on ngb-popover-window "Not Required Not Requested R Review Requested Cancelled R Cancelled - Notificat…" at bounding box center [1107, 432] width 164 height 170
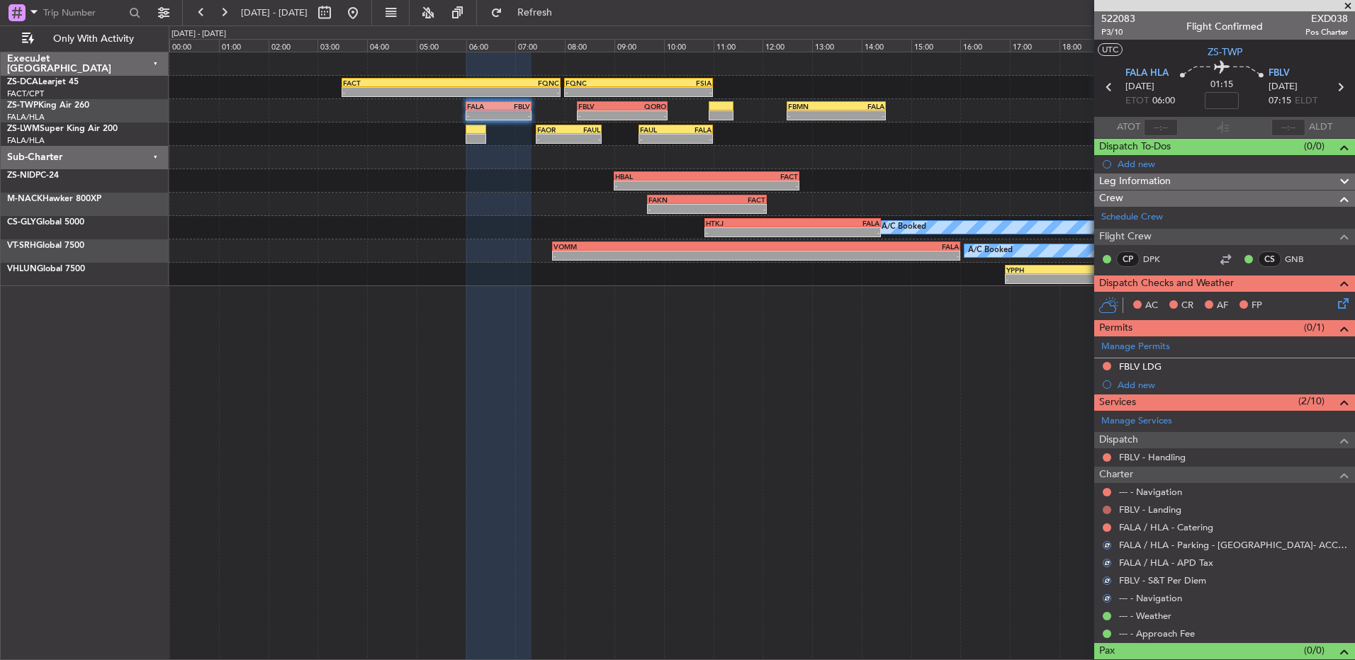
click at [1105, 510] on button at bounding box center [1107, 510] width 9 height 9
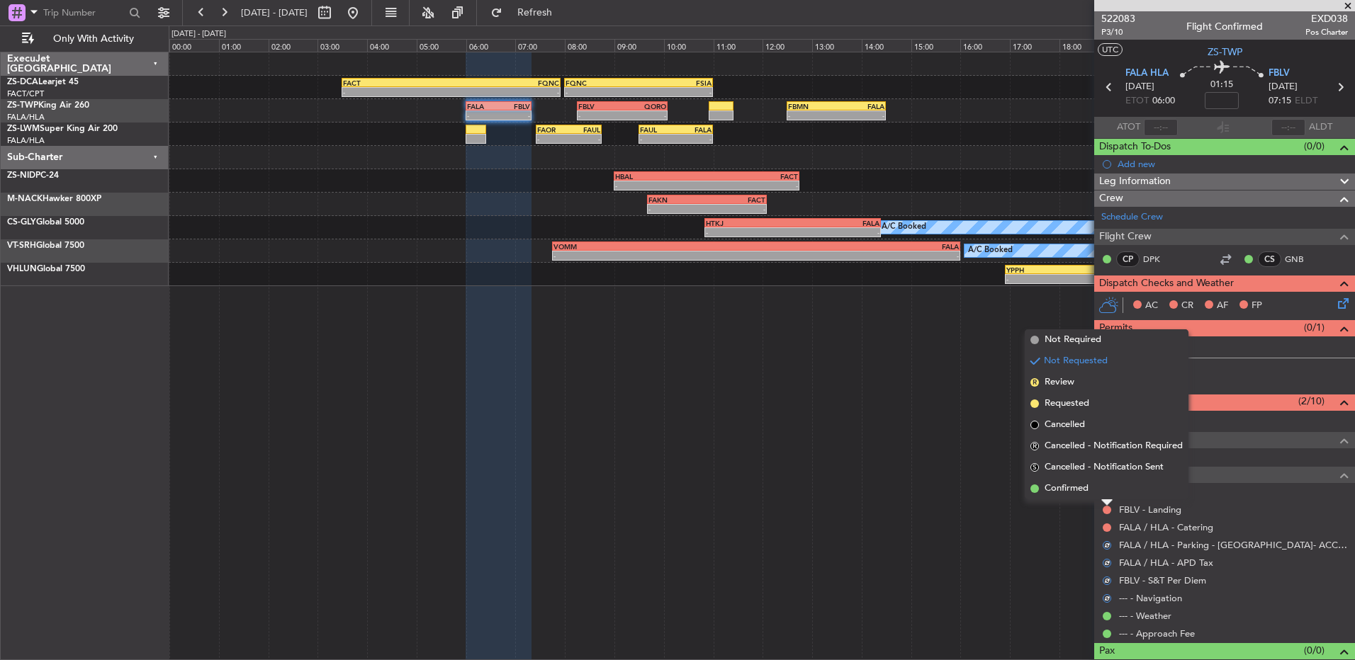
click at [1105, 503] on div at bounding box center [1106, 503] width 11 height 6
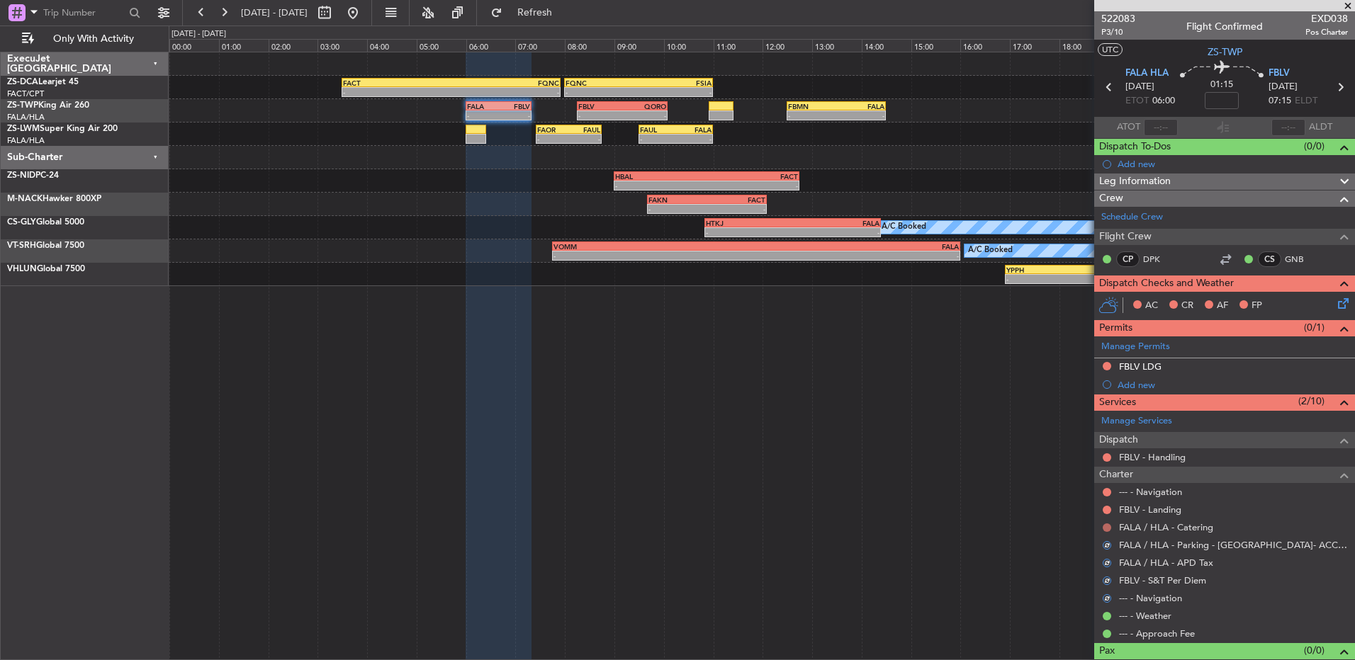
click at [1108, 528] on button at bounding box center [1107, 528] width 9 height 9
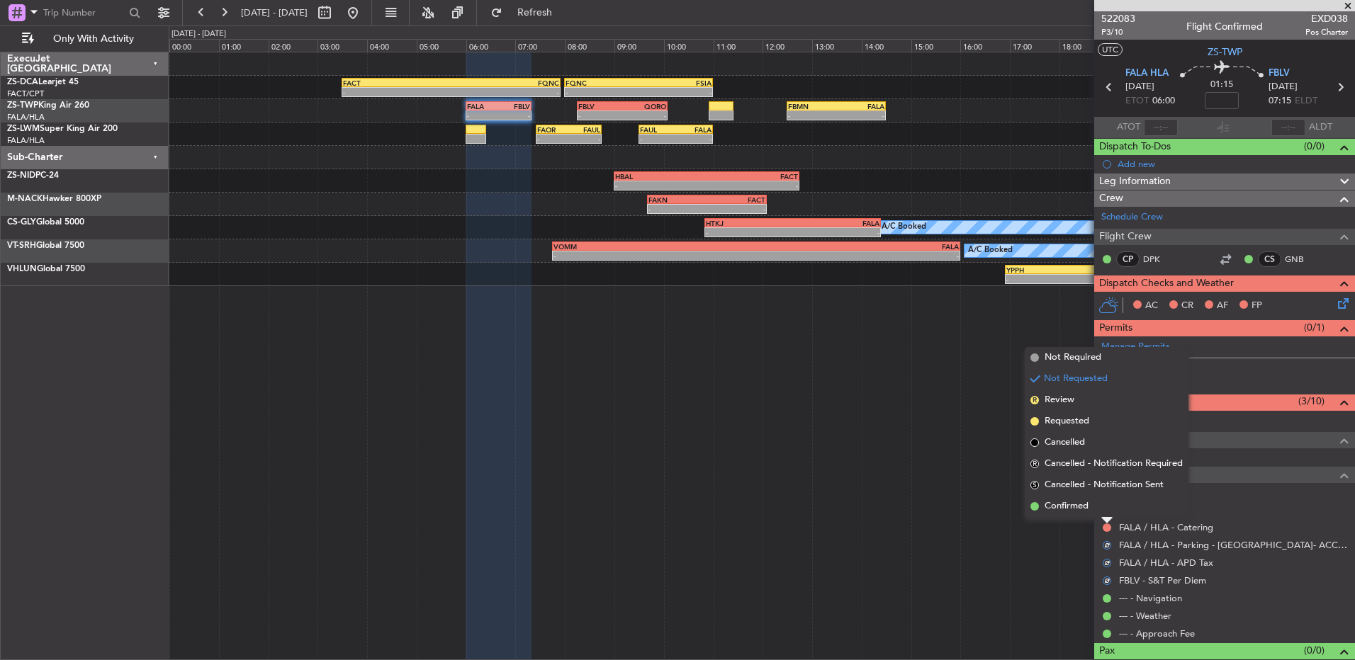
click at [1104, 508] on li "Confirmed" at bounding box center [1107, 506] width 164 height 21
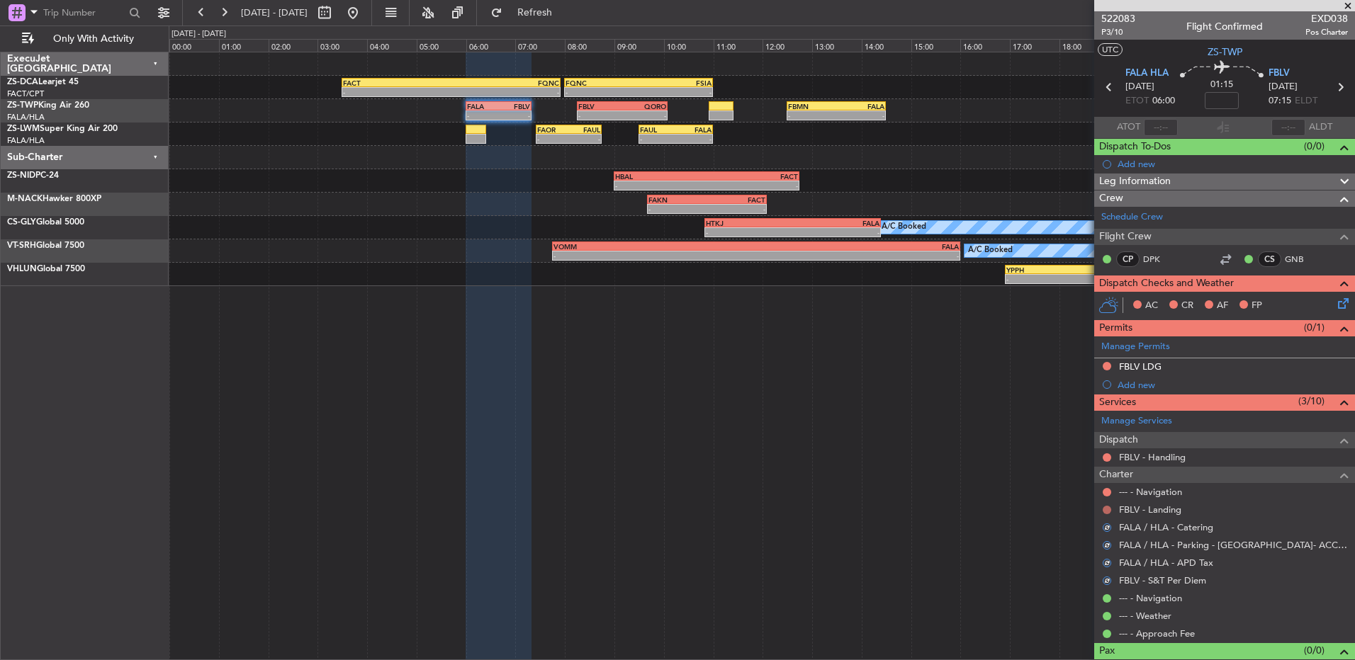
click at [1104, 510] on button at bounding box center [1107, 510] width 9 height 9
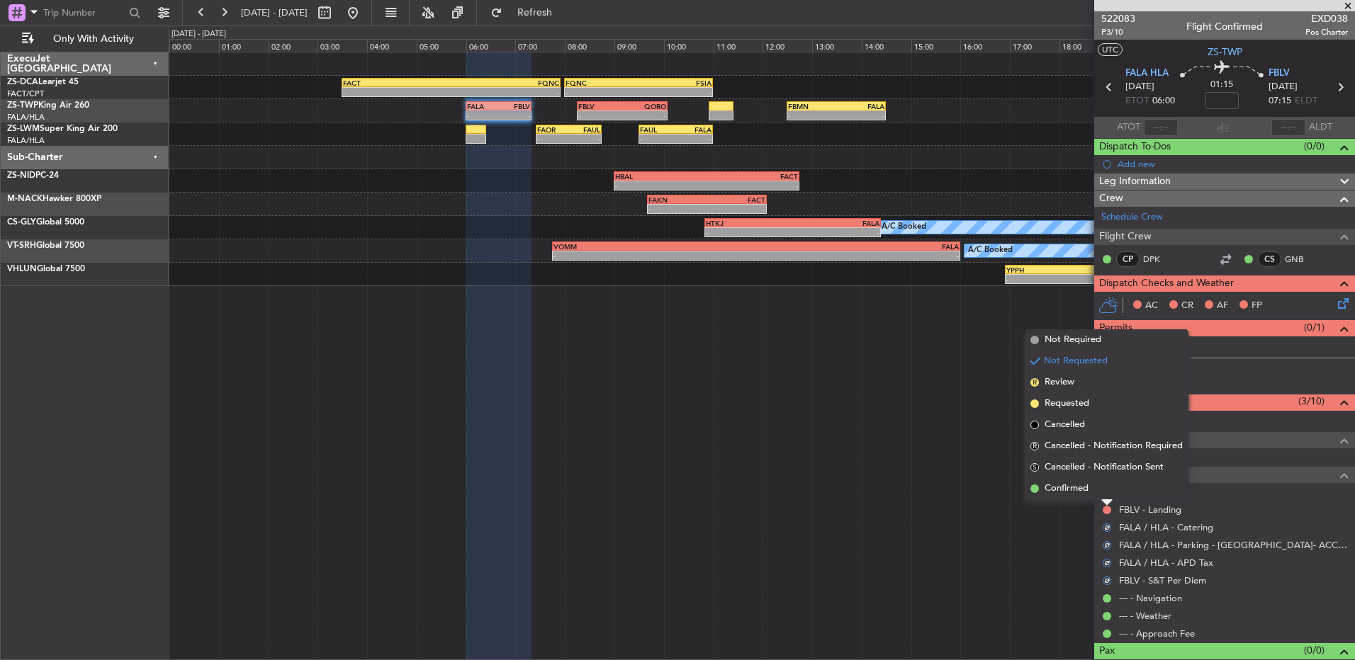
click at [1100, 495] on li "Confirmed" at bounding box center [1107, 488] width 164 height 21
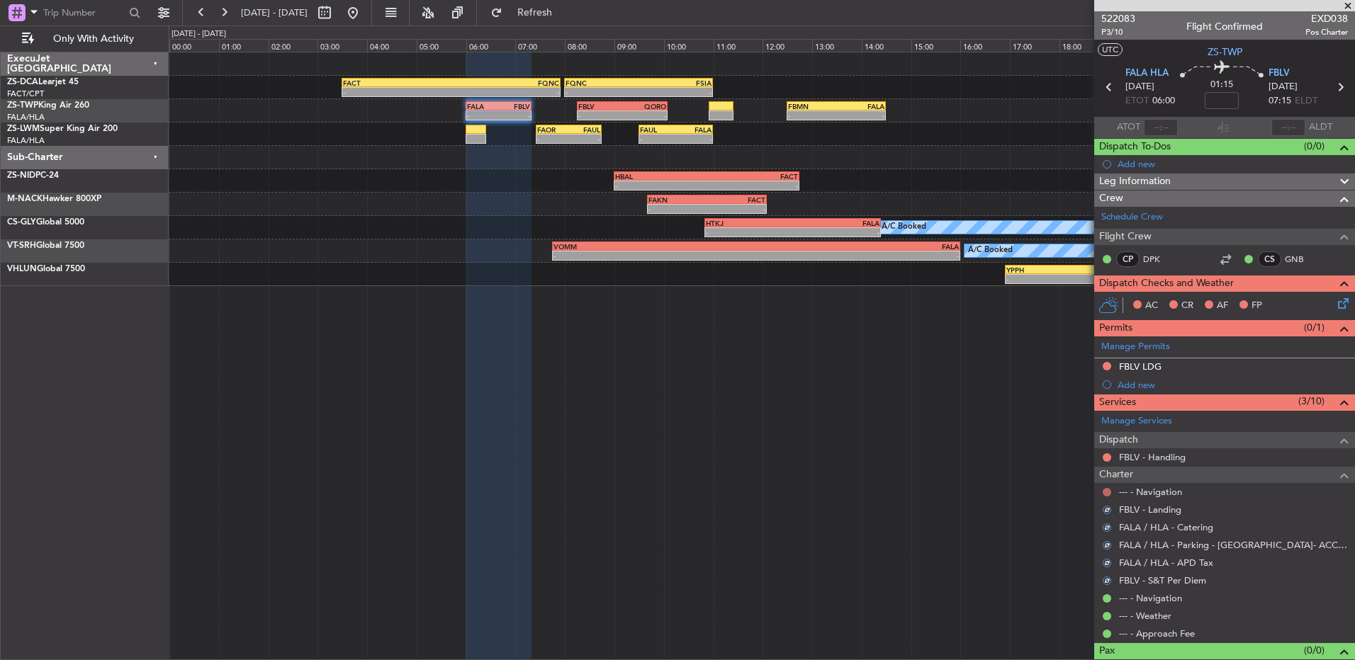
click at [1104, 491] on button at bounding box center [1107, 492] width 9 height 9
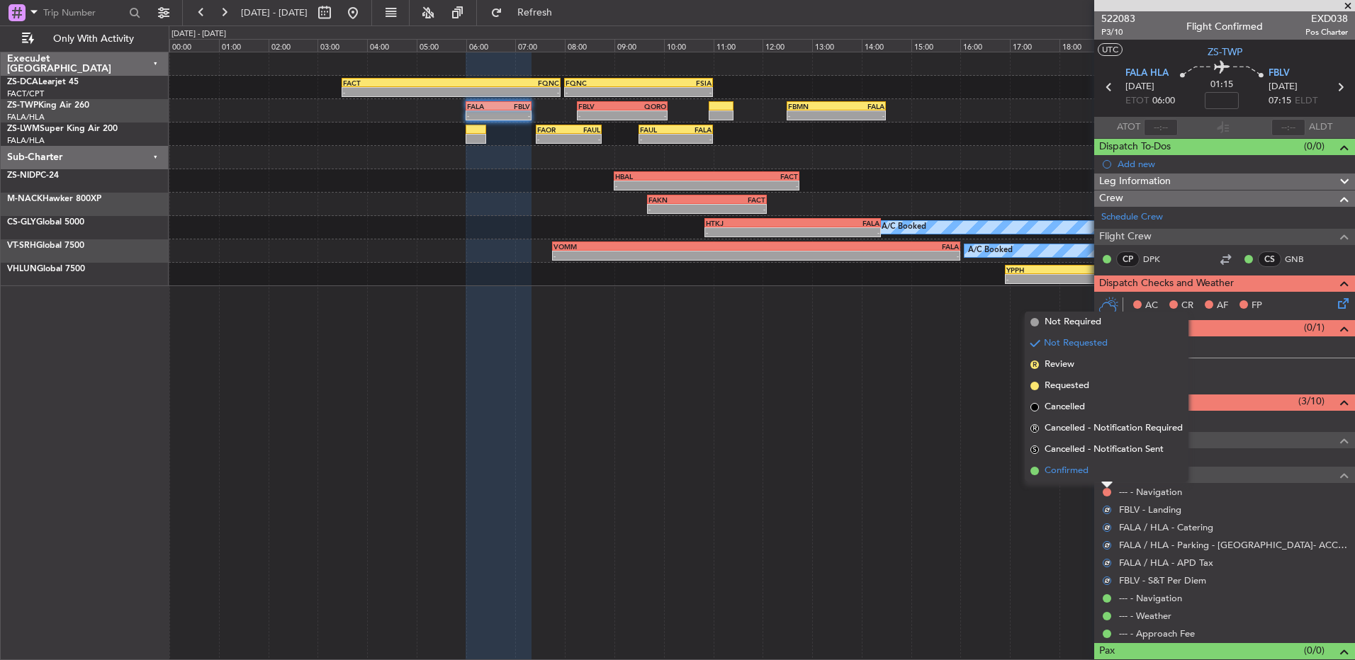
click at [1105, 471] on li "Confirmed" at bounding box center [1107, 471] width 164 height 21
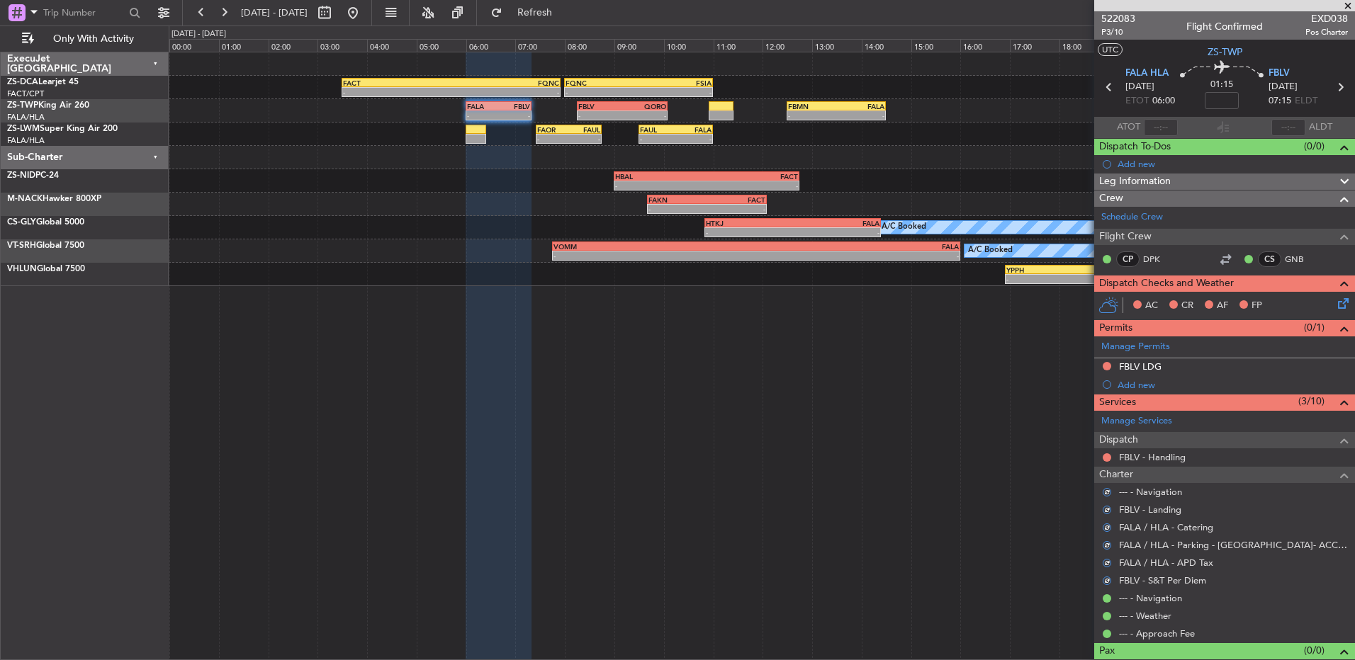
click at [1335, 300] on icon at bounding box center [1340, 301] width 11 height 11
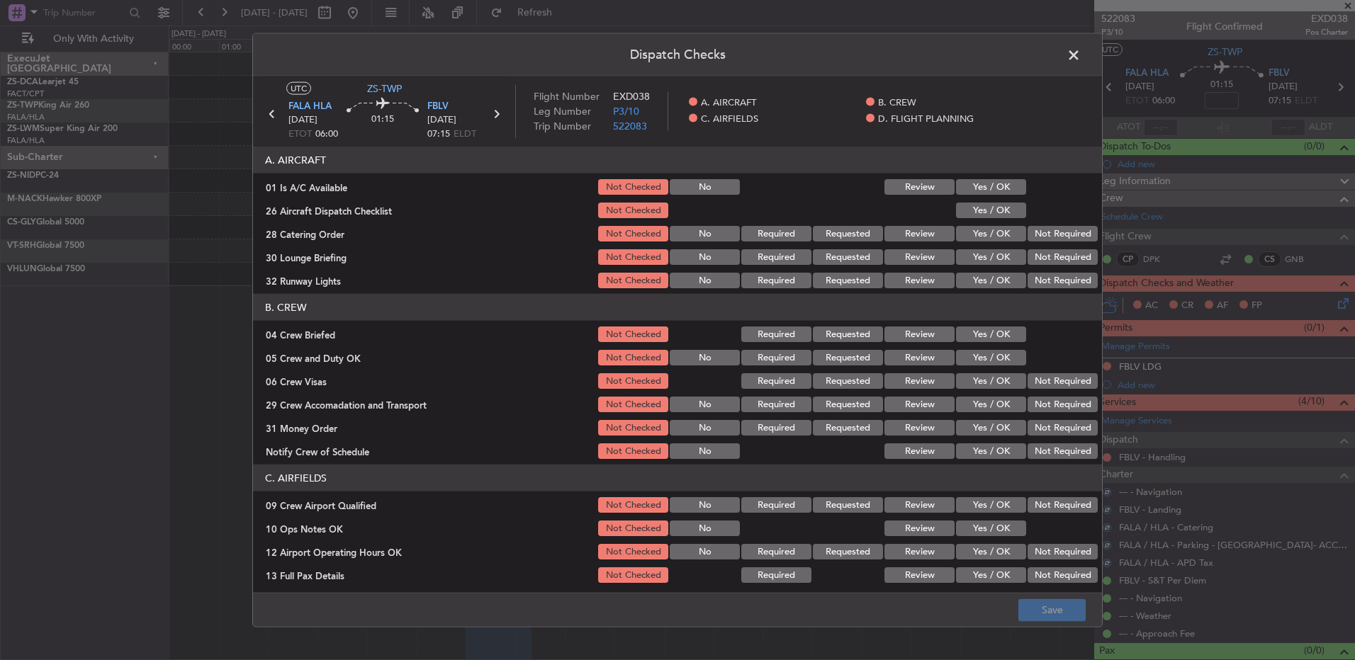
drag, startPoint x: 1000, startPoint y: 182, endPoint x: 968, endPoint y: 224, distance: 52.6
click at [998, 182] on button "Yes / OK" at bounding box center [991, 187] width 70 height 16
click at [968, 224] on div "Yes / OK" at bounding box center [990, 234] width 72 height 20
click at [972, 213] on button "Yes / OK" at bounding box center [991, 211] width 70 height 16
click at [906, 227] on button "Review" at bounding box center [919, 234] width 70 height 16
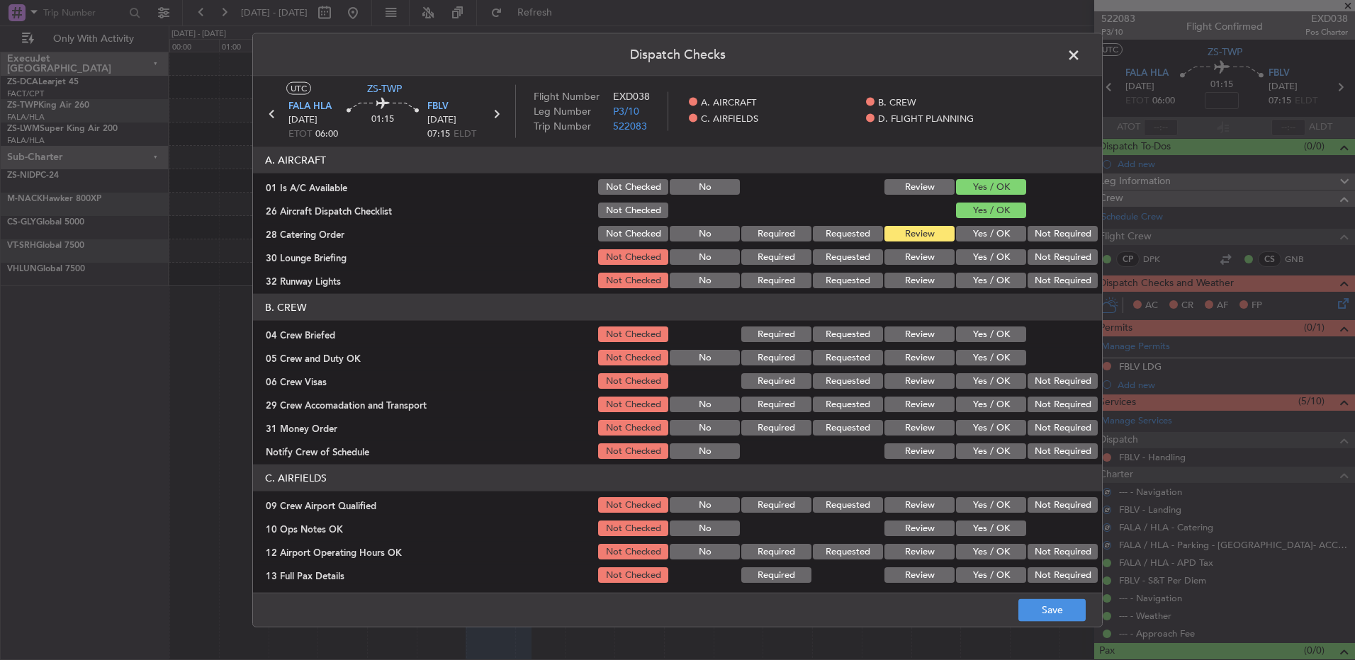
drag, startPoint x: 962, startPoint y: 259, endPoint x: 965, endPoint y: 270, distance: 11.2
click at [962, 260] on button "Yes / OK" at bounding box center [991, 257] width 70 height 16
click at [966, 279] on button "Yes / OK" at bounding box center [991, 281] width 70 height 16
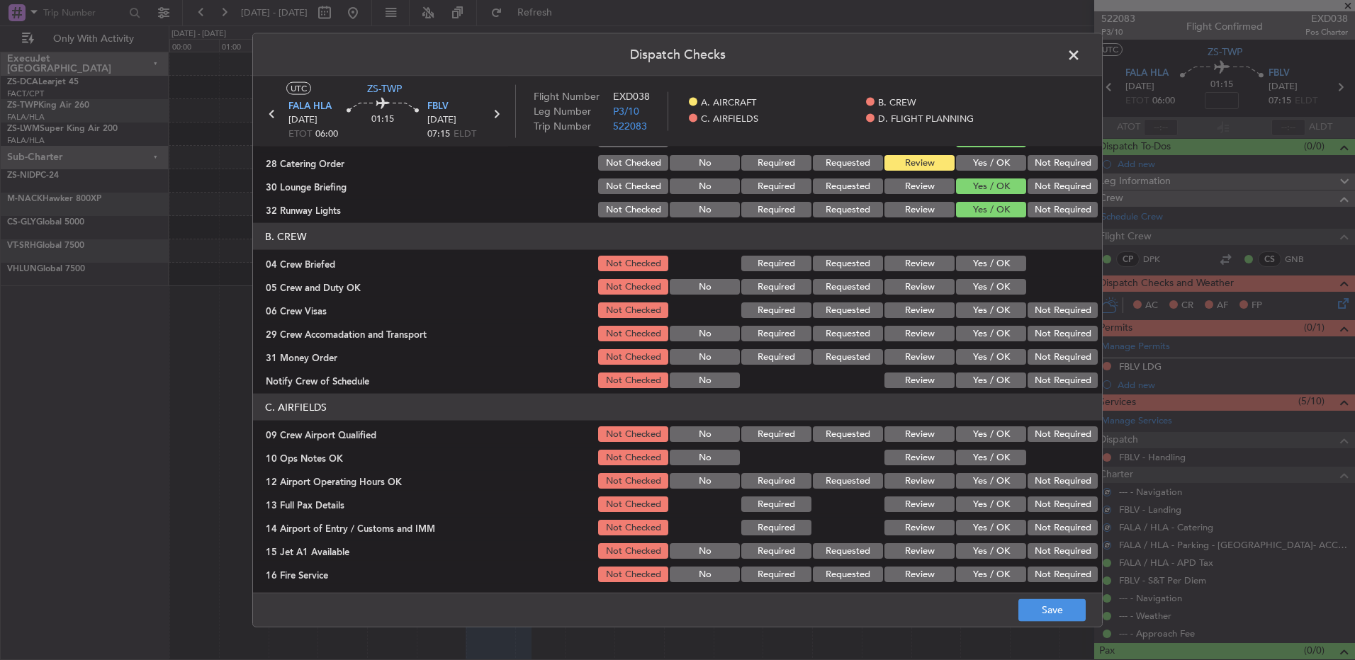
click at [917, 264] on button "Review" at bounding box center [919, 264] width 70 height 16
click at [998, 289] on button "Yes / OK" at bounding box center [991, 287] width 70 height 16
click at [1037, 313] on button "Not Required" at bounding box center [1063, 311] width 70 height 16
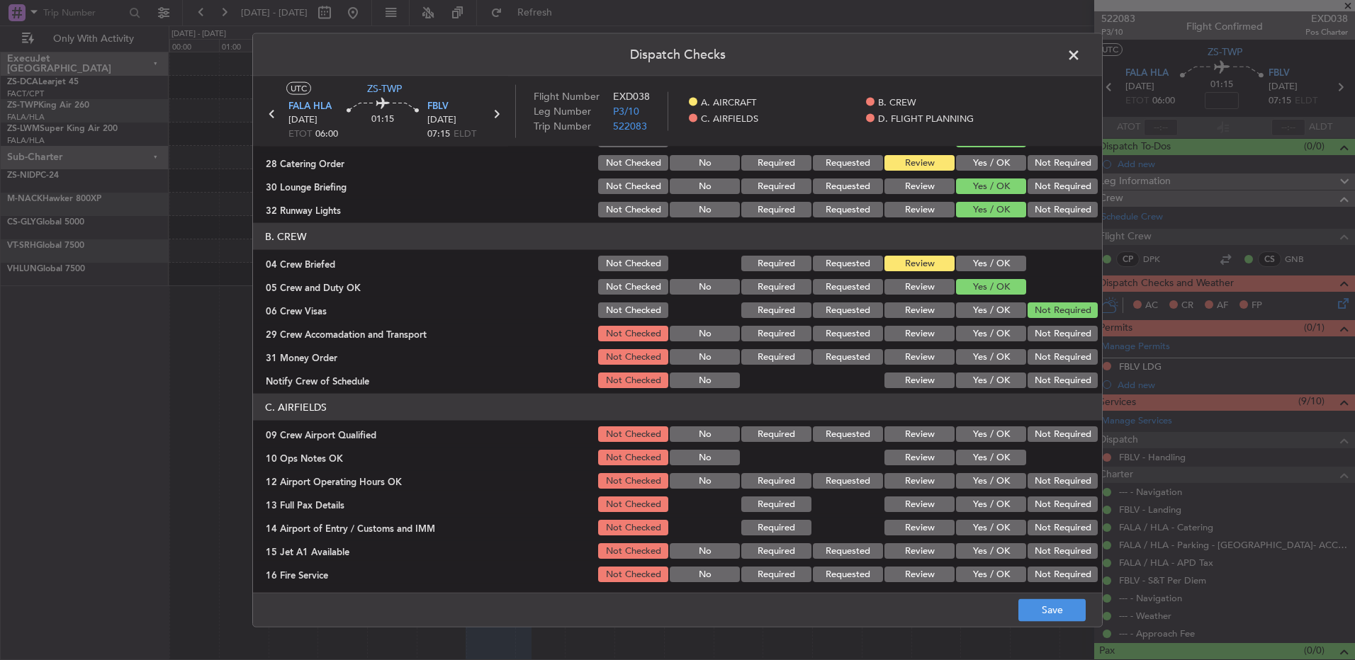
click at [933, 328] on button "Review" at bounding box center [919, 334] width 70 height 16
drag, startPoint x: 904, startPoint y: 357, endPoint x: 945, endPoint y: 374, distance: 44.5
click at [904, 357] on button "Review" at bounding box center [919, 357] width 70 height 16
click at [974, 383] on button "Yes / OK" at bounding box center [991, 381] width 70 height 16
click at [971, 422] on section "C. AIRFIELDS 09 Crew Airport Qualified Not Checked No Required Requested Review…" at bounding box center [677, 501] width 849 height 214
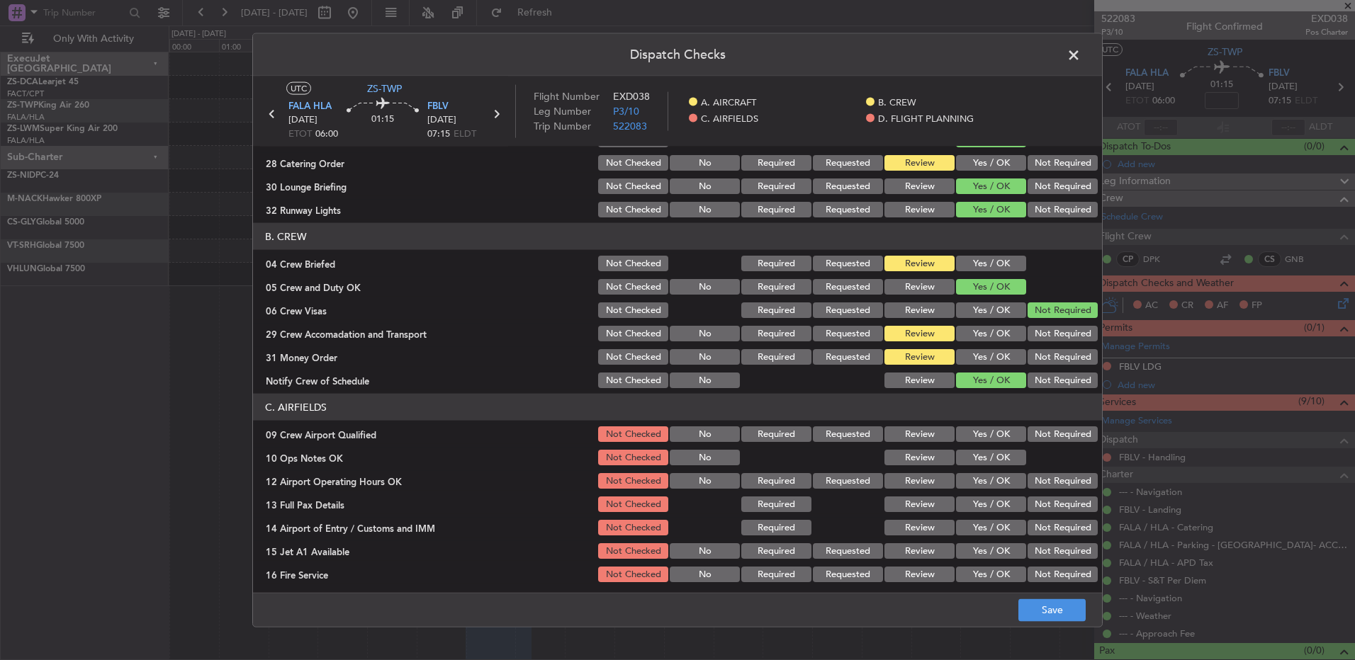
click at [971, 432] on button "Yes / OK" at bounding box center [991, 435] width 70 height 16
click at [977, 454] on button "Yes / OK" at bounding box center [991, 458] width 70 height 16
click at [986, 484] on button "Yes / OK" at bounding box center [991, 481] width 70 height 16
click at [977, 513] on div "Yes / OK" at bounding box center [990, 505] width 72 height 20
click at [980, 510] on button "Yes / OK" at bounding box center [991, 505] width 70 height 16
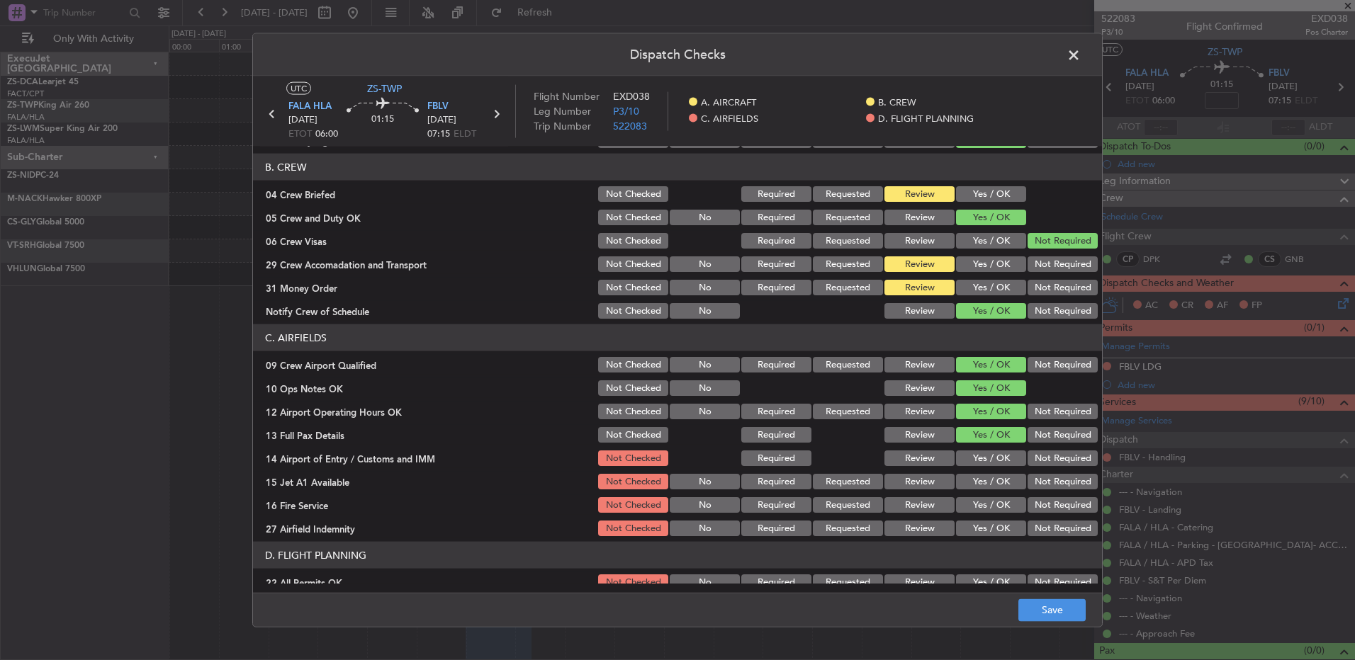
scroll to position [199, 0]
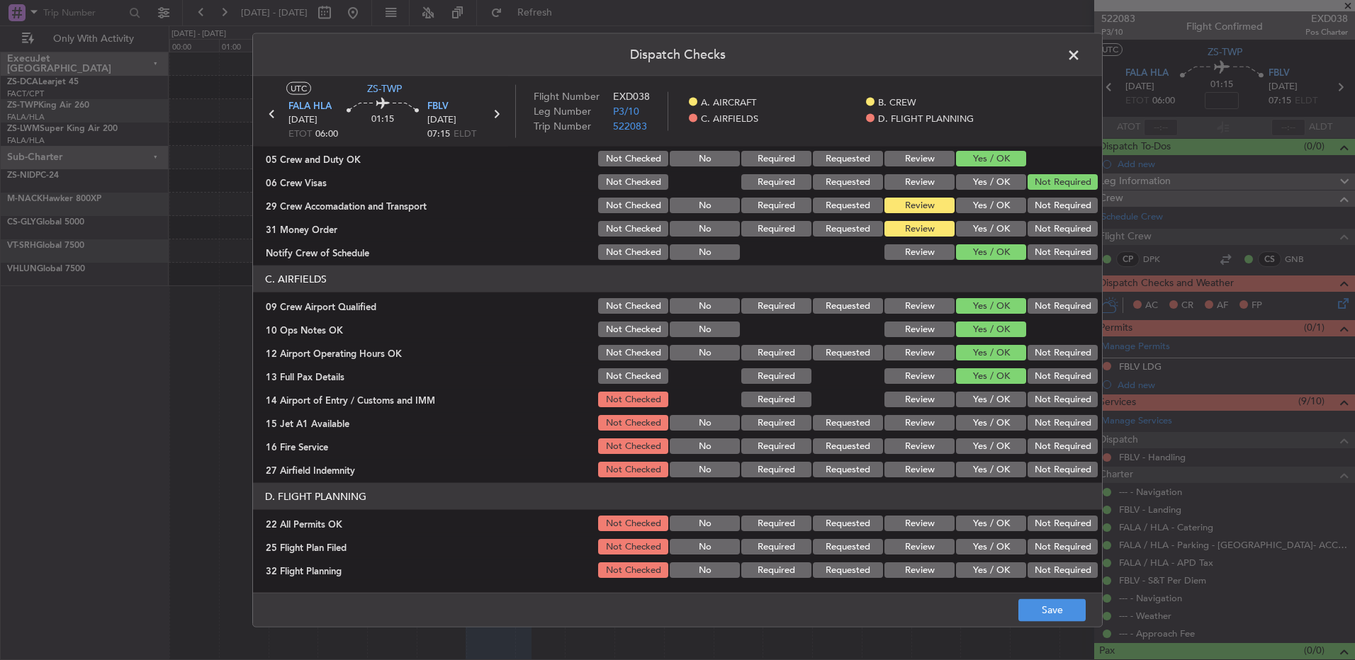
click at [975, 403] on button "Yes / OK" at bounding box center [991, 400] width 70 height 16
click at [994, 427] on button "Yes / OK" at bounding box center [991, 423] width 70 height 16
click at [984, 447] on button "Yes / OK" at bounding box center [991, 447] width 70 height 16
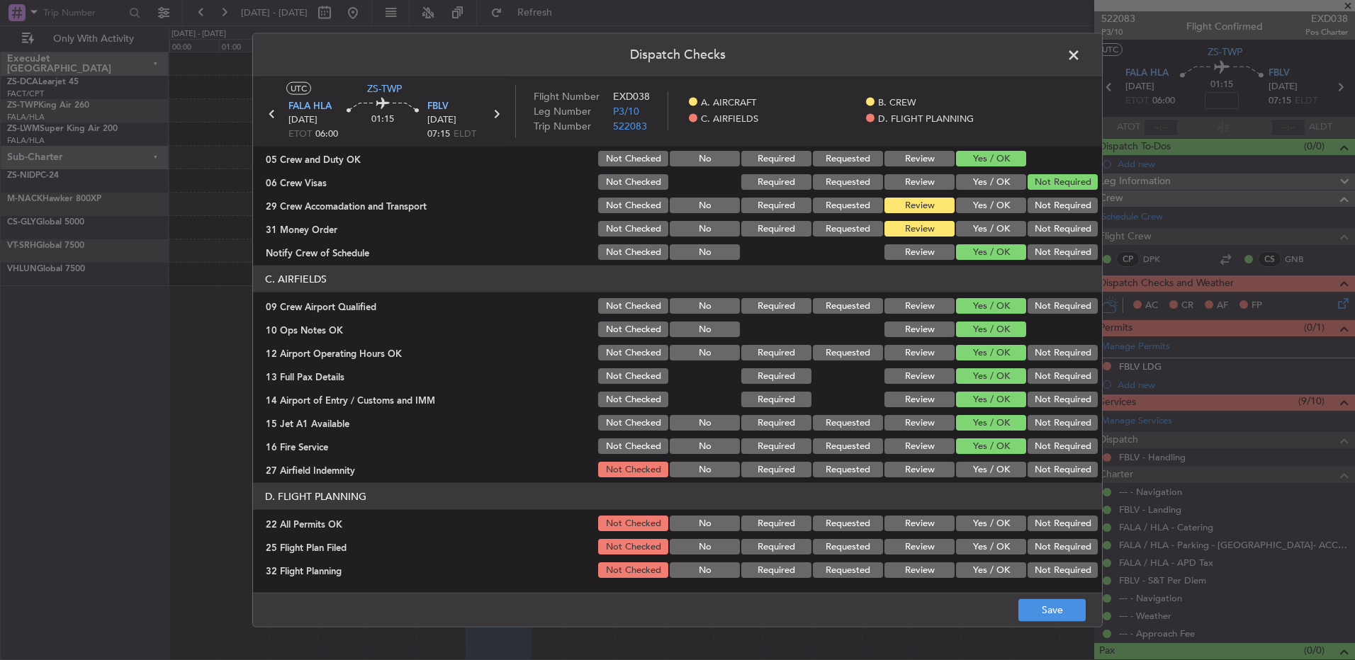
click at [1025, 458] on section "C. AIRFIELDS 09 Crew Airport Qualified Not Checked No Required Requested Review…" at bounding box center [677, 373] width 849 height 214
click at [912, 472] on button "Review" at bounding box center [919, 470] width 70 height 16
click at [1034, 520] on button "Not Required" at bounding box center [1063, 524] width 70 height 16
click at [913, 543] on button "Review" at bounding box center [919, 547] width 70 height 16
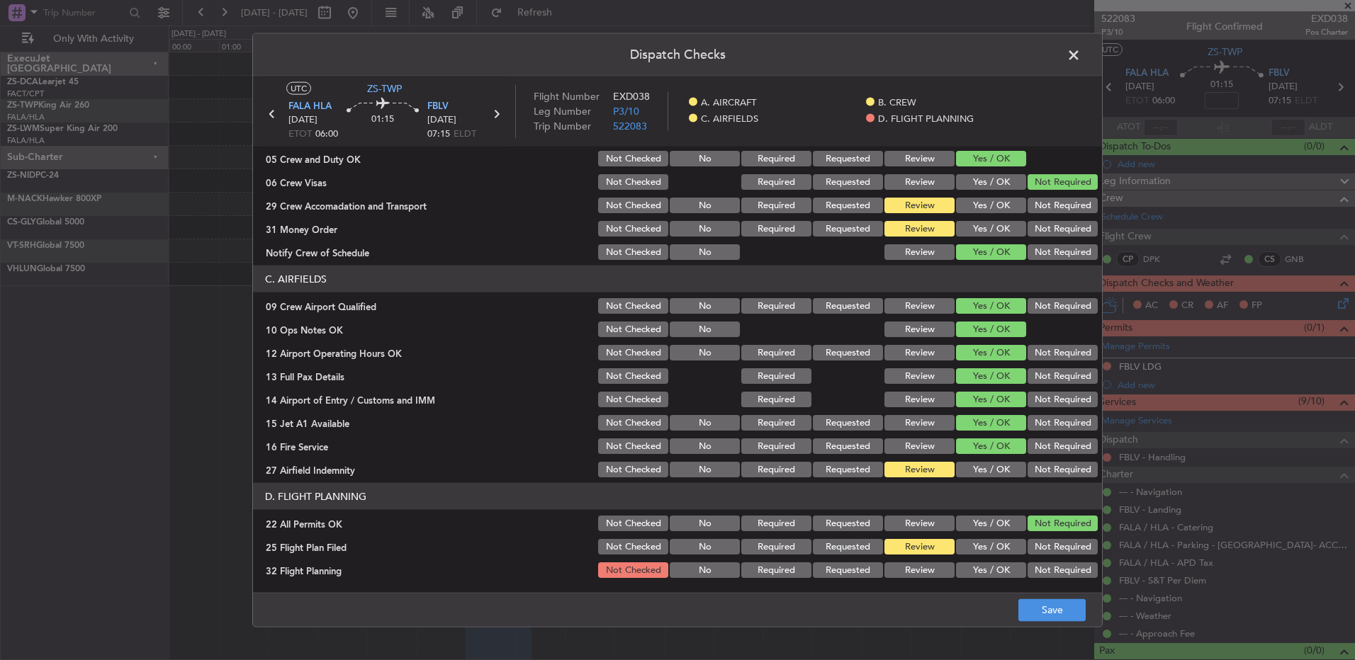
click at [922, 565] on button "Review" at bounding box center [919, 571] width 70 height 16
drag, startPoint x: 1045, startPoint y: 602, endPoint x: 1037, endPoint y: 601, distance: 8.5
click at [1045, 602] on button "Save" at bounding box center [1051, 610] width 67 height 23
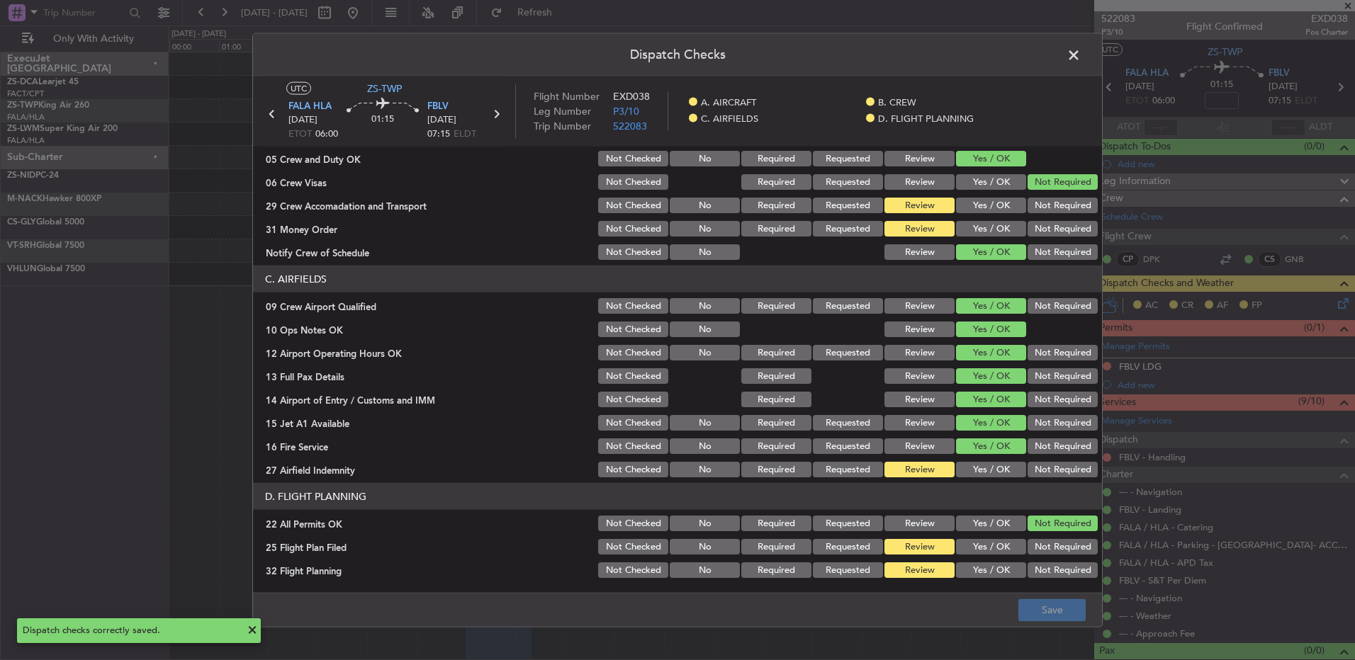
click at [1081, 60] on span at bounding box center [1081, 59] width 0 height 28
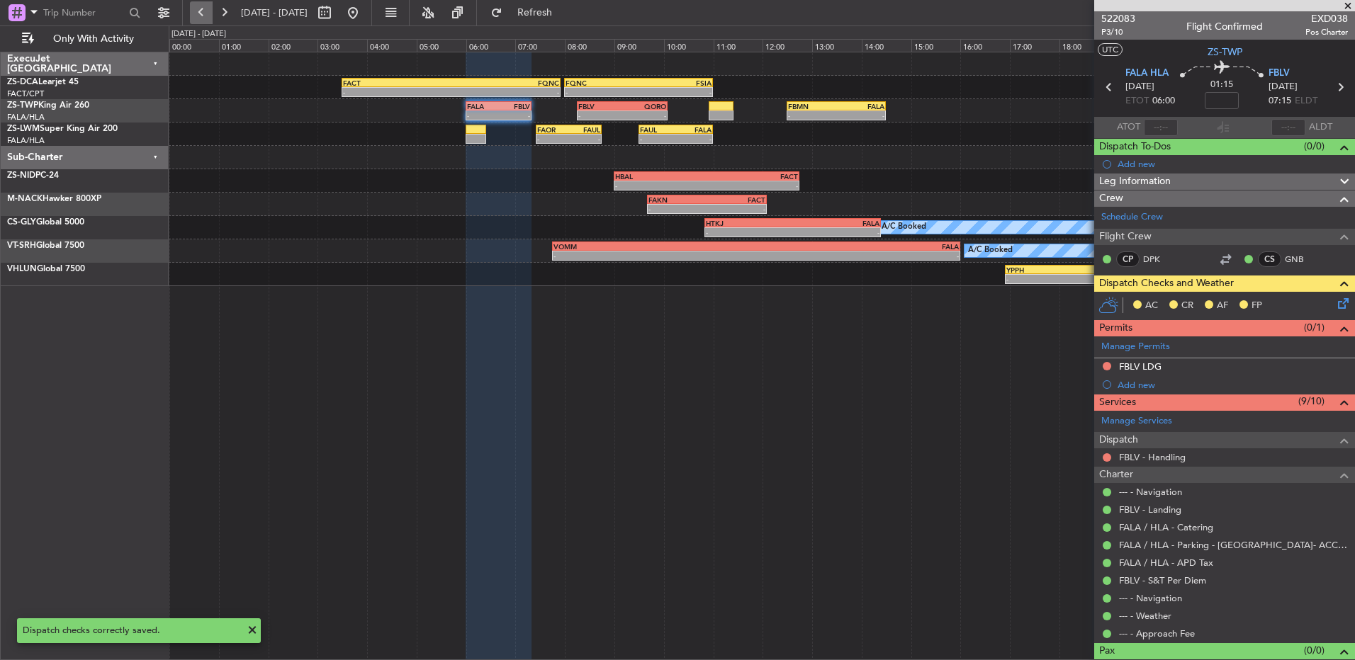
click at [199, 5] on button at bounding box center [201, 12] width 23 height 23
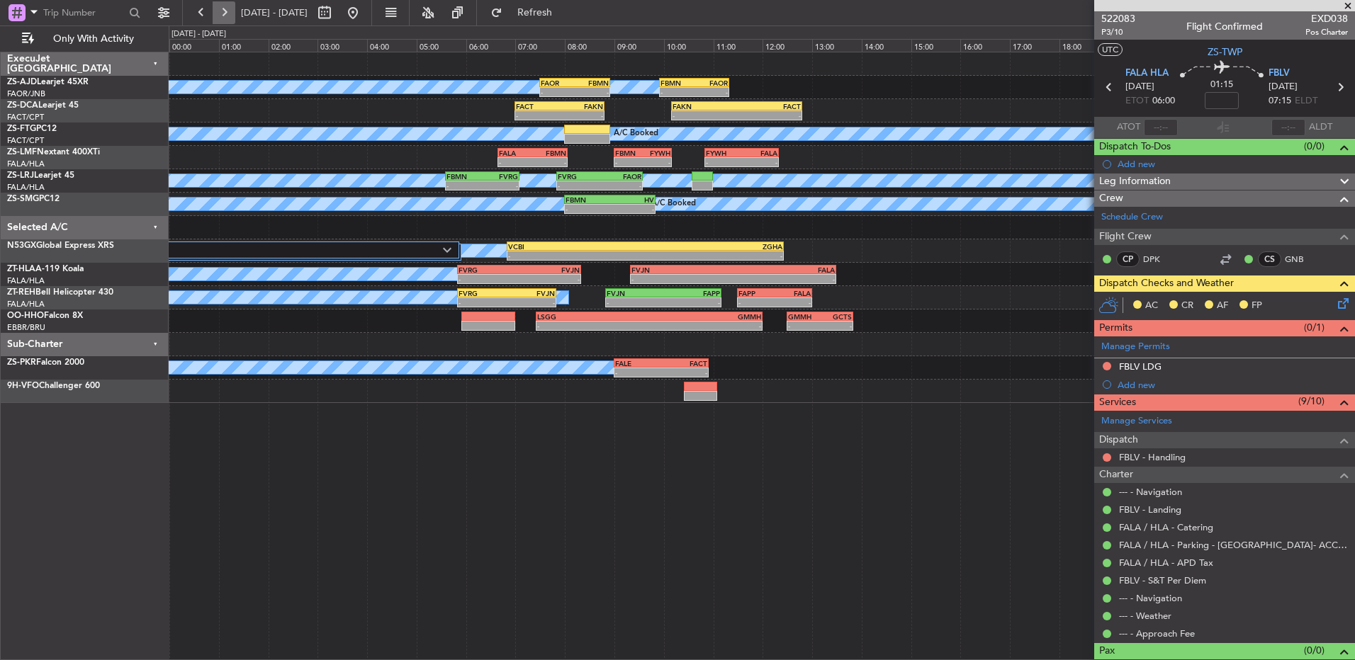
click at [216, 13] on button at bounding box center [224, 12] width 23 height 23
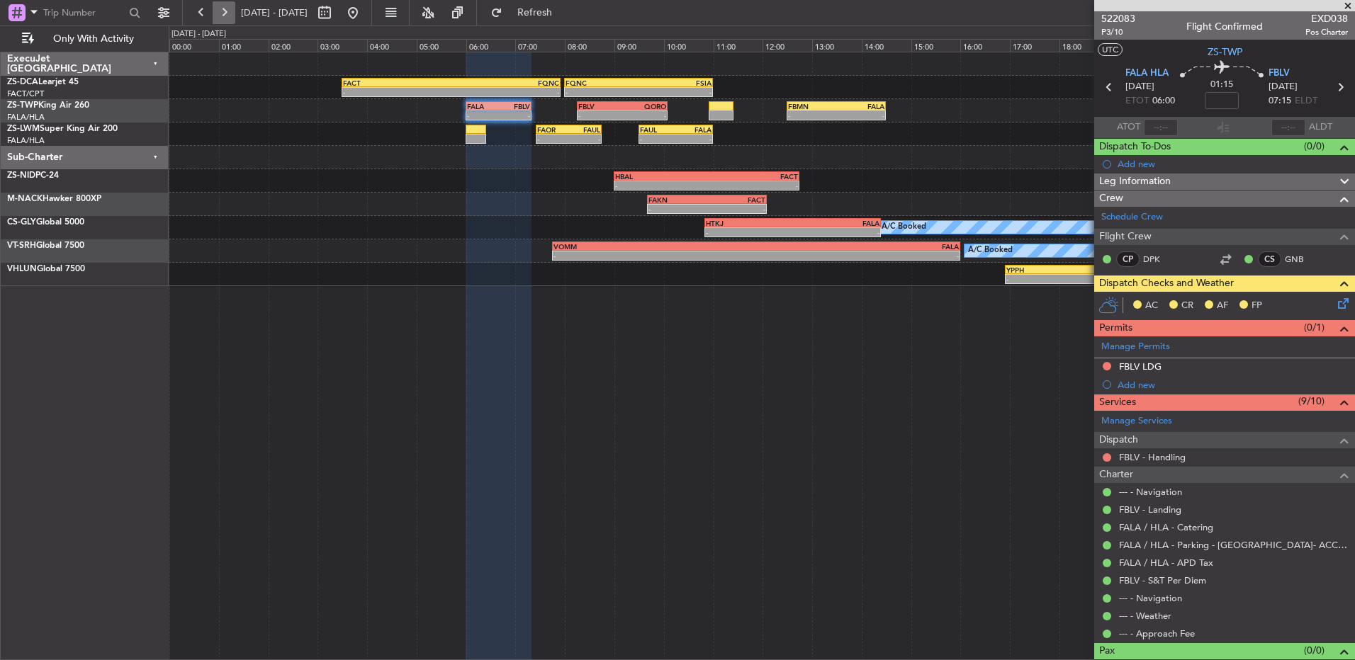
click at [227, 7] on button at bounding box center [224, 12] width 23 height 23
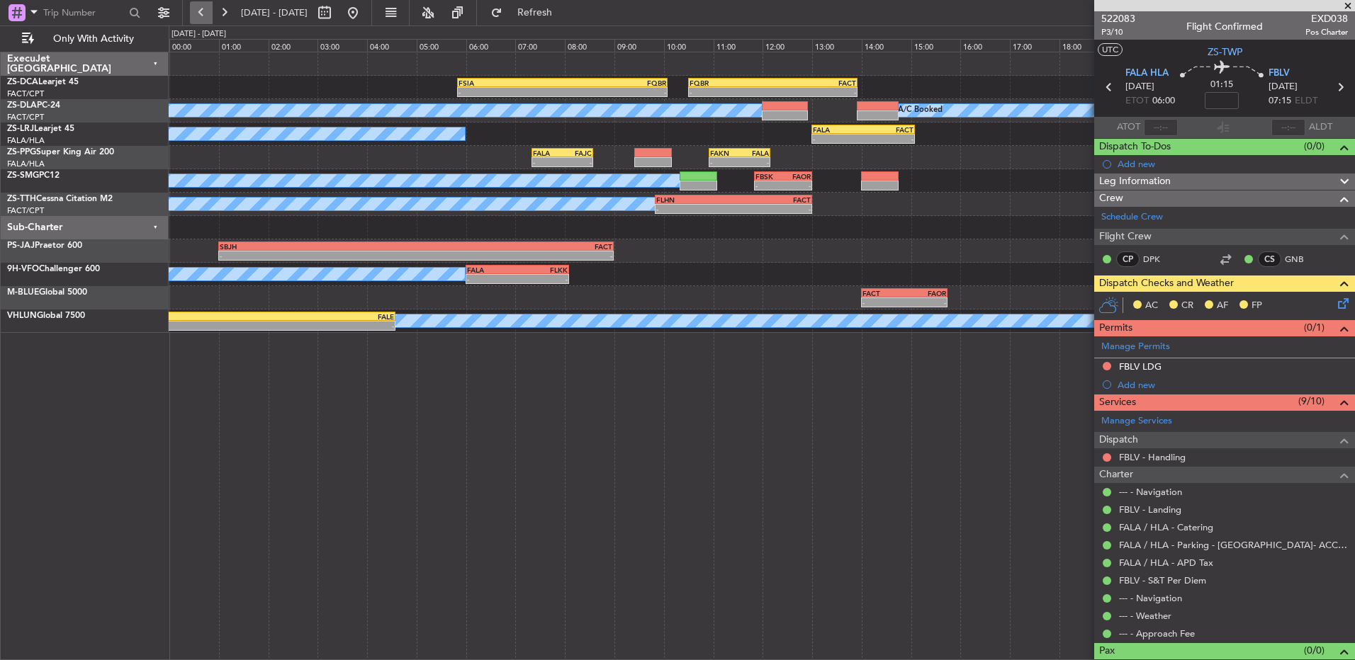
click at [203, 9] on button at bounding box center [201, 12] width 23 height 23
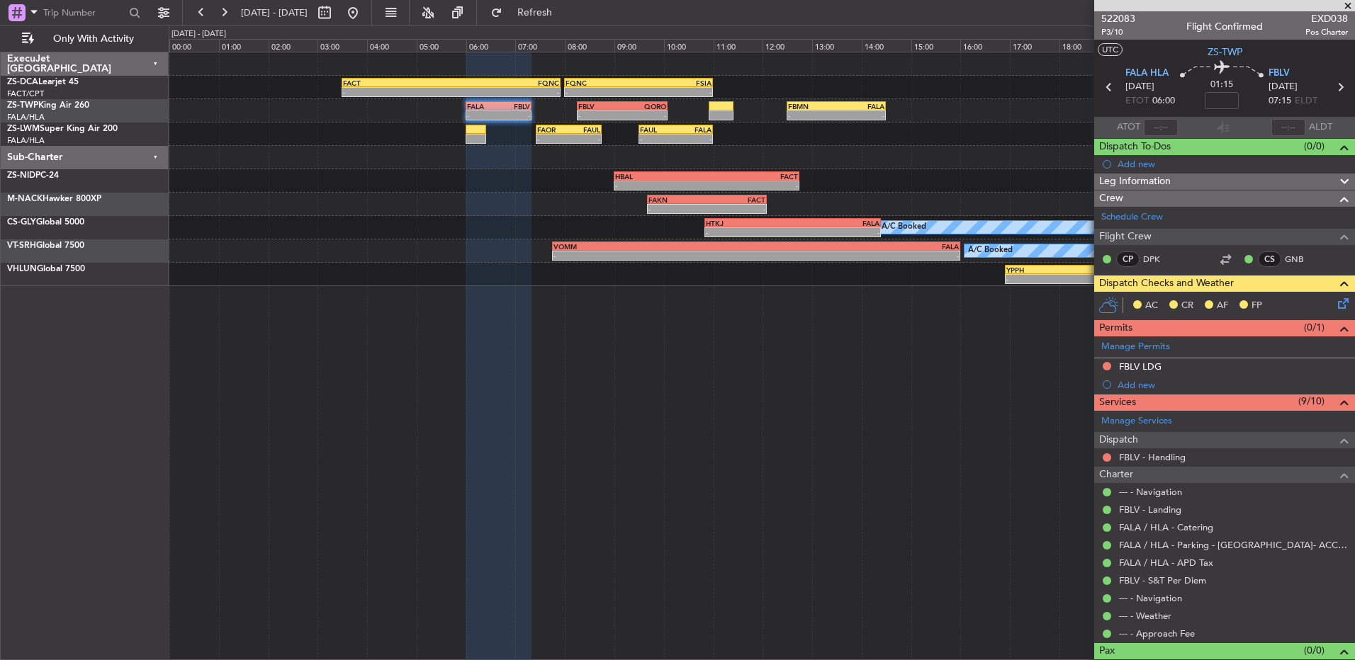
click at [1335, 304] on icon at bounding box center [1340, 301] width 11 height 11
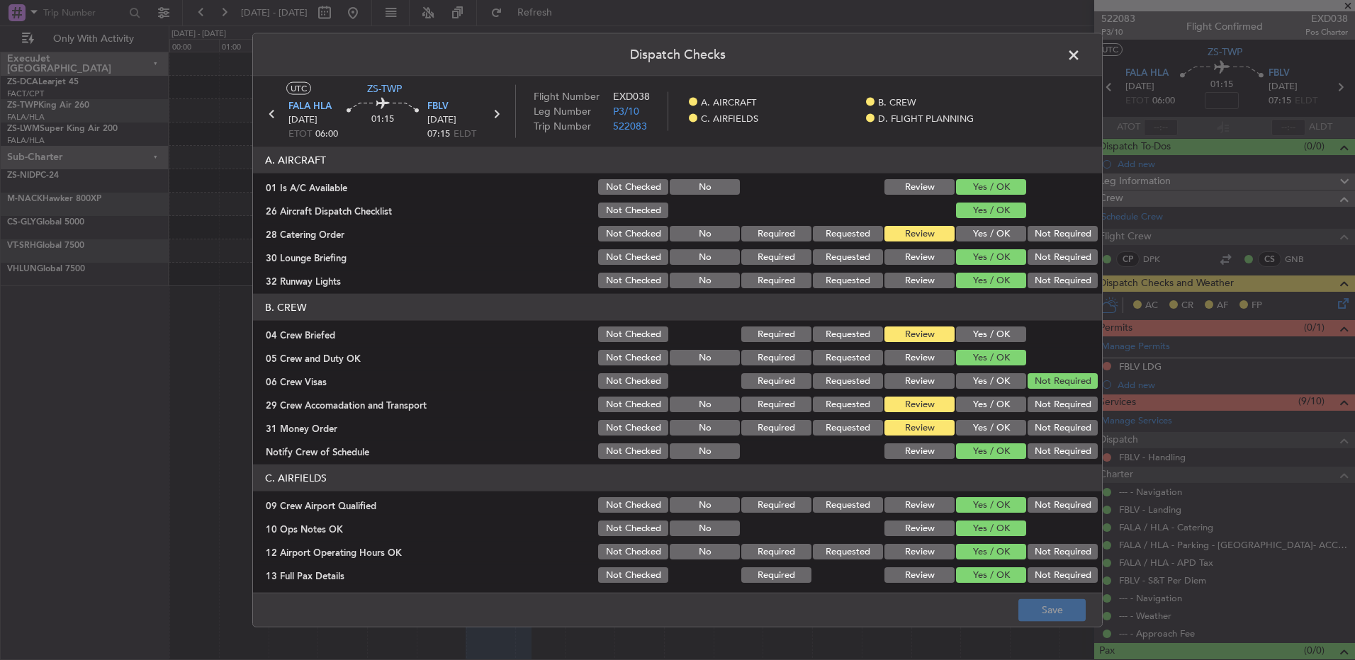
click at [1081, 51] on span at bounding box center [1081, 59] width 0 height 28
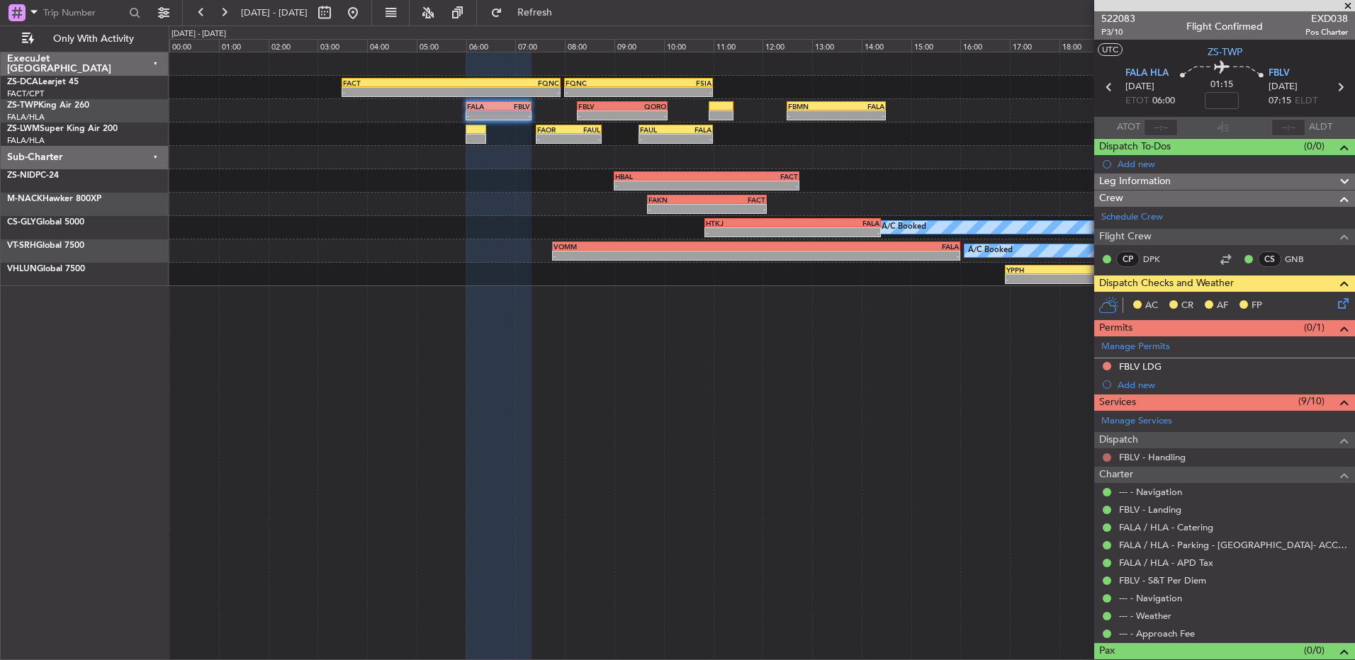
click at [1105, 454] on button at bounding box center [1107, 458] width 9 height 9
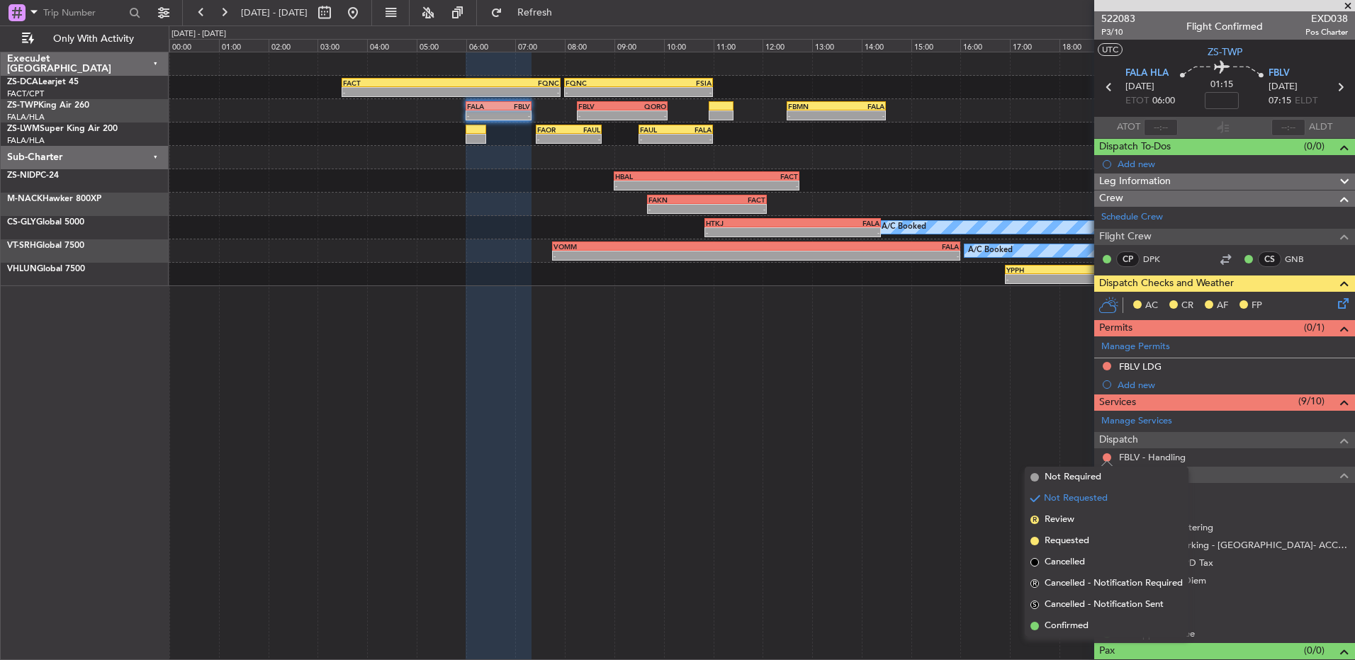
drag, startPoint x: 1046, startPoint y: 621, endPoint x: 1052, endPoint y: 580, distance: 41.5
click at [1047, 621] on span "Confirmed" at bounding box center [1067, 626] width 44 height 14
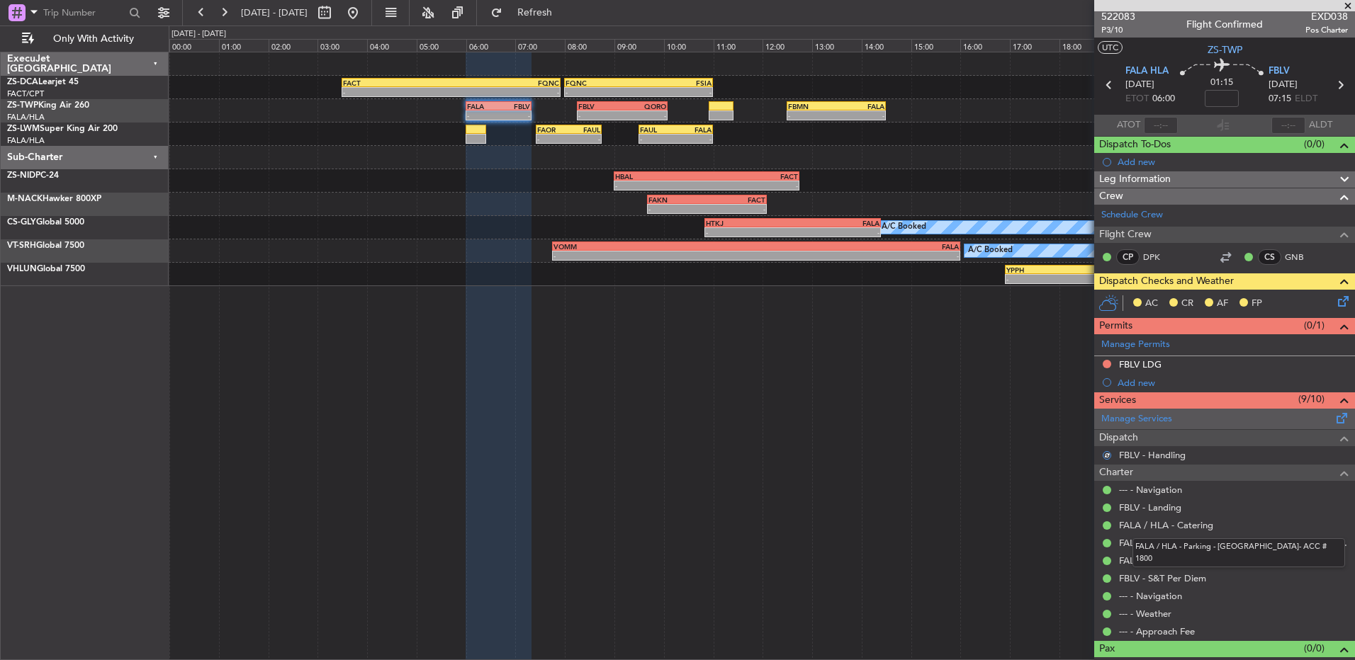
scroll to position [0, 0]
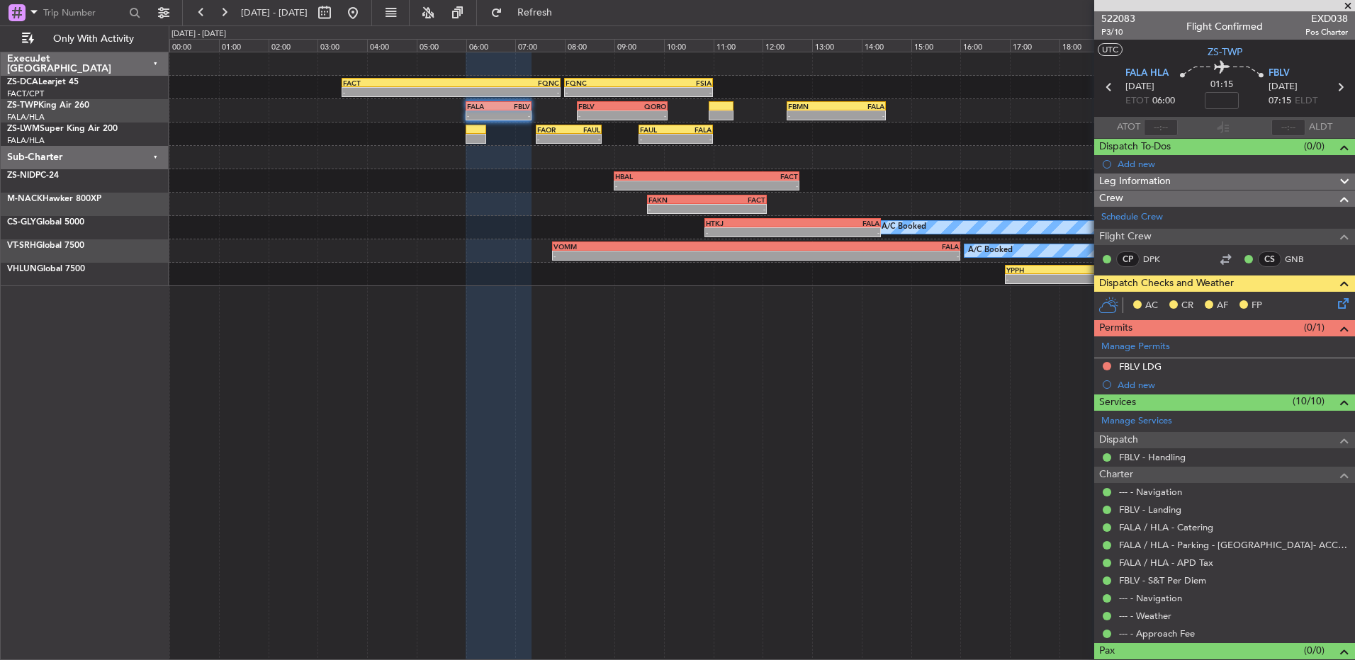
click at [1336, 305] on icon at bounding box center [1340, 301] width 11 height 11
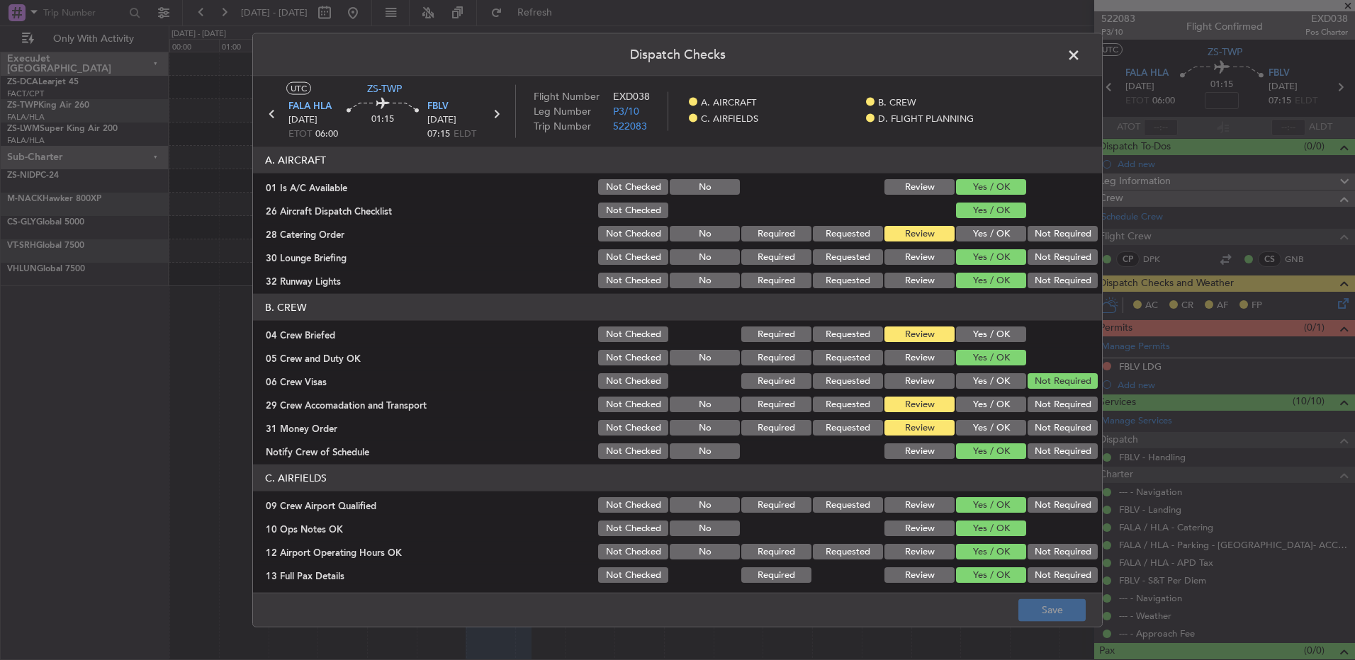
click at [974, 424] on button "Yes / OK" at bounding box center [991, 428] width 70 height 16
click at [922, 427] on button "Review" at bounding box center [919, 428] width 70 height 16
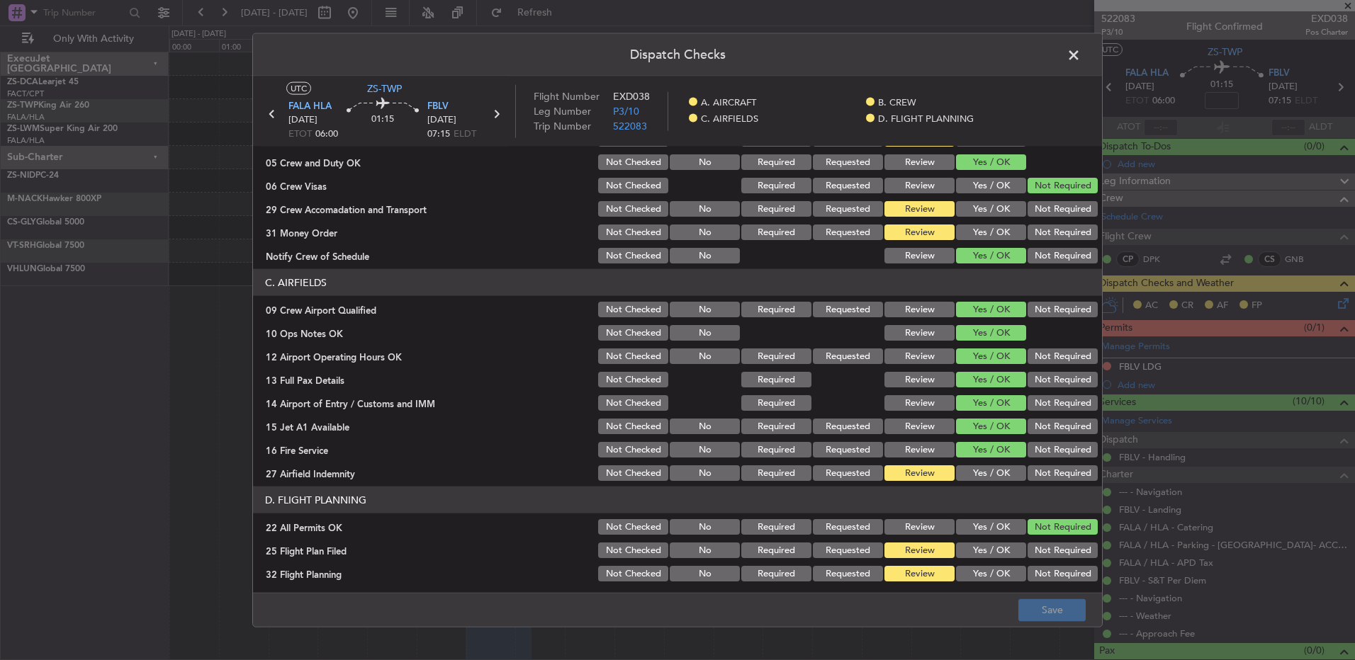
scroll to position [199, 0]
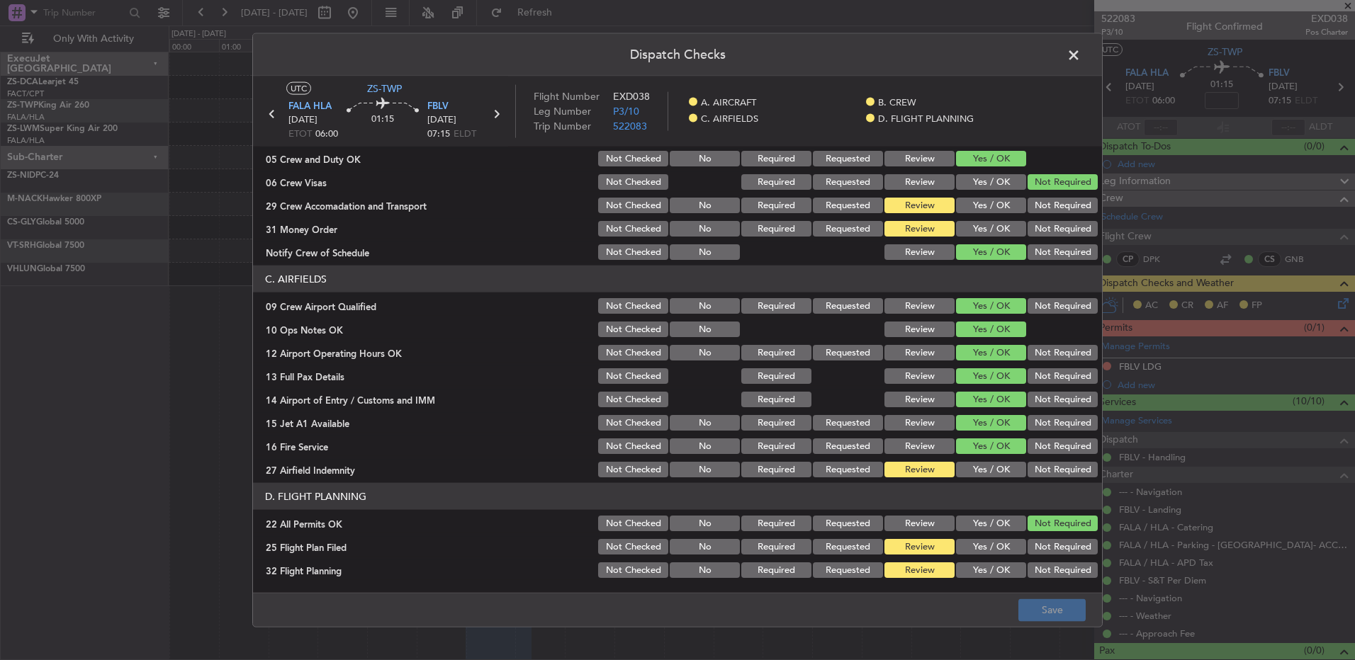
click at [1081, 60] on span at bounding box center [1081, 59] width 0 height 28
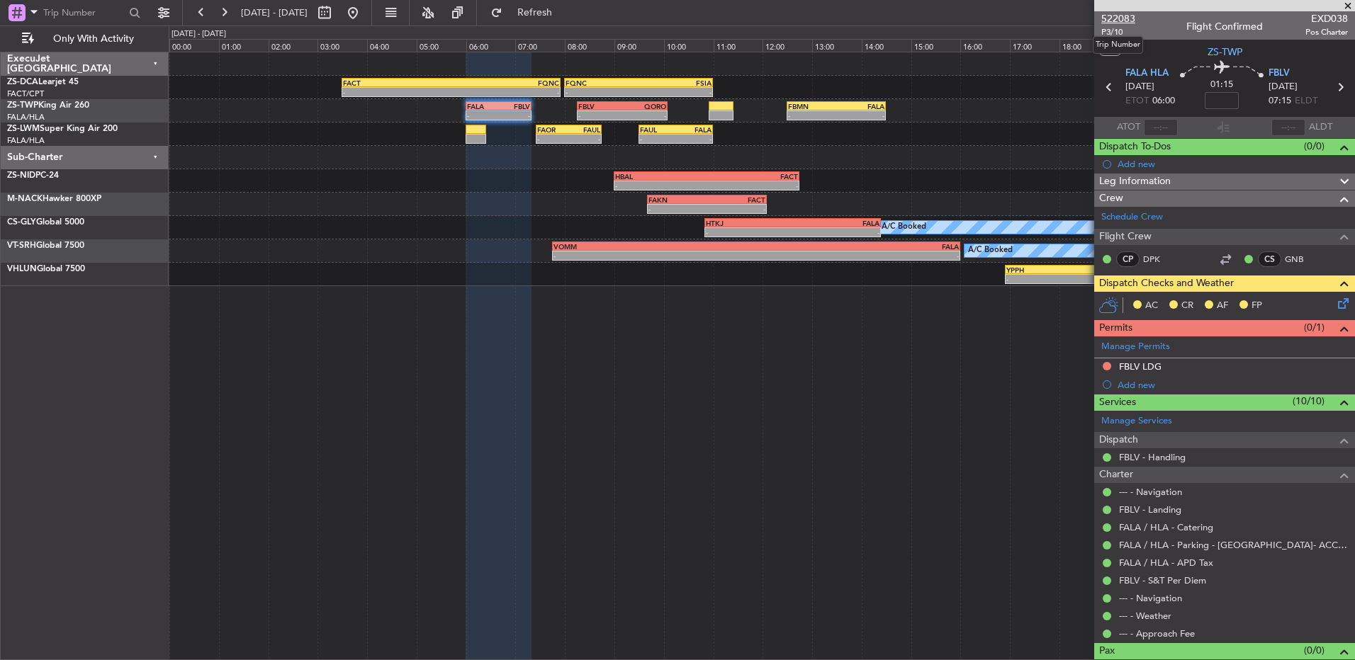
click at [1115, 19] on span "522083" at bounding box center [1118, 18] width 34 height 15
click at [1343, 7] on span at bounding box center [1348, 6] width 14 height 13
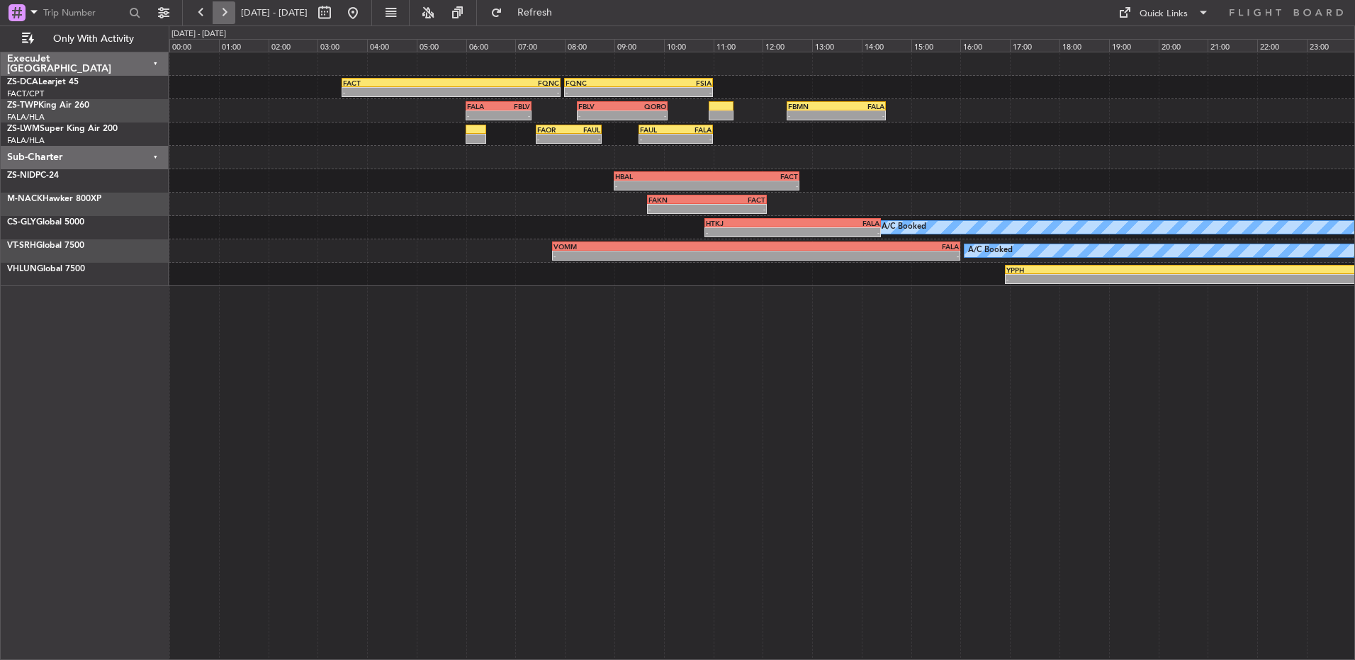
click at [222, 16] on button at bounding box center [224, 12] width 23 height 23
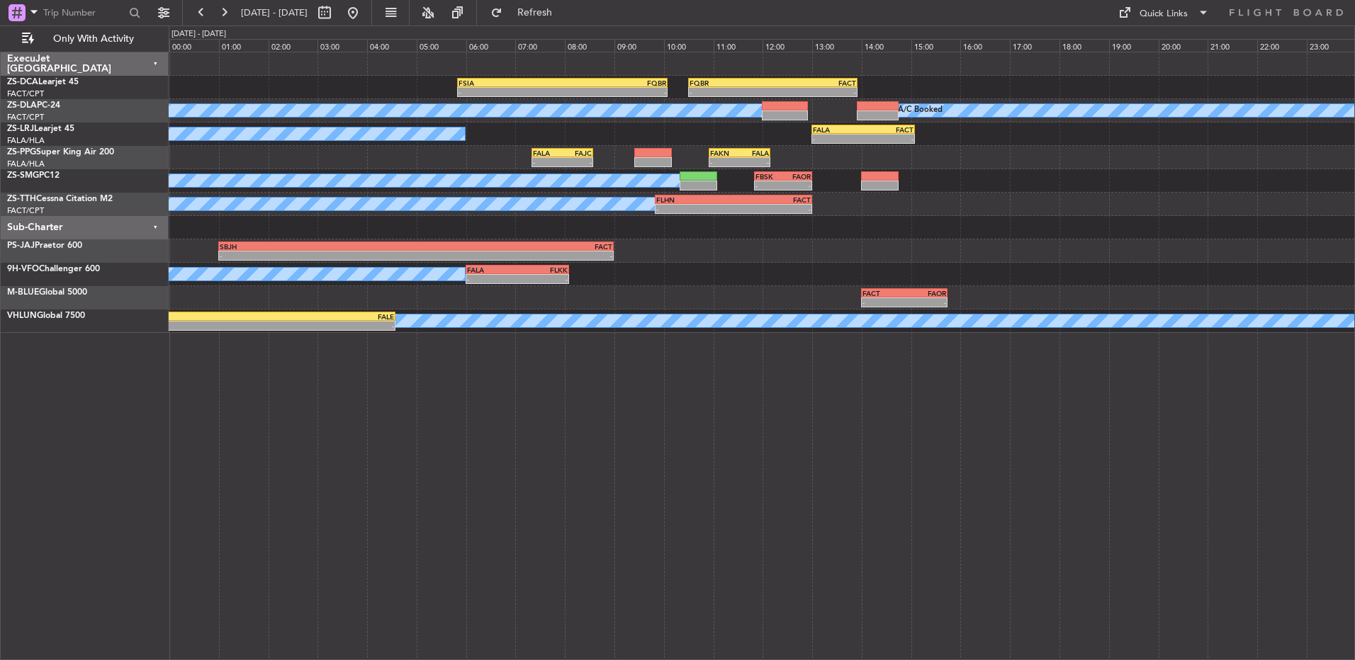
click at [181, 14] on div at bounding box center [91, 13] width 182 height 26
click at [209, 13] on button at bounding box center [201, 12] width 23 height 23
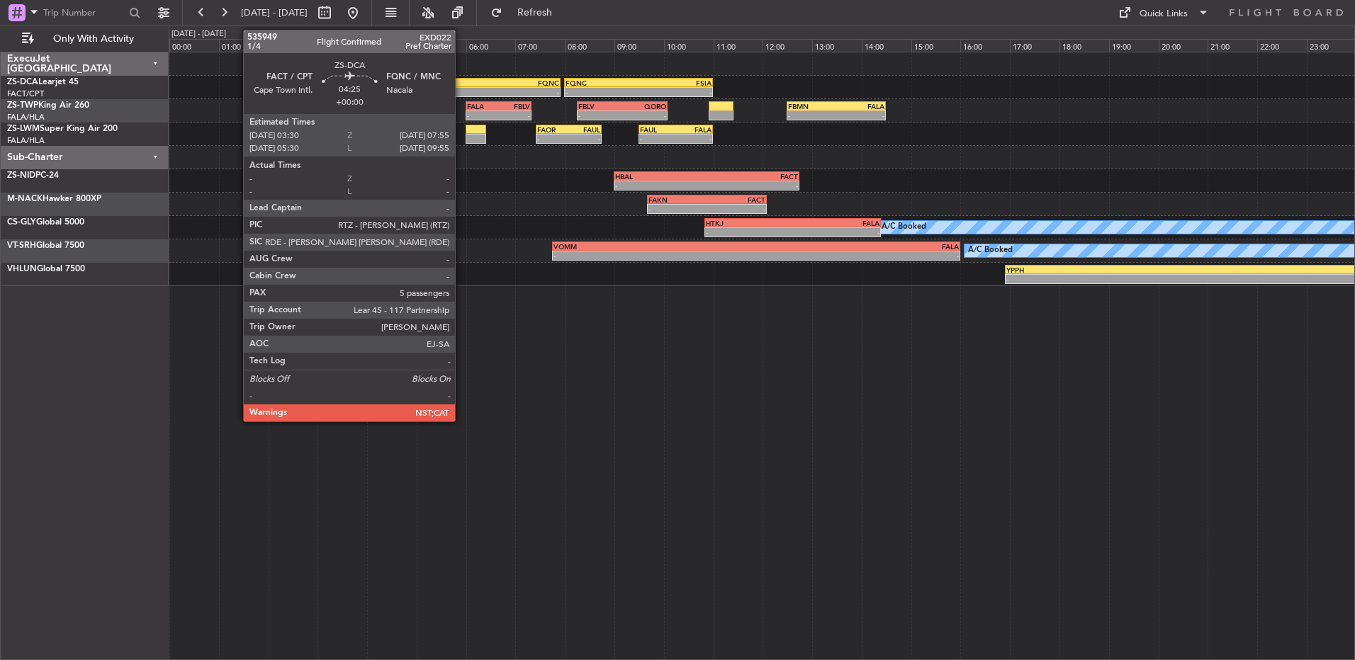
click at [461, 97] on div "FACT 03:30 Z FQNC 07:55 Z - - - - FQNC 08:00 Z FSIA 11:00 Z - - FSIA 05:50 Z FQ…" at bounding box center [762, 87] width 1186 height 23
click at [465, 91] on div "-" at bounding box center [505, 92] width 108 height 9
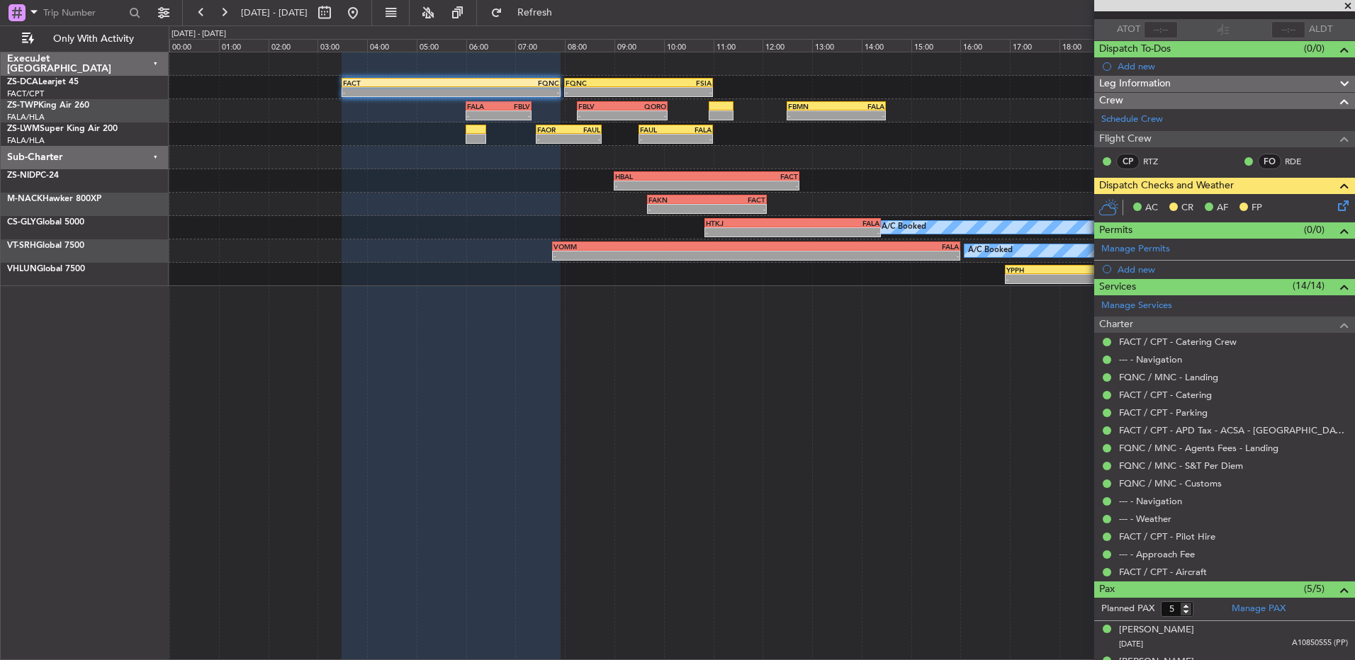
scroll to position [0, 0]
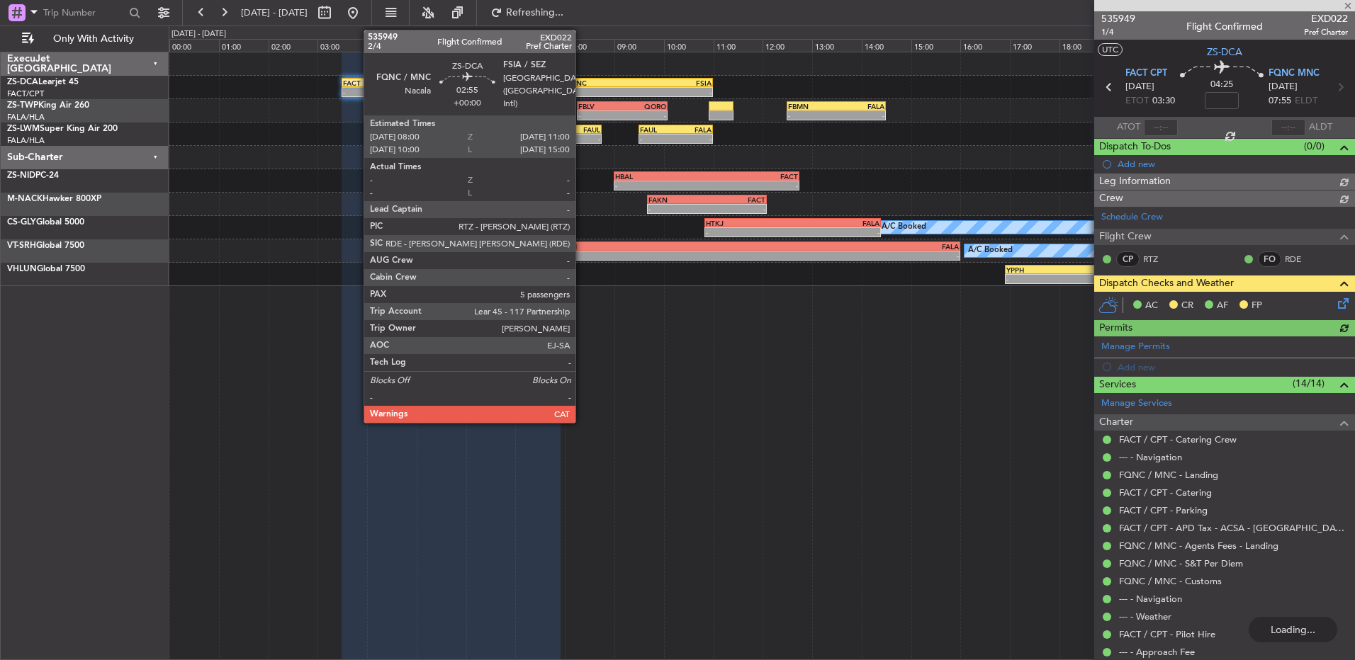
click at [583, 79] on div "FQNC" at bounding box center [601, 83] width 73 height 9
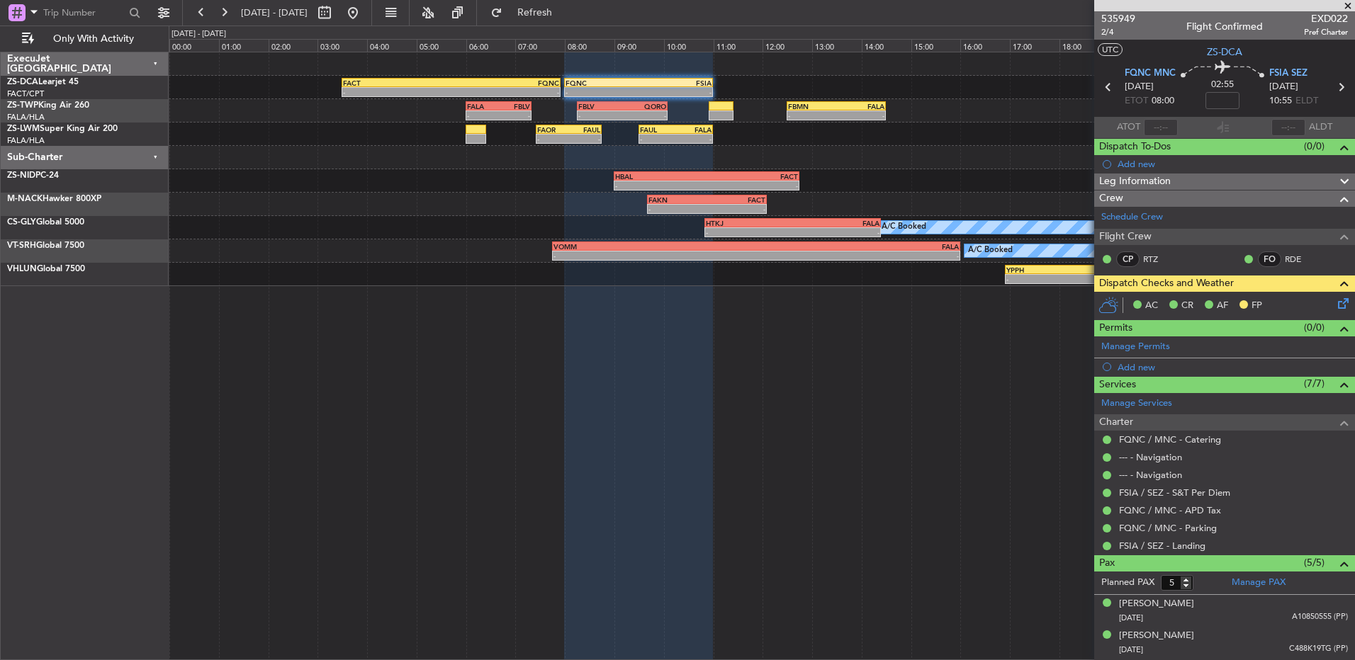
click at [1344, 6] on span at bounding box center [1348, 6] width 14 height 13
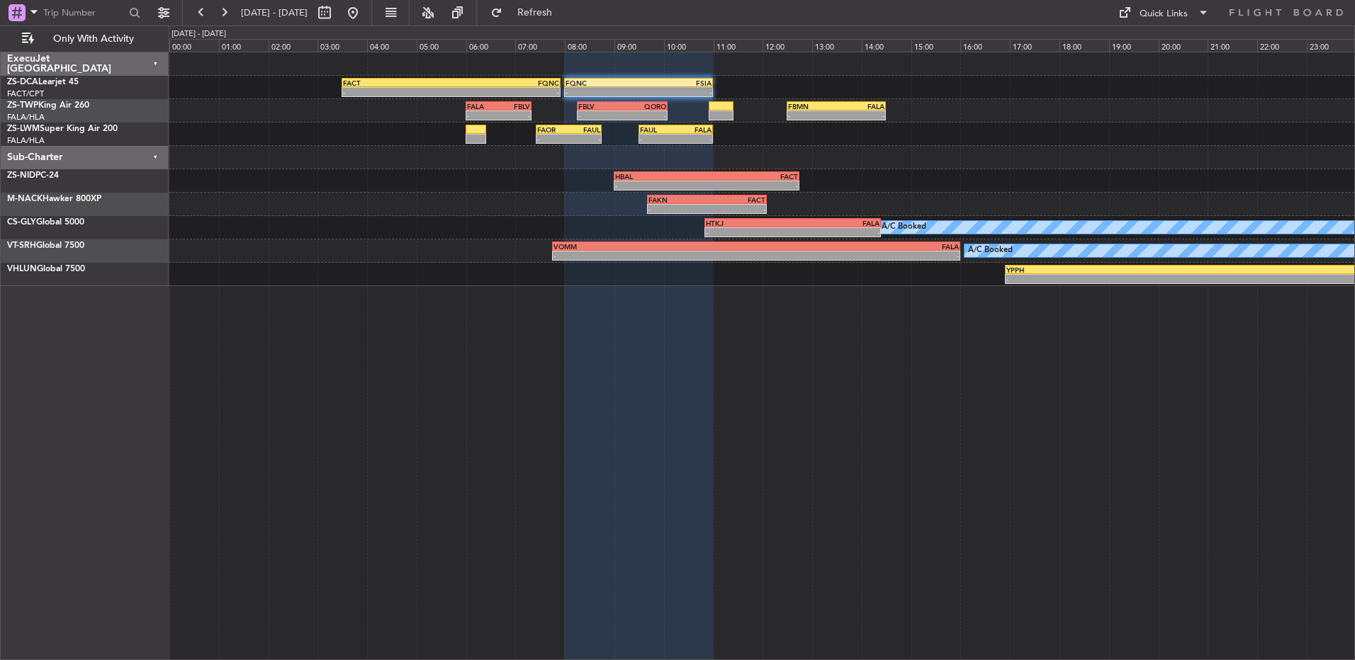
type input "0"
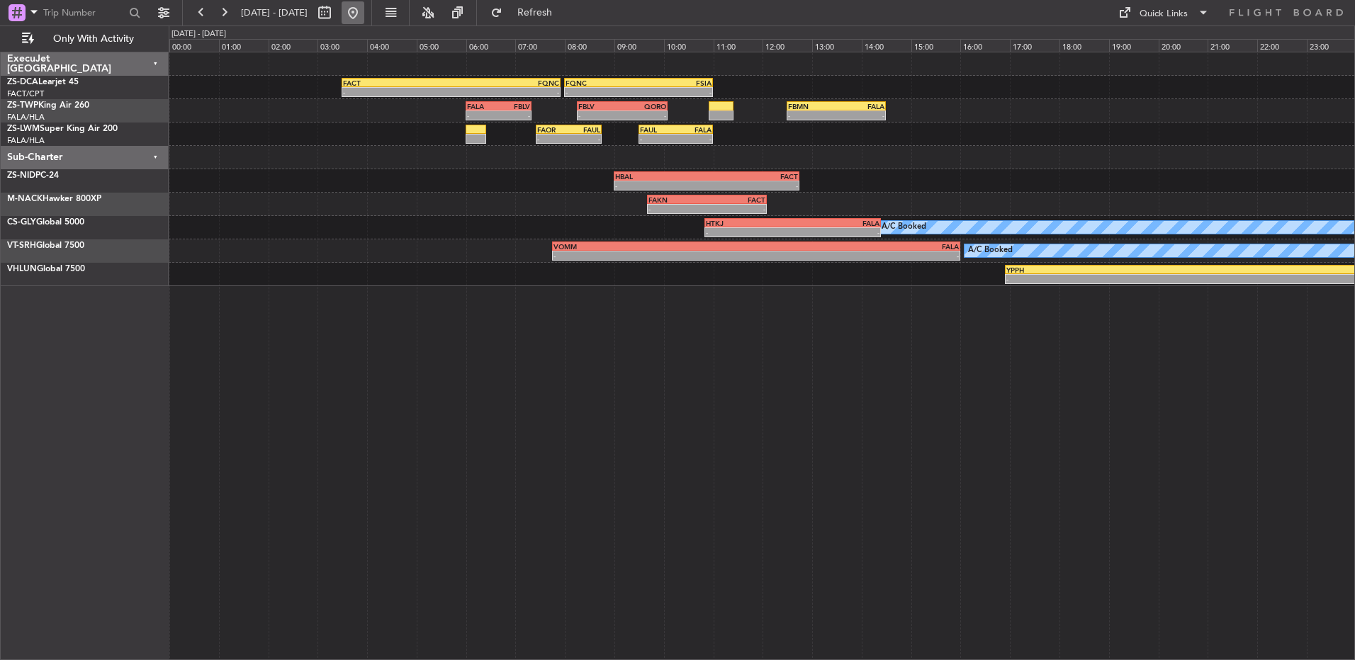
click at [364, 9] on button at bounding box center [353, 12] width 23 height 23
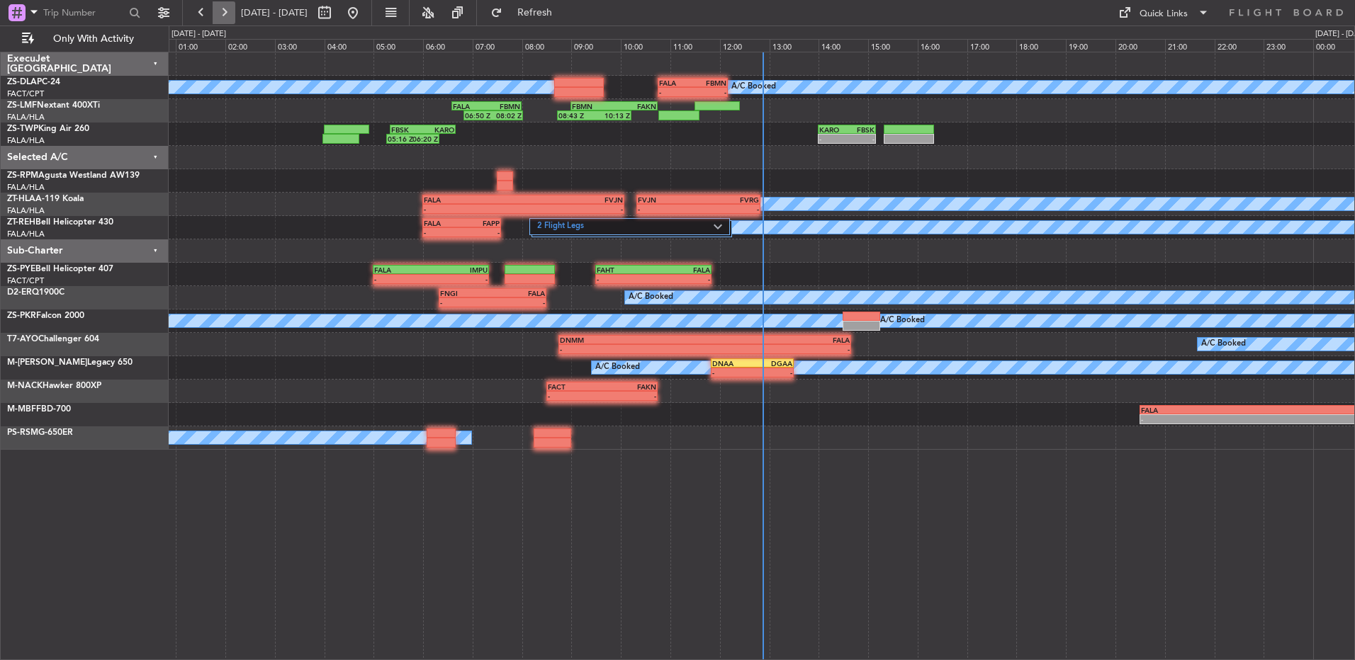
click at [225, 9] on button at bounding box center [224, 12] width 23 height 23
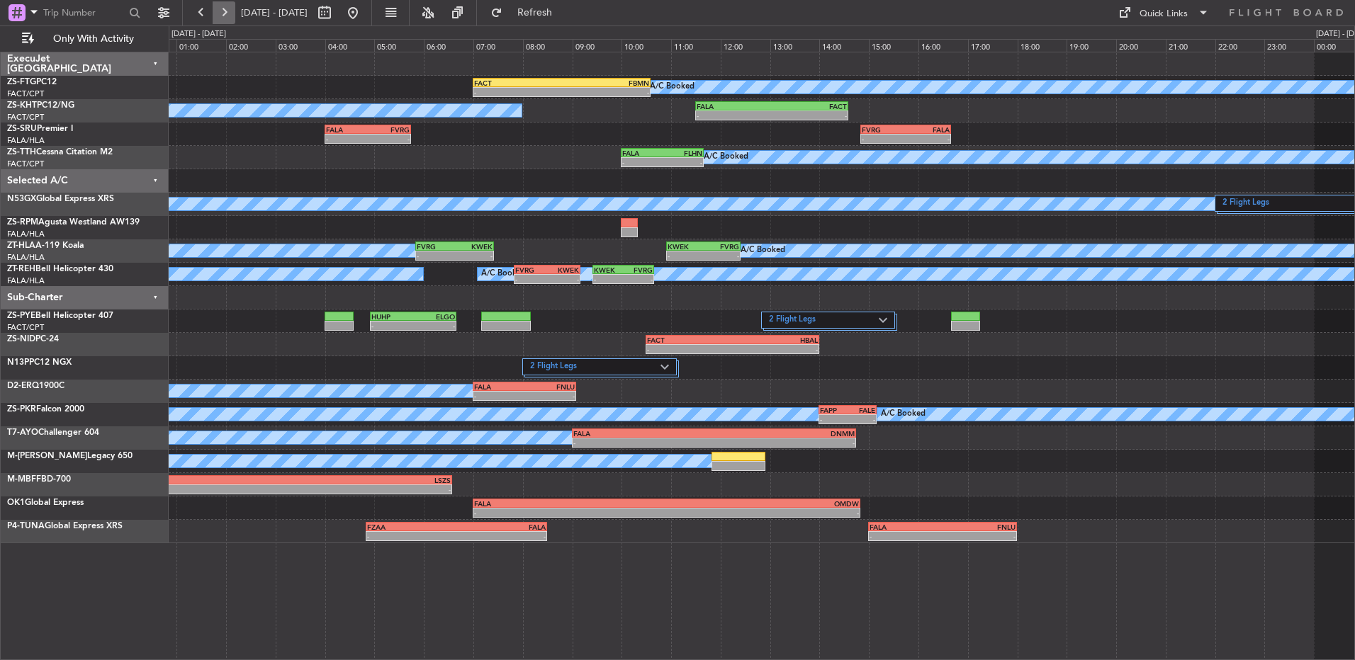
click at [222, 21] on button at bounding box center [224, 12] width 23 height 23
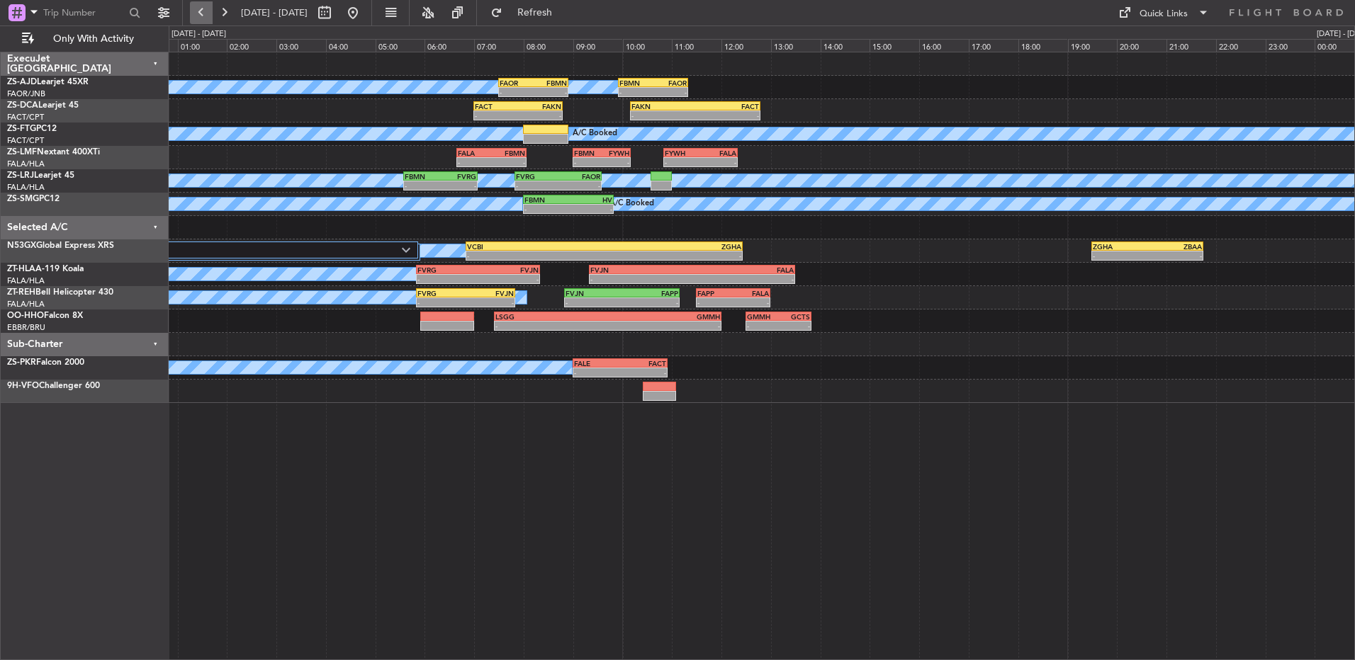
click at [205, 14] on button at bounding box center [201, 12] width 23 height 23
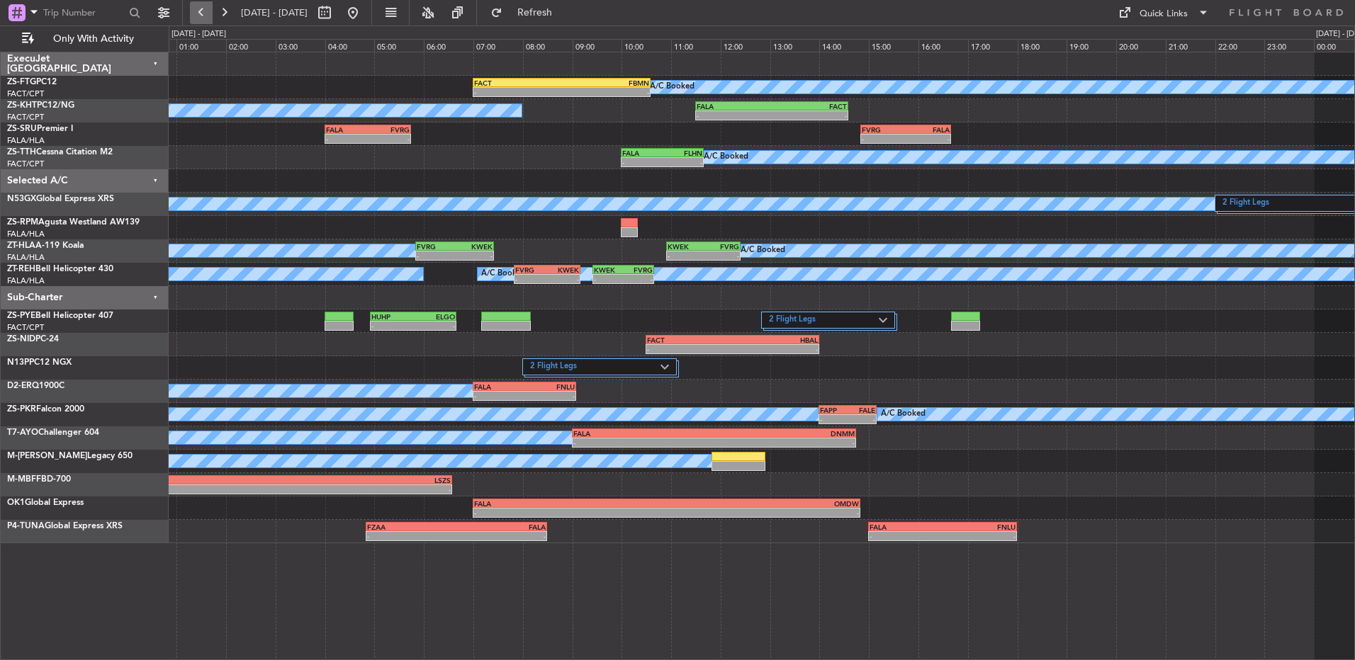
click at [205, 14] on button at bounding box center [201, 12] width 23 height 23
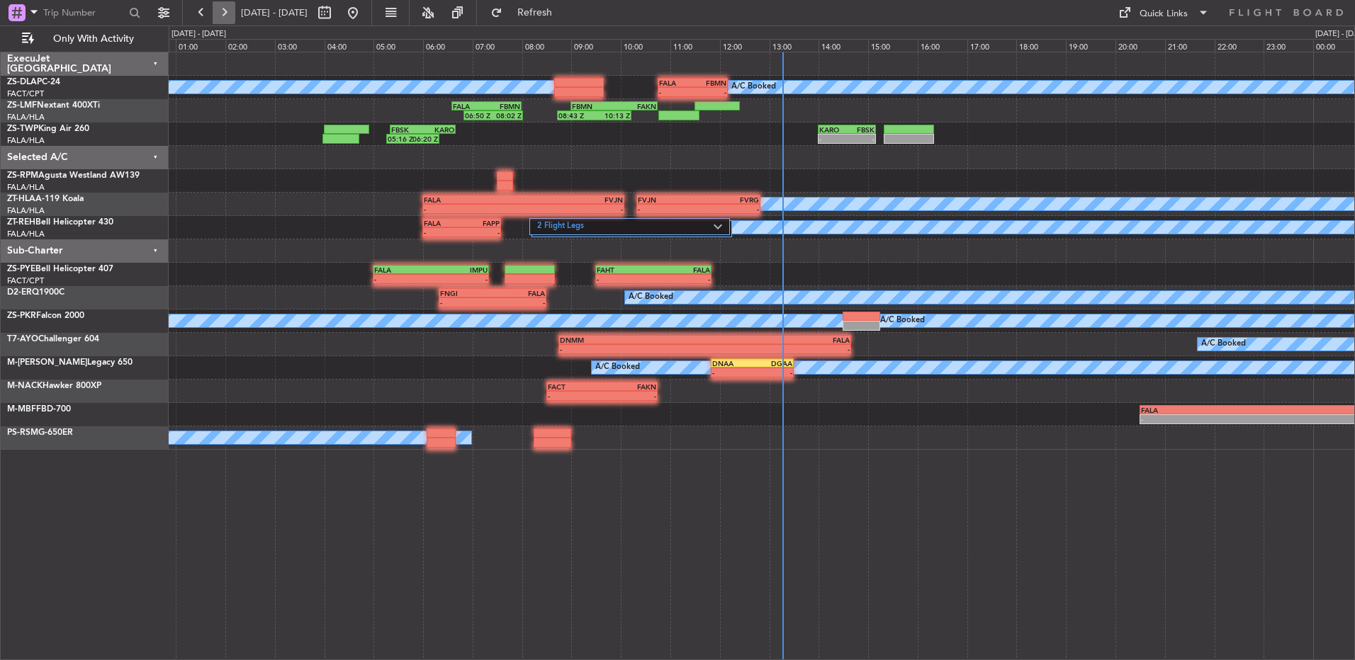
click at [229, 13] on button at bounding box center [224, 12] width 23 height 23
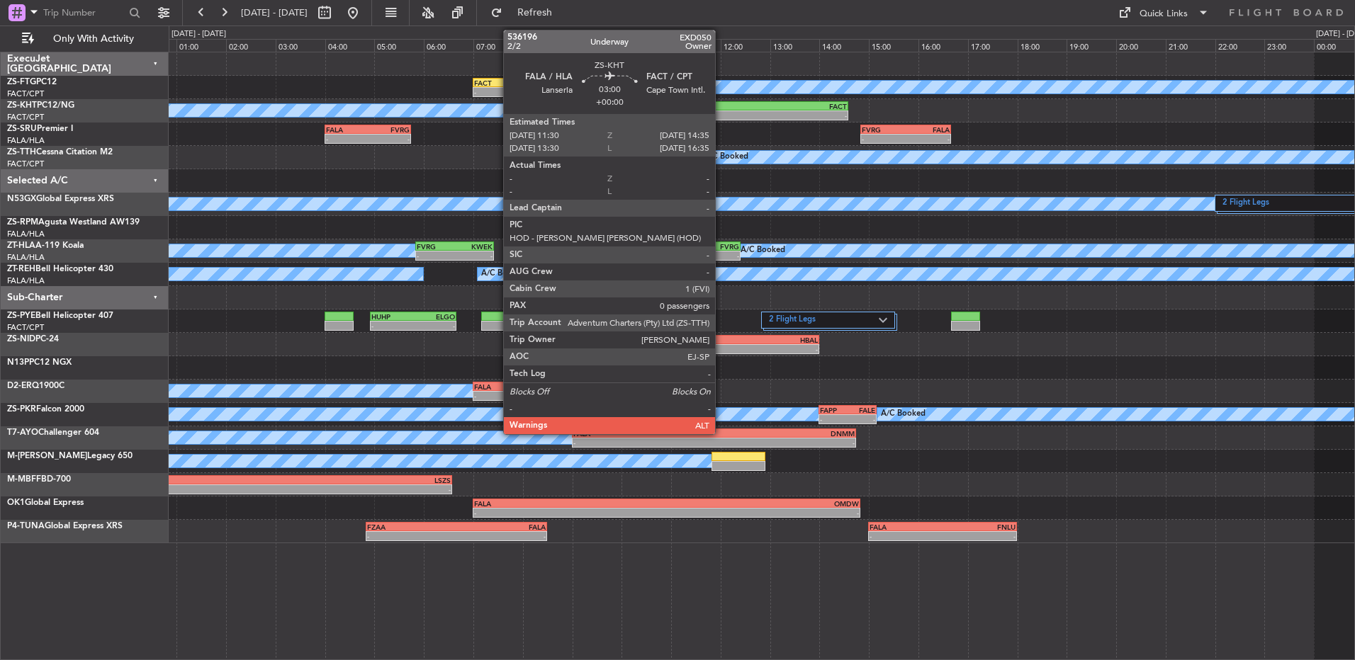
click at [721, 110] on div "FALA 11:30 Z FACT 14:35 Z" at bounding box center [771, 106] width 153 height 10
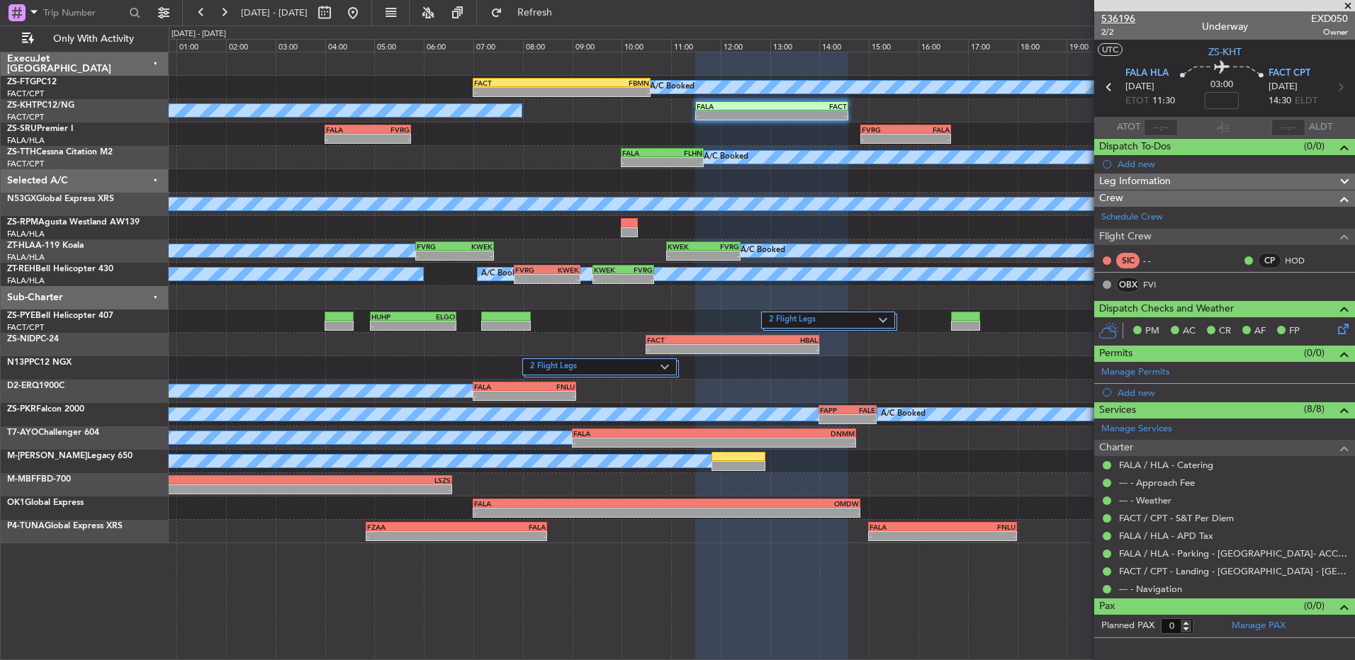
click at [1120, 13] on span "536196" at bounding box center [1118, 18] width 34 height 15
